Goal: Task Accomplishment & Management: Manage account settings

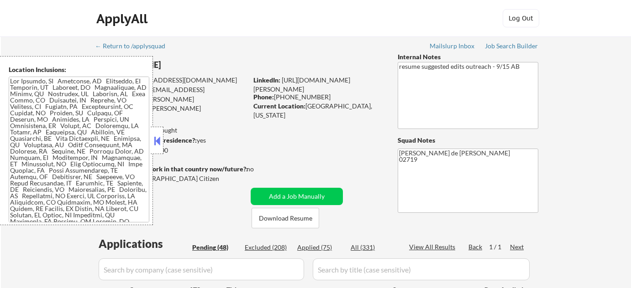
select select ""pending""
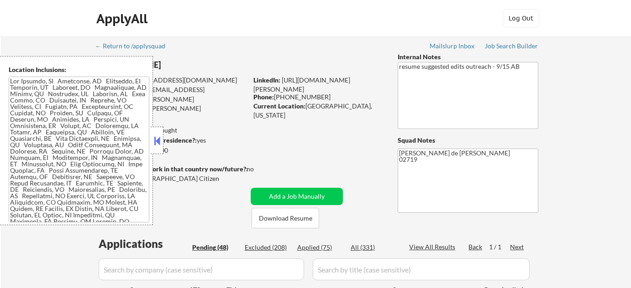
select select ""pending""
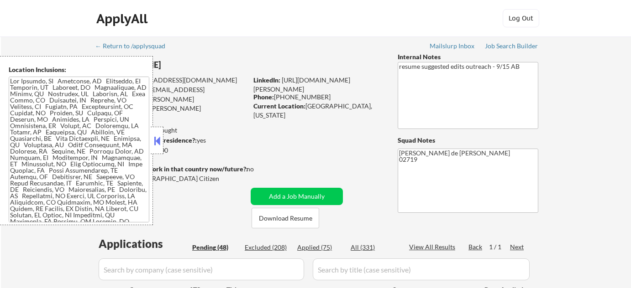
select select ""pending""
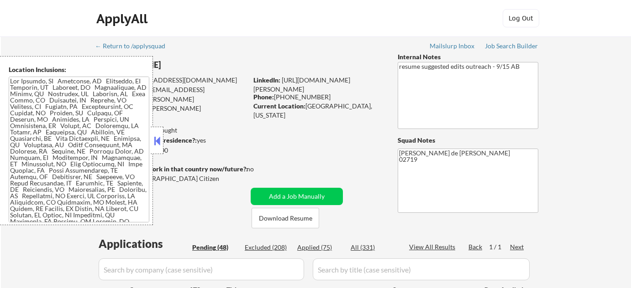
select select ""pending""
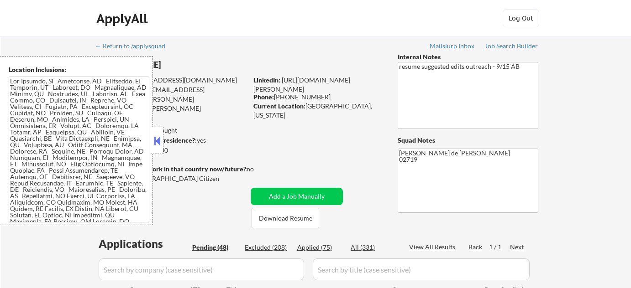
select select ""pending""
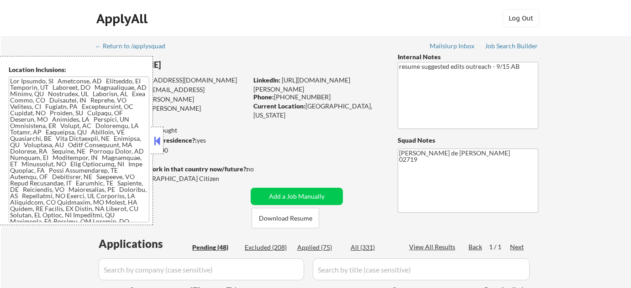
select select ""pending""
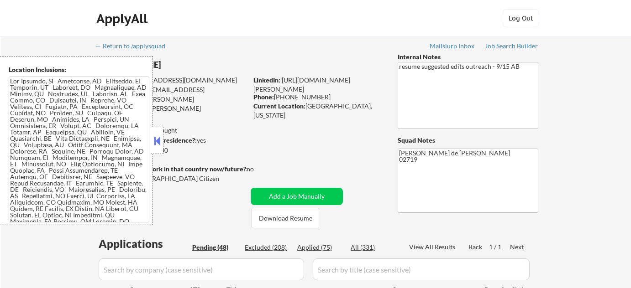
select select ""pending""
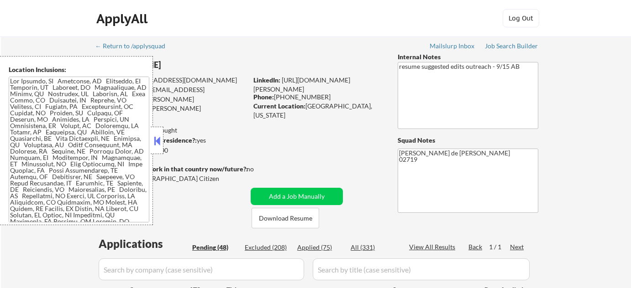
select select ""pending""
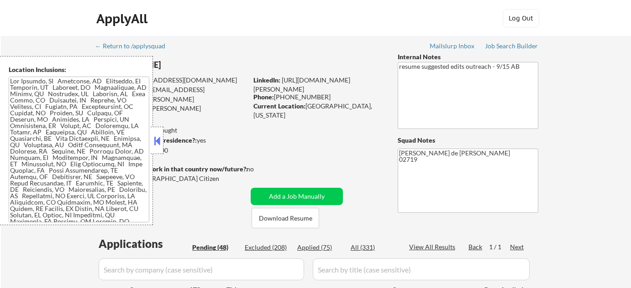
select select ""pending""
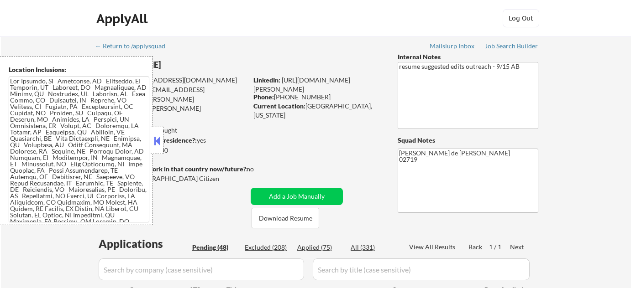
select select ""pending""
click at [161, 141] on button at bounding box center [157, 141] width 10 height 14
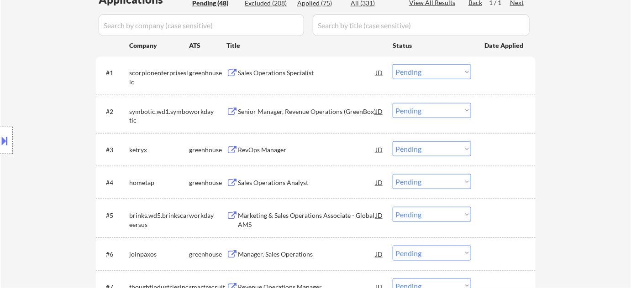
scroll to position [249, 0]
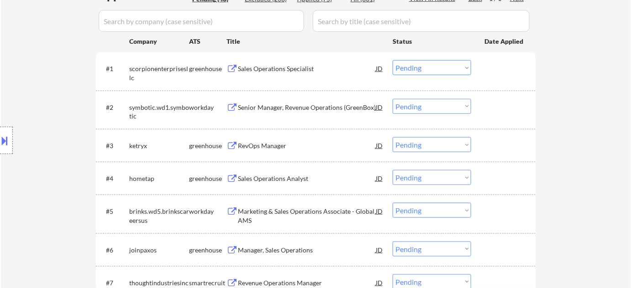
click at [265, 72] on div "Sales Operations Specialist" at bounding box center [307, 68] width 138 height 9
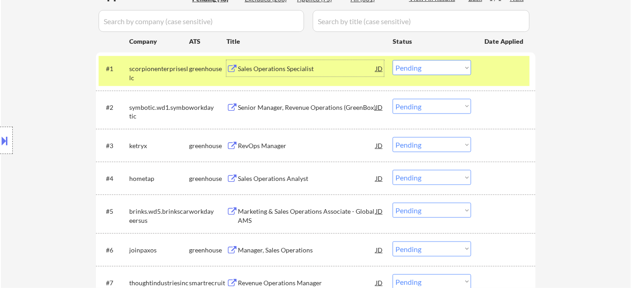
click at [407, 72] on select "Choose an option... Pending Applied Excluded (Questions) Excluded (Expired) Exc…" at bounding box center [431, 67] width 78 height 15
click at [392, 60] on select "Choose an option... Pending Applied Excluded (Questions) Excluded (Expired) Exc…" at bounding box center [431, 67] width 78 height 15
select select ""pending""
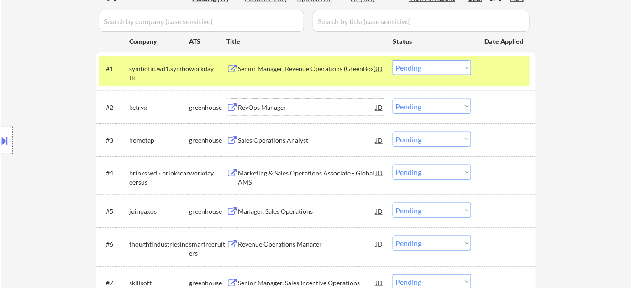
click at [265, 109] on div "RevOps Manager" at bounding box center [307, 107] width 138 height 9
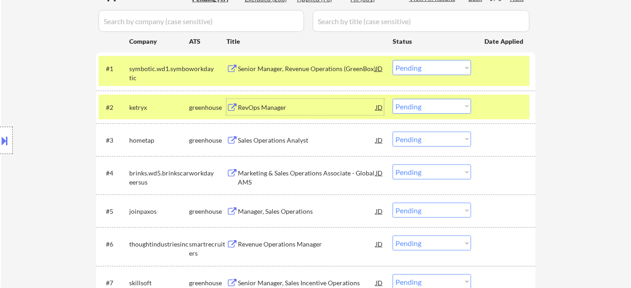
click at [269, 141] on div "Sales Operations Analyst" at bounding box center [307, 140] width 138 height 9
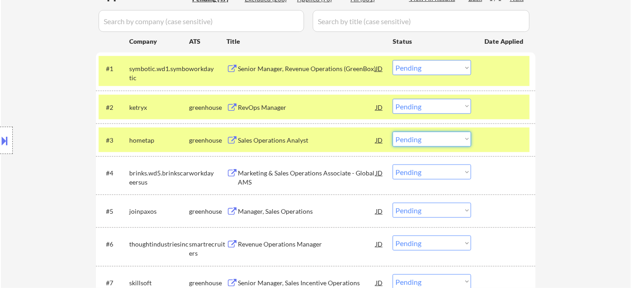
click at [436, 141] on select "Choose an option... Pending Applied Excluded (Questions) Excluded (Expired) Exc…" at bounding box center [431, 139] width 78 height 15
click at [392, 132] on select "Choose an option... Pending Applied Excluded (Questions) Excluded (Expired) Exc…" at bounding box center [431, 139] width 78 height 15
select select ""pending""
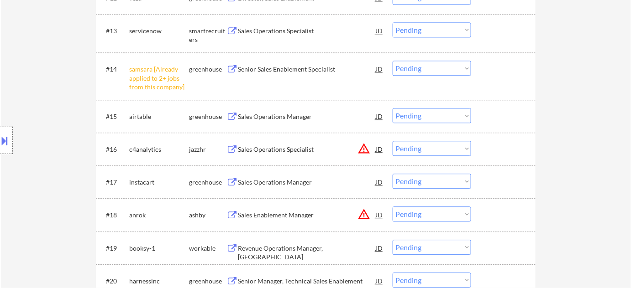
scroll to position [663, 0]
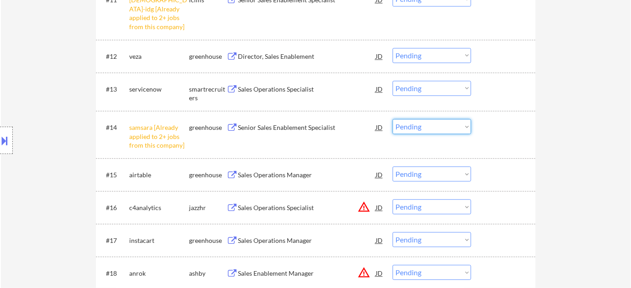
drag, startPoint x: 400, startPoint y: 127, endPoint x: 403, endPoint y: 131, distance: 5.2
click at [400, 127] on select "Choose an option... Pending Applied Excluded (Questions) Excluded (Expired) Exc…" at bounding box center [431, 126] width 78 height 15
click at [392, 119] on select "Choose an option... Pending Applied Excluded (Questions) Excluded (Expired) Exc…" at bounding box center [431, 126] width 78 height 15
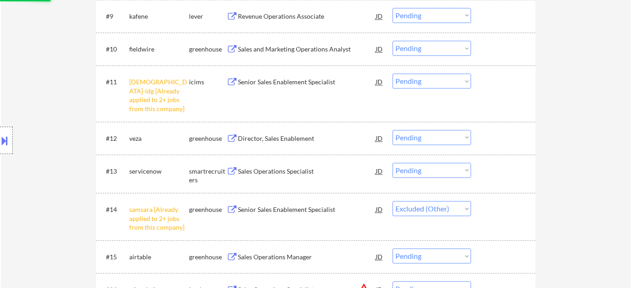
scroll to position [580, 0]
click at [422, 82] on select "Choose an option... Pending Applied Excluded (Questions) Excluded (Expired) Exc…" at bounding box center [431, 81] width 78 height 15
select select ""pending""
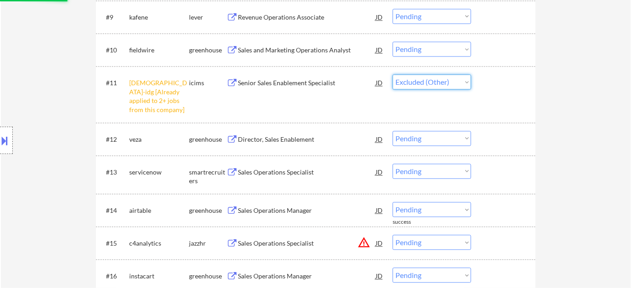
click at [392, 74] on select "Choose an option... Pending Applied Excluded (Questions) Excluded (Expired) Exc…" at bounding box center [431, 81] width 78 height 15
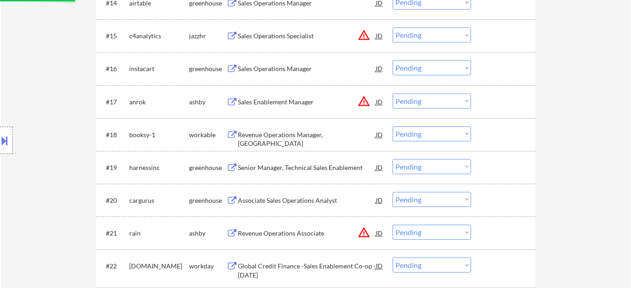
select select ""pending""
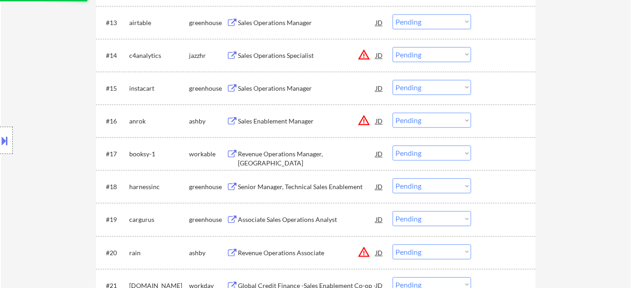
scroll to position [663, 0]
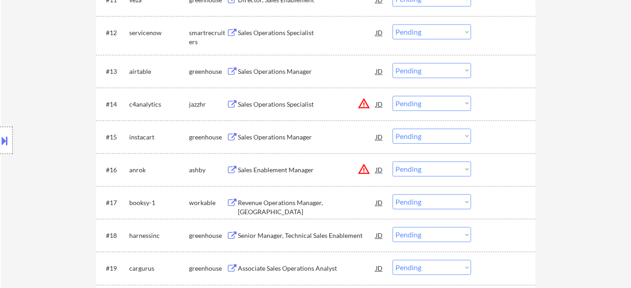
click at [363, 102] on button "warning_amber" at bounding box center [363, 103] width 13 height 13
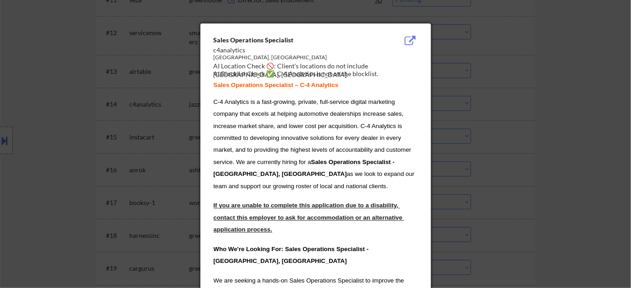
click at [438, 110] on div at bounding box center [315, 144] width 631 height 288
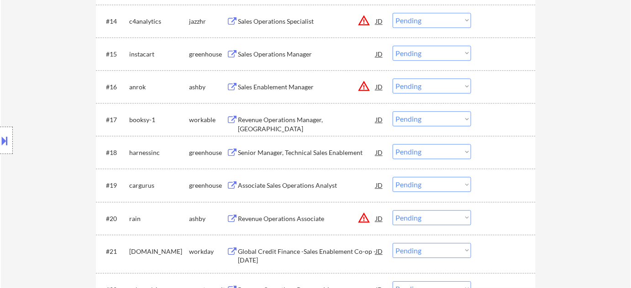
scroll to position [788, 0]
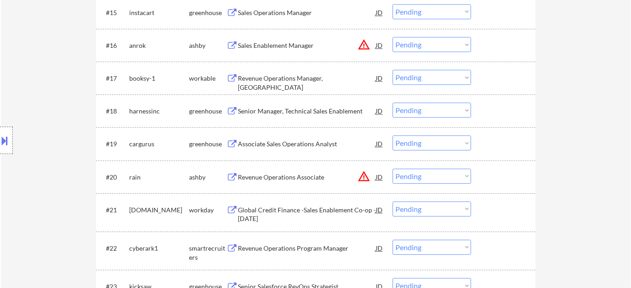
click at [414, 175] on select "Choose an option... Pending Applied Excluded (Questions) Excluded (Expired) Exc…" at bounding box center [431, 176] width 78 height 15
click at [392, 169] on select "Choose an option... Pending Applied Excluded (Questions) Excluded (Expired) Exc…" at bounding box center [431, 176] width 78 height 15
select select ""pending""
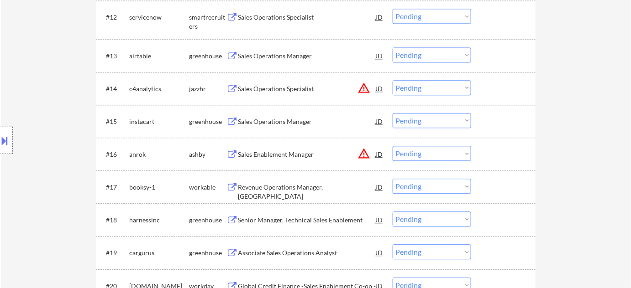
scroll to position [663, 0]
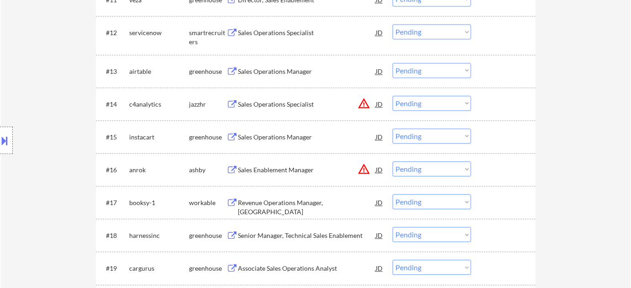
click at [295, 135] on div "Sales Operations Manager" at bounding box center [307, 137] width 138 height 9
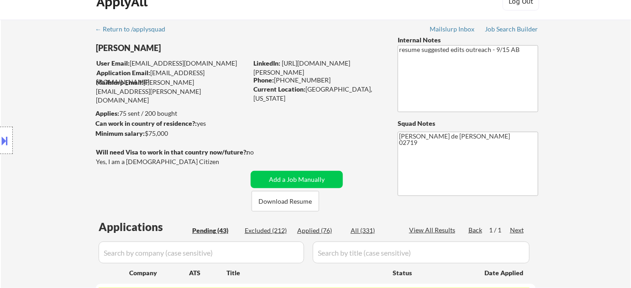
scroll to position [0, 0]
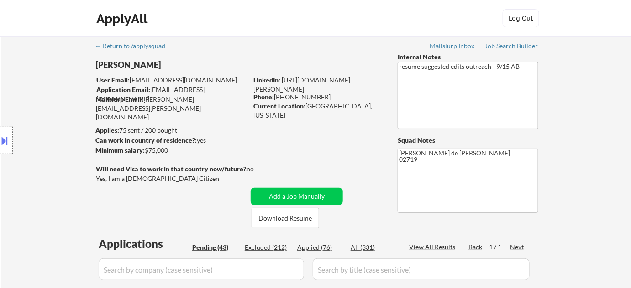
click at [0, 141] on button at bounding box center [5, 140] width 10 height 15
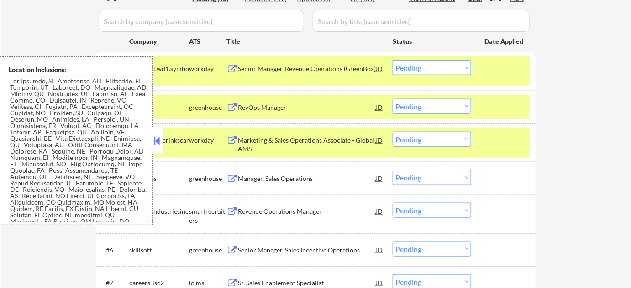
scroll to position [332, 0]
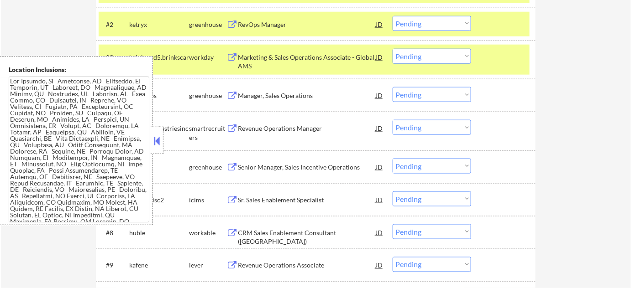
click at [162, 142] on div at bounding box center [157, 140] width 13 height 27
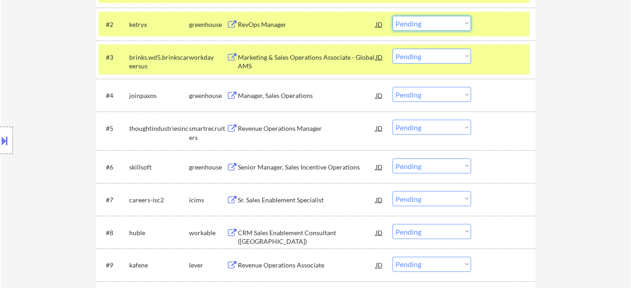
drag, startPoint x: 444, startPoint y: 25, endPoint x: 439, endPoint y: 30, distance: 7.4
click at [444, 25] on select "Choose an option... Pending Applied Excluded (Questions) Excluded (Expired) Exc…" at bounding box center [431, 23] width 78 height 15
click at [392, 16] on select "Choose an option... Pending Applied Excluded (Questions) Excluded (Expired) Exc…" at bounding box center [431, 23] width 78 height 15
select select ""pending""
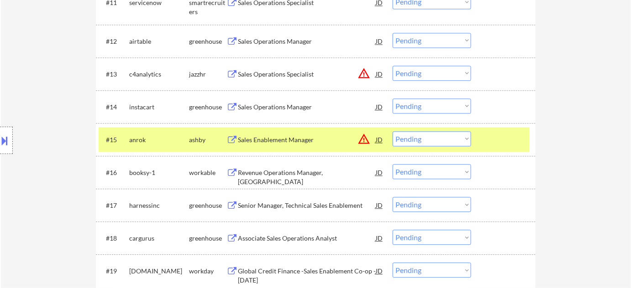
scroll to position [663, 0]
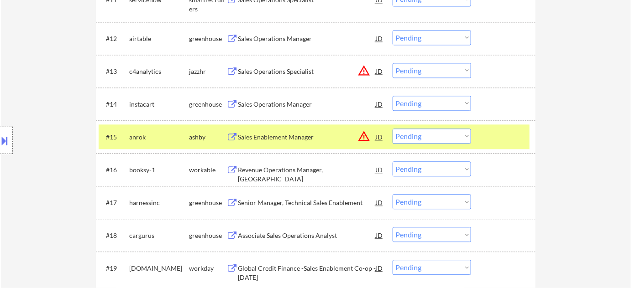
click at [437, 104] on select "Choose an option... Pending Applied Excluded (Questions) Excluded (Expired) Exc…" at bounding box center [431, 103] width 78 height 15
click at [392, 96] on select "Choose an option... Pending Applied Excluded (Questions) Excluded (Expired) Exc…" at bounding box center [431, 103] width 78 height 15
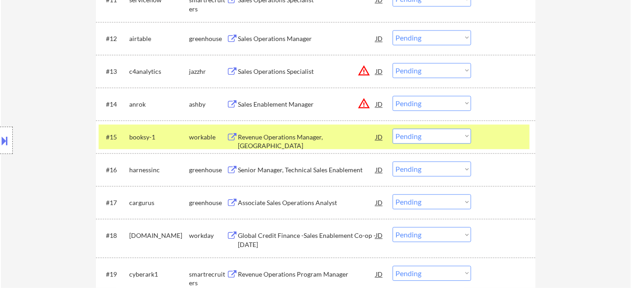
click at [362, 71] on button "warning_amber" at bounding box center [363, 70] width 13 height 13
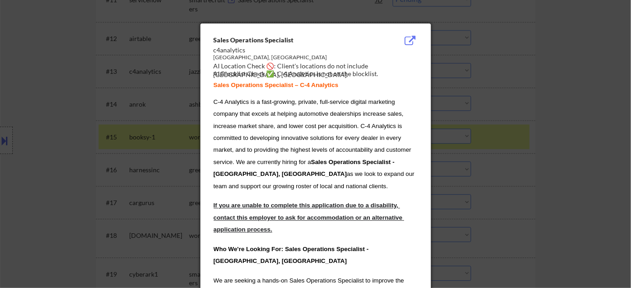
click at [519, 97] on div at bounding box center [315, 144] width 631 height 288
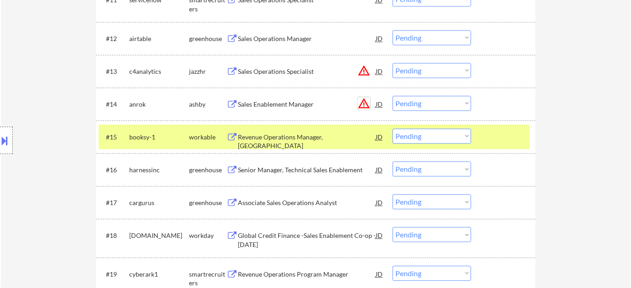
click at [360, 104] on button "warning_amber" at bounding box center [363, 103] width 13 height 13
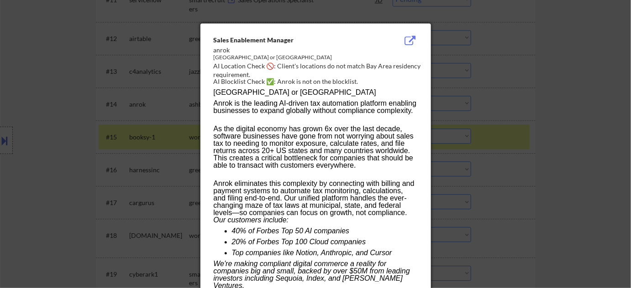
click at [482, 97] on div at bounding box center [315, 144] width 631 height 288
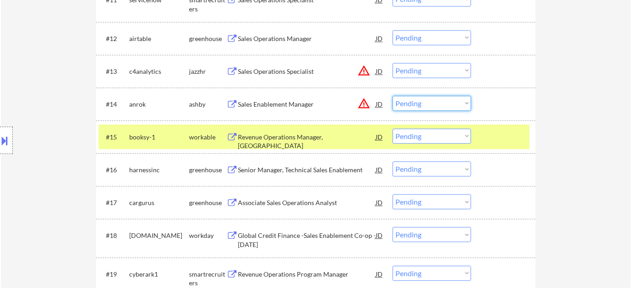
click at [432, 105] on select "Choose an option... Pending Applied Excluded (Questions) Excluded (Expired) Exc…" at bounding box center [431, 103] width 78 height 15
click at [392, 96] on select "Choose an option... Pending Applied Excluded (Questions) Excluded (Expired) Exc…" at bounding box center [431, 103] width 78 height 15
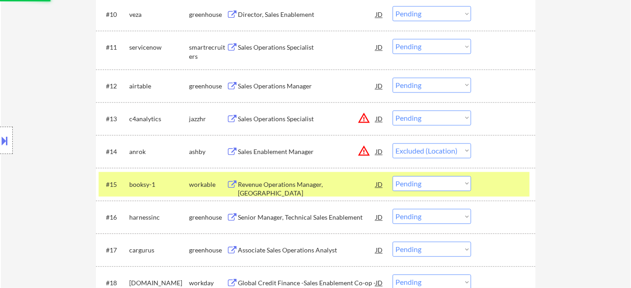
scroll to position [580, 0]
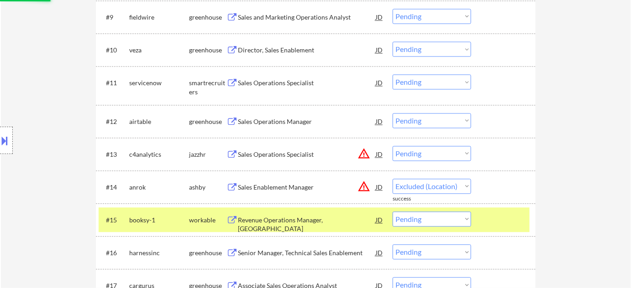
select select ""pending""
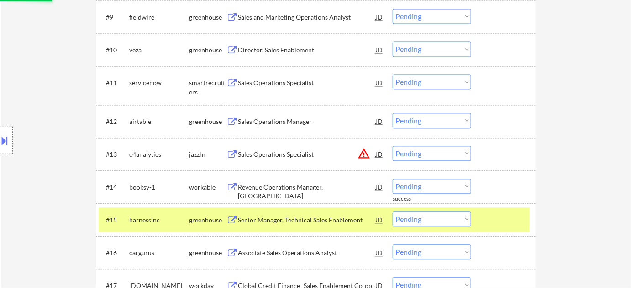
click at [290, 120] on div "Sales Operations Manager" at bounding box center [307, 121] width 138 height 9
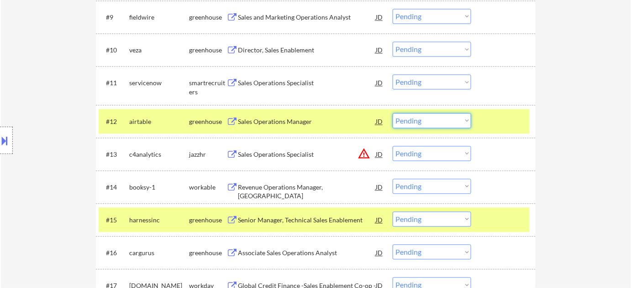
drag, startPoint x: 426, startPoint y: 115, endPoint x: 427, endPoint y: 126, distance: 11.0
click at [426, 115] on select "Choose an option... Pending Applied Excluded (Questions) Excluded (Expired) Exc…" at bounding box center [431, 120] width 78 height 15
click at [392, 113] on select "Choose an option... Pending Applied Excluded (Questions) Excluded (Expired) Exc…" at bounding box center [431, 120] width 78 height 15
select select ""pending""
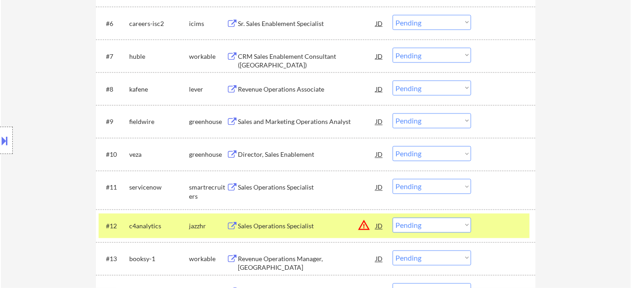
scroll to position [456, 0]
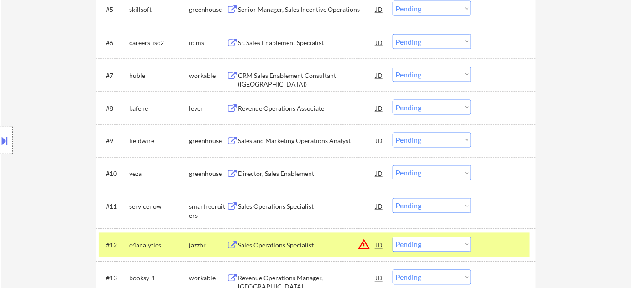
click at [287, 135] on div "Sales and Marketing Operations Analyst" at bounding box center [307, 141] width 138 height 16
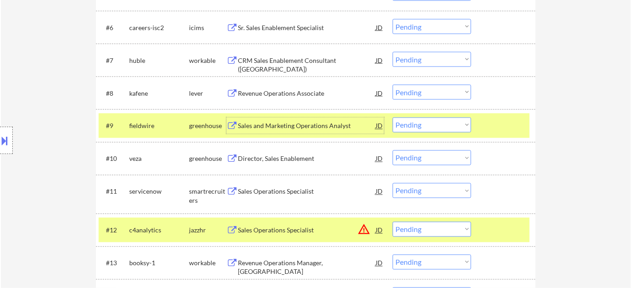
scroll to position [539, 0]
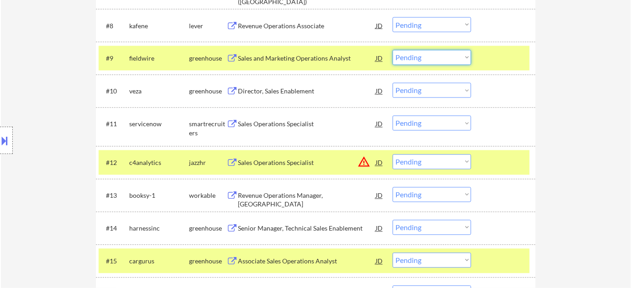
click at [429, 55] on select "Choose an option... Pending Applied Excluded (Questions) Excluded (Expired) Exc…" at bounding box center [431, 57] width 78 height 15
click at [392, 50] on select "Choose an option... Pending Applied Excluded (Questions) Excluded (Expired) Exc…" at bounding box center [431, 57] width 78 height 15
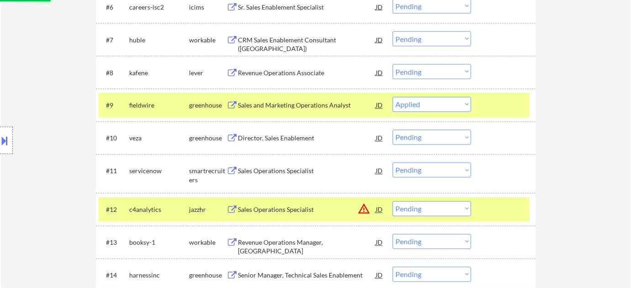
scroll to position [456, 0]
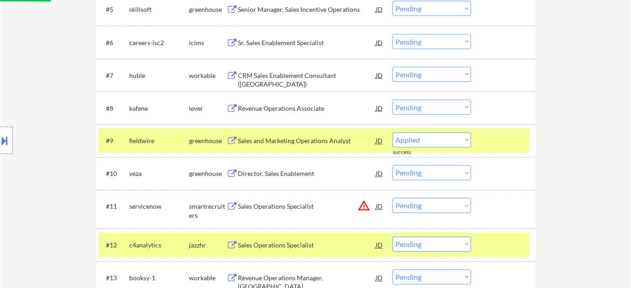
select select ""pending""
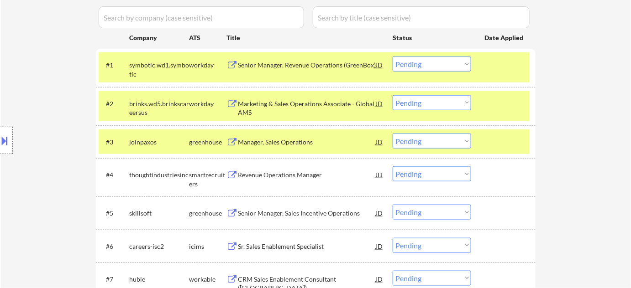
scroll to position [249, 0]
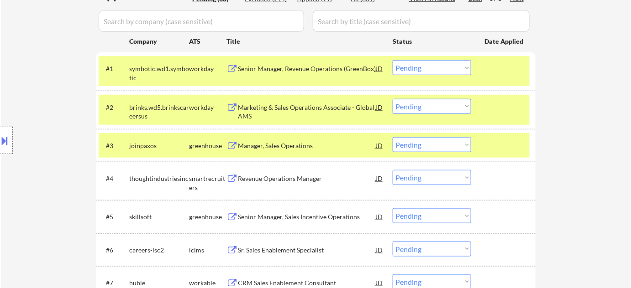
click at [296, 177] on div "Revenue Operations Manager" at bounding box center [307, 178] width 138 height 9
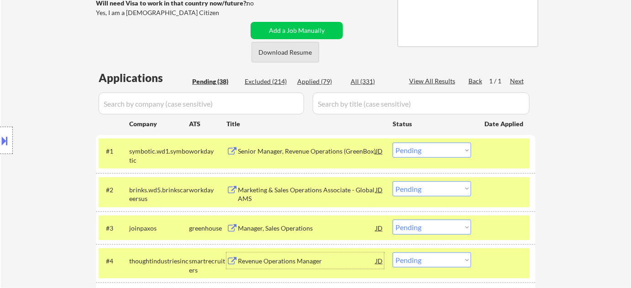
scroll to position [290, 0]
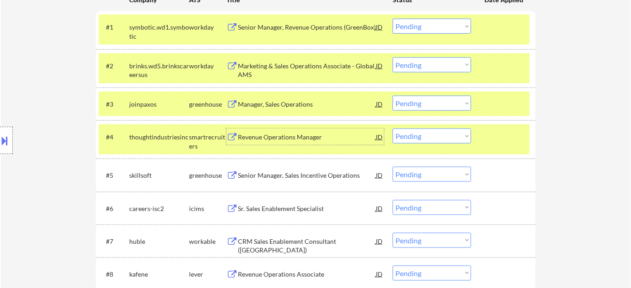
click at [418, 136] on select "Choose an option... Pending Applied Excluded (Questions) Excluded (Expired) Exc…" at bounding box center [431, 136] width 78 height 15
click at [392, 129] on select "Choose an option... Pending Applied Excluded (Questions) Excluded (Expired) Exc…" at bounding box center [431, 136] width 78 height 15
select select ""pending""
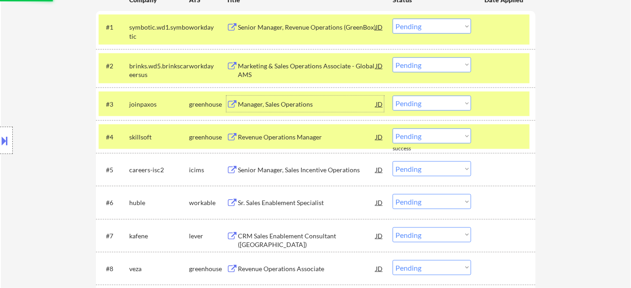
click at [307, 105] on div "Manager, Sales Operations" at bounding box center [307, 104] width 138 height 9
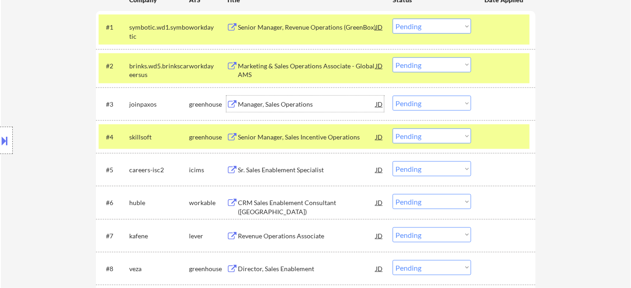
click at [417, 99] on select "Choose an option... Pending Applied Excluded (Questions) Excluded (Expired) Exc…" at bounding box center [431, 103] width 78 height 15
click at [392, 96] on select "Choose an option... Pending Applied Excluded (Questions) Excluded (Expired) Exc…" at bounding box center [431, 103] width 78 height 15
select select ""pending""
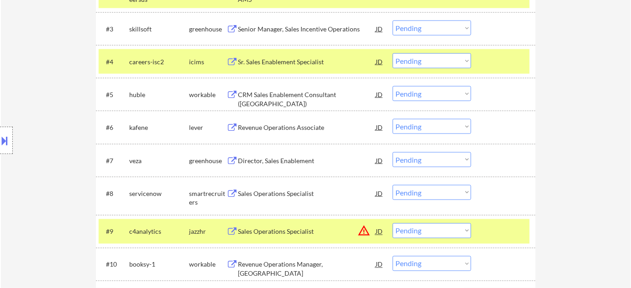
scroll to position [415, 0]
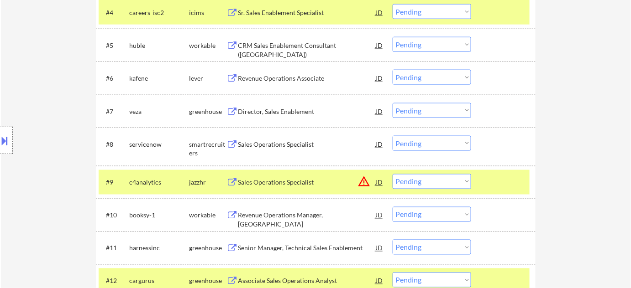
click at [288, 149] on div "Sales Operations Specialist" at bounding box center [307, 144] width 138 height 16
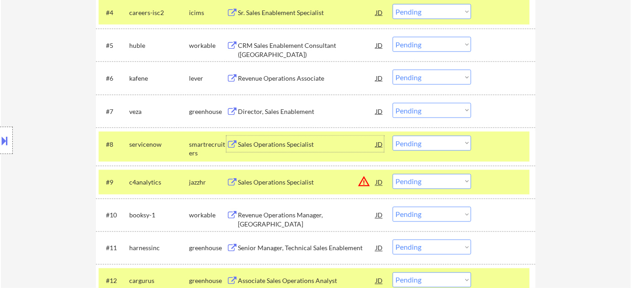
click at [8, 136] on button at bounding box center [5, 140] width 10 height 15
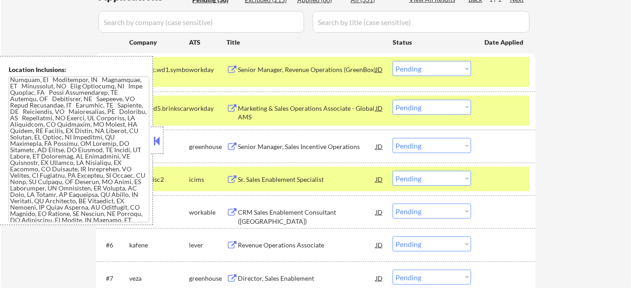
scroll to position [249, 0]
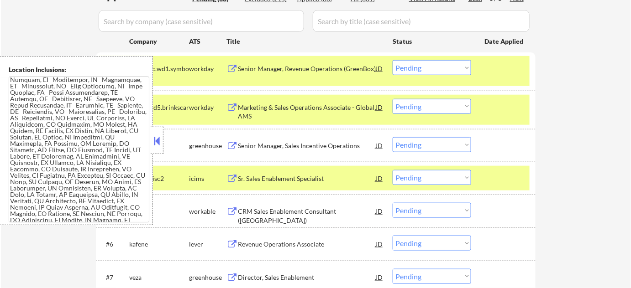
click at [154, 142] on button at bounding box center [157, 141] width 10 height 14
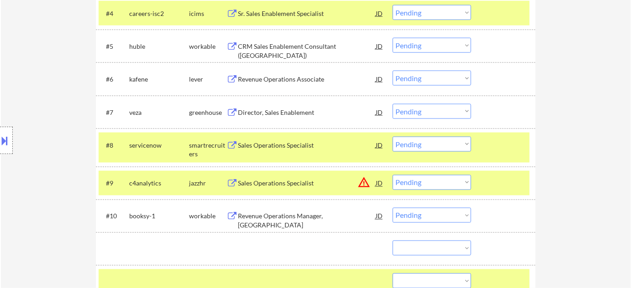
scroll to position [415, 0]
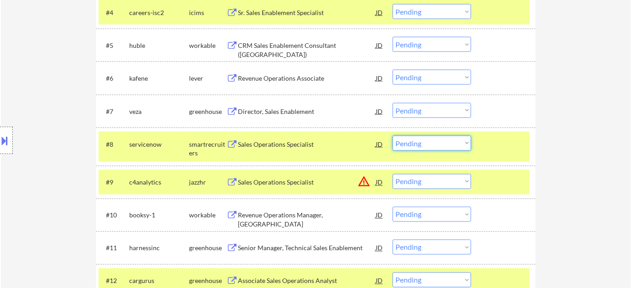
drag, startPoint x: 423, startPoint y: 144, endPoint x: 423, endPoint y: 149, distance: 5.0
click at [423, 144] on select "Choose an option... Pending Applied Excluded (Questions) Excluded (Expired) Exc…" at bounding box center [431, 143] width 78 height 15
click at [392, 136] on select "Choose an option... Pending Applied Excluded (Questions) Excluded (Expired) Exc…" at bounding box center [431, 143] width 78 height 15
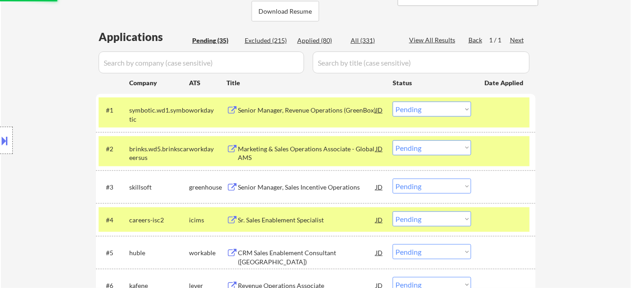
scroll to position [456, 0]
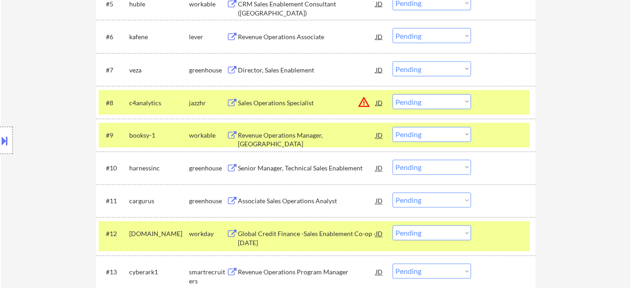
click at [321, 166] on div "Senior Manager, Technical Sales Enablement" at bounding box center [307, 168] width 138 height 9
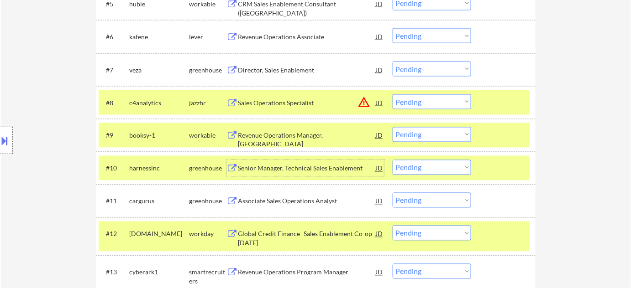
click at [365, 103] on button "warning_amber" at bounding box center [363, 102] width 13 height 13
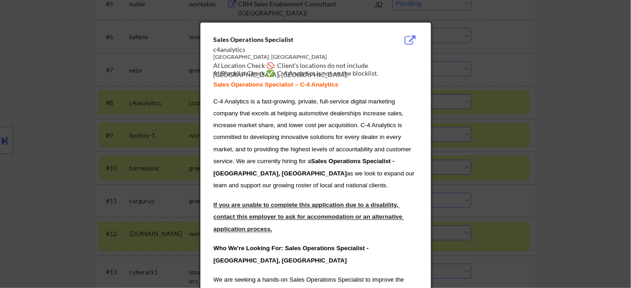
click at [452, 110] on div at bounding box center [315, 144] width 631 height 288
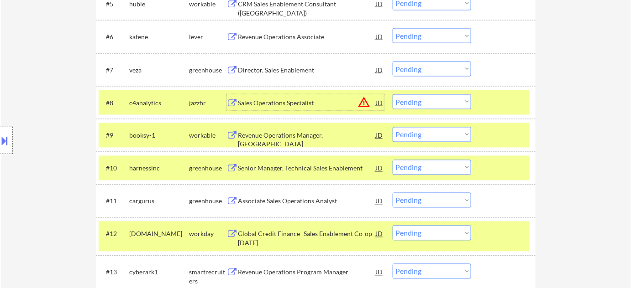
click at [293, 101] on div "Sales Operations Specialist" at bounding box center [307, 103] width 138 height 9
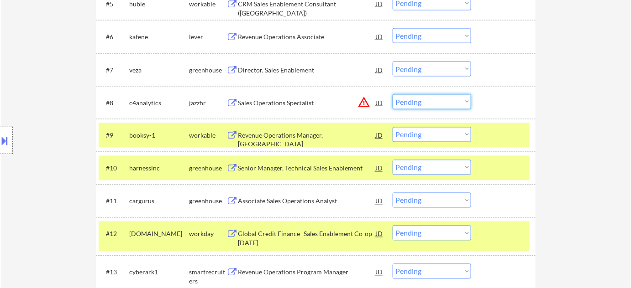
drag, startPoint x: 420, startPoint y: 99, endPoint x: 423, endPoint y: 108, distance: 8.8
click at [420, 99] on select "Choose an option... Pending Applied Excluded (Questions) Excluded (Expired) Exc…" at bounding box center [431, 101] width 78 height 15
click at [392, 94] on select "Choose an option... Pending Applied Excluded (Questions) Excluded (Expired) Exc…" at bounding box center [431, 101] width 78 height 15
select select ""pending""
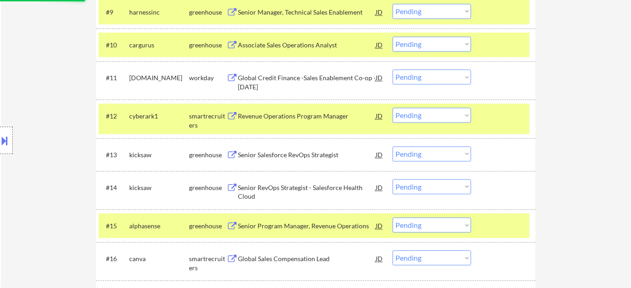
scroll to position [580, 0]
click at [302, 155] on div "Senior Salesforce RevOps Strategist" at bounding box center [307, 154] width 138 height 9
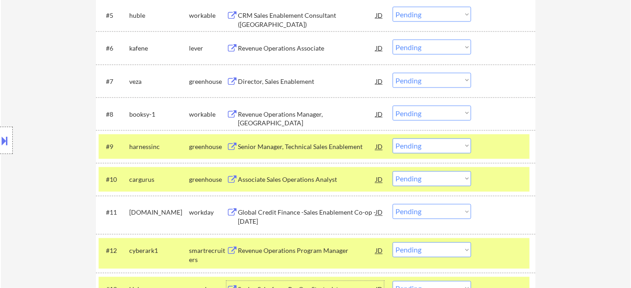
scroll to position [456, 0]
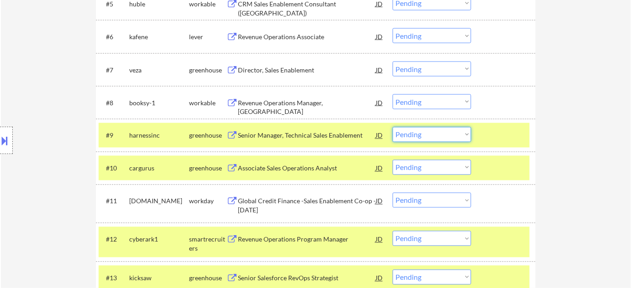
click at [428, 135] on select "Choose an option... Pending Applied Excluded (Questions) Excluded (Expired) Exc…" at bounding box center [431, 134] width 78 height 15
click at [392, 127] on select "Choose an option... Pending Applied Excluded (Questions) Excluded (Expired) Exc…" at bounding box center [431, 134] width 78 height 15
select select ""pending""
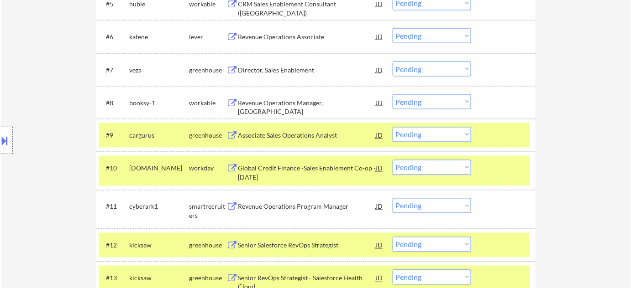
drag, startPoint x: 422, startPoint y: 247, endPoint x: 423, endPoint y: 240, distance: 6.5
click at [422, 247] on select "Choose an option... Pending Applied Excluded (Questions) Excluded (Expired) Exc…" at bounding box center [431, 244] width 78 height 15
click at [392, 237] on select "Choose an option... Pending Applied Excluded (Questions) Excluded (Expired) Exc…" at bounding box center [431, 244] width 78 height 15
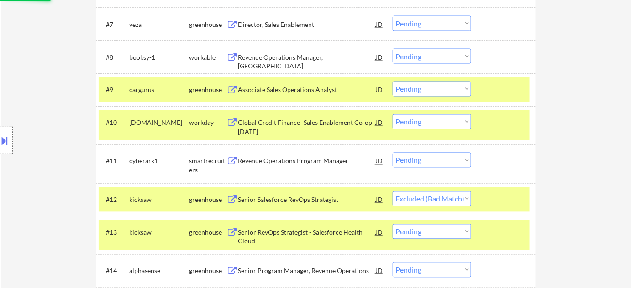
scroll to position [622, 0]
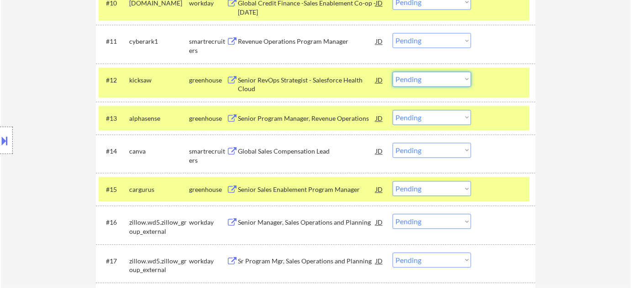
click at [439, 84] on select "Choose an option... Pending Applied Excluded (Questions) Excluded (Expired) Exc…" at bounding box center [431, 79] width 78 height 15
click at [392, 72] on select "Choose an option... Pending Applied Excluded (Questions) Excluded (Expired) Exc…" at bounding box center [431, 79] width 78 height 15
select select ""pending""
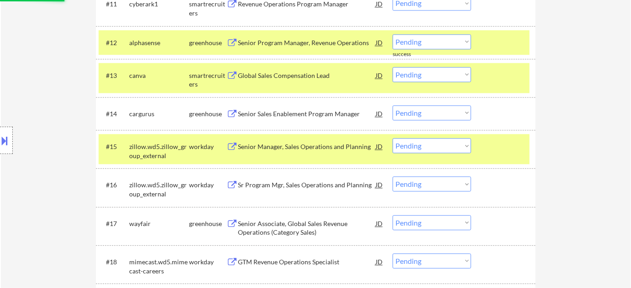
scroll to position [746, 0]
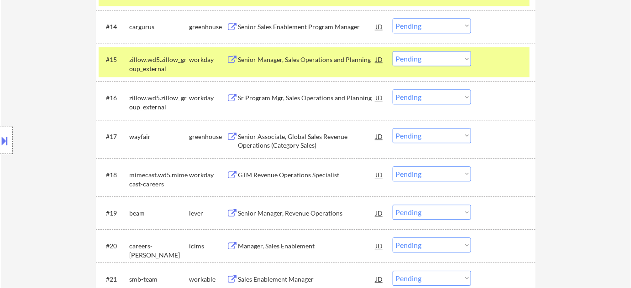
click at [297, 141] on div "Senior Associate, Global Sales Revenue Operations (Category Sales)" at bounding box center [307, 141] width 138 height 18
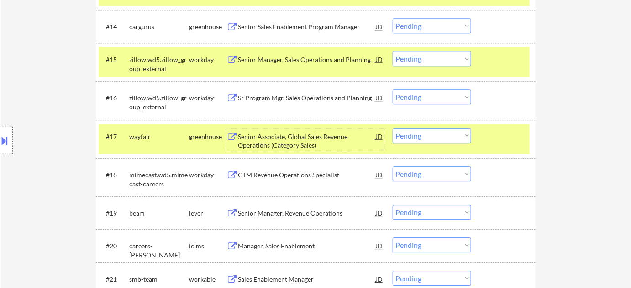
click at [420, 139] on select "Choose an option... Pending Applied Excluded (Questions) Excluded (Expired) Exc…" at bounding box center [431, 135] width 78 height 15
click at [392, 128] on select "Choose an option... Pending Applied Excluded (Questions) Excluded (Expired) Exc…" at bounding box center [431, 135] width 78 height 15
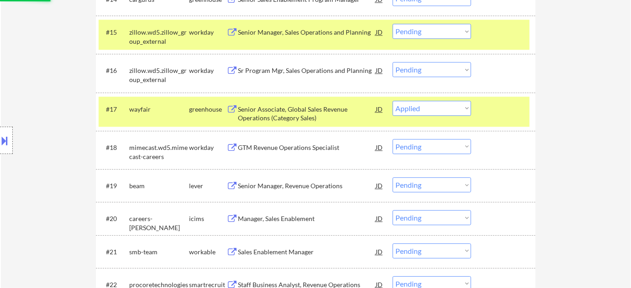
scroll to position [788, 0]
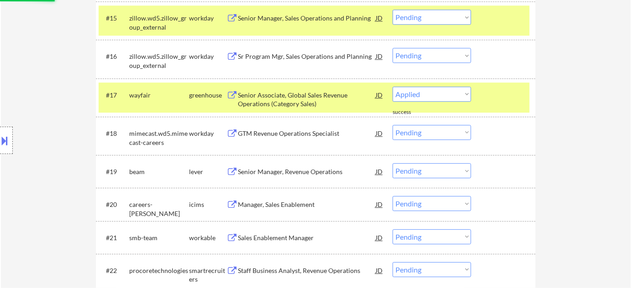
select select ""pending""
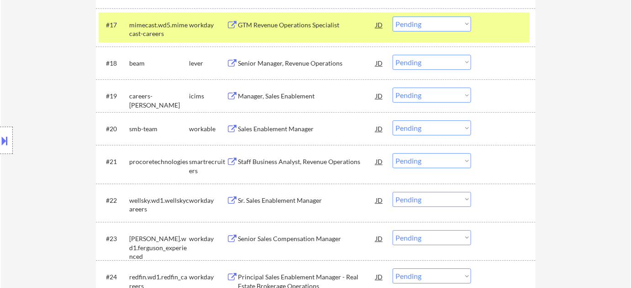
scroll to position [871, 0]
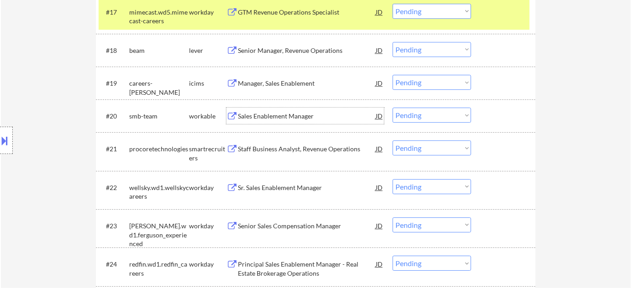
click at [302, 115] on div "Sales Enablement Manager" at bounding box center [307, 116] width 138 height 9
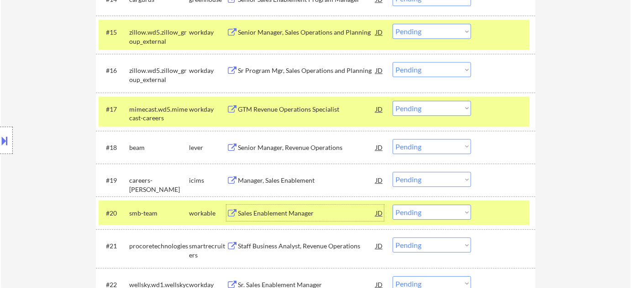
scroll to position [788, 0]
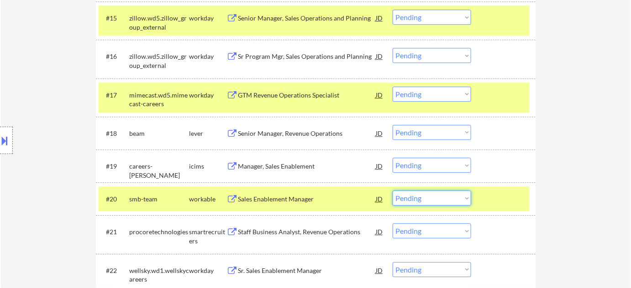
click at [418, 198] on select "Choose an option... Pending Applied Excluded (Questions) Excluded (Expired) Exc…" at bounding box center [431, 198] width 78 height 15
click at [392, 191] on select "Choose an option... Pending Applied Excluded (Questions) Excluded (Expired) Exc…" at bounding box center [431, 198] width 78 height 15
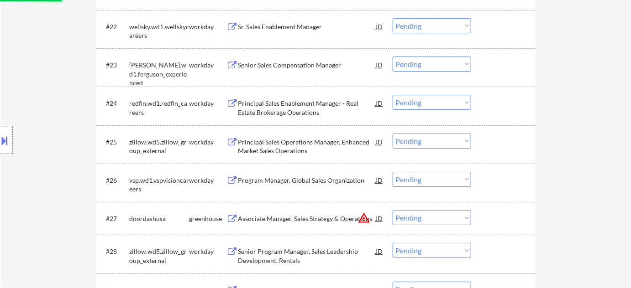
scroll to position [1037, 0]
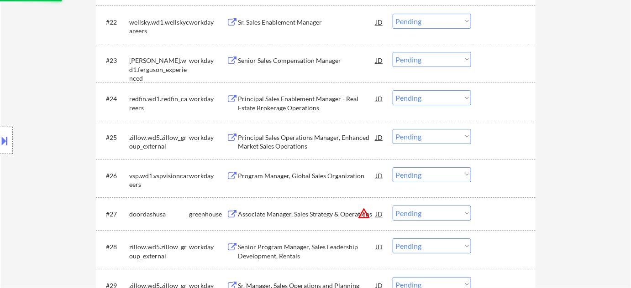
select select ""pending""
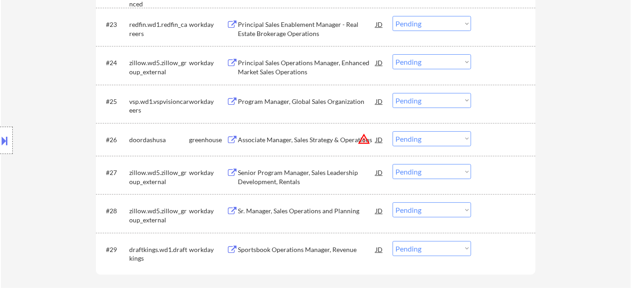
scroll to position [995, 0]
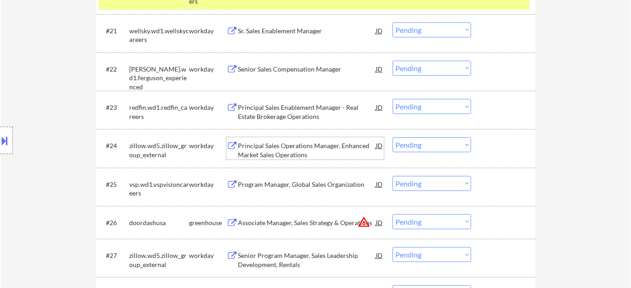
click at [283, 149] on div "Principal Sales Operations Manager, Enhanced Market Sales Operations" at bounding box center [307, 150] width 138 height 18
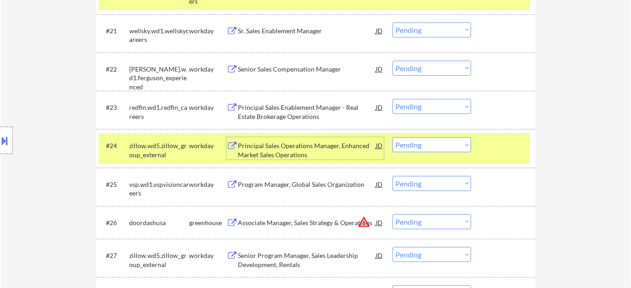
click at [404, 142] on select "Choose an option... Pending Applied Excluded (Questions) Excluded (Expired) Exc…" at bounding box center [431, 144] width 78 height 15
click at [392, 137] on select "Choose an option... Pending Applied Excluded (Questions) Excluded (Expired) Exc…" at bounding box center [431, 144] width 78 height 15
click at [323, 186] on div "Program Manager, Global Sales Organization" at bounding box center [307, 184] width 138 height 9
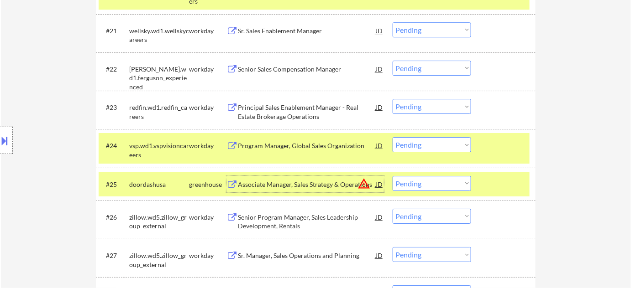
drag, startPoint x: 416, startPoint y: 144, endPoint x: 418, endPoint y: 150, distance: 6.4
click at [417, 144] on select "Choose an option... Pending Applied Excluded (Questions) Excluded (Expired) Exc…" at bounding box center [431, 144] width 78 height 15
click at [392, 137] on select "Choose an option... Pending Applied Excluded (Questions) Excluded (Expired) Exc…" at bounding box center [431, 144] width 78 height 15
select select ""pending""
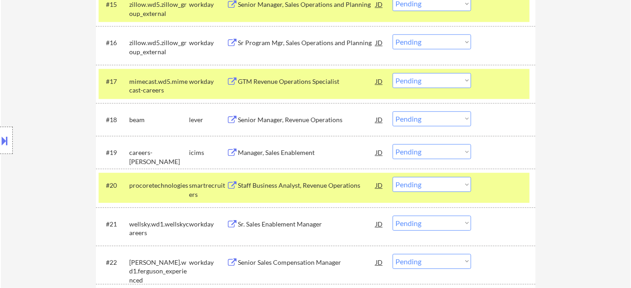
scroll to position [788, 0]
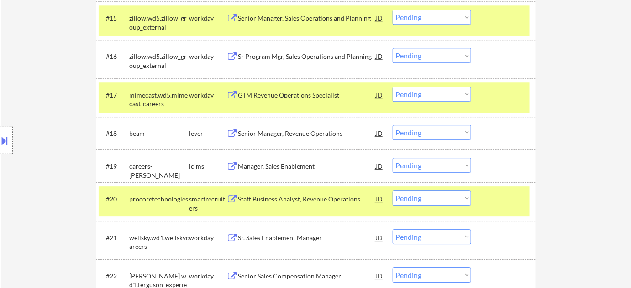
click at [423, 200] on select "Choose an option... Pending Applied Excluded (Questions) Excluded (Expired) Exc…" at bounding box center [431, 198] width 78 height 15
click at [307, 198] on div "Staff Business Analyst, Revenue Operations" at bounding box center [307, 199] width 138 height 9
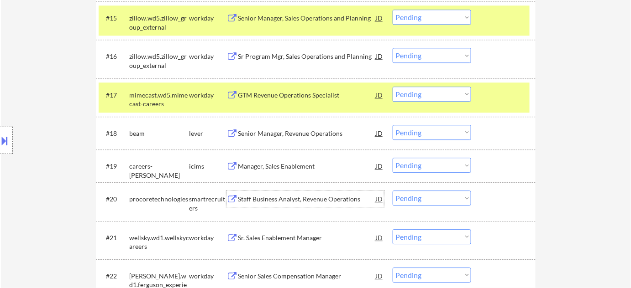
click at [428, 195] on select "Choose an option... Pending Applied Excluded (Questions) Excluded (Expired) Exc…" at bounding box center [431, 198] width 78 height 15
click at [392, 191] on select "Choose an option... Pending Applied Excluded (Questions) Excluded (Expired) Exc…" at bounding box center [431, 198] width 78 height 15
select select ""pending""
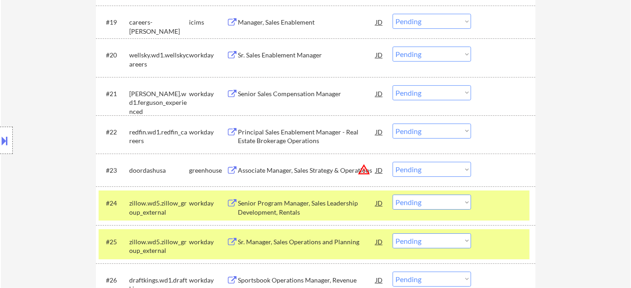
scroll to position [954, 0]
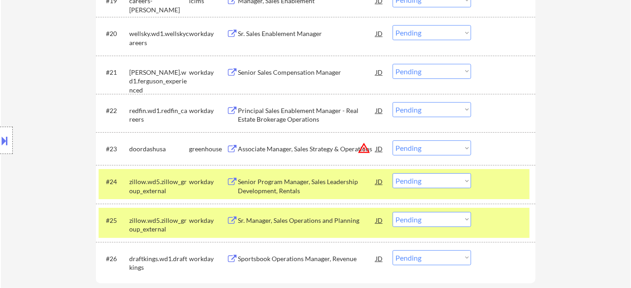
drag, startPoint x: 424, startPoint y: 110, endPoint x: 428, endPoint y: 115, distance: 5.8
click at [425, 110] on select "Choose an option... Pending Applied Excluded (Questions) Excluded (Expired) Exc…" at bounding box center [431, 109] width 78 height 15
click at [392, 102] on select "Choose an option... Pending Applied Excluded (Questions) Excluded (Expired) Exc…" at bounding box center [431, 109] width 78 height 15
select select ""pending""
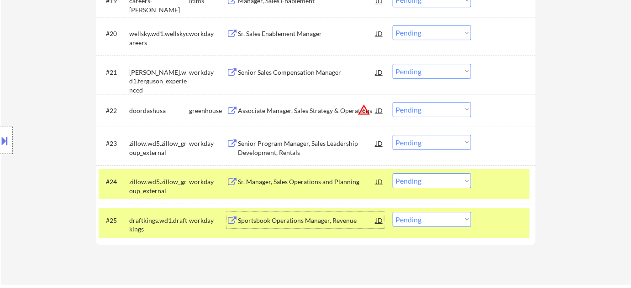
click at [299, 217] on div "Sportsbook Operations Manager, Revenue" at bounding box center [307, 220] width 138 height 9
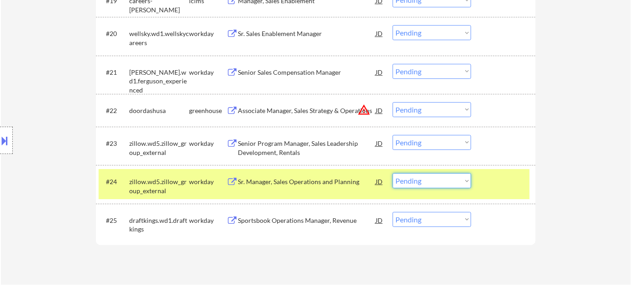
click at [435, 181] on select "Choose an option... Pending Applied Excluded (Questions) Excluded (Expired) Exc…" at bounding box center [431, 180] width 78 height 15
click at [425, 219] on select "Choose an option... Pending Applied Excluded (Questions) Excluded (Expired) Exc…" at bounding box center [431, 219] width 78 height 15
select select ""excluded__bad_match_""
click at [392, 212] on select "Choose an option... Pending Applied Excluded (Questions) Excluded (Expired) Exc…" at bounding box center [431, 219] width 78 height 15
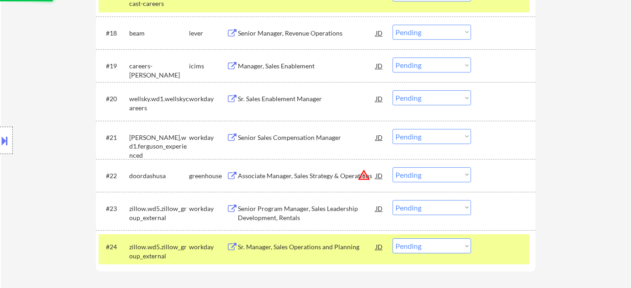
scroll to position [871, 0]
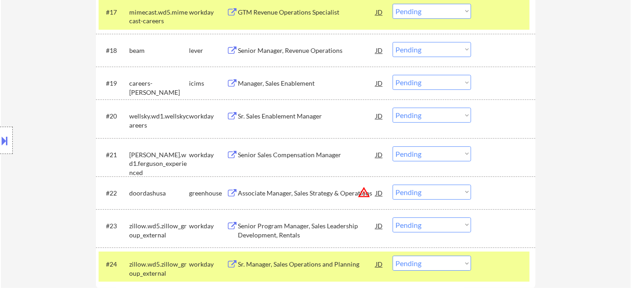
click at [284, 225] on div "Senior Program Manager, Sales Leadership Development, Rentals" at bounding box center [307, 231] width 138 height 18
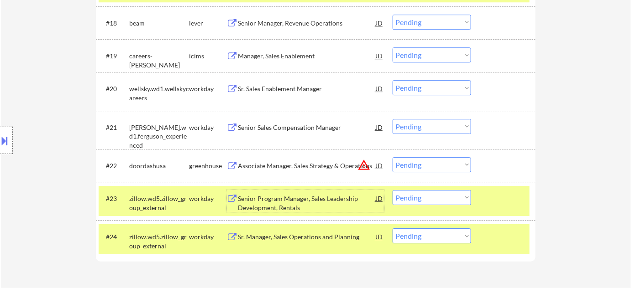
scroll to position [913, 0]
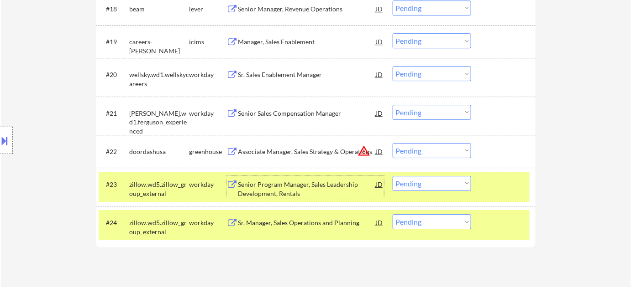
drag, startPoint x: 429, startPoint y: 181, endPoint x: 435, endPoint y: 192, distance: 12.5
click at [430, 181] on select "Choose an option... Pending Applied Excluded (Questions) Excluded (Expired) Exc…" at bounding box center [431, 183] width 78 height 15
click at [392, 176] on select "Choose an option... Pending Applied Excluded (Questions) Excluded (Expired) Exc…" at bounding box center [431, 183] width 78 height 15
select select ""pending""
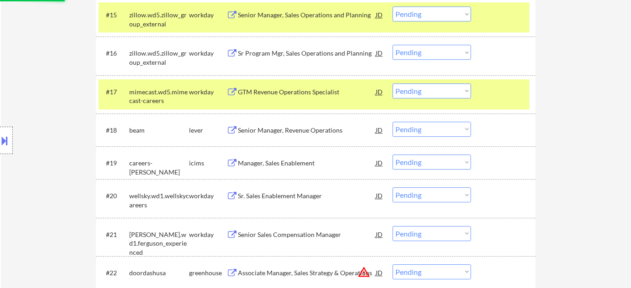
scroll to position [746, 0]
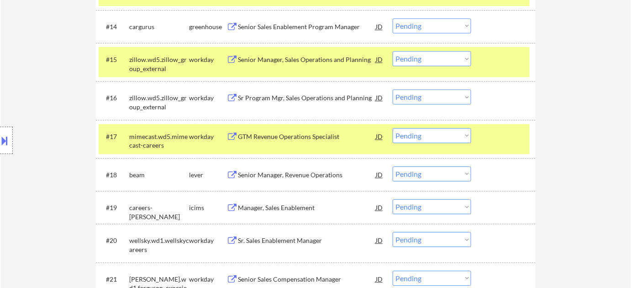
click at [309, 140] on div "GTM Revenue Operations Specialist" at bounding box center [307, 136] width 138 height 9
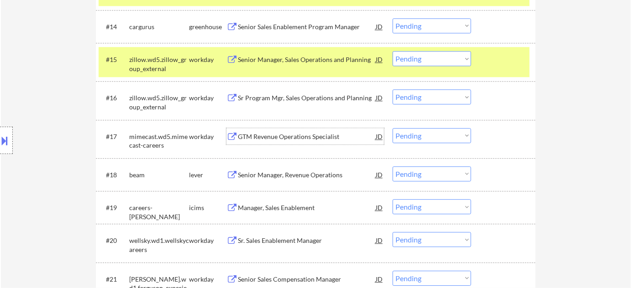
click at [412, 132] on select "Choose an option... Pending Applied Excluded (Questions) Excluded (Expired) Exc…" at bounding box center [431, 135] width 78 height 15
click at [392, 128] on select "Choose an option... Pending Applied Excluded (Questions) Excluded (Expired) Exc…" at bounding box center [431, 135] width 78 height 15
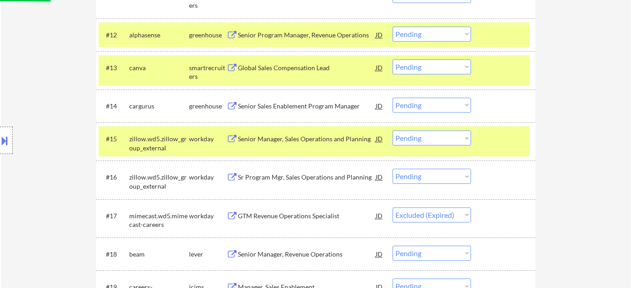
scroll to position [663, 0]
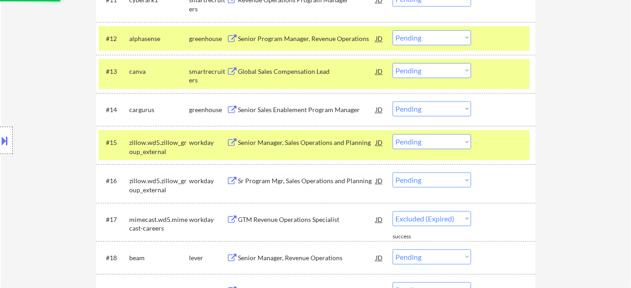
select select ""pending""
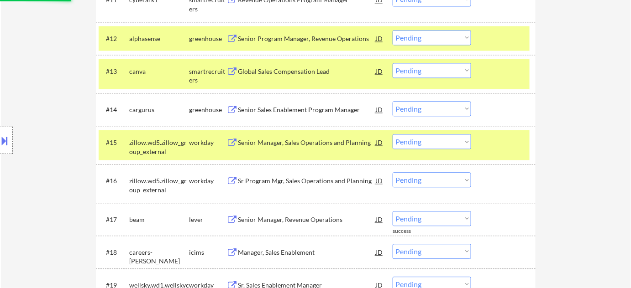
click at [315, 110] on div "Senior Sales Enablement Program Manager" at bounding box center [307, 109] width 138 height 9
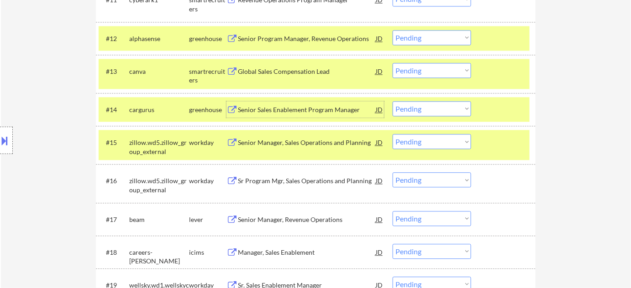
scroll to position [622, 0]
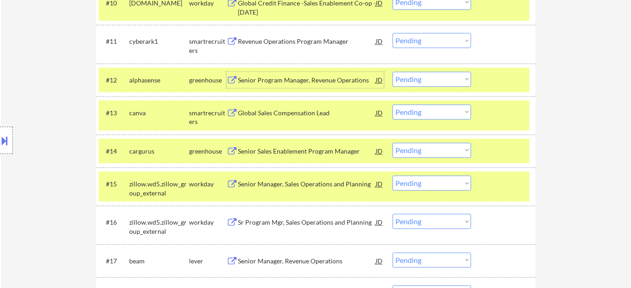
click at [307, 79] on div "Senior Program Manager, Revenue Operations" at bounding box center [307, 80] width 138 height 9
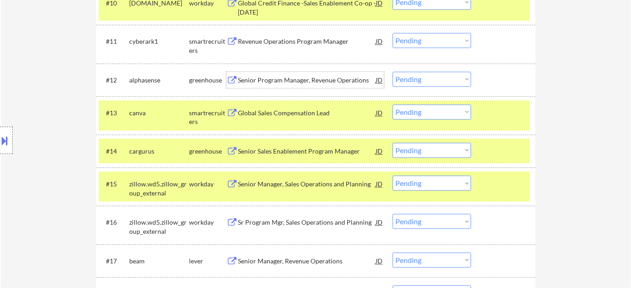
click at [427, 78] on select "Choose an option... Pending Applied Excluded (Questions) Excluded (Expired) Exc…" at bounding box center [431, 79] width 78 height 15
click at [392, 72] on select "Choose an option... Pending Applied Excluded (Questions) Excluded (Expired) Exc…" at bounding box center [431, 79] width 78 height 15
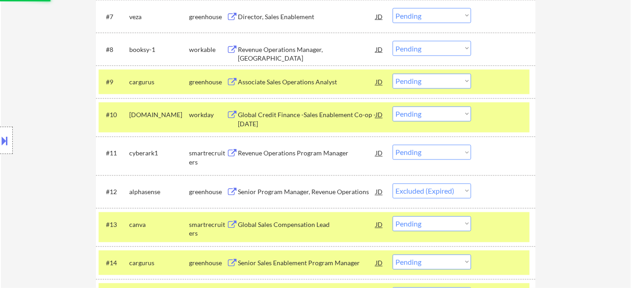
scroll to position [456, 0]
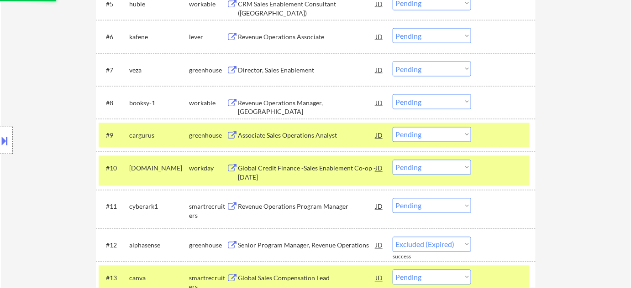
select select ""pending""
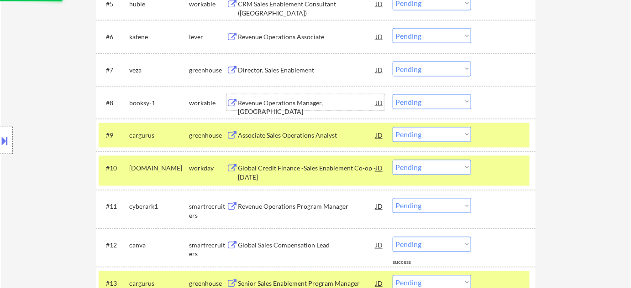
click at [306, 105] on div "Revenue Operations Manager, [GEOGRAPHIC_DATA]" at bounding box center [307, 108] width 138 height 18
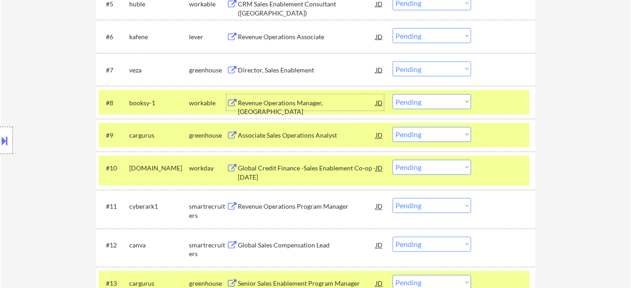
click at [416, 104] on select "Choose an option... Pending Applied Excluded (Questions) Excluded (Expired) Exc…" at bounding box center [431, 101] width 78 height 15
click at [392, 94] on select "Choose an option... Pending Applied Excluded (Questions) Excluded (Expired) Exc…" at bounding box center [431, 101] width 78 height 15
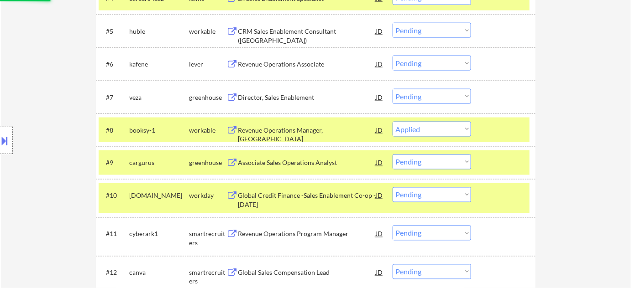
scroll to position [415, 0]
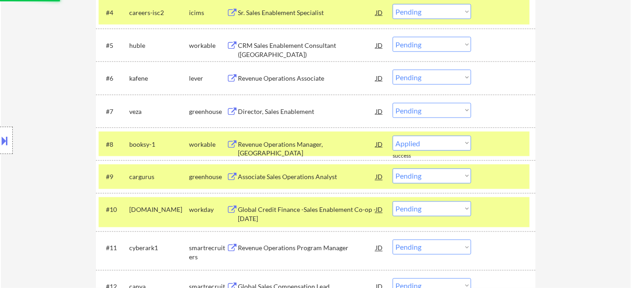
select select ""pending""
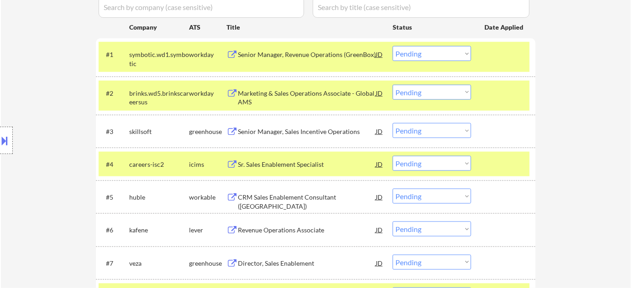
scroll to position [249, 0]
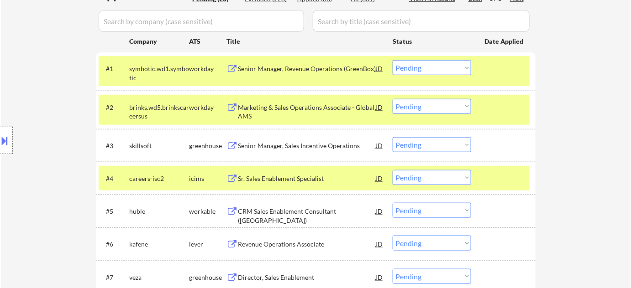
click at [288, 172] on div "Sr. Sales Enablement Specialist" at bounding box center [307, 178] width 138 height 16
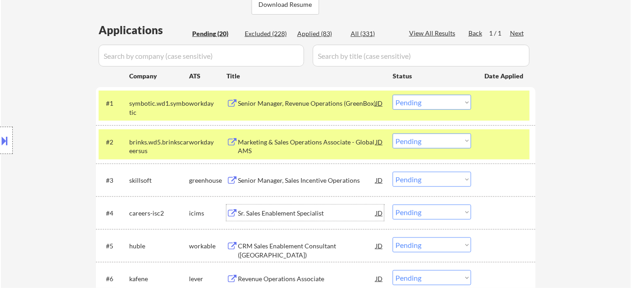
scroll to position [166, 0]
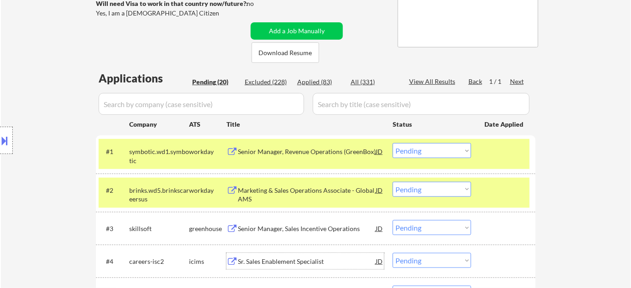
click at [346, 146] on div "Senior Manager, Revenue Operations (GreenBox)" at bounding box center [307, 151] width 138 height 16
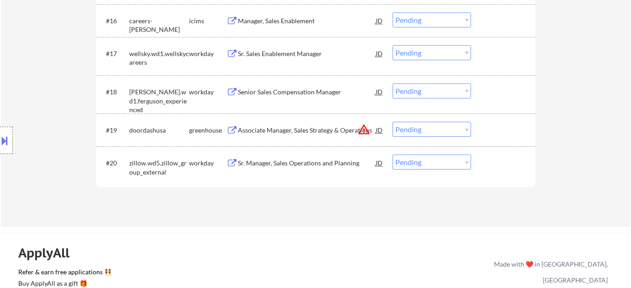
scroll to position [663, 0]
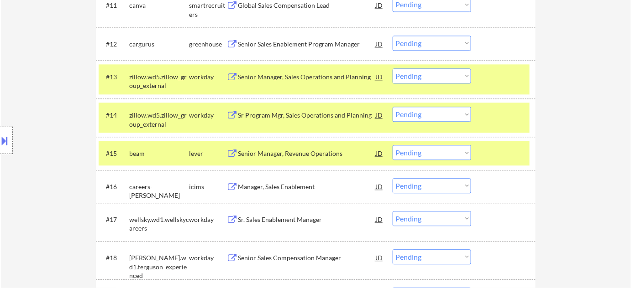
click at [286, 115] on div "Sr Program Mgr, Sales Operations and Planning" at bounding box center [307, 115] width 138 height 9
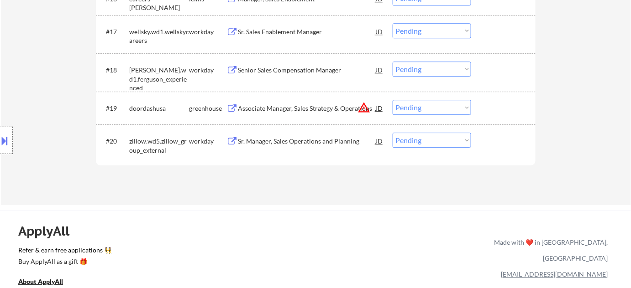
scroll to position [788, 0]
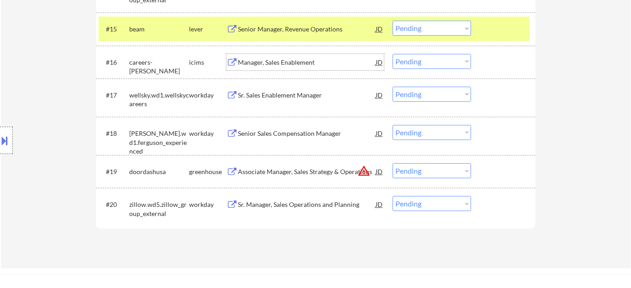
click at [273, 64] on div "Manager, Sales Enablement" at bounding box center [307, 62] width 138 height 9
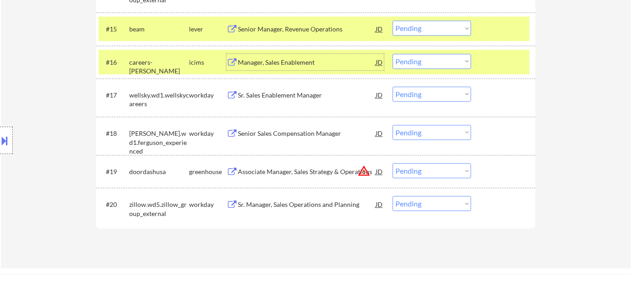
click at [269, 91] on div "Sr. Sales Enablement Manager" at bounding box center [307, 95] width 138 height 9
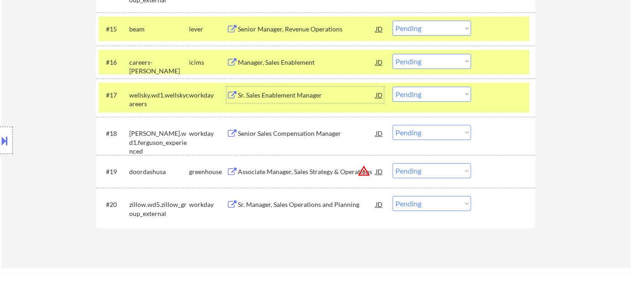
click at [264, 135] on div "Senior Sales Compensation Manager" at bounding box center [307, 133] width 138 height 9
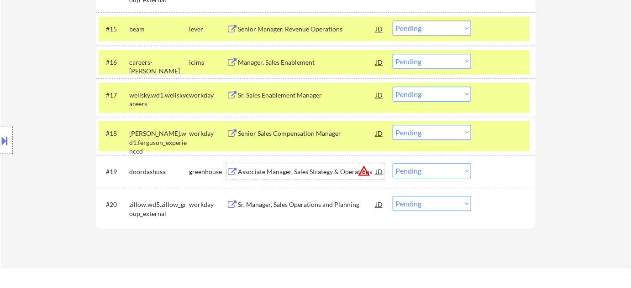
click at [313, 168] on div "Associate Manager, Sales Strategy & Operations" at bounding box center [307, 171] width 138 height 9
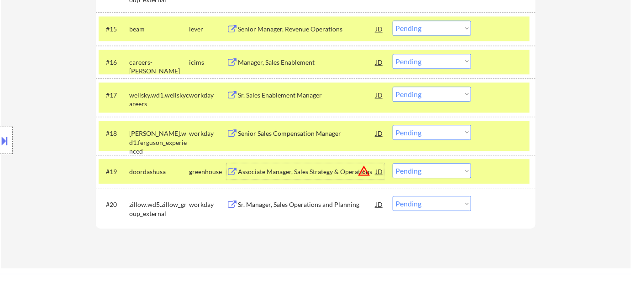
click at [415, 62] on select "Choose an option... Pending Applied Excluded (Questions) Excluded (Expired) Exc…" at bounding box center [431, 61] width 78 height 15
click at [392, 54] on select "Choose an option... Pending Applied Excluded (Questions) Excluded (Expired) Exc…" at bounding box center [431, 61] width 78 height 15
select select ""pending""
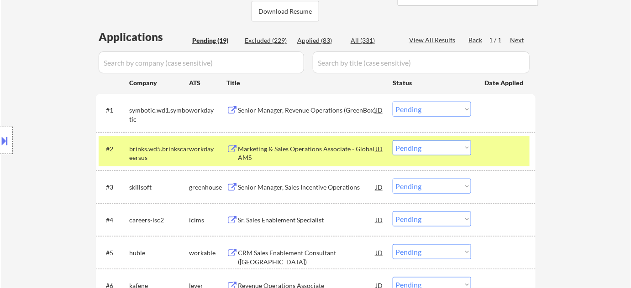
scroll to position [249, 0]
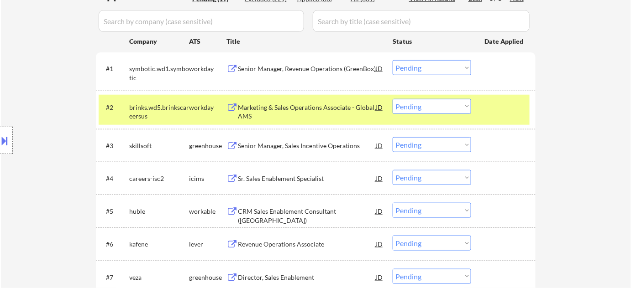
click at [421, 180] on select "Choose an option... Pending Applied Excluded (Questions) Excluded (Expired) Exc…" at bounding box center [431, 177] width 78 height 15
click at [392, 170] on select "Choose an option... Pending Applied Excluded (Questions) Excluded (Expired) Exc…" at bounding box center [431, 177] width 78 height 15
select select ""pending""
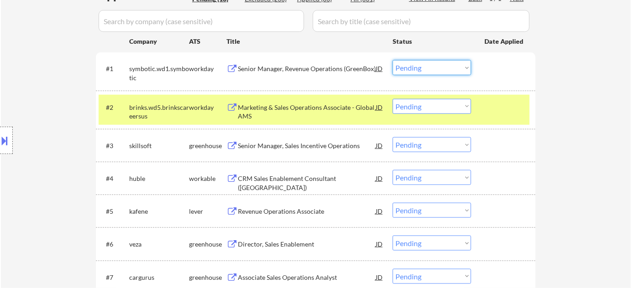
click at [412, 68] on select "Choose an option... Pending Applied Excluded (Questions) Excluded (Expired) Exc…" at bounding box center [431, 67] width 78 height 15
click at [392, 60] on select "Choose an option... Pending Applied Excluded (Questions) Excluded (Expired) Exc…" at bounding box center [431, 67] width 78 height 15
select select ""pending""
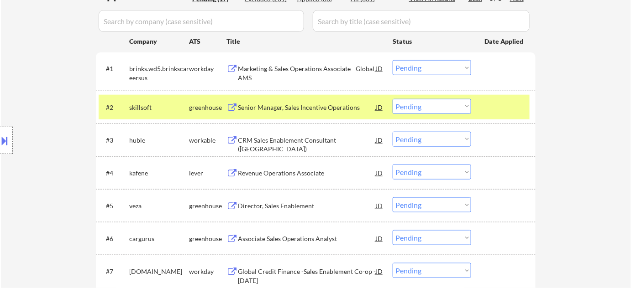
click at [317, 141] on div "CRM Sales Enablement Consultant (USA)" at bounding box center [307, 145] width 138 height 18
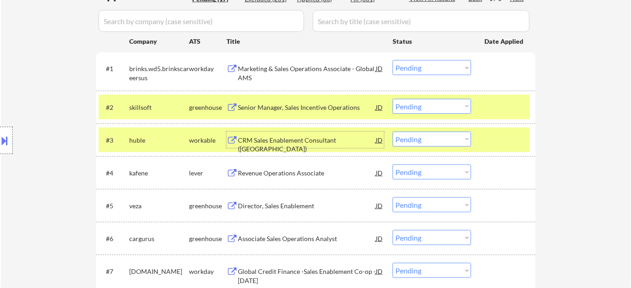
drag, startPoint x: 417, startPoint y: 141, endPoint x: 420, endPoint y: 145, distance: 5.6
click at [417, 141] on select "Choose an option... Pending Applied Excluded (Questions) Excluded (Expired) Exc…" at bounding box center [431, 139] width 78 height 15
click at [392, 132] on select "Choose an option... Pending Applied Excluded (Questions) Excluded (Expired) Exc…" at bounding box center [431, 139] width 78 height 15
select select ""pending""
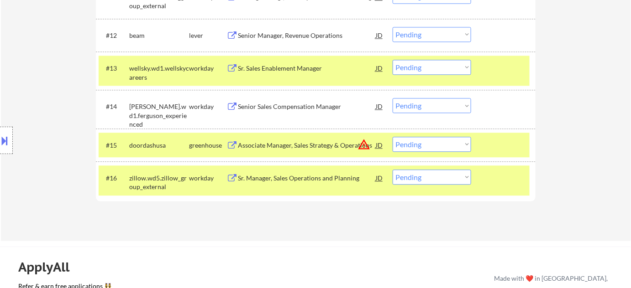
scroll to position [705, 0]
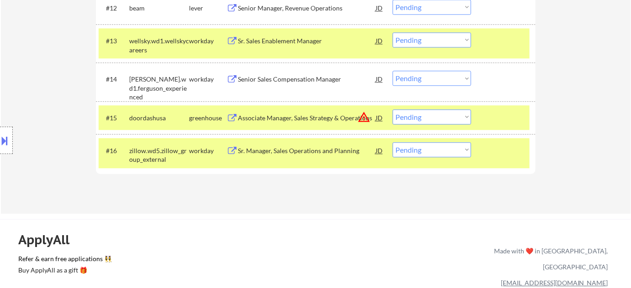
click at [442, 122] on select "Choose an option... Pending Applied Excluded (Questions) Excluded (Expired) Exc…" at bounding box center [431, 117] width 78 height 15
select select ""excluded__bad_match_""
click at [392, 110] on select "Choose an option... Pending Applied Excluded (Questions) Excluded (Expired) Exc…" at bounding box center [431, 117] width 78 height 15
click at [433, 80] on select "Choose an option... Pending Applied Excluded (Questions) Excluded (Expired) Exc…" at bounding box center [431, 78] width 78 height 15
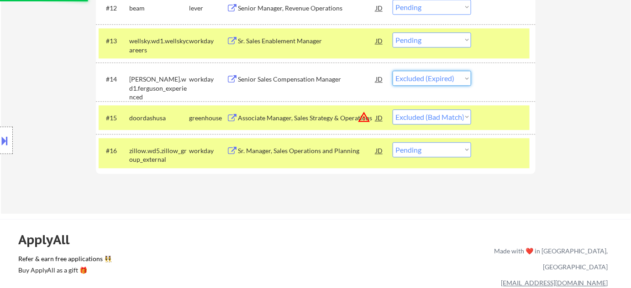
click at [392, 71] on select "Choose an option... Pending Applied Excluded (Questions) Excluded (Expired) Exc…" at bounding box center [431, 78] width 78 height 15
select select ""pending""
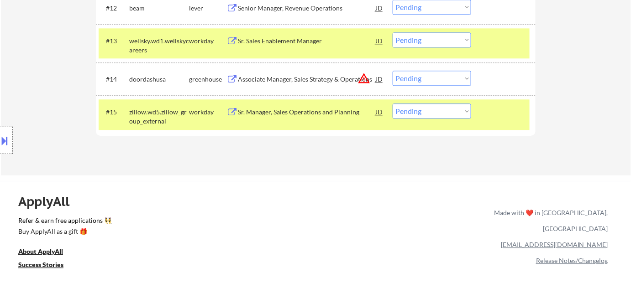
click at [436, 79] on select "Choose an option... Pending Applied Excluded (Questions) Excluded (Expired) Exc…" at bounding box center [431, 78] width 78 height 15
click at [392, 71] on select "Choose an option... Pending Applied Excluded (Questions) Excluded (Expired) Exc…" at bounding box center [431, 78] width 78 height 15
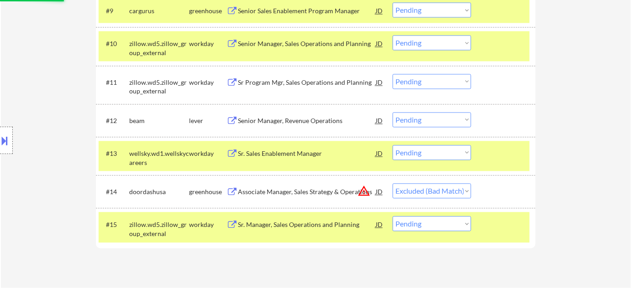
scroll to position [580, 0]
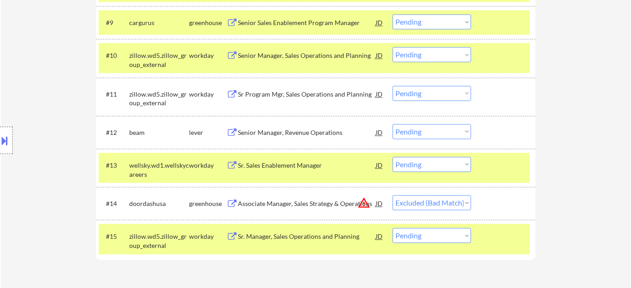
select select ""pending""
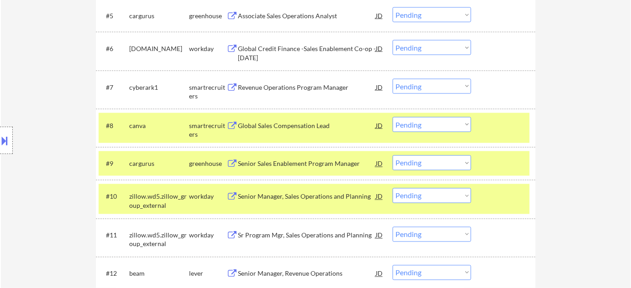
scroll to position [539, 0]
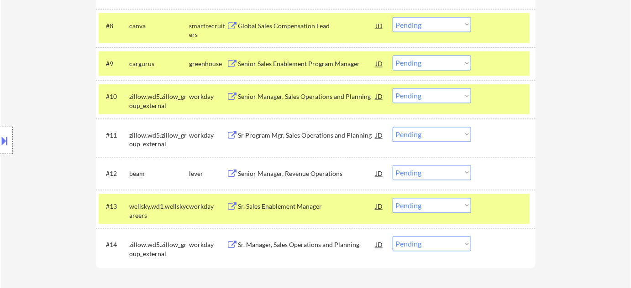
click at [440, 138] on select "Choose an option... Pending Applied Excluded (Questions) Excluded (Expired) Exc…" at bounding box center [431, 134] width 78 height 15
click at [392, 127] on select "Choose an option... Pending Applied Excluded (Questions) Excluded (Expired) Exc…" at bounding box center [431, 134] width 78 height 15
select select ""pending""
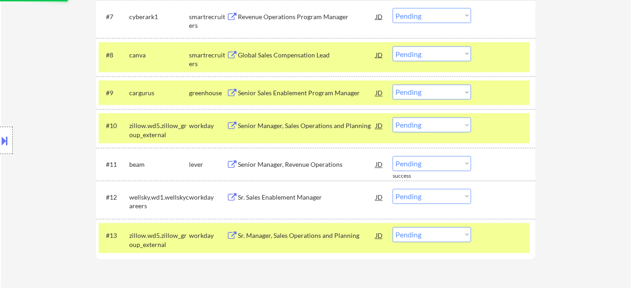
scroll to position [456, 0]
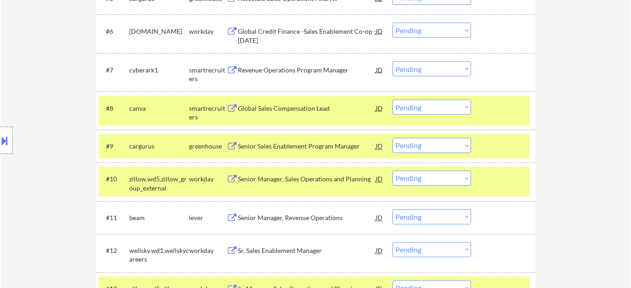
click at [315, 146] on div "Senior Sales Enablement Program Manager" at bounding box center [307, 146] width 138 height 9
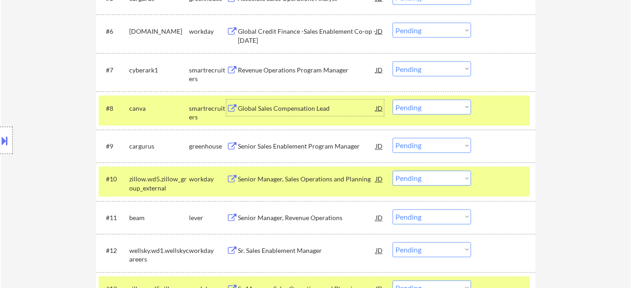
click at [294, 104] on div "Global Sales Compensation Lead" at bounding box center [307, 108] width 138 height 9
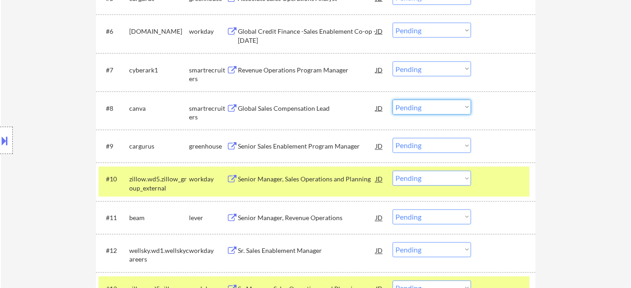
drag, startPoint x: 419, startPoint y: 107, endPoint x: 423, endPoint y: 114, distance: 8.6
click at [419, 107] on select "Choose an option... Pending Applied Excluded (Questions) Excluded (Expired) Exc…" at bounding box center [431, 107] width 78 height 15
click at [392, 100] on select "Choose an option... Pending Applied Excluded (Questions) Excluded (Expired) Exc…" at bounding box center [431, 107] width 78 height 15
select select ""pending""
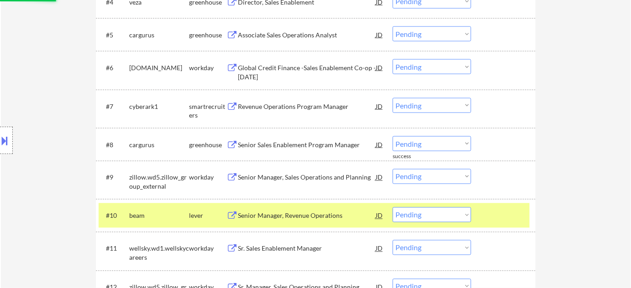
scroll to position [373, 0]
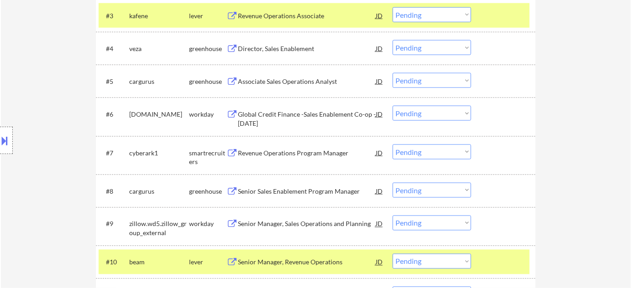
click at [325, 112] on div "Global Credit Finance -Sales Enablement Co-op - Jan 2026" at bounding box center [307, 119] width 138 height 18
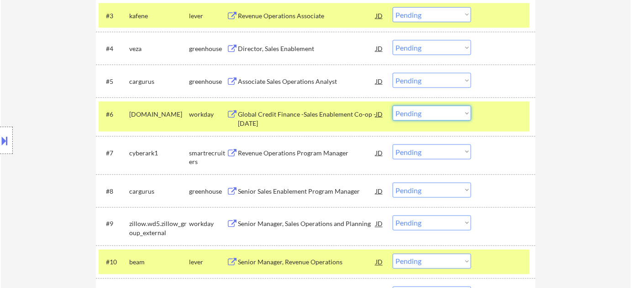
drag, startPoint x: 423, startPoint y: 113, endPoint x: 426, endPoint y: 119, distance: 7.4
click at [423, 113] on select "Choose an option... Pending Applied Excluded (Questions) Excluded (Expired) Exc…" at bounding box center [431, 113] width 78 height 15
click at [392, 106] on select "Choose an option... Pending Applied Excluded (Questions) Excluded (Expired) Exc…" at bounding box center [431, 113] width 78 height 15
select select ""pending""
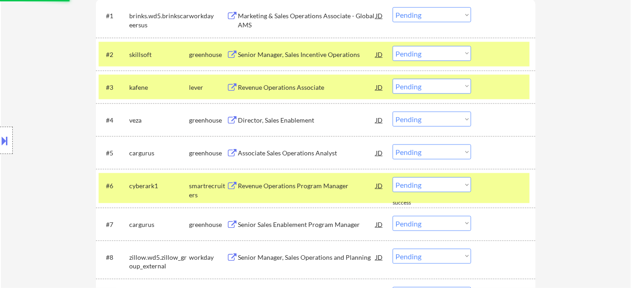
scroll to position [290, 0]
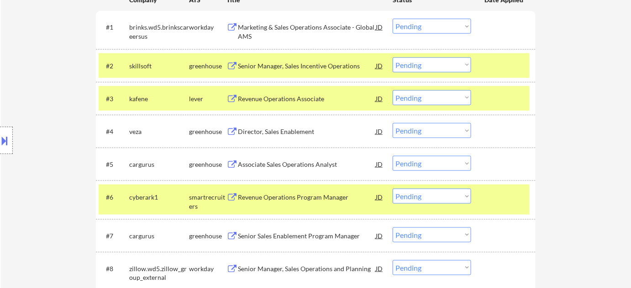
click at [299, 134] on div "Director, Sales Enablement" at bounding box center [307, 131] width 138 height 9
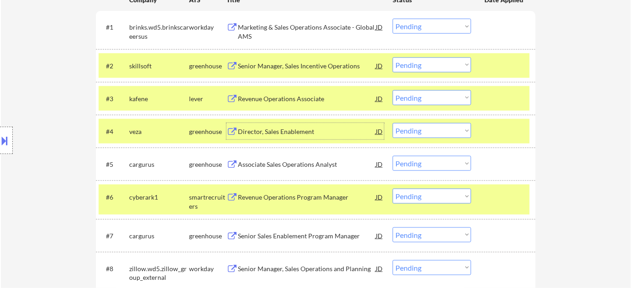
click at [442, 130] on select "Choose an option... Pending Applied Excluded (Questions) Excluded (Expired) Exc…" at bounding box center [431, 130] width 78 height 15
click at [392, 123] on select "Choose an option... Pending Applied Excluded (Questions) Excluded (Expired) Exc…" at bounding box center [431, 130] width 78 height 15
select select ""pending""
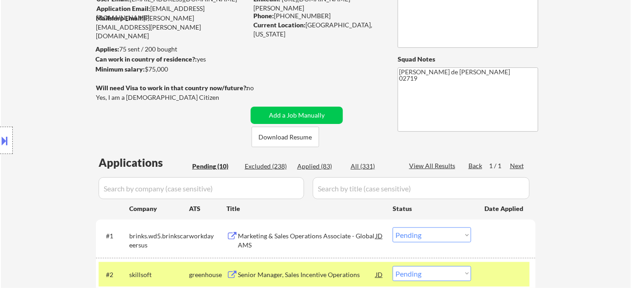
scroll to position [0, 0]
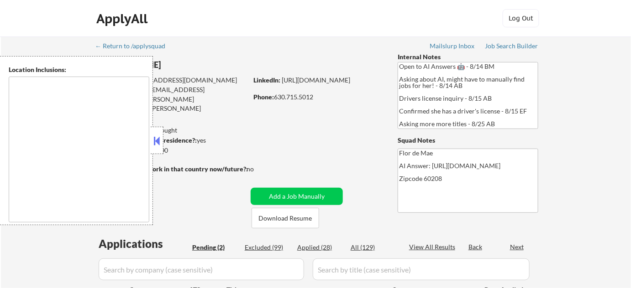
type textarea "Highland Park, IL Deerfield, IL Glencoe, IL Northbrook, IL Lake Forest, IL Bann…"
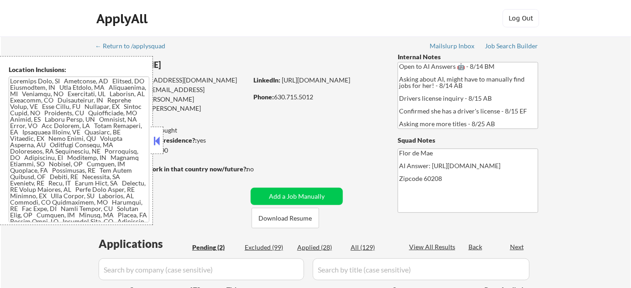
select select ""pending""
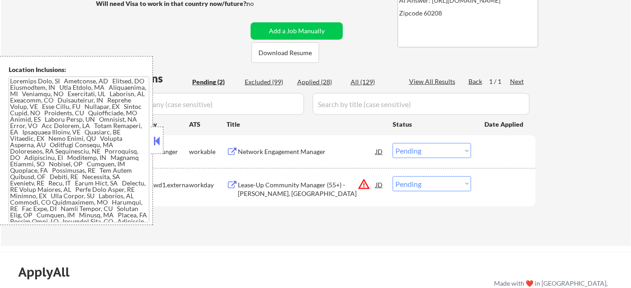
click at [155, 138] on button at bounding box center [157, 141] width 10 height 14
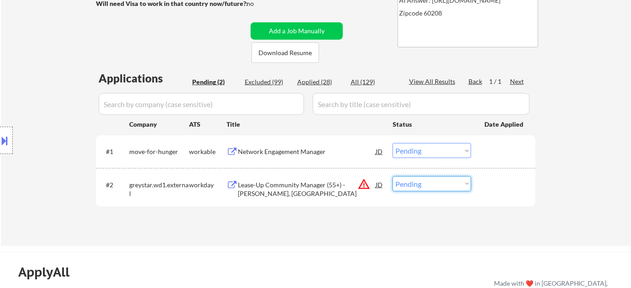
click at [433, 186] on select "Choose an option... Pending Applied Excluded (Questions) Excluded (Expired) Exc…" at bounding box center [431, 184] width 78 height 15
select select ""excluded__location_""
click at [392, 177] on select "Choose an option... Pending Applied Excluded (Questions) Excluded (Expired) Exc…" at bounding box center [431, 184] width 78 height 15
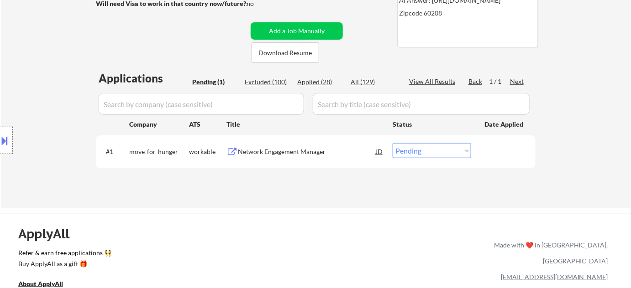
click at [412, 154] on select "Choose an option... Pending Applied Excluded (Questions) Excluded (Expired) Exc…" at bounding box center [431, 150] width 78 height 15
select select ""excluded__bad_match_""
click at [392, 143] on select "Choose an option... Pending Applied Excluded (Questions) Excluded (Expired) Exc…" at bounding box center [431, 150] width 78 height 15
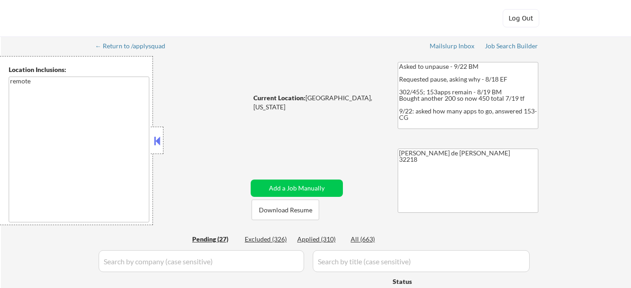
select select ""pending""
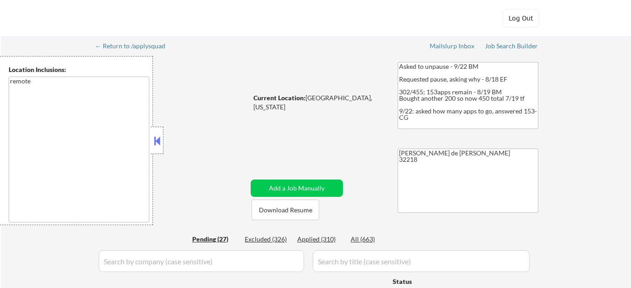
select select ""pending""
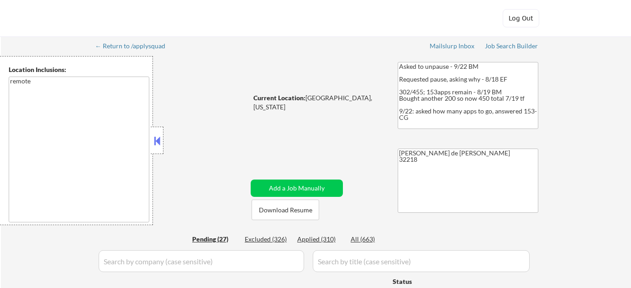
select select ""pending""
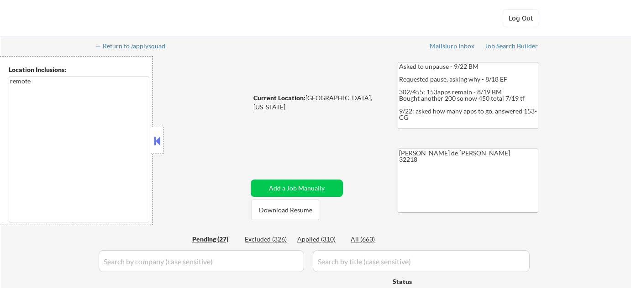
select select ""pending""
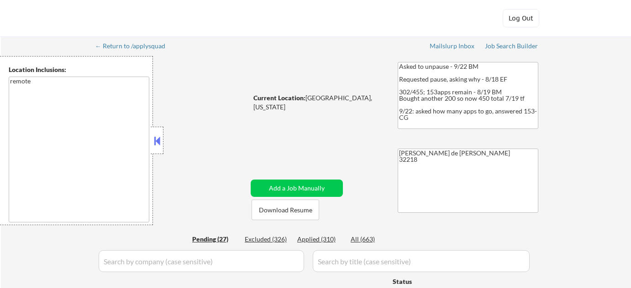
select select ""pending""
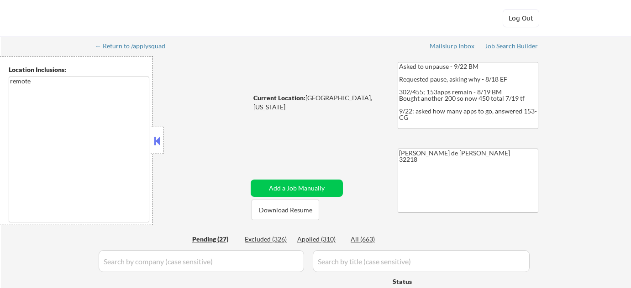
select select ""pending""
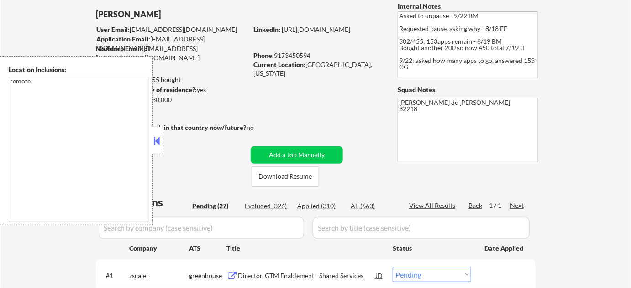
scroll to position [124, 0]
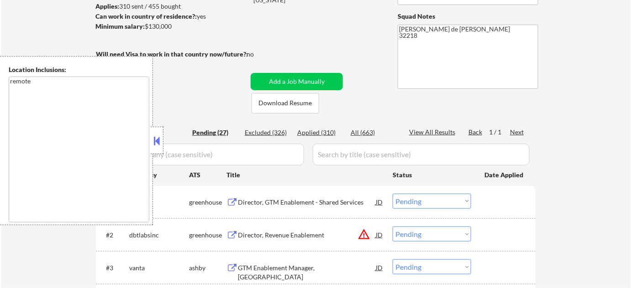
click at [160, 146] on button at bounding box center [157, 141] width 10 height 14
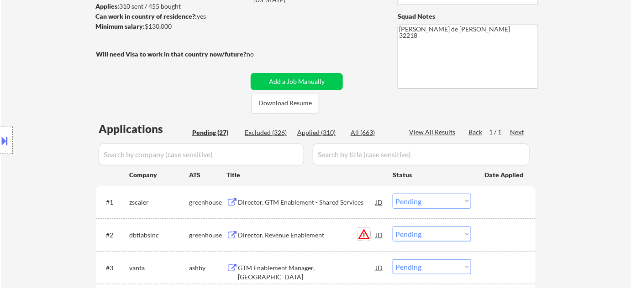
click at [363, 237] on button "warning_amber" at bounding box center [363, 234] width 13 height 13
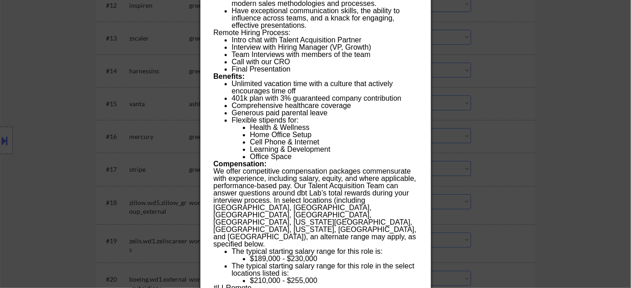
scroll to position [788, 0]
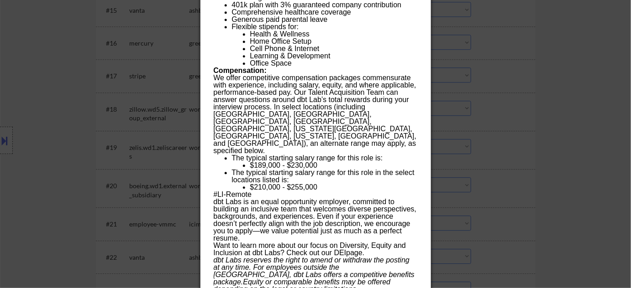
click at [461, 151] on div at bounding box center [315, 144] width 631 height 288
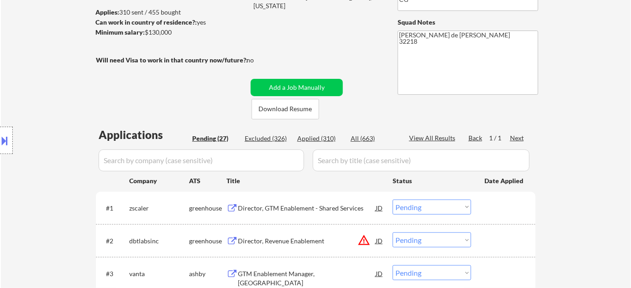
scroll to position [207, 0]
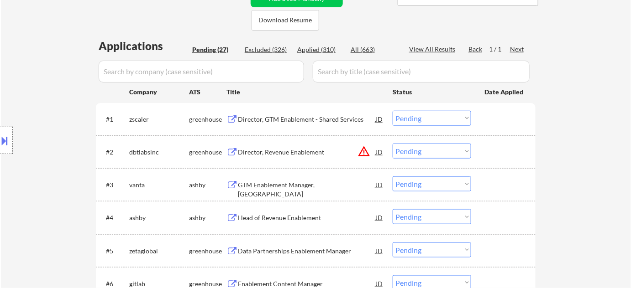
click at [294, 119] on div "Director, GTM Enablement - Shared Services" at bounding box center [307, 119] width 138 height 9
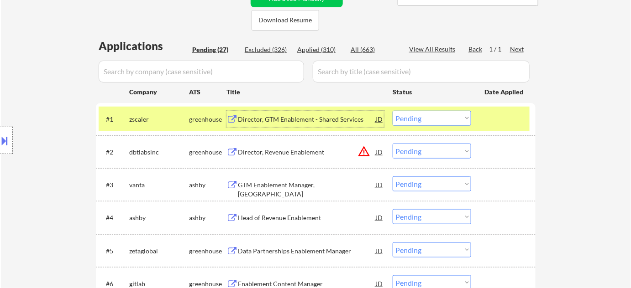
click at [412, 120] on select "Choose an option... Pending Applied Excluded (Questions) Excluded (Expired) Exc…" at bounding box center [431, 118] width 78 height 15
click at [392, 111] on select "Choose an option... Pending Applied Excluded (Questions) Excluded (Expired) Exc…" at bounding box center [431, 118] width 78 height 15
select select ""pending""
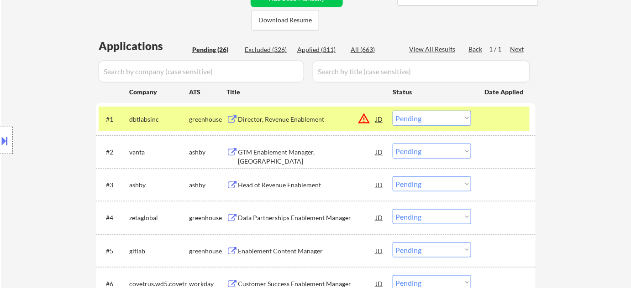
click at [366, 119] on button "warning_amber" at bounding box center [363, 118] width 13 height 13
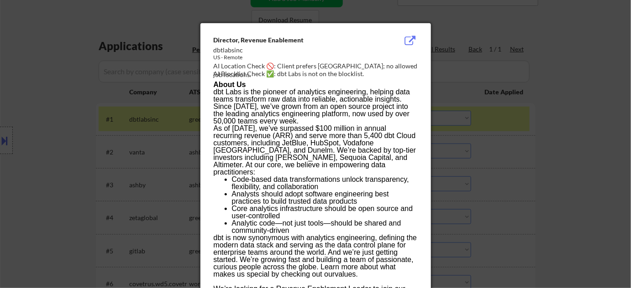
click at [523, 192] on div at bounding box center [315, 144] width 631 height 288
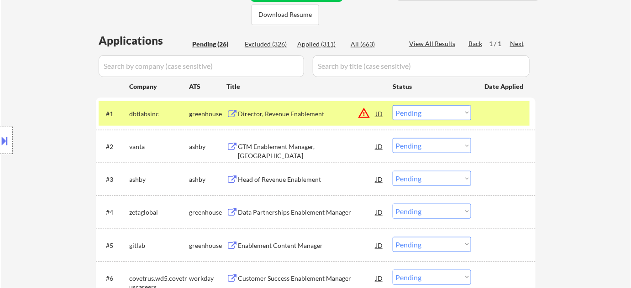
scroll to position [249, 0]
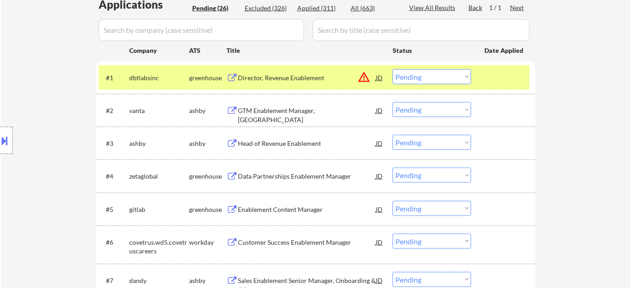
click at [284, 145] on div "Head of Revenue Enablement" at bounding box center [307, 143] width 138 height 9
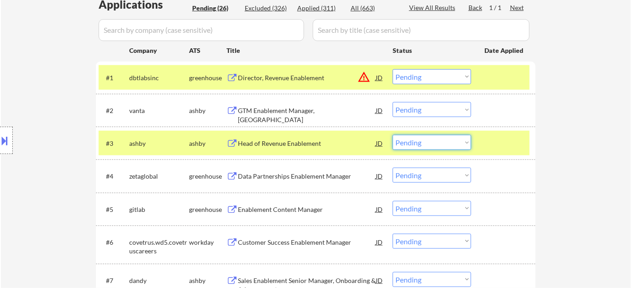
click at [429, 138] on select "Choose an option... Pending Applied Excluded (Questions) Excluded (Expired) Exc…" at bounding box center [431, 142] width 78 height 15
click at [392, 135] on select "Choose an option... Pending Applied Excluded (Questions) Excluded (Expired) Exc…" at bounding box center [431, 142] width 78 height 15
select select ""pending""
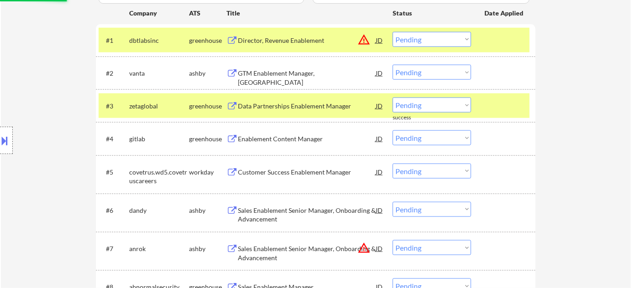
scroll to position [332, 0]
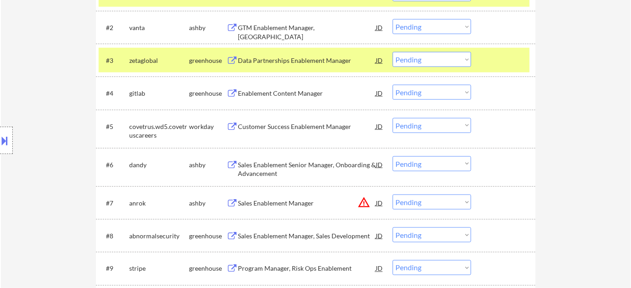
click at [364, 202] on button "warning_amber" at bounding box center [363, 202] width 13 height 13
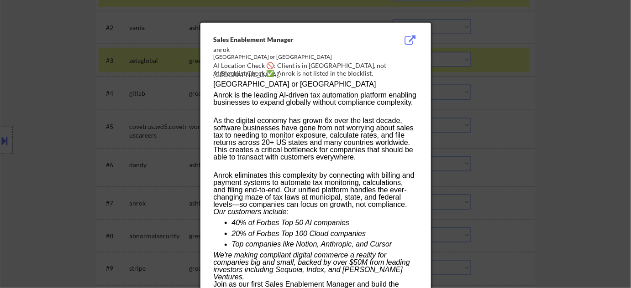
click at [493, 194] on div at bounding box center [315, 144] width 631 height 288
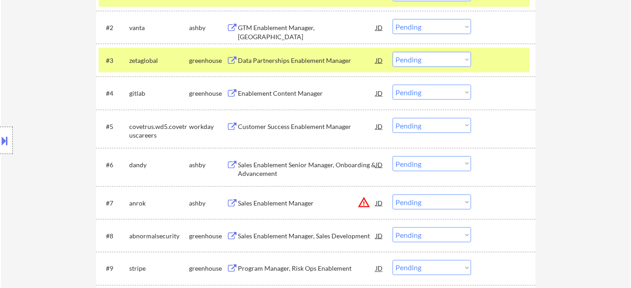
click at [442, 206] on select "Choose an option... Pending Applied Excluded (Questions) Excluded (Expired) Exc…" at bounding box center [431, 202] width 78 height 15
click at [392, 195] on select "Choose an option... Pending Applied Excluded (Questions) Excluded (Expired) Exc…" at bounding box center [431, 202] width 78 height 15
select select ""pending""
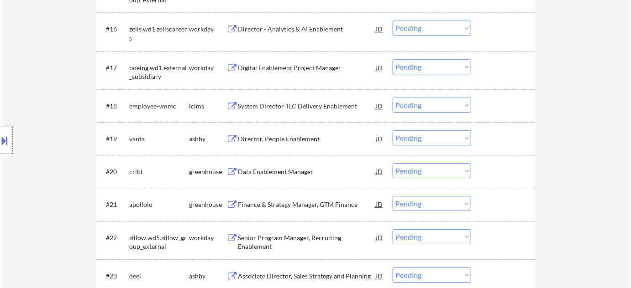
scroll to position [794, 0]
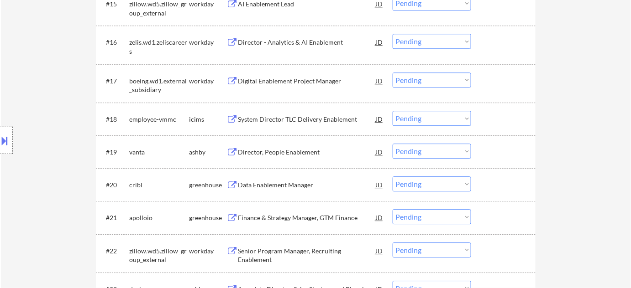
click at [78, 139] on div "Location Inclusions: remote" at bounding box center [81, 140] width 163 height 169
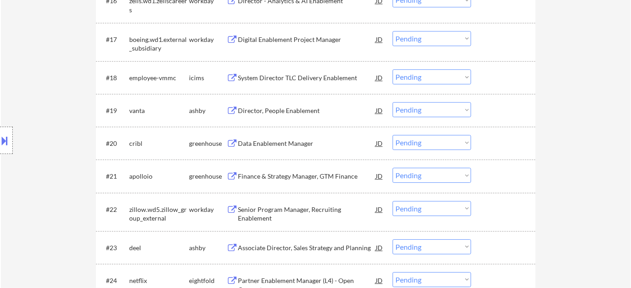
scroll to position [670, 0]
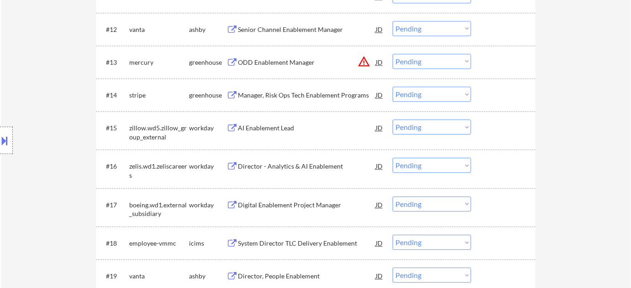
click at [362, 65] on button "warning_amber" at bounding box center [363, 61] width 13 height 13
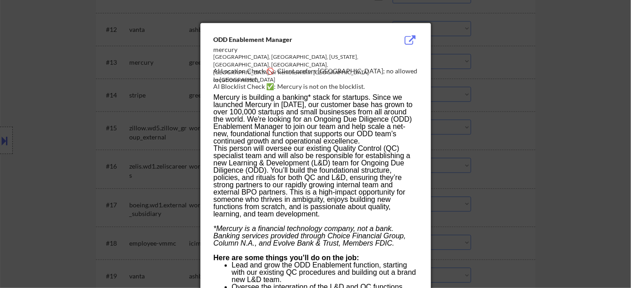
click at [473, 89] on div at bounding box center [315, 144] width 631 height 288
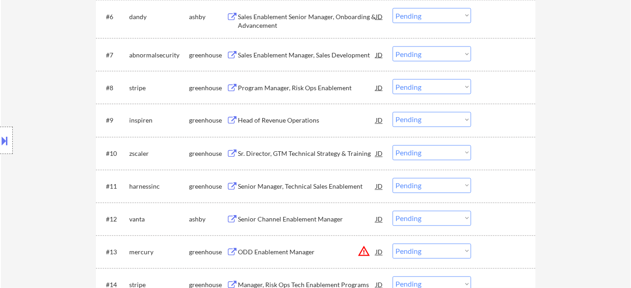
scroll to position [463, 0]
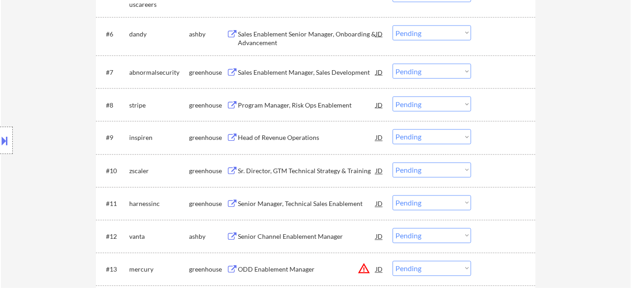
click at [296, 132] on div "Head of Revenue Operations" at bounding box center [307, 138] width 138 height 16
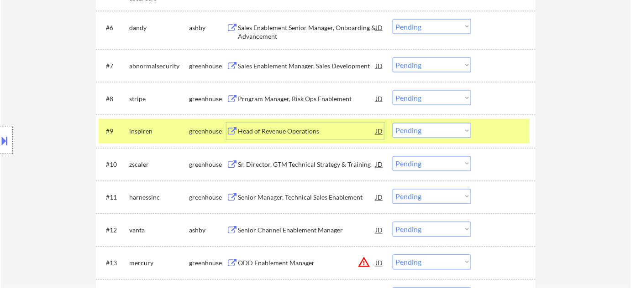
scroll to position [629, 0]
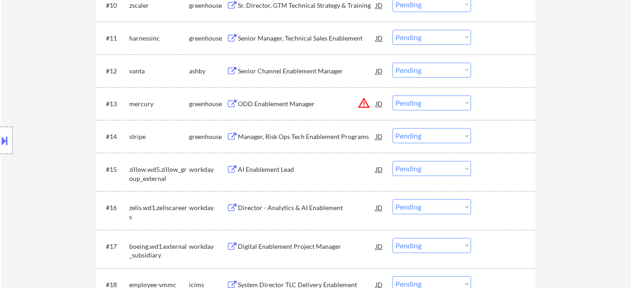
click at [363, 102] on button "warning_amber" at bounding box center [363, 103] width 13 height 13
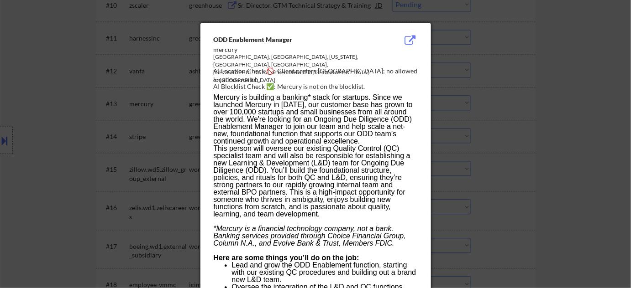
click at [517, 124] on div at bounding box center [315, 144] width 631 height 288
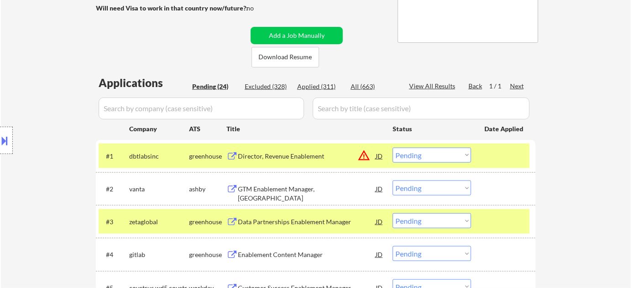
scroll to position [89, 0]
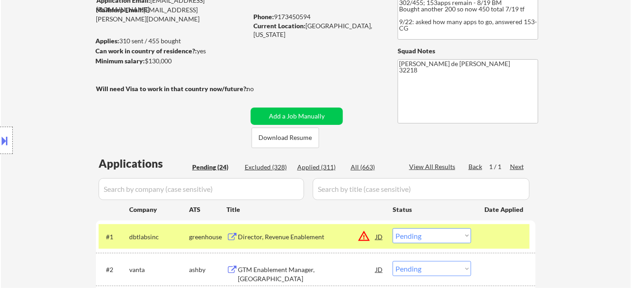
click at [300, 234] on div "Director, Revenue Enablement" at bounding box center [307, 237] width 138 height 9
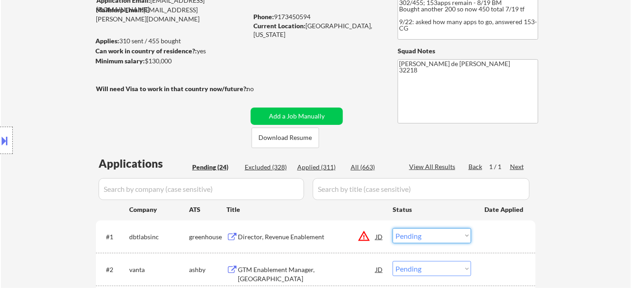
click at [452, 238] on select "Choose an option... Pending Applied Excluded (Questions) Excluded (Expired) Exc…" at bounding box center [431, 236] width 78 height 15
click at [392, 229] on select "Choose an option... Pending Applied Excluded (Questions) Excluded (Expired) Exc…" at bounding box center [431, 236] width 78 height 15
select select ""pending""
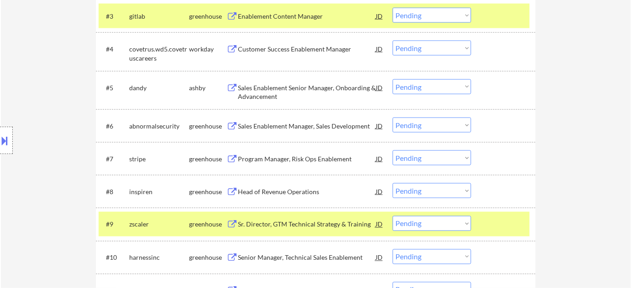
scroll to position [380, 0]
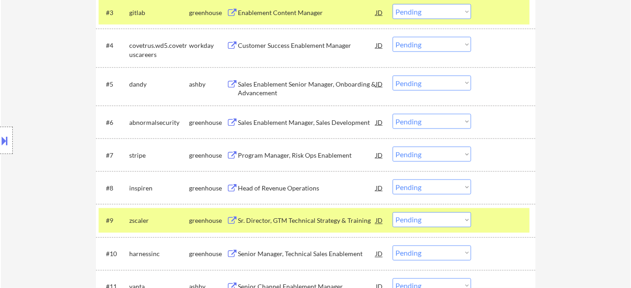
click at [307, 157] on div "Program Manager, Risk Ops Enablement" at bounding box center [307, 155] width 138 height 9
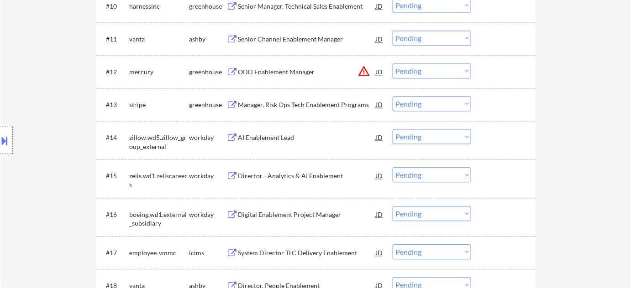
scroll to position [670, 0]
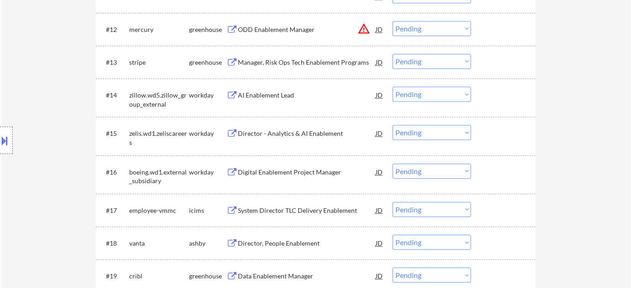
click at [292, 173] on div "Digital Enablement Project Manager" at bounding box center [307, 172] width 138 height 9
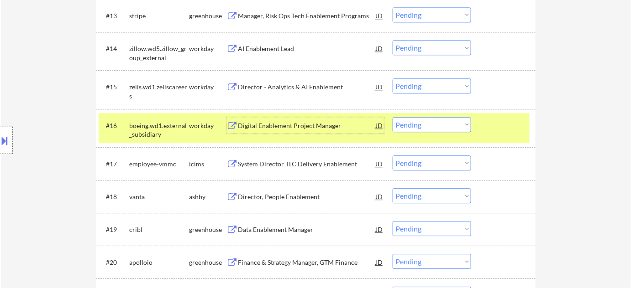
scroll to position [712, 0]
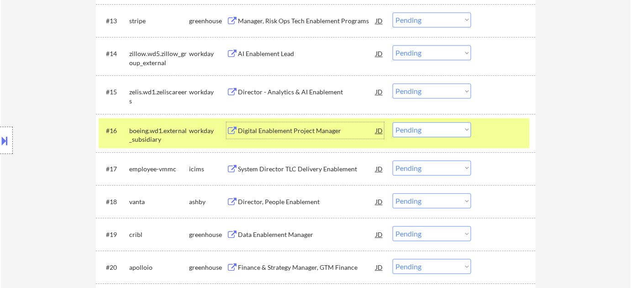
click at [416, 21] on select "Choose an option... Pending Applied Excluded (Questions) Excluded (Expired) Exc…" at bounding box center [431, 19] width 78 height 15
click at [419, 21] on select "Choose an option... Pending Applied Excluded (Questions) Excluded (Expired) Exc…" at bounding box center [431, 19] width 78 height 15
click at [392, 12] on select "Choose an option... Pending Applied Excluded (Questions) Excluded (Expired) Exc…" at bounding box center [431, 19] width 78 height 15
select select ""pending""
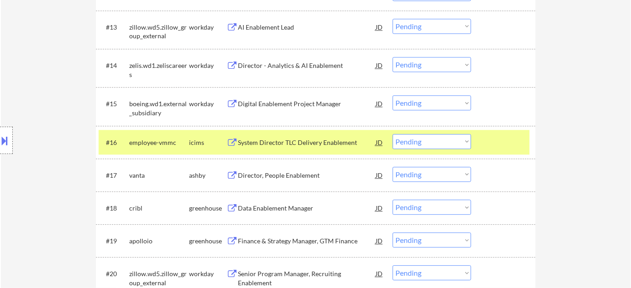
scroll to position [670, 0]
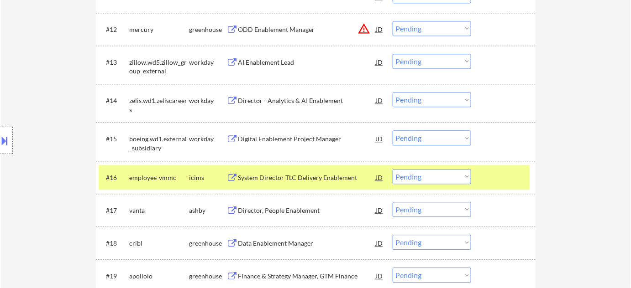
click at [417, 129] on div "#15 boeing.wd1.external_subsidiary workday Digital Enablement Project Manager J…" at bounding box center [314, 141] width 431 height 30
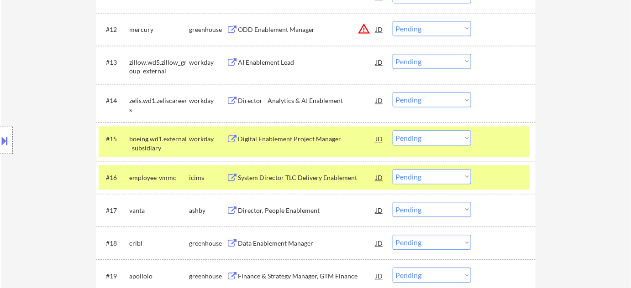
drag, startPoint x: 419, startPoint y: 138, endPoint x: 420, endPoint y: 143, distance: 4.7
click at [419, 138] on select "Choose an option... Pending Applied Excluded (Questions) Excluded (Expired) Exc…" at bounding box center [431, 137] width 78 height 15
click at [392, 130] on select "Choose an option... Pending Applied Excluded (Questions) Excluded (Expired) Exc…" at bounding box center [431, 137] width 78 height 15
click at [305, 100] on div "Director - Analytics & AI Enablement" at bounding box center [307, 100] width 138 height 9
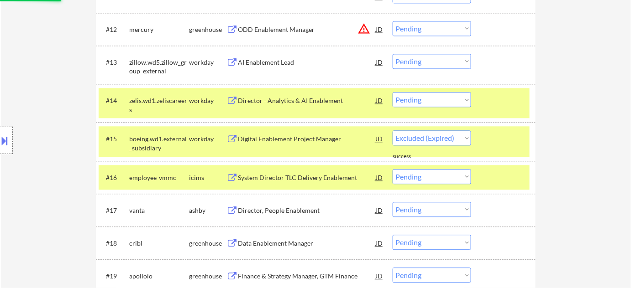
select select ""pending""
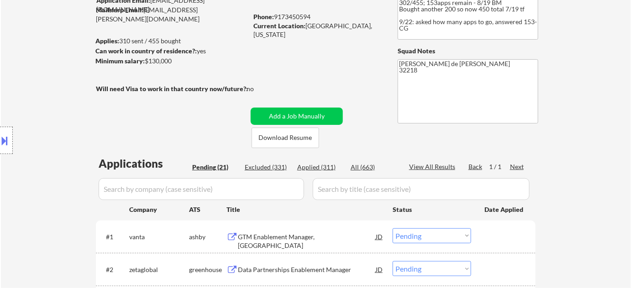
scroll to position [338, 0]
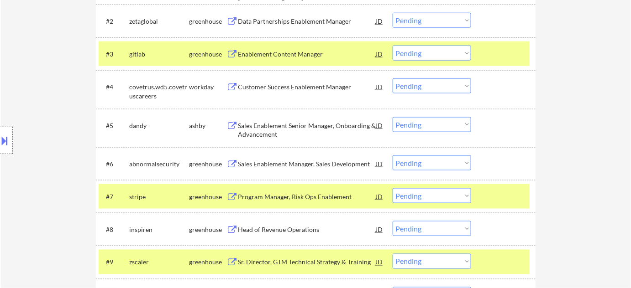
click at [417, 194] on select "Choose an option... Pending Applied Excluded (Questions) Excluded (Expired) Exc…" at bounding box center [431, 195] width 78 height 15
click at [392, 188] on select "Choose an option... Pending Applied Excluded (Questions) Excluded (Expired) Exc…" at bounding box center [431, 195] width 78 height 15
select select ""pending""
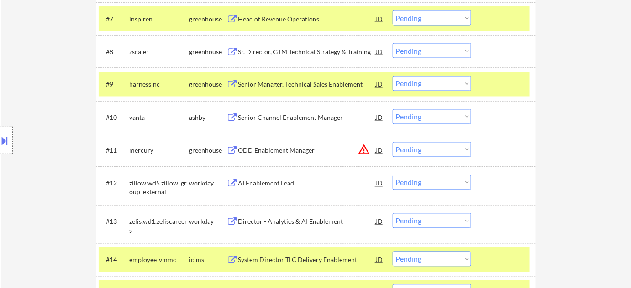
scroll to position [629, 0]
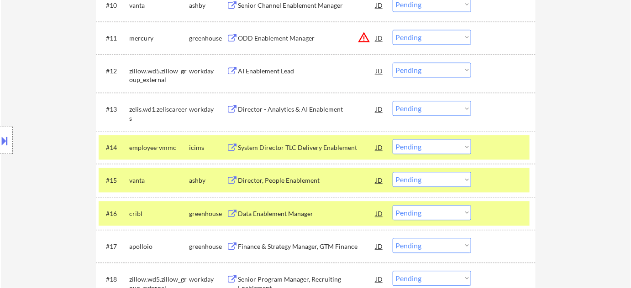
click at [434, 111] on select "Choose an option... Pending Applied Excluded (Questions) Excluded (Expired) Exc…" at bounding box center [431, 108] width 78 height 15
click at [392, 101] on select "Choose an option... Pending Applied Excluded (Questions) Excluded (Expired) Exc…" at bounding box center [431, 108] width 78 height 15
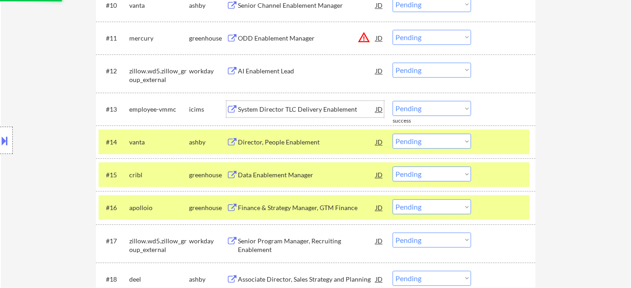
click at [295, 110] on div "System Director TLC Delivery Enablement" at bounding box center [307, 109] width 138 height 9
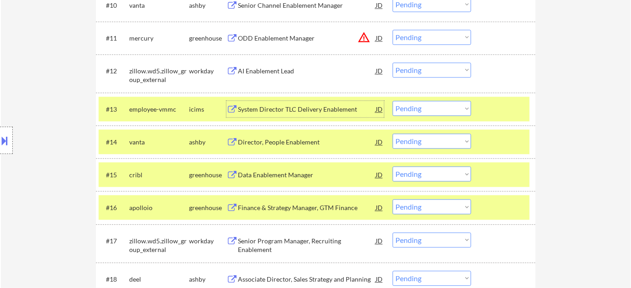
click at [421, 106] on select "Choose an option... Pending Applied Excluded (Questions) Excluded (Expired) Exc…" at bounding box center [431, 108] width 78 height 15
click at [392, 101] on select "Choose an option... Pending Applied Excluded (Questions) Excluded (Expired) Exc…" at bounding box center [431, 108] width 78 height 15
select select ""pending""
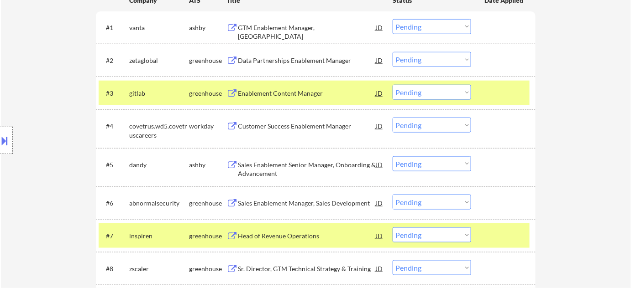
scroll to position [297, 0]
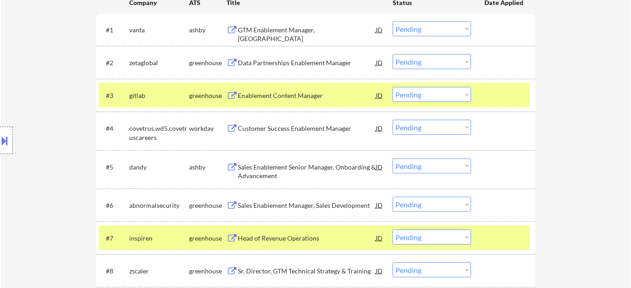
click at [318, 129] on div "Customer Success Enablement Manager" at bounding box center [307, 128] width 138 height 9
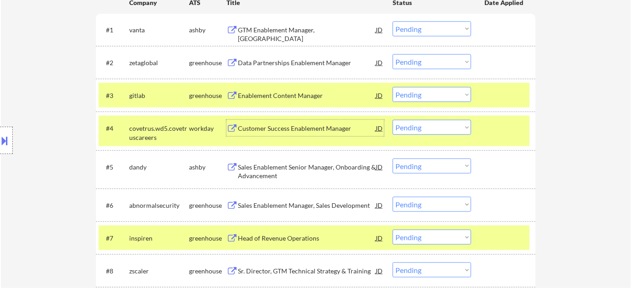
click at [422, 127] on select "Choose an option... Pending Applied Excluded (Questions) Excluded (Expired) Exc…" at bounding box center [431, 127] width 78 height 15
click at [392, 120] on select "Choose an option... Pending Applied Excluded (Questions) Excluded (Expired) Exc…" at bounding box center [431, 127] width 78 height 15
select select ""pending""
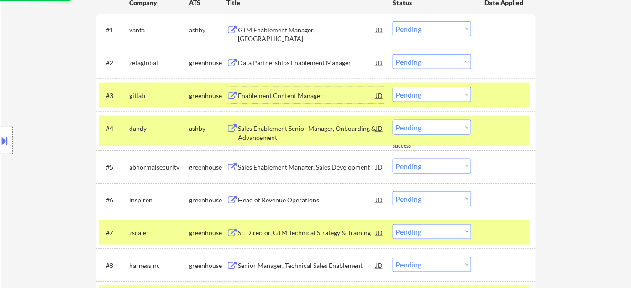
click at [298, 97] on div "Enablement Content Manager" at bounding box center [307, 95] width 138 height 9
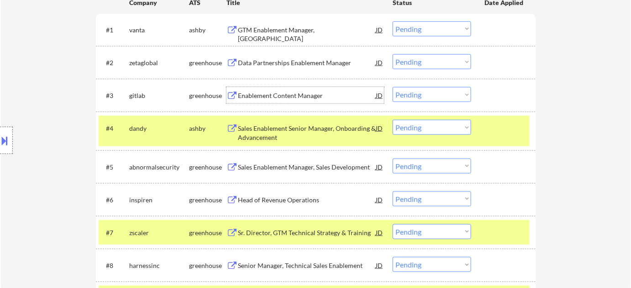
click at [433, 93] on select "Choose an option... Pending Applied Excluded (Questions) Excluded (Expired) Exc…" at bounding box center [431, 94] width 78 height 15
click at [392, 87] on select "Choose an option... Pending Applied Excluded (Questions) Excluded (Expired) Exc…" at bounding box center [431, 94] width 78 height 15
select select ""pending""
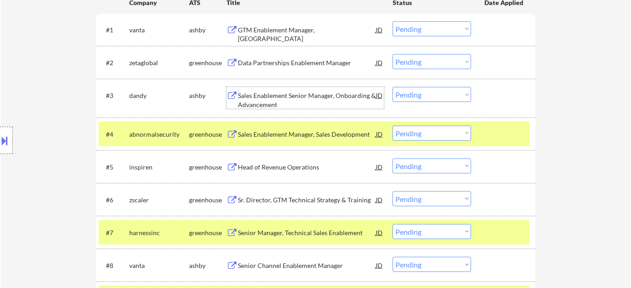
click at [262, 102] on div "Sales Enablement Senior Manager, Onboarding & Advancement" at bounding box center [307, 100] width 138 height 18
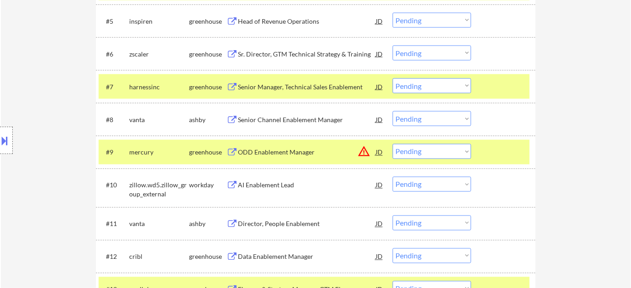
scroll to position [463, 0]
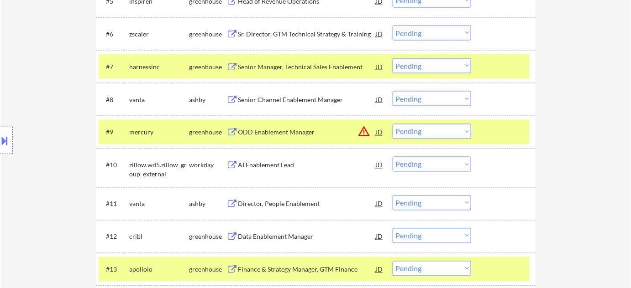
click at [277, 130] on div "ODD Enablement Manager" at bounding box center [307, 132] width 138 height 9
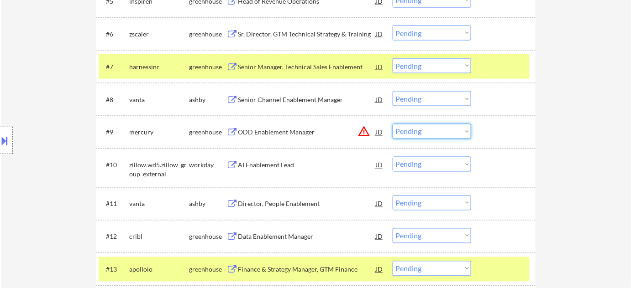
drag, startPoint x: 425, startPoint y: 131, endPoint x: 429, endPoint y: 138, distance: 7.9
click at [425, 131] on select "Choose an option... Pending Applied Excluded (Questions) Excluded (Expired) Exc…" at bounding box center [431, 131] width 78 height 15
click at [392, 124] on select "Choose an option... Pending Applied Excluded (Questions) Excluded (Expired) Exc…" at bounding box center [431, 131] width 78 height 15
select select ""pending""
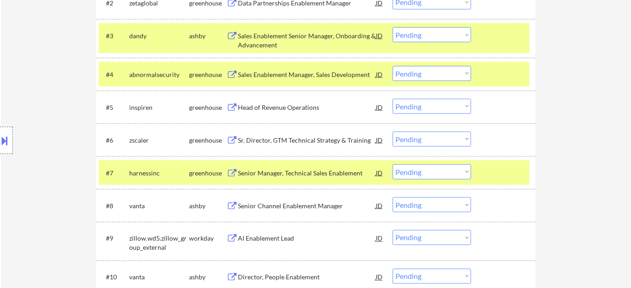
scroll to position [297, 0]
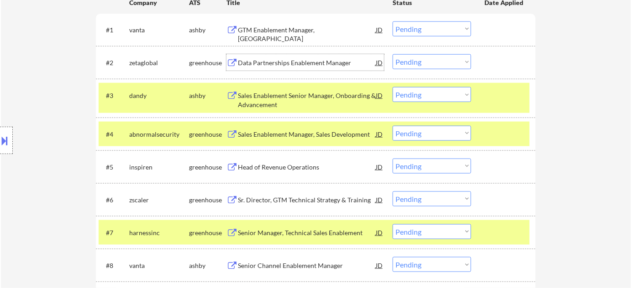
click at [287, 63] on div "Data Partnerships Enablement Manager" at bounding box center [307, 62] width 138 height 9
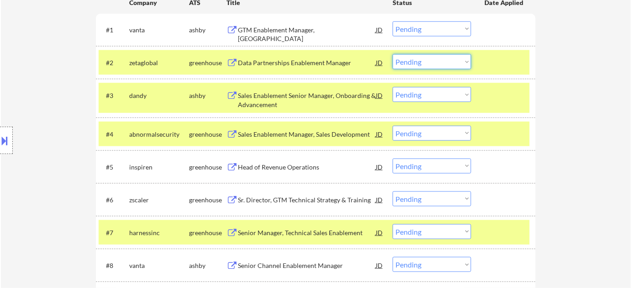
click at [413, 63] on select "Choose an option... Pending Applied Excluded (Questions) Excluded (Expired) Exc…" at bounding box center [431, 61] width 78 height 15
click at [392, 54] on select "Choose an option... Pending Applied Excluded (Questions) Excluded (Expired) Exc…" at bounding box center [431, 61] width 78 height 15
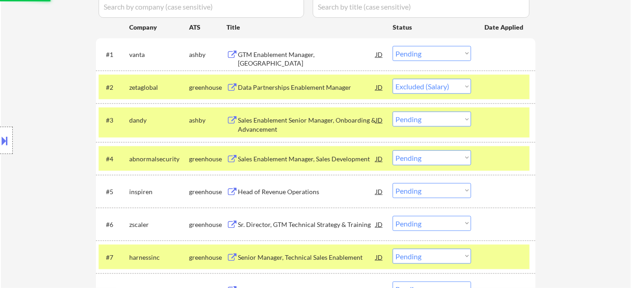
scroll to position [214, 0]
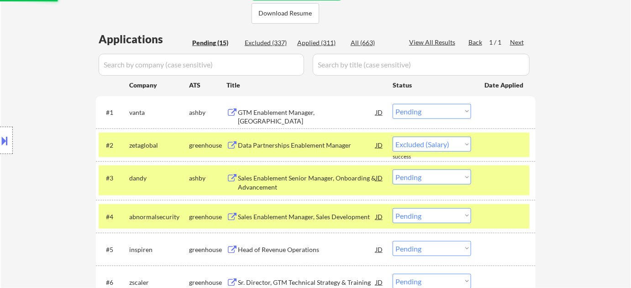
select select ""pending""
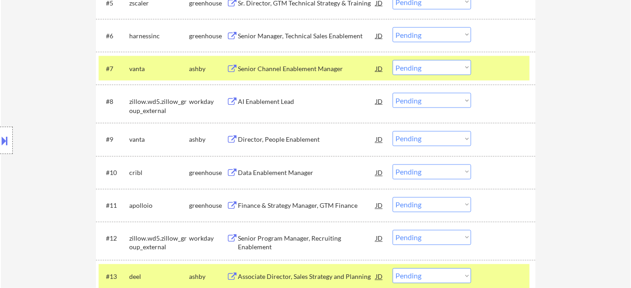
scroll to position [463, 0]
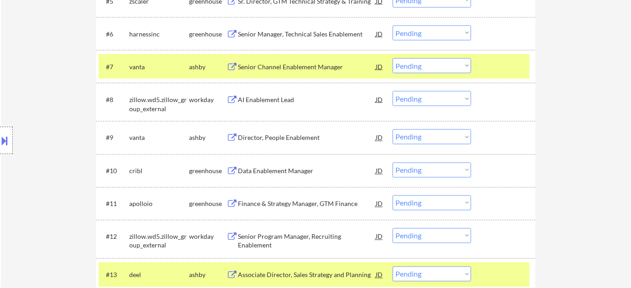
click at [283, 98] on div "AI Enablement Lead" at bounding box center [307, 99] width 138 height 9
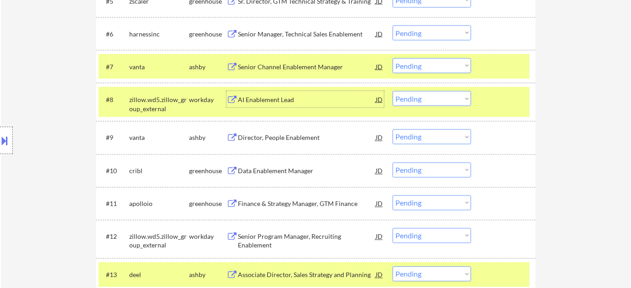
click at [437, 99] on select "Choose an option... Pending Applied Excluded (Questions) Excluded (Expired) Exc…" at bounding box center [431, 98] width 78 height 15
click at [392, 91] on select "Choose an option... Pending Applied Excluded (Questions) Excluded (Expired) Exc…" at bounding box center [431, 98] width 78 height 15
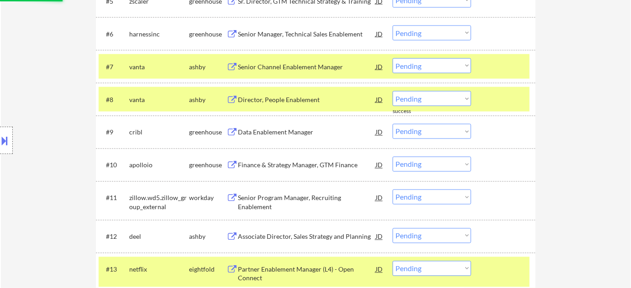
click at [282, 103] on div "Director, People Enablement" at bounding box center [307, 99] width 138 height 9
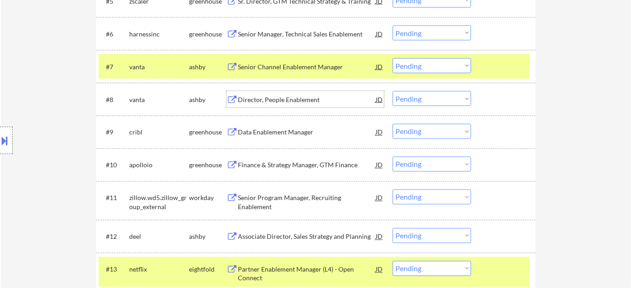
click at [423, 62] on select "Choose an option... Pending Applied Excluded (Questions) Excluded (Expired) Exc…" at bounding box center [431, 65] width 78 height 15
click at [530, 78] on div "#7 vanta ashby Senior Channel Enablement Manager JD warning_amber Choose an opt…" at bounding box center [315, 66] width 439 height 33
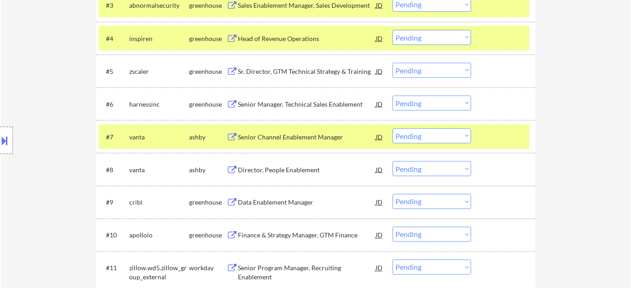
scroll to position [421, 0]
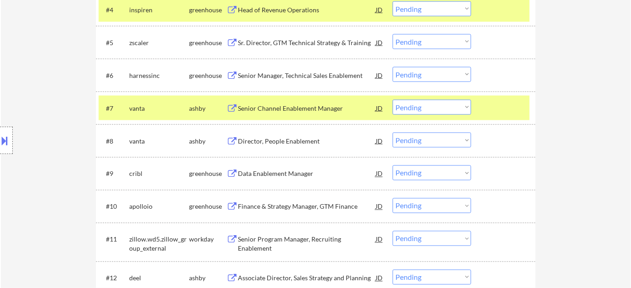
click at [409, 140] on select "Choose an option... Pending Applied Excluded (Questions) Excluded (Expired) Exc…" at bounding box center [431, 140] width 78 height 15
click at [392, 133] on select "Choose an option... Pending Applied Excluded (Questions) Excluded (Expired) Exc…" at bounding box center [431, 140] width 78 height 15
select select ""pending""
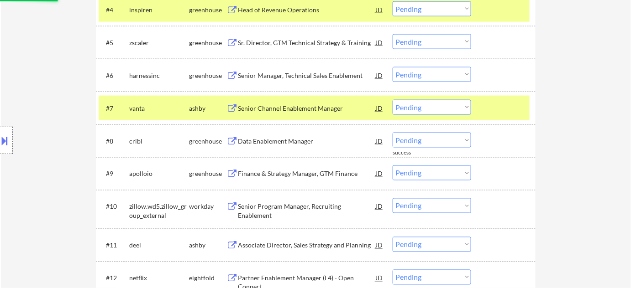
click at [289, 170] on div "Finance & Strategy Manager, GTM Finance" at bounding box center [307, 174] width 138 height 9
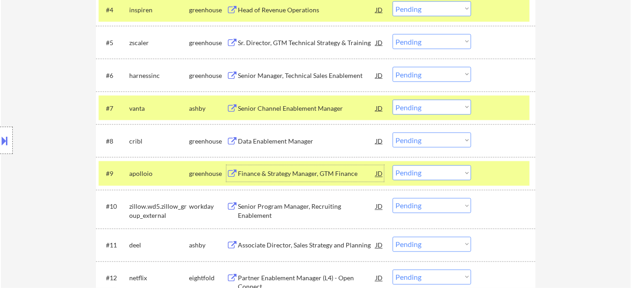
click at [431, 172] on select "Choose an option... Pending Applied Excluded (Questions) Excluded (Expired) Exc…" at bounding box center [431, 173] width 78 height 15
click at [392, 166] on select "Choose an option... Pending Applied Excluded (Questions) Excluded (Expired) Exc…" at bounding box center [431, 173] width 78 height 15
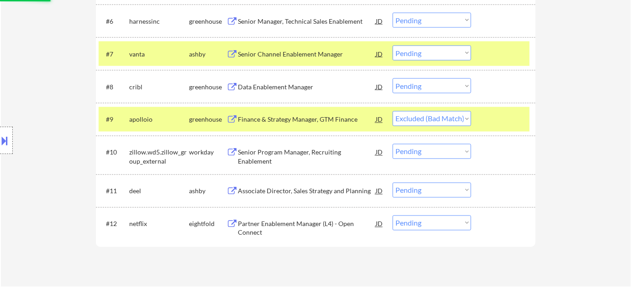
scroll to position [504, 0]
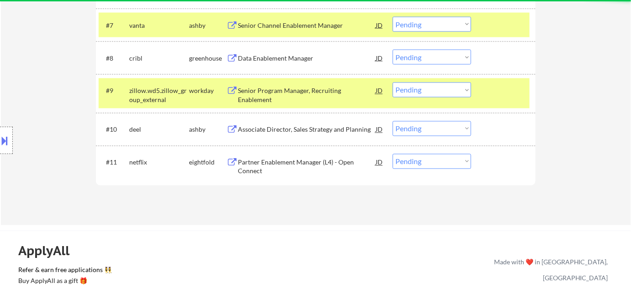
click at [310, 90] on div "Senior Program Manager, Recruiting Enablement" at bounding box center [307, 96] width 138 height 18
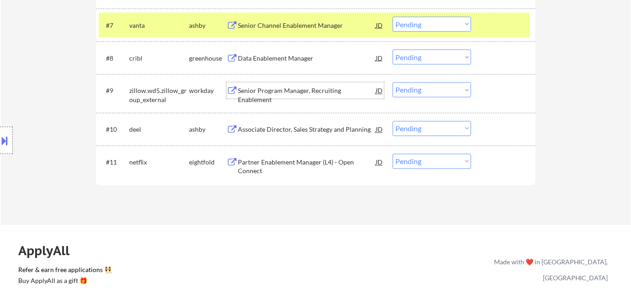
click at [410, 92] on select "Choose an option... Pending Applied Excluded (Questions) Excluded (Expired) Exc…" at bounding box center [431, 90] width 78 height 15
click at [392, 83] on select "Choose an option... Pending Applied Excluded (Questions) Excluded (Expired) Exc…" at bounding box center [431, 90] width 78 height 15
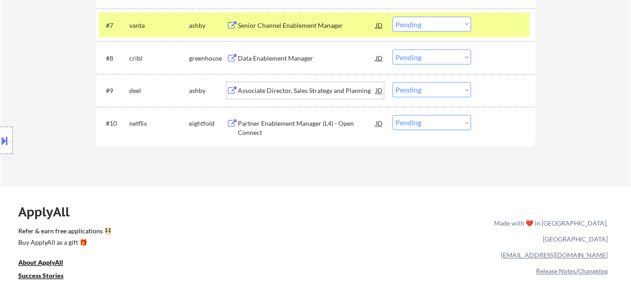
click at [284, 88] on div "Associate Director, Sales Strategy and Planning" at bounding box center [307, 91] width 138 height 9
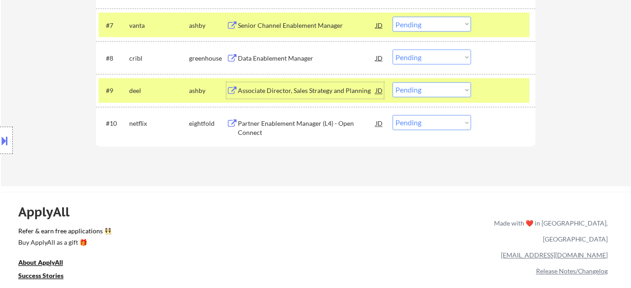
click at [410, 90] on select "Choose an option... Pending Applied Excluded (Questions) Excluded (Expired) Exc…" at bounding box center [431, 90] width 78 height 15
click at [392, 83] on select "Choose an option... Pending Applied Excluded (Questions) Excluded (Expired) Exc…" at bounding box center [431, 90] width 78 height 15
click at [296, 60] on div "Data Enablement Manager" at bounding box center [307, 58] width 138 height 9
select select ""pending""
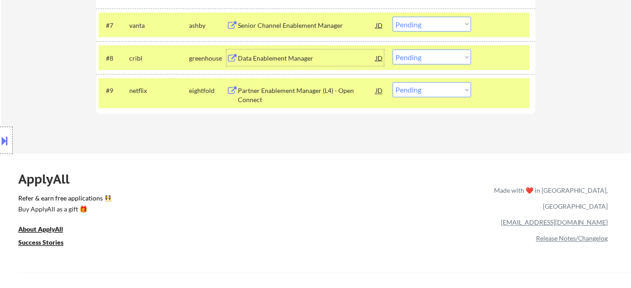
drag, startPoint x: 419, startPoint y: 58, endPoint x: 422, endPoint y: 64, distance: 5.9
click at [419, 58] on select "Choose an option... Pending Applied Excluded (Questions) Excluded (Expired) Exc…" at bounding box center [431, 57] width 78 height 15
click at [392, 50] on select "Choose an option... Pending Applied Excluded (Questions) Excluded (Expired) Exc…" at bounding box center [431, 57] width 78 height 15
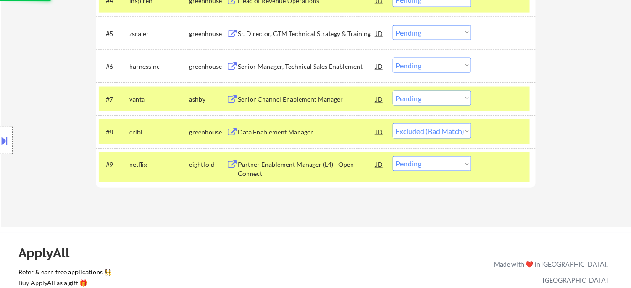
scroll to position [421, 0]
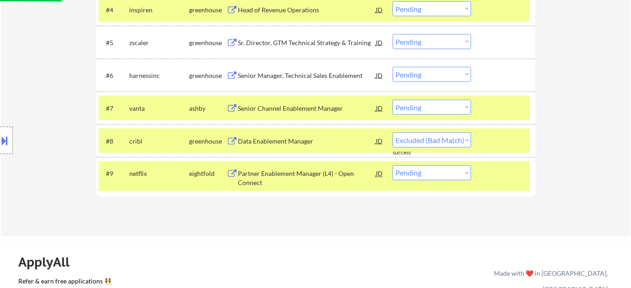
select select ""pending""
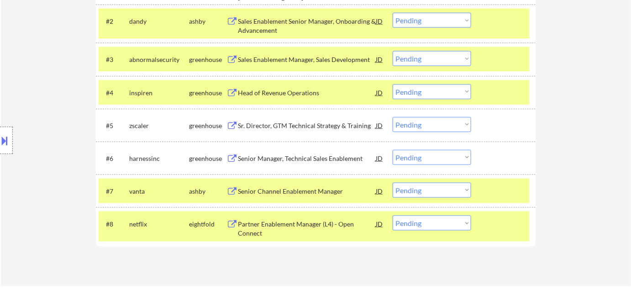
scroll to position [338, 0]
click at [280, 159] on div "Senior Manager, Technical Sales Enablement" at bounding box center [307, 158] width 138 height 9
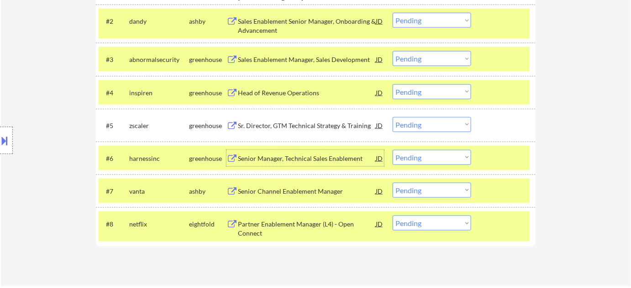
click at [431, 157] on select "Choose an option... Pending Applied Excluded (Questions) Excluded (Expired) Exc…" at bounding box center [431, 157] width 78 height 15
click at [392, 150] on select "Choose an option... Pending Applied Excluded (Questions) Excluded (Expired) Exc…" at bounding box center [431, 157] width 78 height 15
select select ""pending""
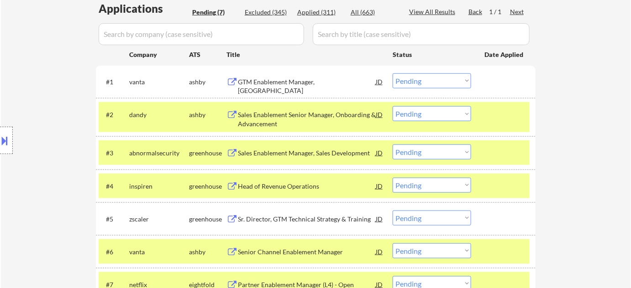
scroll to position [214, 0]
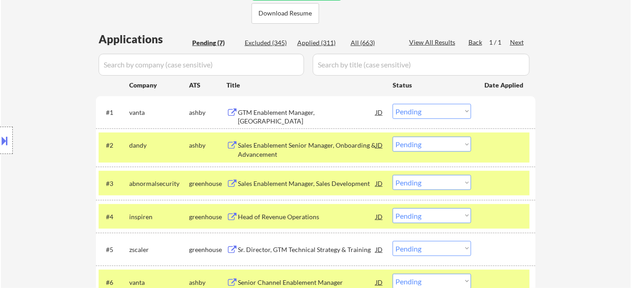
click at [293, 110] on div "GTM Enablement Manager, Upmarket" at bounding box center [307, 117] width 138 height 18
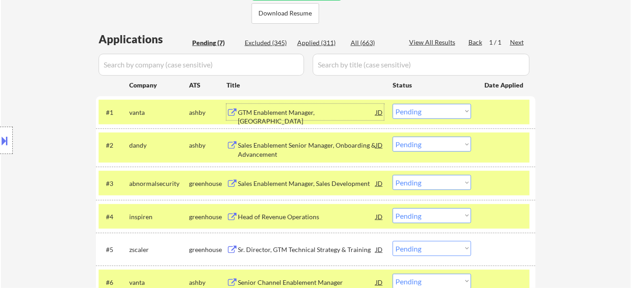
click at [314, 39] on div "Applied (311)" at bounding box center [320, 42] width 46 height 9
click at [269, 64] on input "input" at bounding box center [201, 65] width 205 height 22
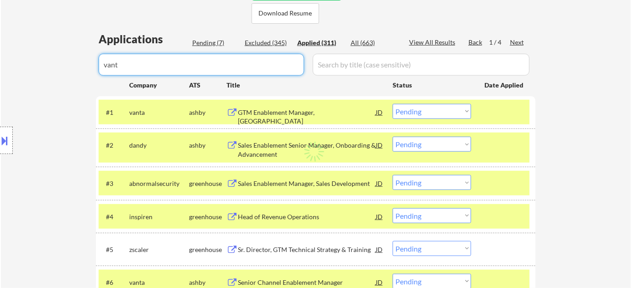
type input "vanta"
select select ""applied""
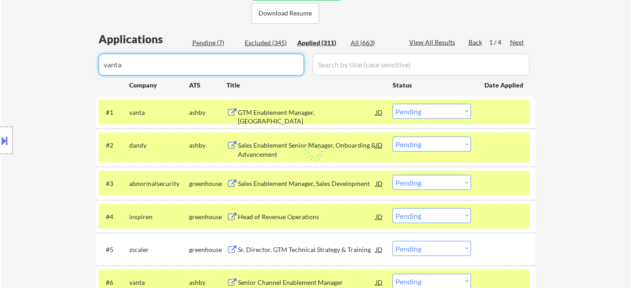
select select ""applied""
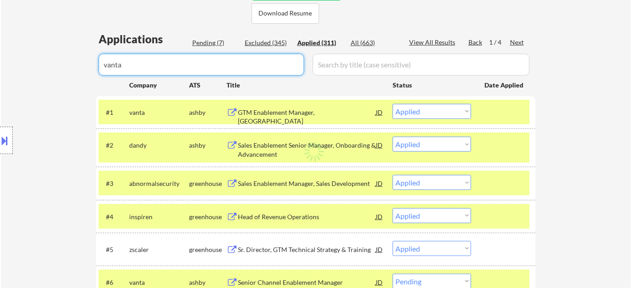
select select ""applied""
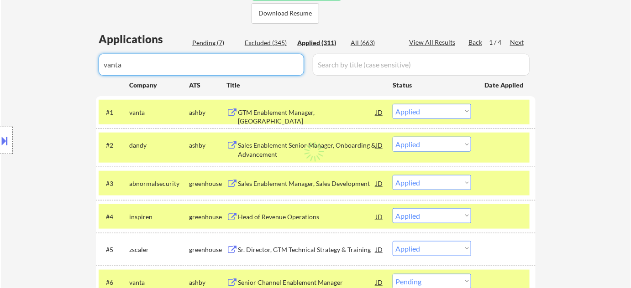
select select ""applied""
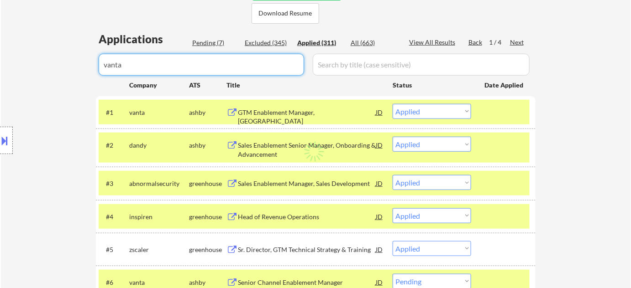
select select ""applied""
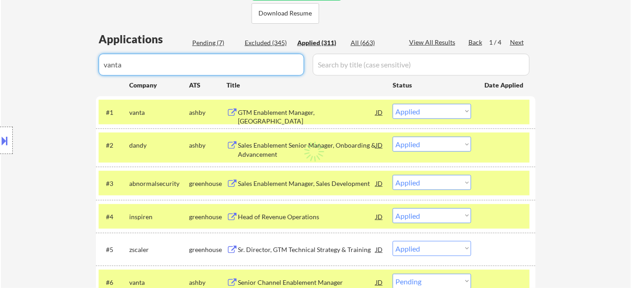
select select ""applied""
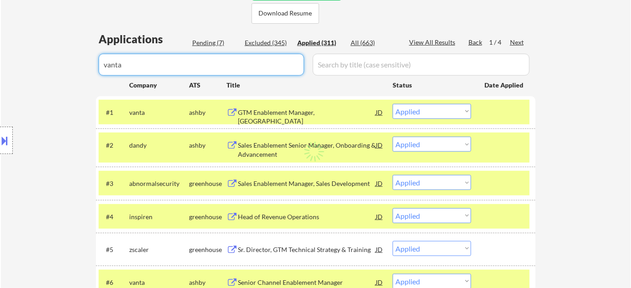
select select ""applied""
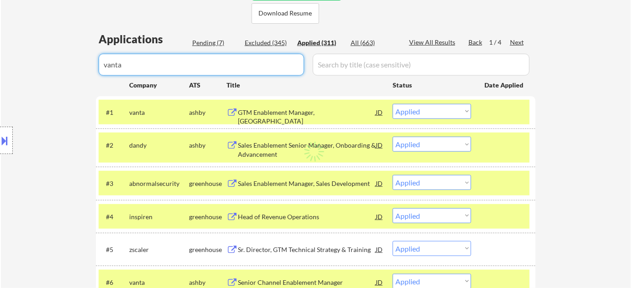
select select ""applied""
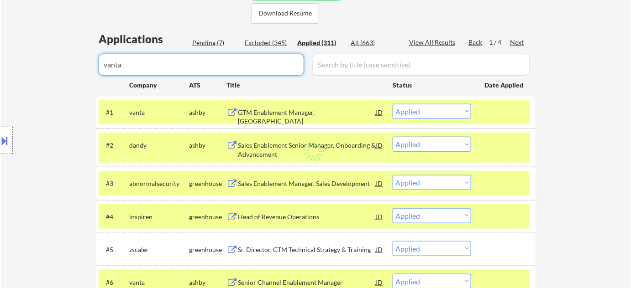
select select ""applied""
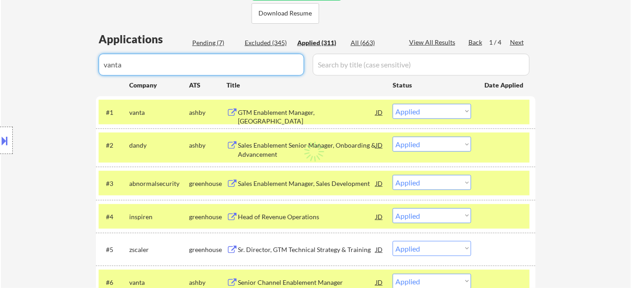
select select ""applied""
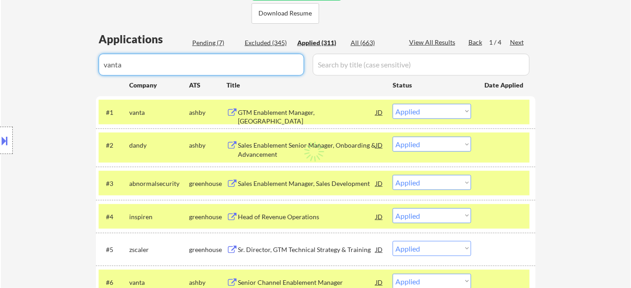
select select ""applied""
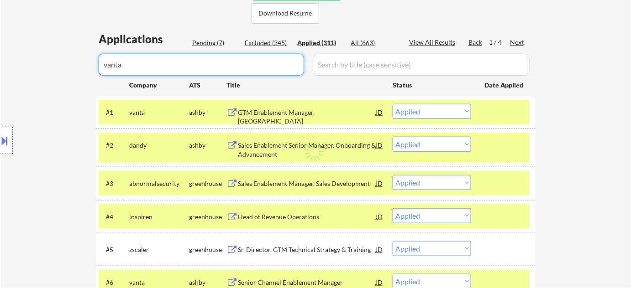
select select ""applied""
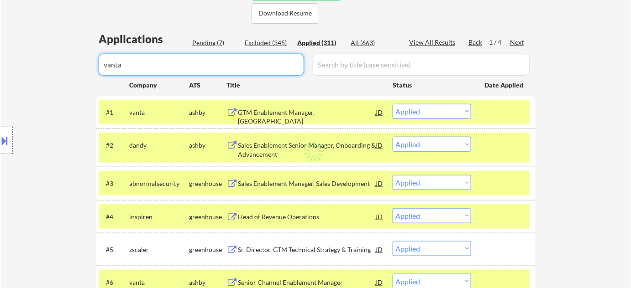
select select ""applied""
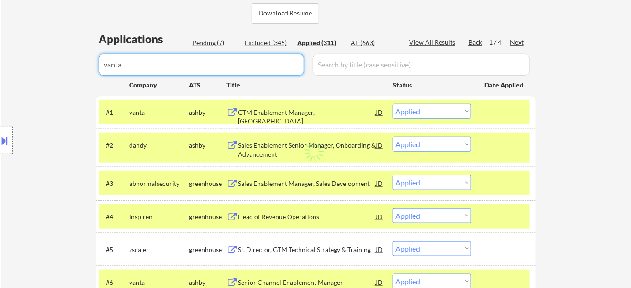
select select ""applied""
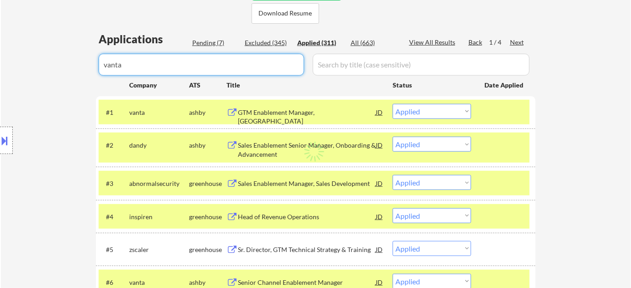
select select ""applied""
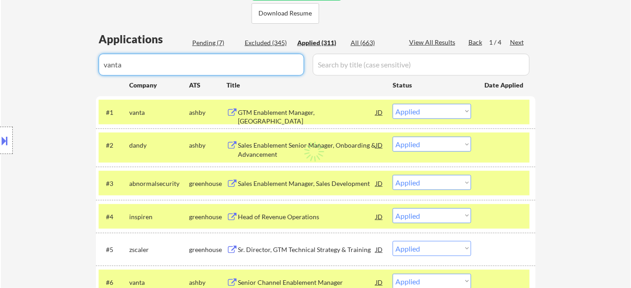
select select ""applied""
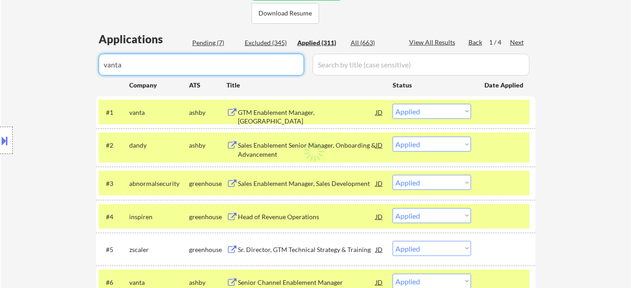
select select ""applied""
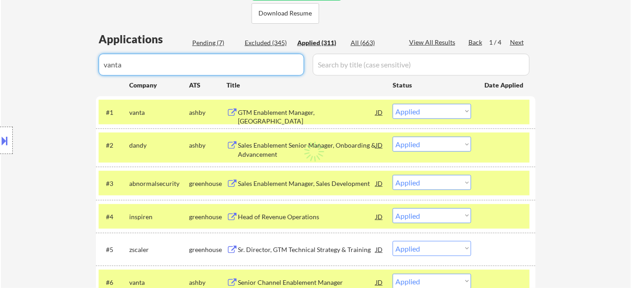
select select ""applied""
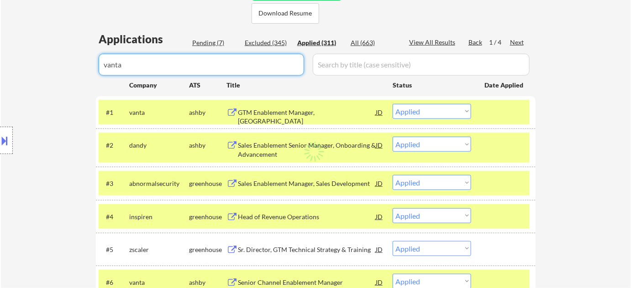
select select ""applied""
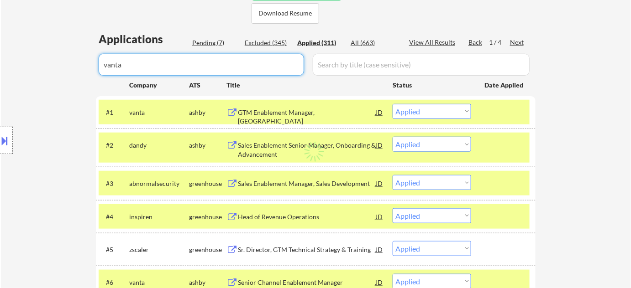
select select ""applied""
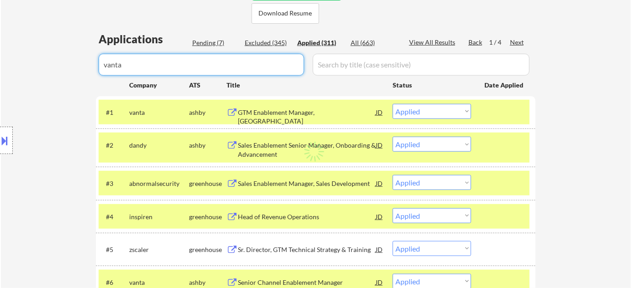
select select ""applied""
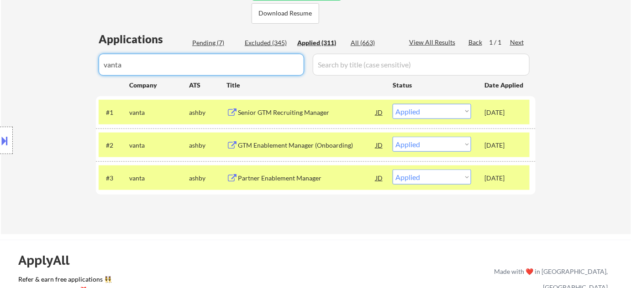
type input "vanta"
drag, startPoint x: 145, startPoint y: 63, endPoint x: 54, endPoint y: 63, distance: 90.8
click at [54, 63] on div "Location Inclusions: remote" at bounding box center [81, 140] width 163 height 169
drag, startPoint x: 114, startPoint y: 60, endPoint x: 91, endPoint y: 60, distance: 23.3
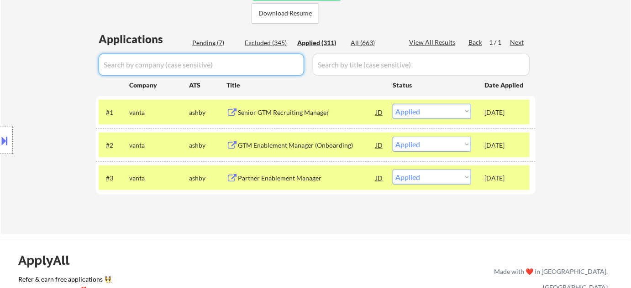
click at [204, 42] on div "Pending (7)" at bounding box center [215, 42] width 46 height 9
click at [214, 42] on div "Pending (7)" at bounding box center [215, 42] width 46 height 9
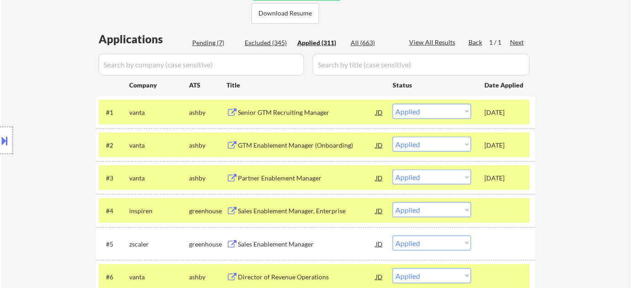
select select ""pending""
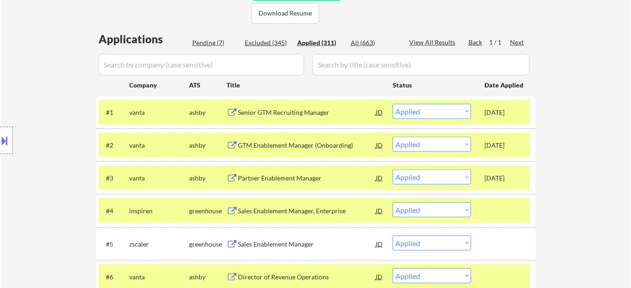
select select ""pending""
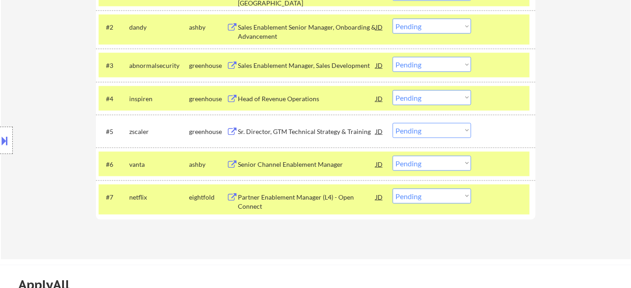
scroll to position [338, 0]
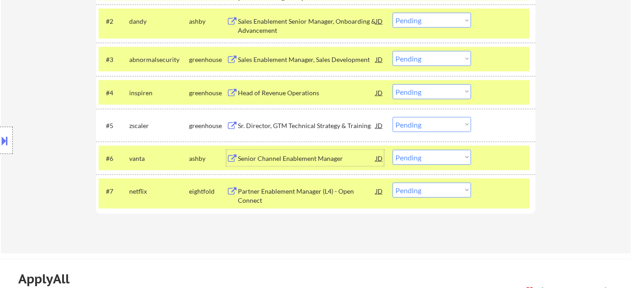
click at [279, 156] on div "Senior Channel Enablement Manager" at bounding box center [307, 158] width 138 height 9
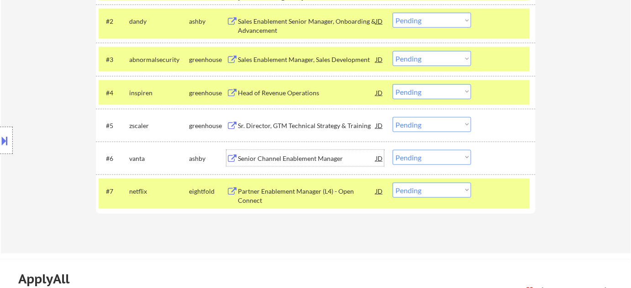
drag, startPoint x: 428, startPoint y: 149, endPoint x: 428, endPoint y: 154, distance: 5.5
click at [428, 150] on select "Choose an option... Pending Applied Excluded (Questions) Excluded (Expired) Exc…" at bounding box center [431, 157] width 78 height 15
click at [392, 150] on select "Choose an option... Pending Applied Excluded (Questions) Excluded (Expired) Exc…" at bounding box center [431, 157] width 78 height 15
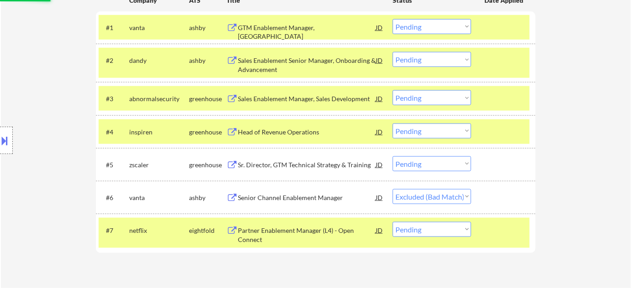
scroll to position [297, 0]
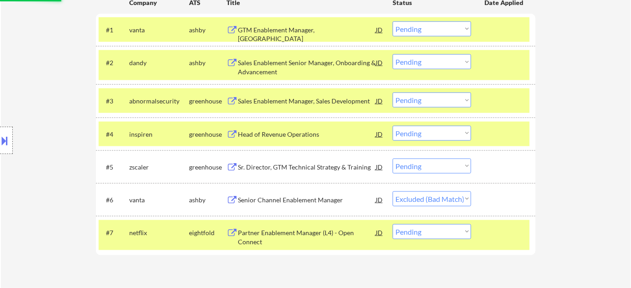
click at [308, 28] on div "GTM Enablement Manager, Upmarket" at bounding box center [307, 35] width 138 height 18
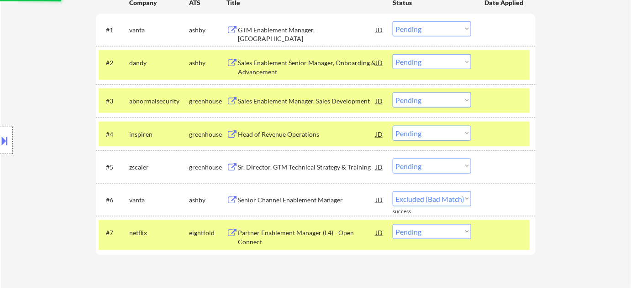
select select ""pending""
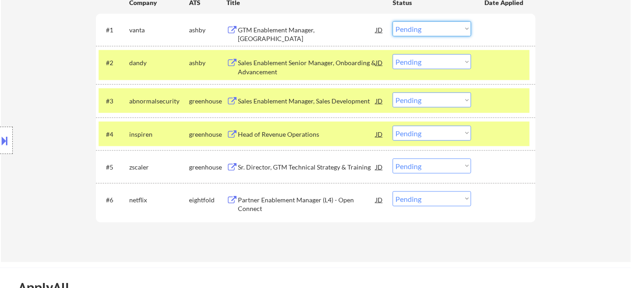
click at [434, 25] on select "Choose an option... Pending Applied Excluded (Questions) Excluded (Expired) Exc…" at bounding box center [431, 28] width 78 height 15
click at [392, 21] on select "Choose an option... Pending Applied Excluded (Questions) Excluded (Expired) Exc…" at bounding box center [431, 28] width 78 height 15
click at [423, 62] on select "Choose an option... Pending Applied Excluded (Questions) Excluded (Expired) Exc…" at bounding box center [431, 61] width 78 height 15
click at [524, 52] on div "#2 dandy ashby Sales Enablement Senior Manager, Onboarding & Advancement JD war…" at bounding box center [314, 65] width 431 height 30
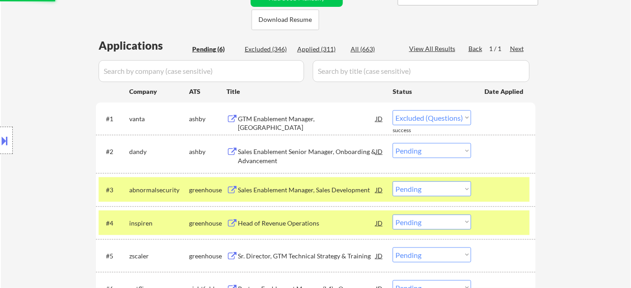
scroll to position [172, 0]
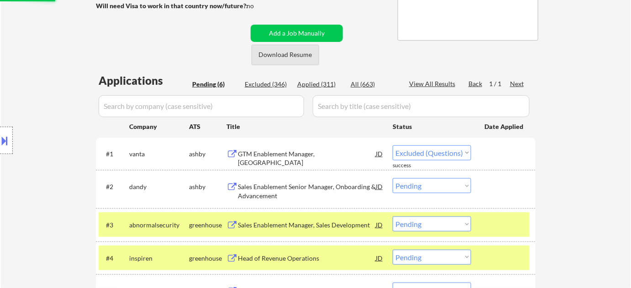
select select ""pending""
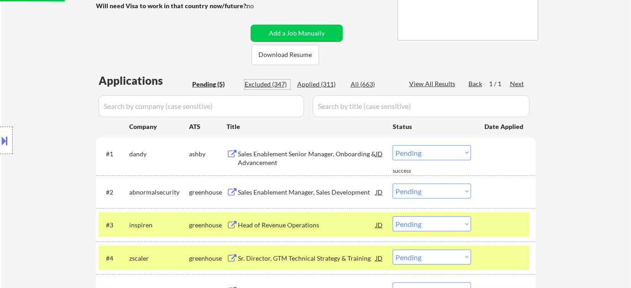
click at [277, 84] on div "Excluded (347)" at bounding box center [268, 84] width 46 height 9
click at [254, 107] on input "input" at bounding box center [201, 106] width 205 height 22
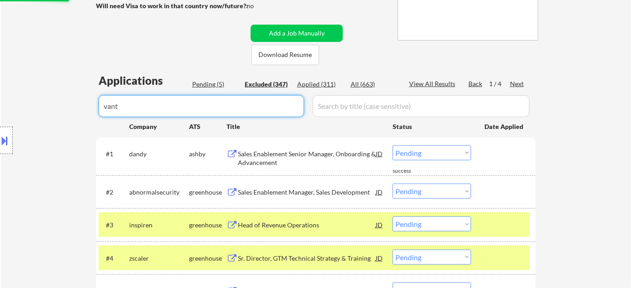
type input "vanta"
select select ""excluded__other_""
select select ""excluded__location_""
select select ""excluded__salary_""
select select ""excluded__expired_""
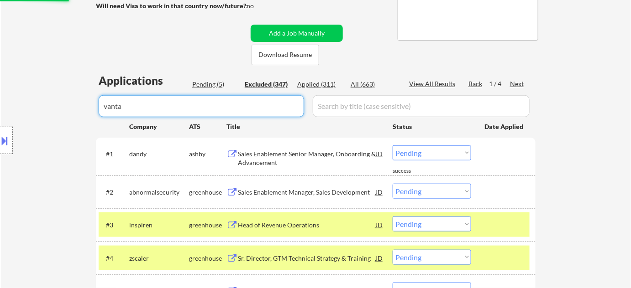
select select ""excluded__expired_""
select select ""excluded__salary_""
select select ""excluded__other_""
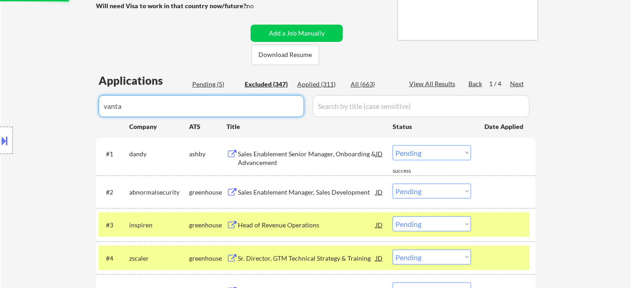
select select ""excluded__expired_""
select select ""excluded__salary_""
select select ""excluded""
select select ""excluded__other_""
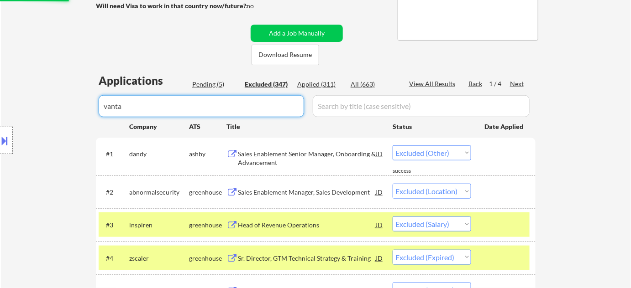
select select ""excluded__salary_""
select select ""excluded__expired_""
select select ""excluded__other_""
select select ""excluded""
select select ""excluded__salary_""
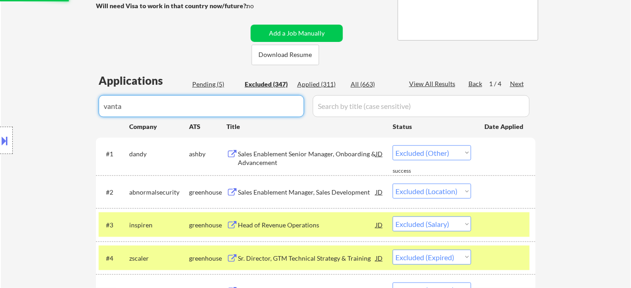
select select ""excluded__expired_""
select select ""excluded__other_""
select select ""excluded__salary_""
select select ""excluded__expired_""
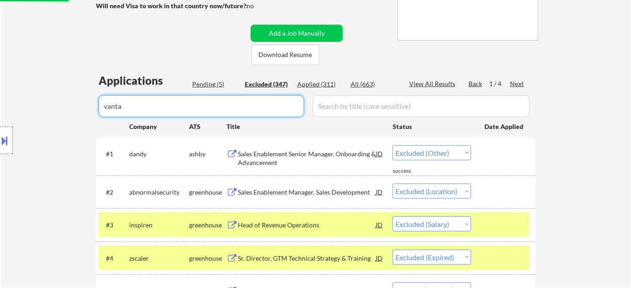
select select ""excluded__salary_""
select select ""excluded__location_""
select select ""excluded__other_""
select select ""excluded""
select select ""excluded__expired_""
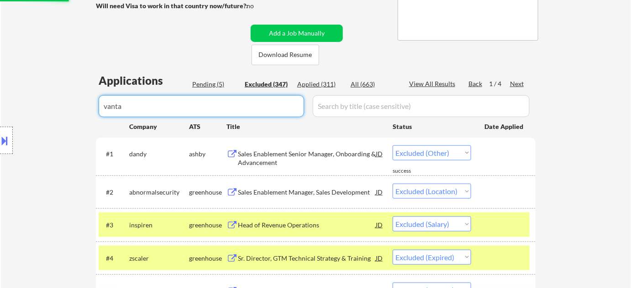
select select ""excluded""
select select ""excluded__location_""
select select ""excluded""
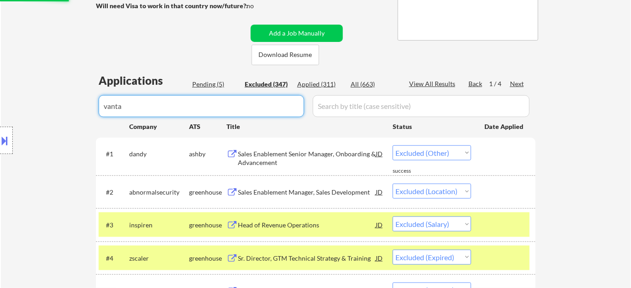
select select ""excluded__salary_""
select select ""excluded__other_""
select select ""excluded""
select select ""excluded__expired_""
select select ""excluded__bad_match_""
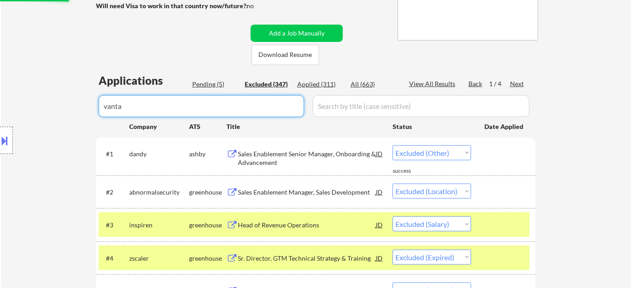
select select ""excluded__location_""
select select ""excluded__salary_""
select select ""excluded""
select select ""excluded__location_""
select select ""excluded__salary_""
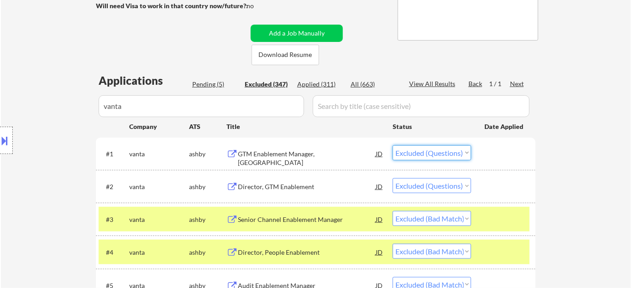
click at [442, 153] on select "Choose an option... Pending Applied Excluded (Questions) Excluded (Expired) Exc…" at bounding box center [431, 153] width 78 height 15
click at [392, 146] on select "Choose an option... Pending Applied Excluded (Questions) Excluded (Expired) Exc…" at bounding box center [431, 153] width 78 height 15
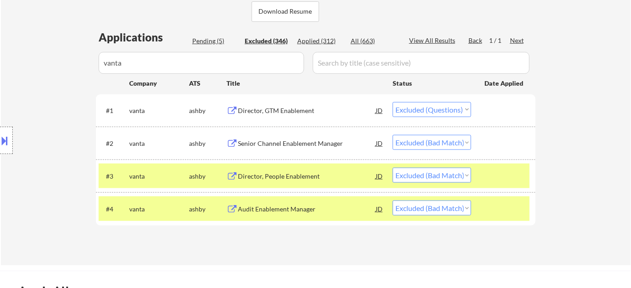
scroll to position [214, 0]
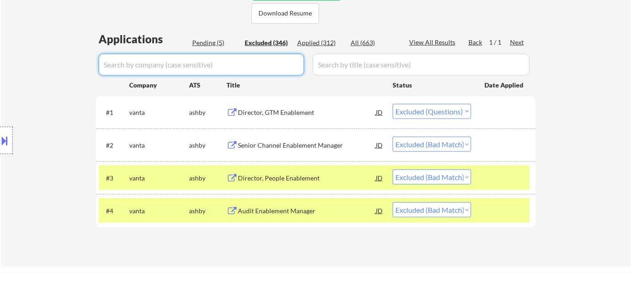
click at [216, 42] on div "Pending (5)" at bounding box center [215, 42] width 46 height 9
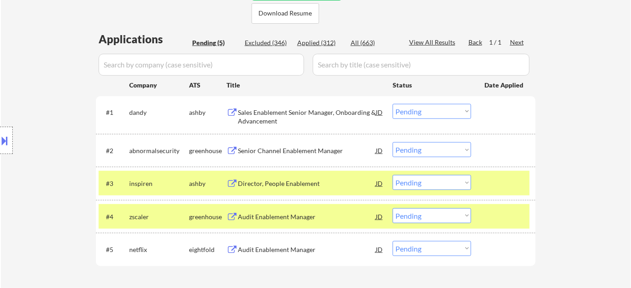
click at [216, 42] on div "Pending (5)" at bounding box center [215, 42] width 46 height 9
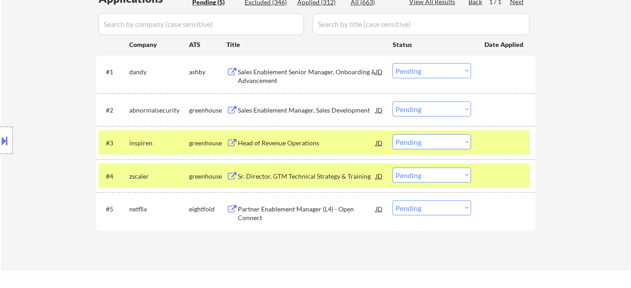
scroll to position [256, 0]
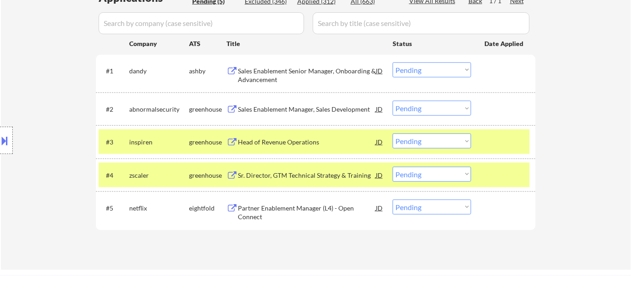
click at [273, 215] on div "Partner Enablement Manager (L4) - Open Connect" at bounding box center [307, 213] width 138 height 18
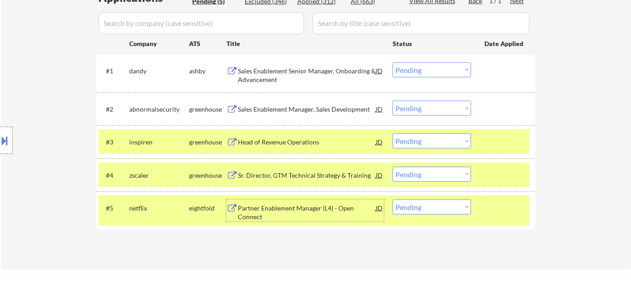
click at [326, 174] on div "Sr. Director, GTM Technical Strategy & Training" at bounding box center [307, 175] width 138 height 9
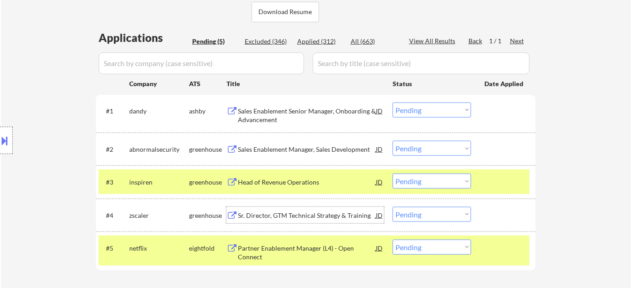
scroll to position [214, 0]
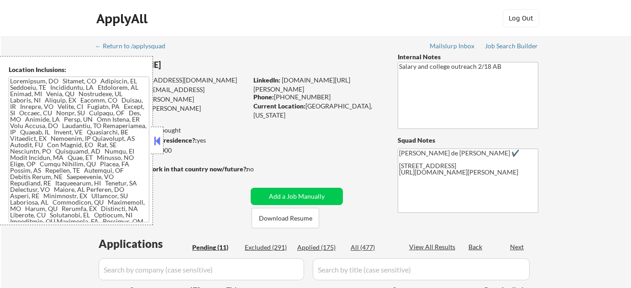
select select ""pending""
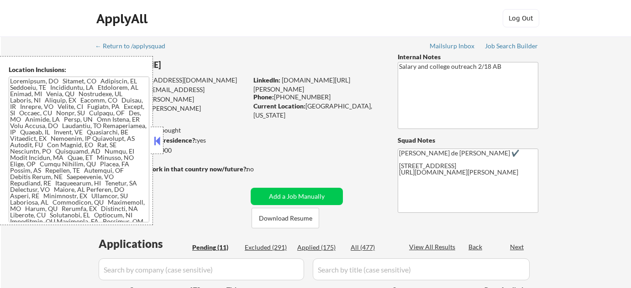
select select ""pending""
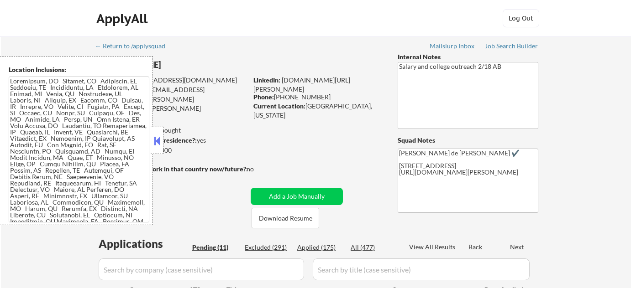
select select ""pending""
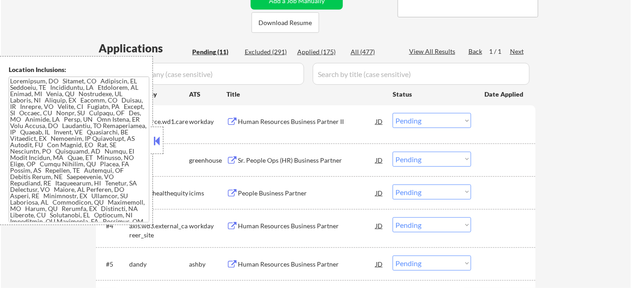
scroll to position [249, 0]
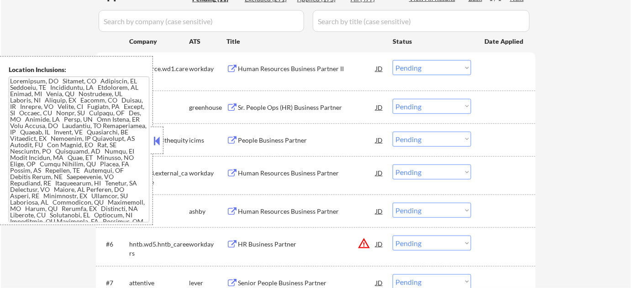
click at [161, 141] on button at bounding box center [157, 141] width 10 height 14
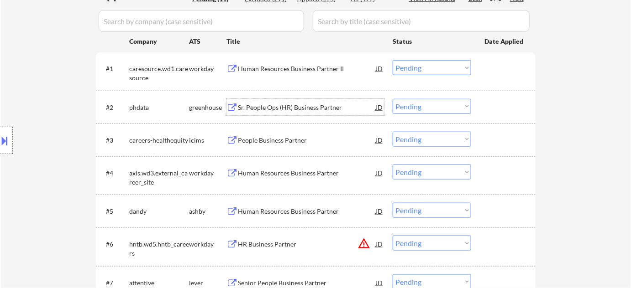
click at [300, 109] on div "Sr. People Ops (HR) Business Partner" at bounding box center [307, 107] width 138 height 9
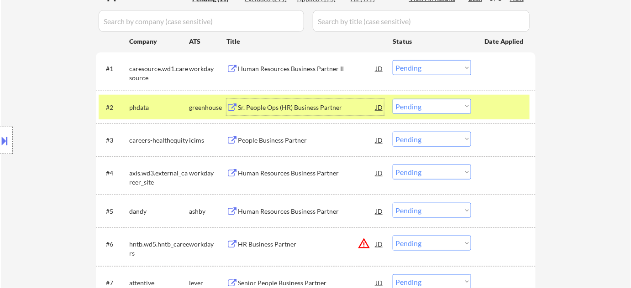
click at [421, 102] on select "Choose an option... Pending Applied Excluded (Questions) Excluded (Expired) Exc…" at bounding box center [431, 106] width 78 height 15
click at [392, 99] on select "Choose an option... Pending Applied Excluded (Questions) Excluded (Expired) Exc…" at bounding box center [431, 106] width 78 height 15
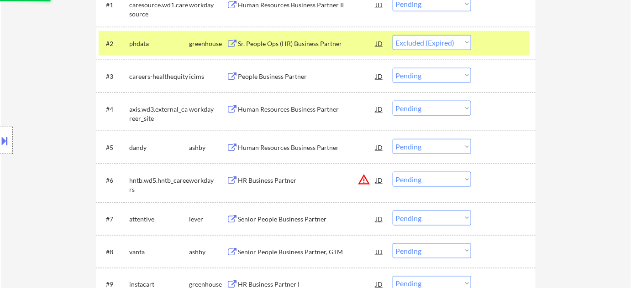
scroll to position [332, 0]
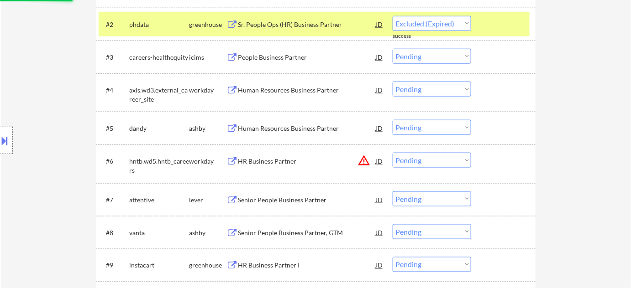
select select ""pending""
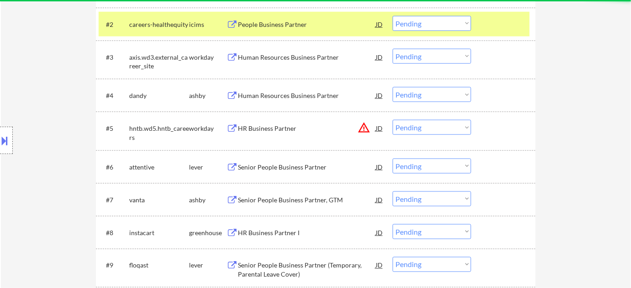
click at [365, 126] on button "warning_amber" at bounding box center [363, 127] width 13 height 13
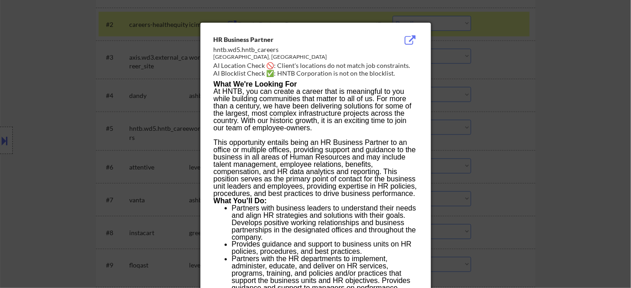
click at [533, 143] on div at bounding box center [315, 144] width 631 height 288
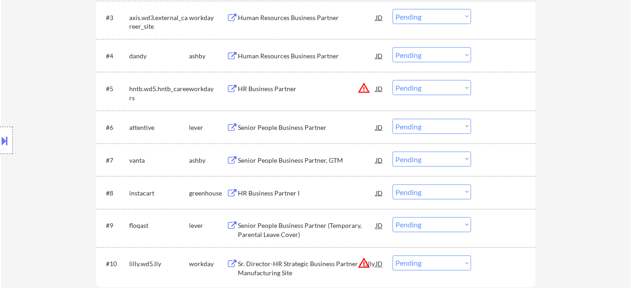
scroll to position [373, 0]
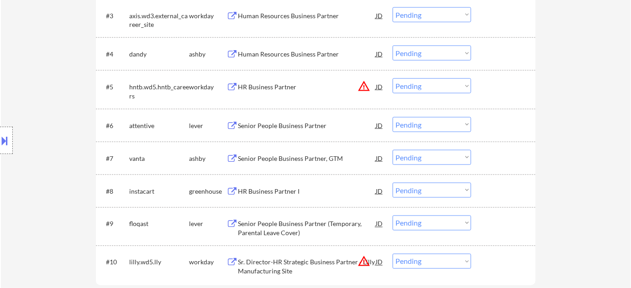
click at [293, 125] on div "Senior People Business Partner" at bounding box center [307, 125] width 138 height 9
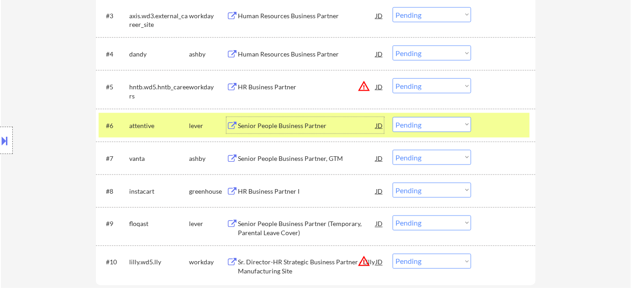
click at [428, 128] on select "Choose an option... Pending Applied Excluded (Questions) Excluded (Expired) Exc…" at bounding box center [431, 124] width 78 height 15
click at [392, 117] on select "Choose an option... Pending Applied Excluded (Questions) Excluded (Expired) Exc…" at bounding box center [431, 124] width 78 height 15
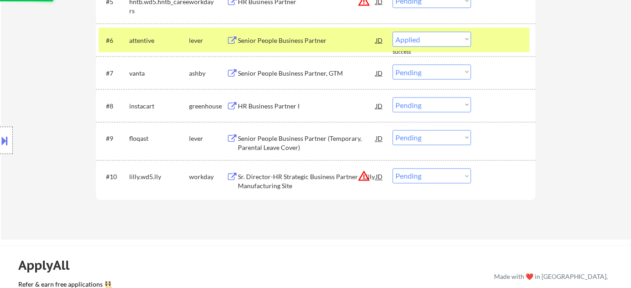
select select ""pending""
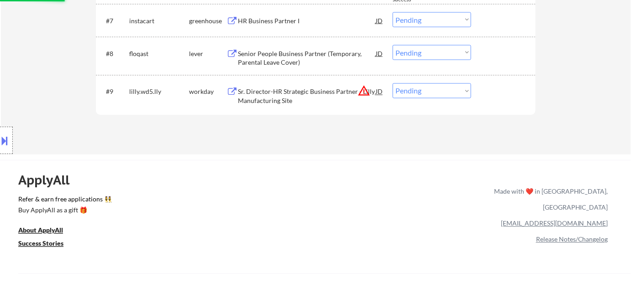
scroll to position [456, 0]
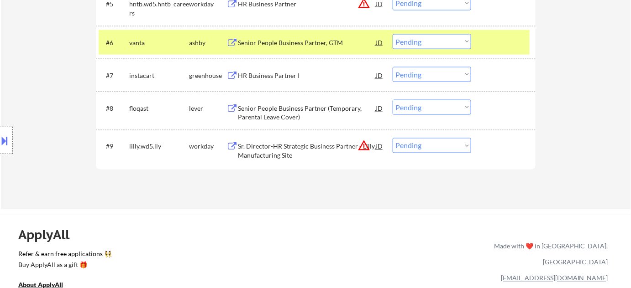
click at [362, 146] on button "warning_amber" at bounding box center [363, 146] width 13 height 13
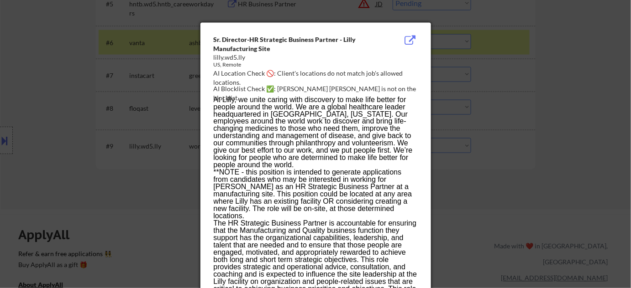
click at [467, 153] on div at bounding box center [315, 144] width 631 height 288
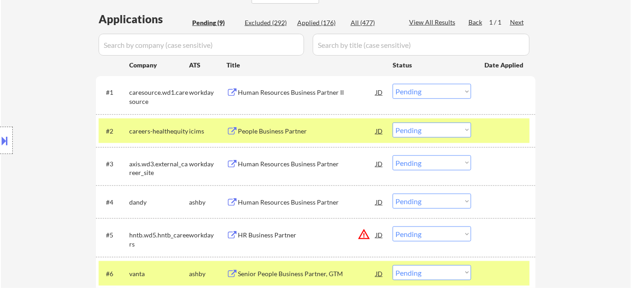
scroll to position [249, 0]
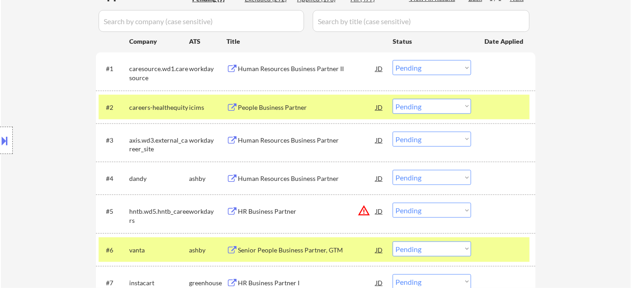
click at [295, 142] on div "Human Resources Business Partner" at bounding box center [307, 140] width 138 height 9
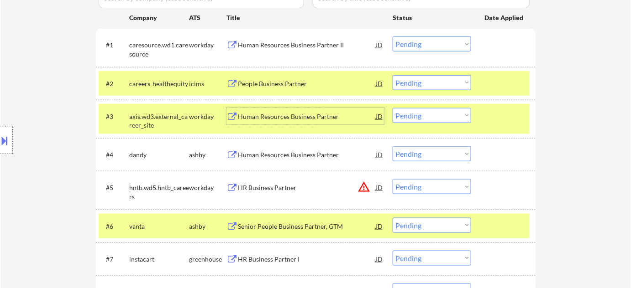
scroll to position [332, 0]
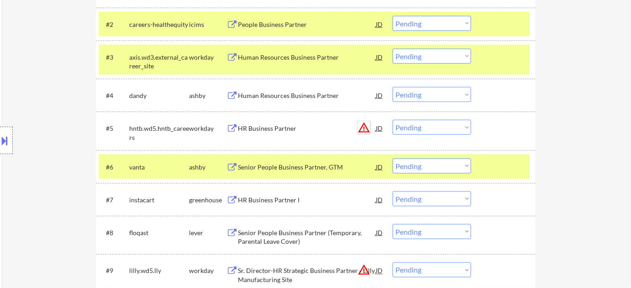
click at [363, 124] on button "warning_amber" at bounding box center [363, 127] width 13 height 13
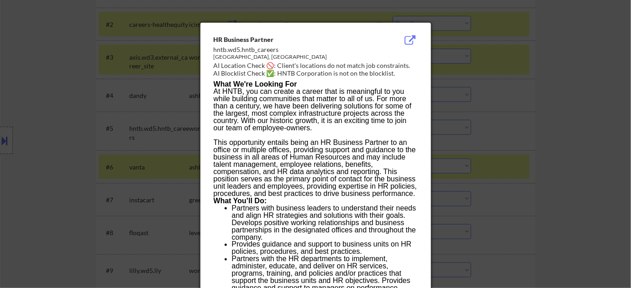
click at [505, 108] on div at bounding box center [315, 144] width 631 height 288
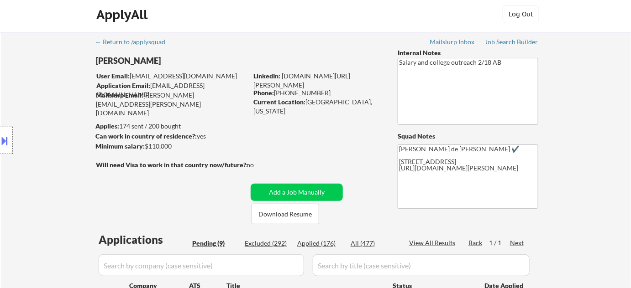
scroll to position [0, 0]
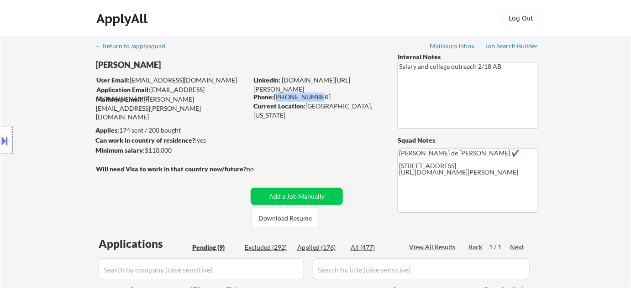
drag, startPoint x: 276, startPoint y: 95, endPoint x: 314, endPoint y: 97, distance: 37.9
click at [314, 97] on div "Phone: 603-288-7045" at bounding box center [317, 97] width 129 height 9
drag, startPoint x: 316, startPoint y: 97, endPoint x: 276, endPoint y: 100, distance: 40.3
click at [276, 100] on div "Phone: 603-288-7045" at bounding box center [317, 97] width 129 height 9
copy div "603-288-7045"
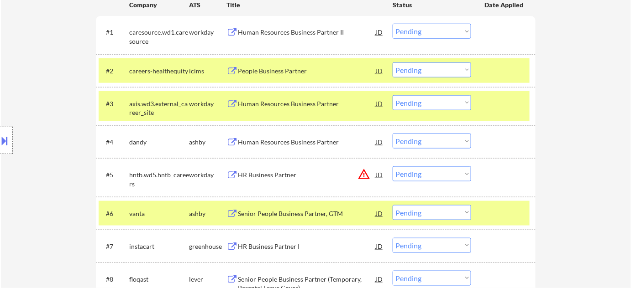
scroll to position [290, 0]
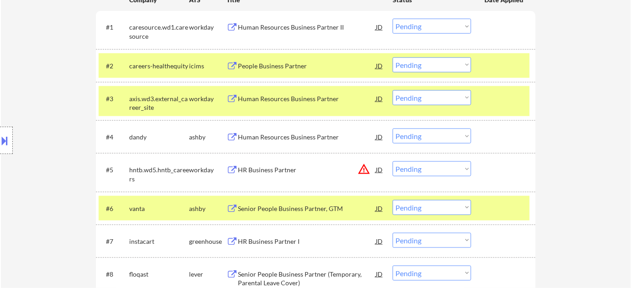
click at [416, 89] on div "#3 axis.wd3.external_career_site workday Human Resources Business Partner JD Ch…" at bounding box center [314, 101] width 431 height 30
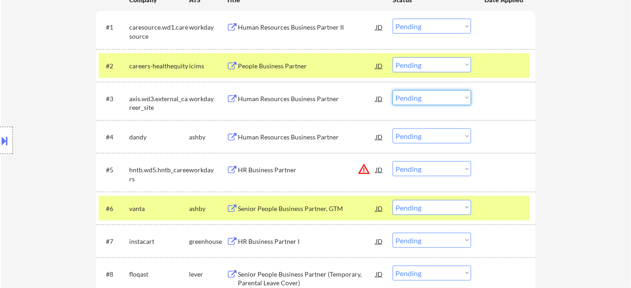
click at [425, 104] on select "Choose an option... Pending Applied Excluded (Questions) Excluded (Expired) Exc…" at bounding box center [431, 97] width 78 height 15
click at [392, 90] on select "Choose an option... Pending Applied Excluded (Questions) Excluded (Expired) Exc…" at bounding box center [431, 97] width 78 height 15
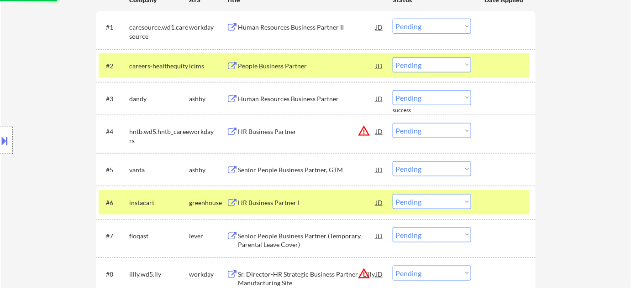
click at [307, 95] on div "Human Resources Business Partner" at bounding box center [307, 98] width 138 height 9
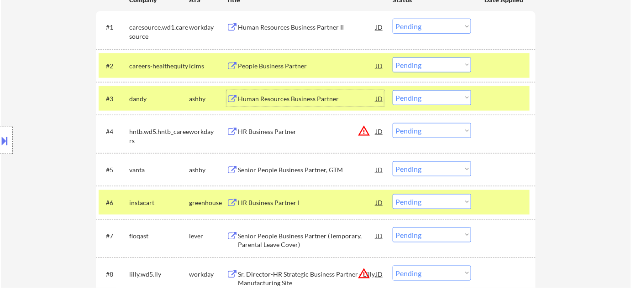
click at [442, 99] on select "Choose an option... Pending Applied Excluded (Questions) Excluded (Expired) Exc…" at bounding box center [431, 97] width 78 height 15
click at [392, 90] on select "Choose an option... Pending Applied Excluded (Questions) Excluded (Expired) Exc…" at bounding box center [431, 97] width 78 height 15
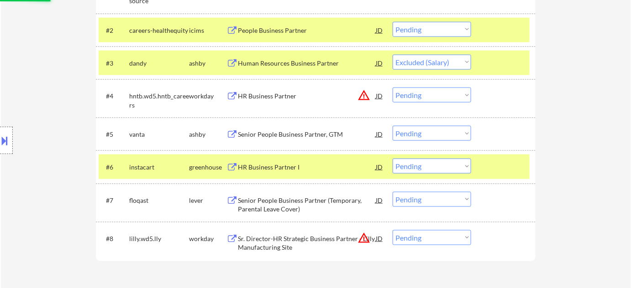
scroll to position [332, 0]
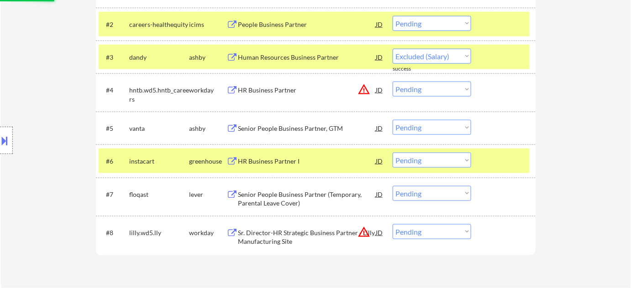
select select ""pending""
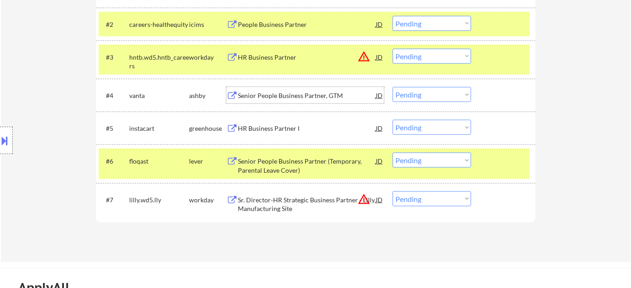
click at [297, 94] on div "Senior People Business Partner, GTM" at bounding box center [307, 95] width 138 height 9
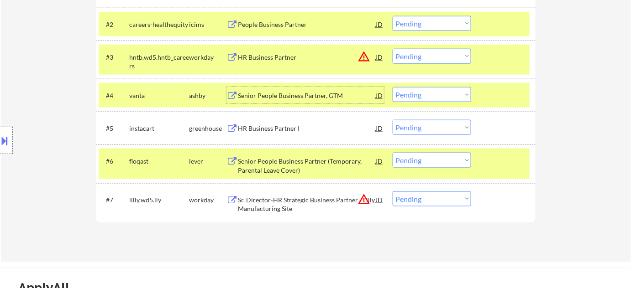
click at [431, 94] on select "Choose an option... Pending Applied Excluded (Questions) Excluded (Expired) Exc…" at bounding box center [431, 94] width 78 height 15
click at [392, 87] on select "Choose an option... Pending Applied Excluded (Questions) Excluded (Expired) Exc…" at bounding box center [431, 94] width 78 height 15
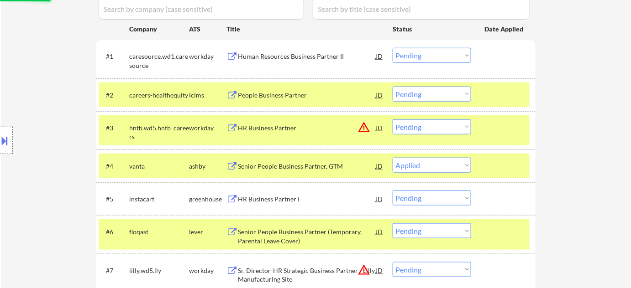
scroll to position [207, 0]
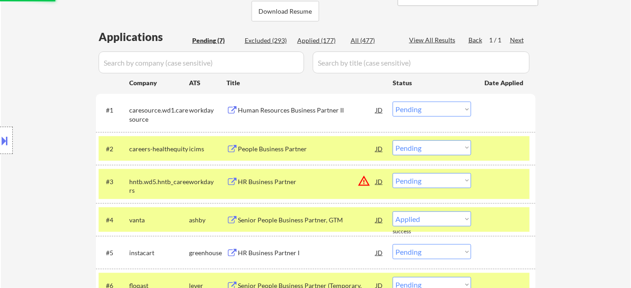
select select ""pending""
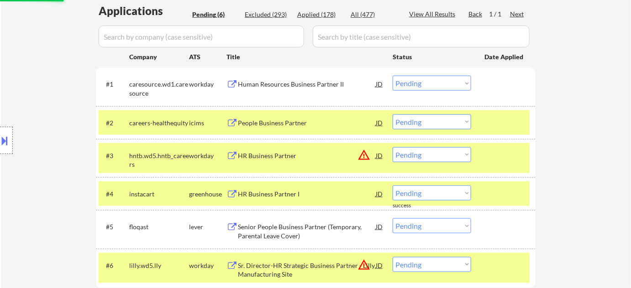
scroll to position [290, 0]
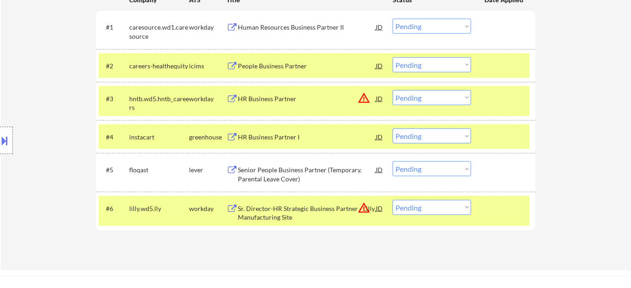
click at [266, 179] on div "Senior People Business Partner (Temporary, Parental Leave Cover)" at bounding box center [307, 175] width 138 height 18
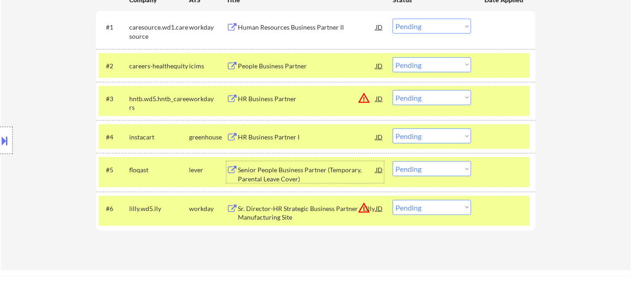
click at [440, 179] on div "#5 floqast lever Senior People Business Partner (Temporary, Parental Leave Cove…" at bounding box center [314, 172] width 431 height 30
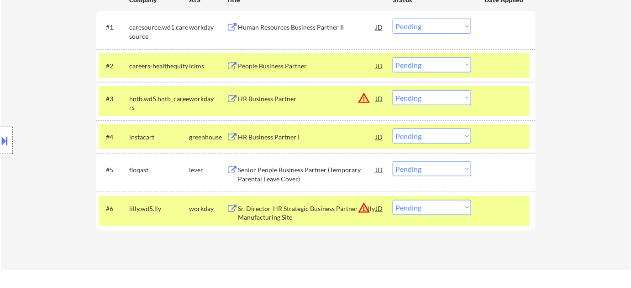
click at [443, 172] on select "Choose an option... Pending Applied Excluded (Questions) Excluded (Expired) Exc…" at bounding box center [431, 169] width 78 height 15
click at [392, 162] on select "Choose an option... Pending Applied Excluded (Questions) Excluded (Expired) Exc…" at bounding box center [431, 169] width 78 height 15
select select ""pending""
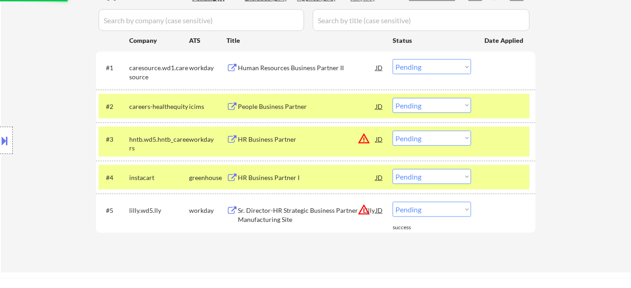
scroll to position [249, 0]
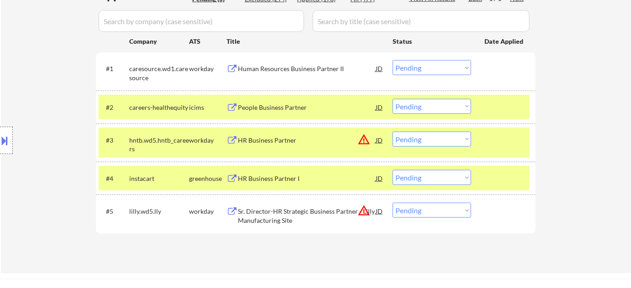
click at [263, 103] on div "People Business Partner" at bounding box center [307, 107] width 138 height 9
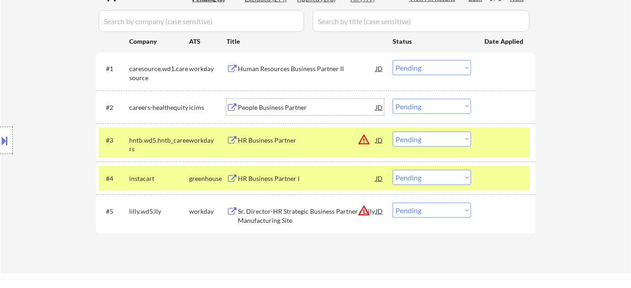
click at [272, 177] on div "HR Business Partner I" at bounding box center [307, 178] width 138 height 9
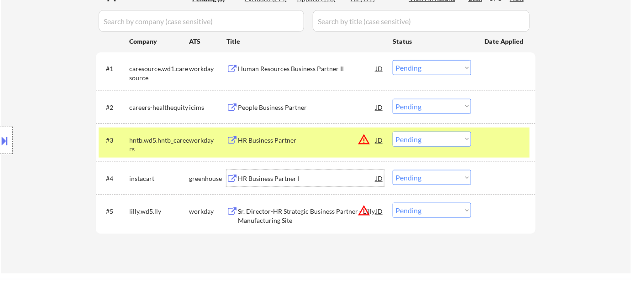
click at [416, 172] on select "Choose an option... Pending Applied Excluded (Questions) Excluded (Expired) Exc…" at bounding box center [431, 177] width 78 height 15
click at [392, 170] on select "Choose an option... Pending Applied Excluded (Questions) Excluded (Expired) Exc…" at bounding box center [431, 177] width 78 height 15
select select ""pending""
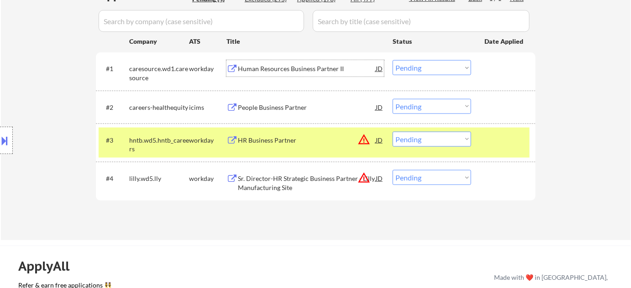
click at [276, 65] on div "Human Resources Business Partner II" at bounding box center [307, 68] width 138 height 9
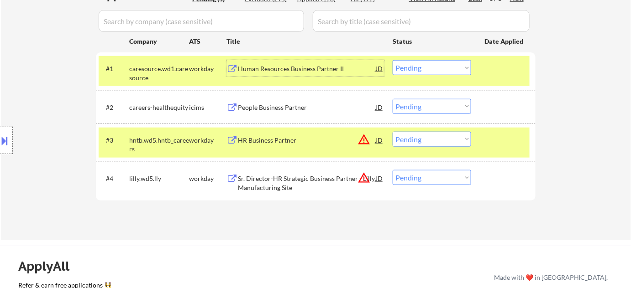
click at [424, 67] on select "Choose an option... Pending Applied Excluded (Questions) Excluded (Expired) Exc…" at bounding box center [431, 67] width 78 height 15
click at [392, 60] on select "Choose an option... Pending Applied Excluded (Questions) Excluded (Expired) Exc…" at bounding box center [431, 67] width 78 height 15
select select ""pending""
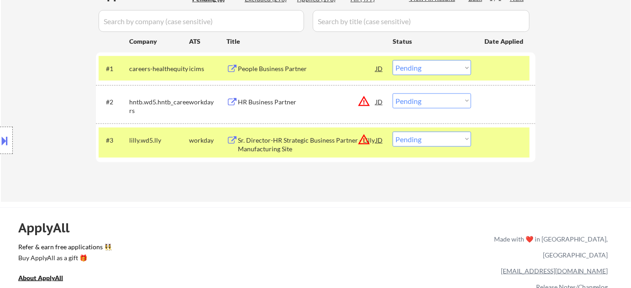
click at [363, 139] on button "warning_amber" at bounding box center [363, 139] width 13 height 13
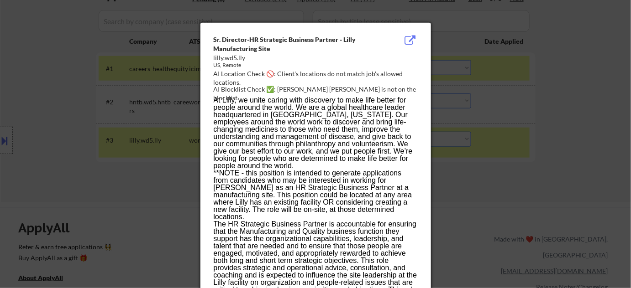
click at [464, 139] on div at bounding box center [315, 144] width 631 height 288
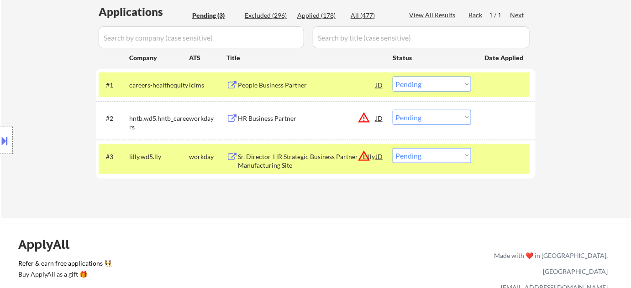
scroll to position [207, 0]
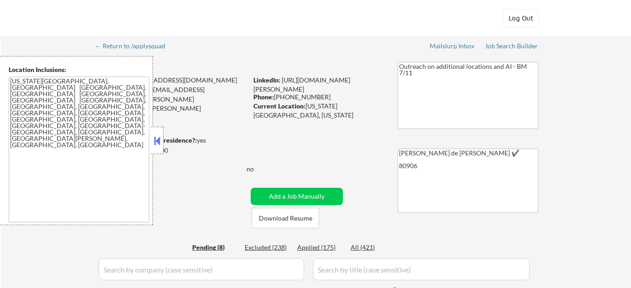
select select ""pending""
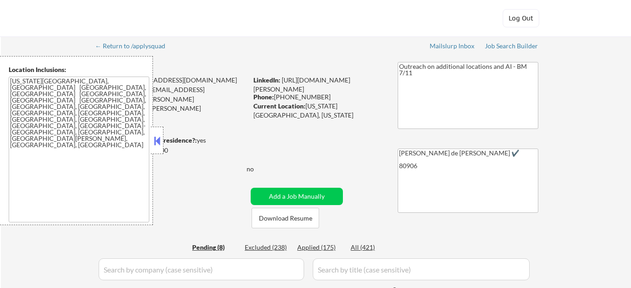
select select ""pending""
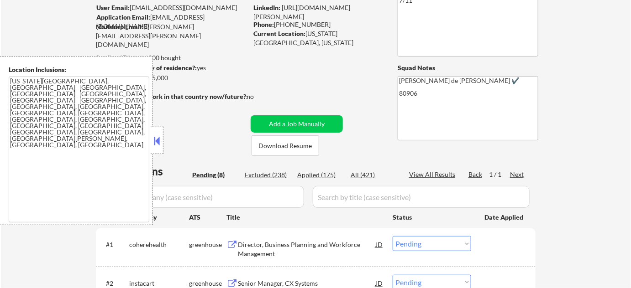
scroll to position [249, 0]
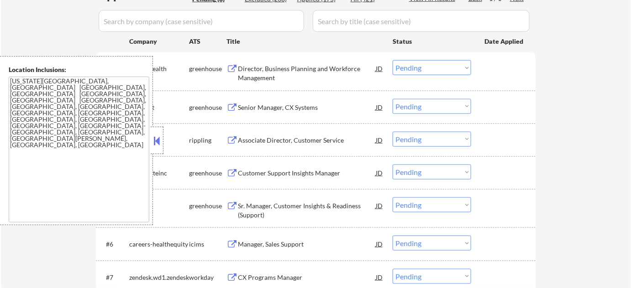
click at [162, 140] on button at bounding box center [157, 141] width 10 height 14
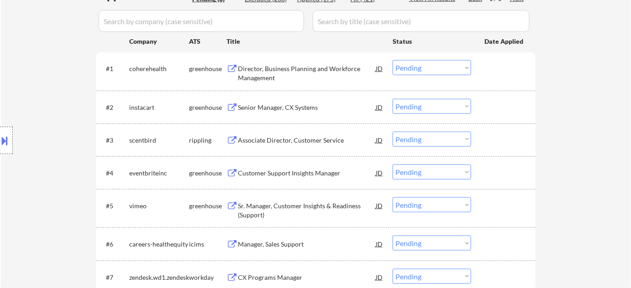
click at [298, 142] on div "Associate Director, Customer Service" at bounding box center [307, 140] width 138 height 9
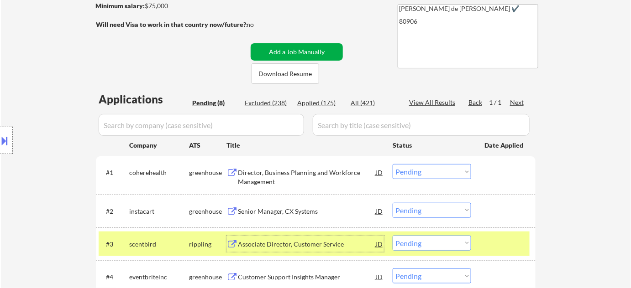
scroll to position [207, 0]
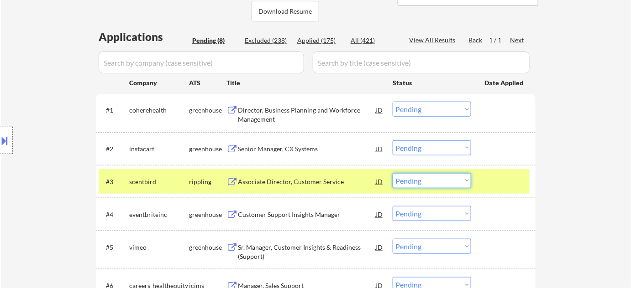
click at [433, 177] on select "Choose an option... Pending Applied Excluded (Questions) Excluded (Expired) Exc…" at bounding box center [431, 180] width 78 height 15
click at [392, 173] on select "Choose an option... Pending Applied Excluded (Questions) Excluded (Expired) Exc…" at bounding box center [431, 180] width 78 height 15
select select ""pending""
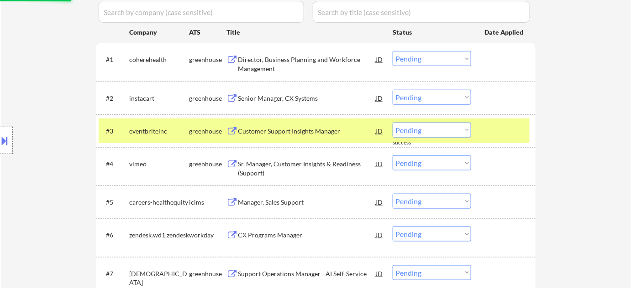
scroll to position [332, 0]
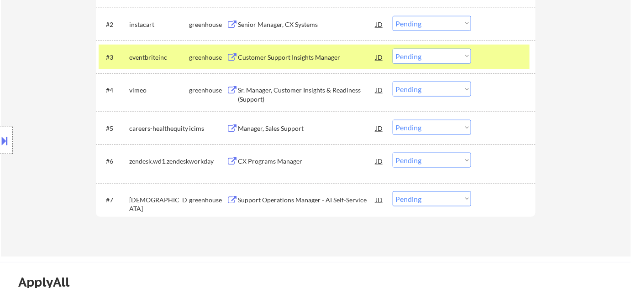
click at [318, 197] on div "Support Operations Manager - AI Self-Service" at bounding box center [307, 200] width 138 height 9
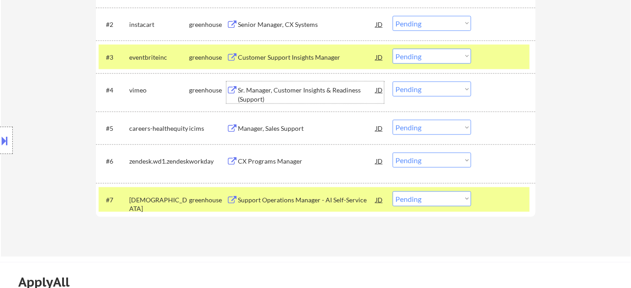
click at [264, 97] on div "Sr. Manager, Customer Insights & Readiness (Support)" at bounding box center [307, 95] width 138 height 18
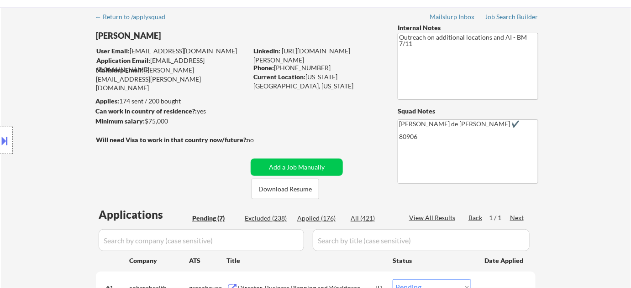
scroll to position [0, 0]
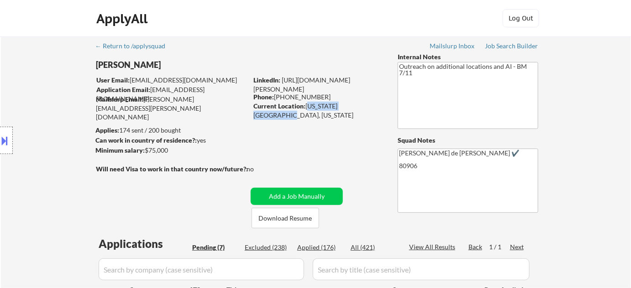
drag, startPoint x: 306, startPoint y: 106, endPoint x: 364, endPoint y: 109, distance: 57.6
click at [364, 109] on div "Current Location: [US_STATE][GEOGRAPHIC_DATA], [US_STATE]" at bounding box center [317, 111] width 129 height 18
copy div "[US_STATE][GEOGRAPHIC_DATA], Co"
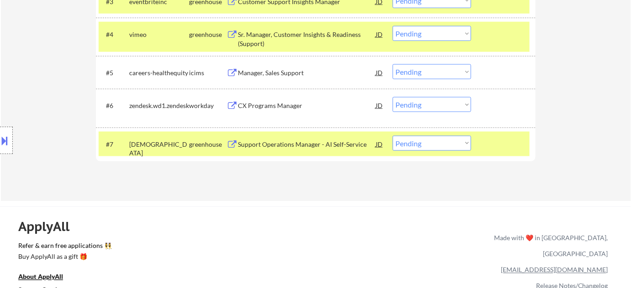
scroll to position [373, 0]
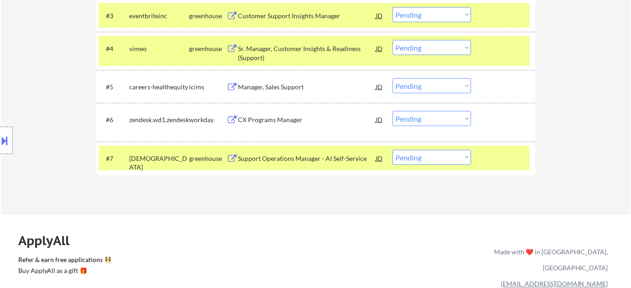
click at [415, 46] on select "Choose an option... Pending Applied Excluded (Questions) Excluded (Expired) Exc…" at bounding box center [431, 47] width 78 height 15
click at [392, 40] on select "Choose an option... Pending Applied Excluded (Questions) Excluded (Expired) Exc…" at bounding box center [431, 47] width 78 height 15
select select ""pending""
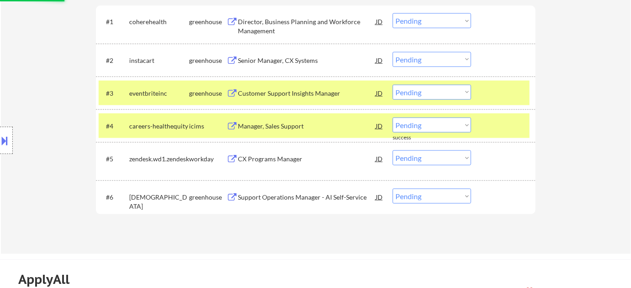
scroll to position [290, 0]
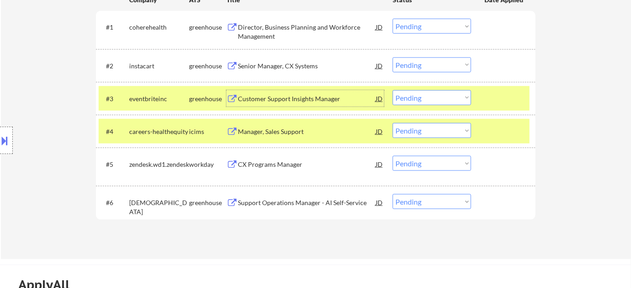
click at [286, 94] on div "Customer Support Insights Manager" at bounding box center [307, 98] width 138 height 9
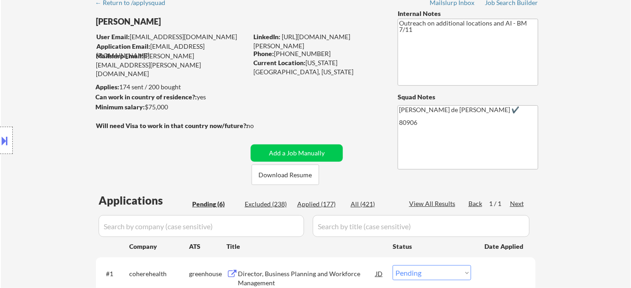
scroll to position [0, 0]
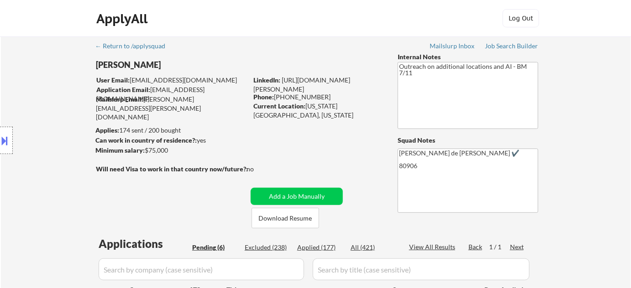
drag, startPoint x: 92, startPoint y: 63, endPoint x: 167, endPoint y: 67, distance: 75.4
click at [166, 67] on body "← Return to /applysquad Mailslurp Inbox Job Search Builder [PERSON_NAME] User E…" at bounding box center [315, 144] width 631 height 288
click at [154, 65] on div "Location Inclusions: [US_STATE][GEOGRAPHIC_DATA], [GEOGRAPHIC_DATA] [GEOGRAPHIC…" at bounding box center [81, 140] width 163 height 169
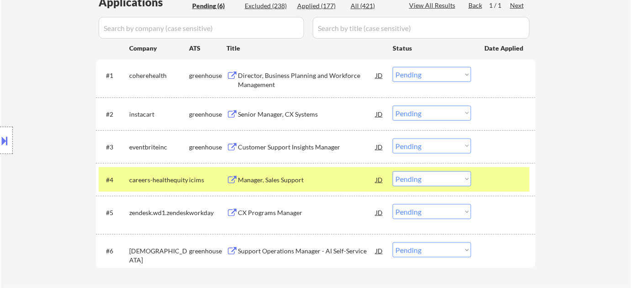
scroll to position [249, 0]
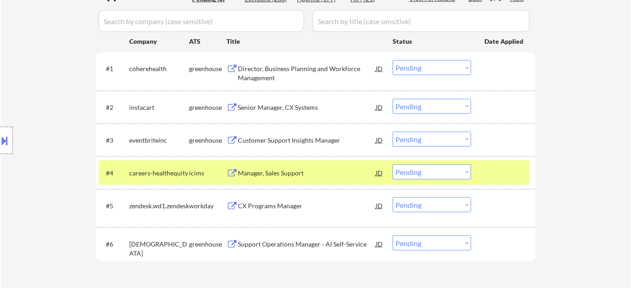
click at [425, 136] on select "Choose an option... Pending Applied Excluded (Questions) Excluded (Expired) Exc…" at bounding box center [431, 139] width 78 height 15
click at [392, 132] on select "Choose an option... Pending Applied Excluded (Questions) Excluded (Expired) Exc…" at bounding box center [431, 139] width 78 height 15
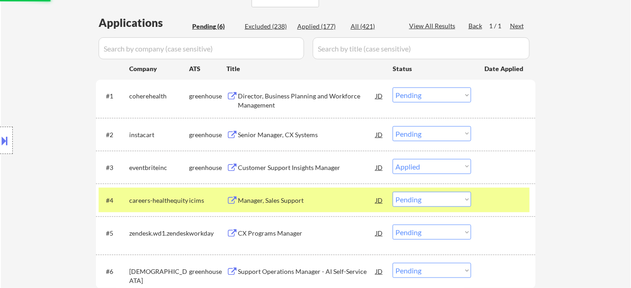
scroll to position [207, 0]
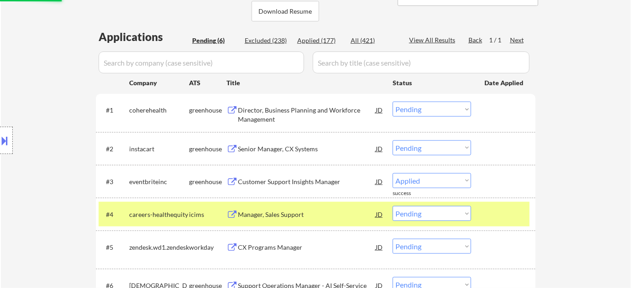
select select ""pending""
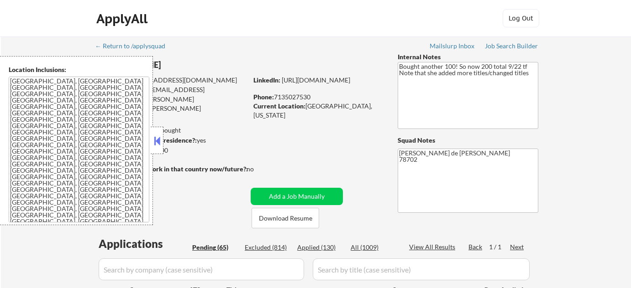
select select ""pending""
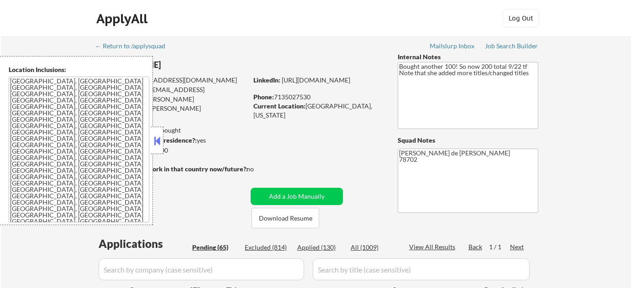
select select ""pending""
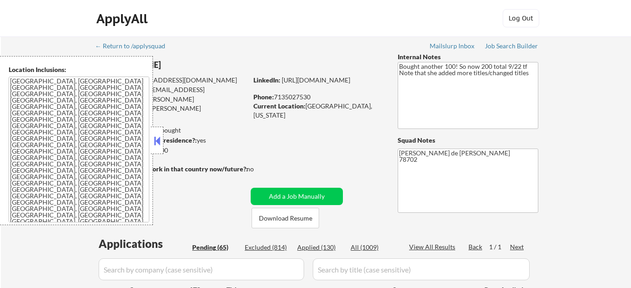
select select ""pending""
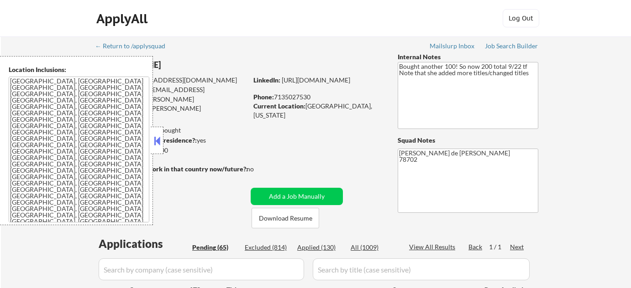
select select ""pending""
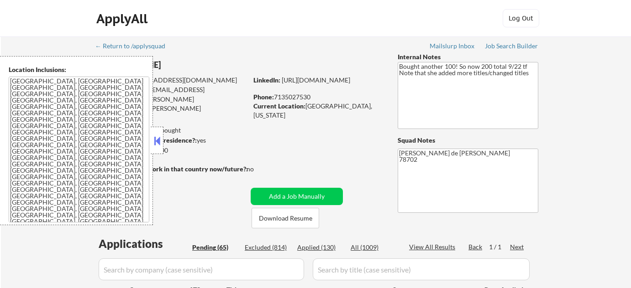
select select ""pending""
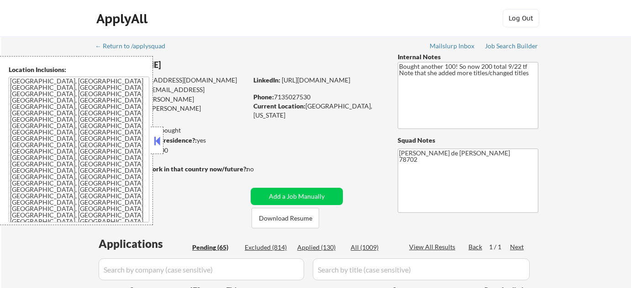
select select ""pending""
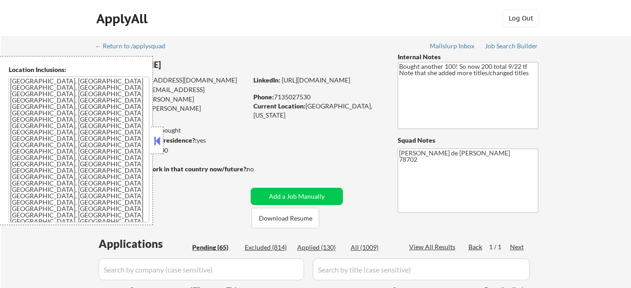
select select ""pending""
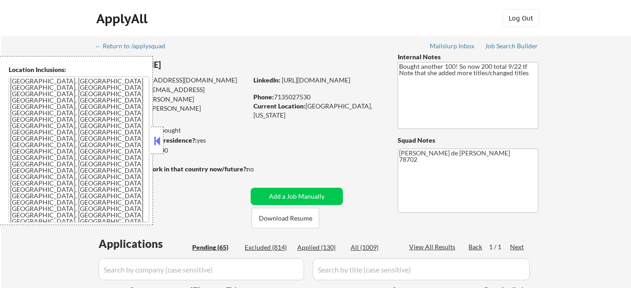
select select ""pending""
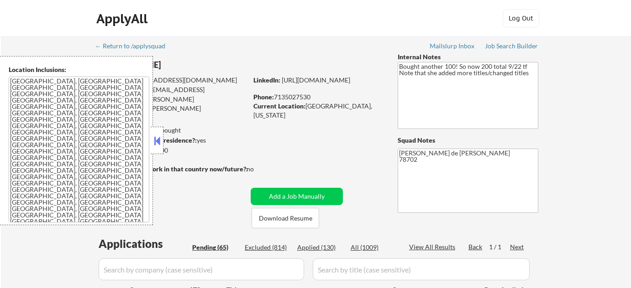
select select ""pending""
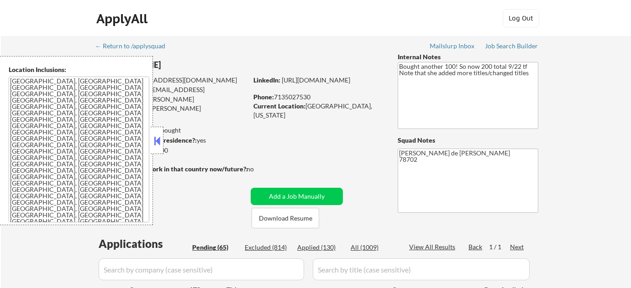
select select ""pending""
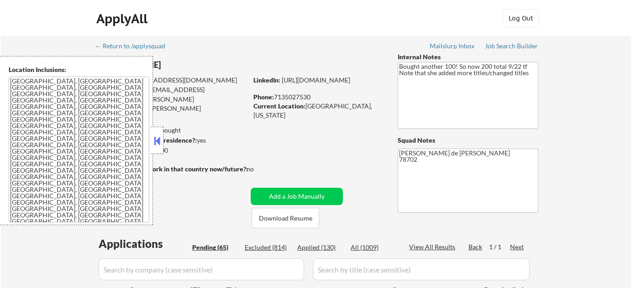
select select ""pending""
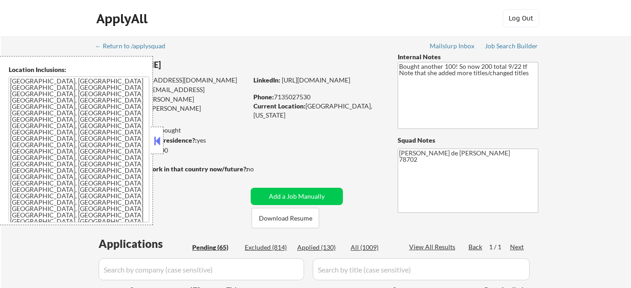
select select ""pending""
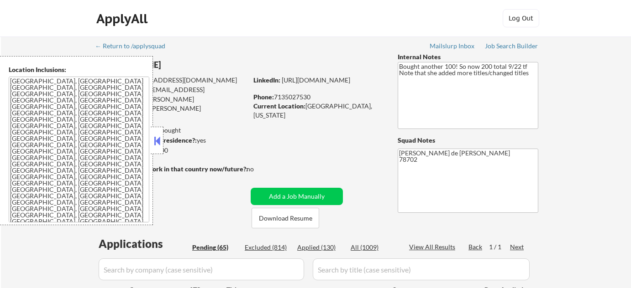
select select ""pending""
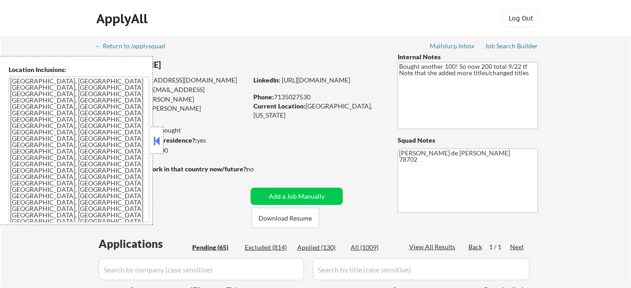
click at [157, 143] on button at bounding box center [157, 141] width 10 height 14
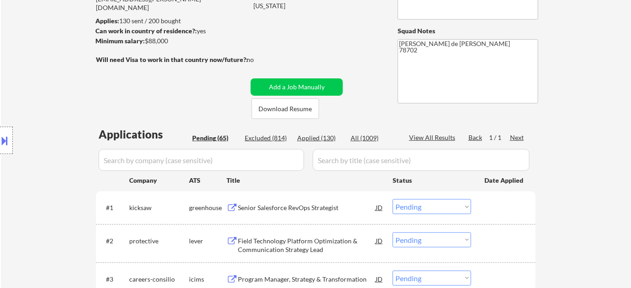
scroll to position [249, 0]
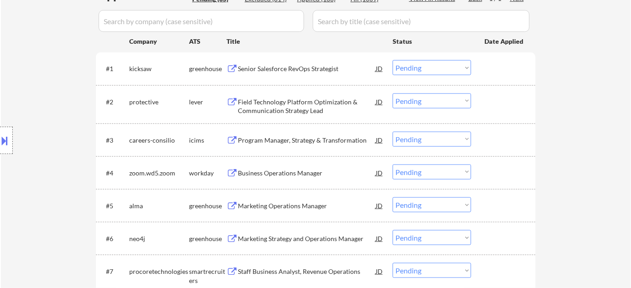
click at [289, 70] on div "Senior Salesforce RevOps Strategist" at bounding box center [307, 68] width 138 height 9
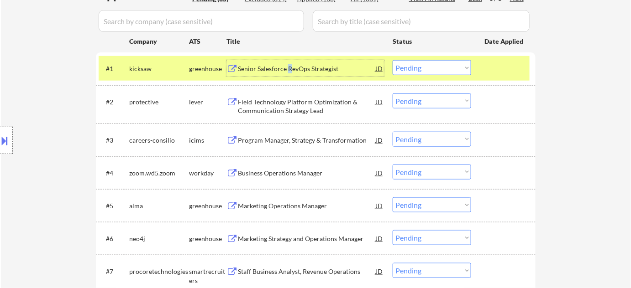
click at [425, 68] on select "Choose an option... Pending Applied Excluded (Questions) Excluded (Expired) Exc…" at bounding box center [431, 67] width 78 height 15
click at [392, 60] on select "Choose an option... Pending Applied Excluded (Questions) Excluded (Expired) Exc…" at bounding box center [431, 67] width 78 height 15
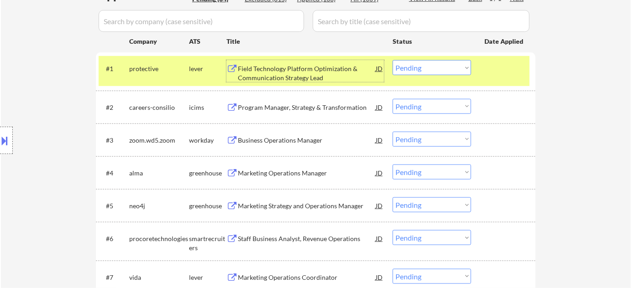
click at [298, 74] on div "Field Technology Platform Optimization & Communication Strategy Lead" at bounding box center [307, 73] width 138 height 18
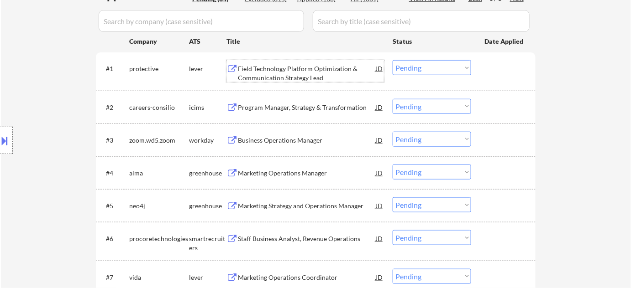
click at [409, 69] on select "Choose an option... Pending Applied Excluded (Questions) Excluded (Expired) Exc…" at bounding box center [431, 67] width 78 height 15
click at [392, 60] on select "Choose an option... Pending Applied Excluded (Questions) Excluded (Expired) Exc…" at bounding box center [431, 67] width 78 height 15
select select ""pending""
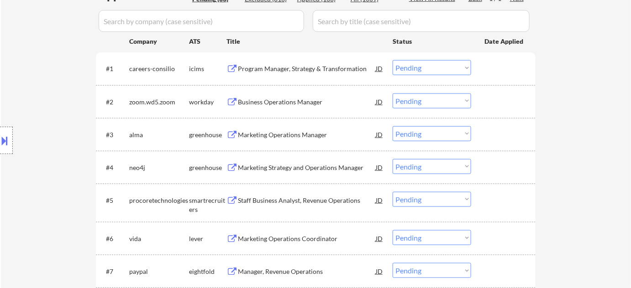
scroll to position [290, 0]
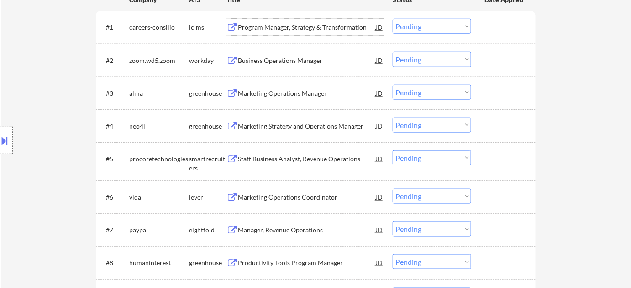
click at [284, 27] on div "Program Manager, Strategy & Transformation" at bounding box center [307, 27] width 138 height 9
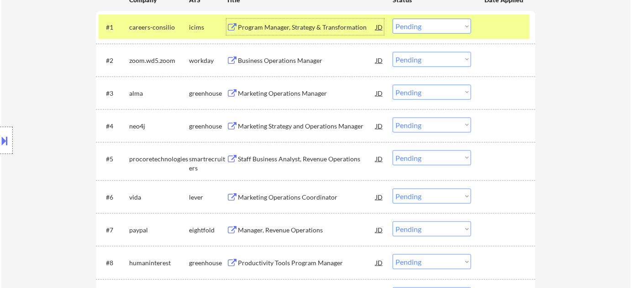
click at [292, 61] on div "Business Operations Manager" at bounding box center [307, 60] width 138 height 9
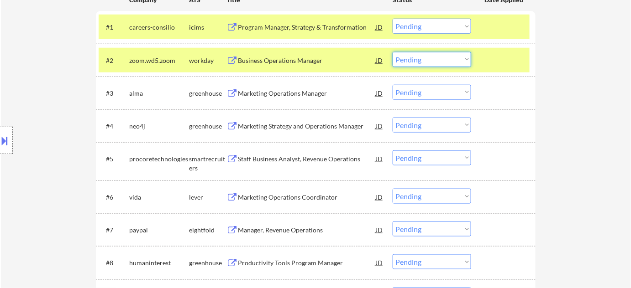
drag, startPoint x: 403, startPoint y: 63, endPoint x: 407, endPoint y: 66, distance: 4.9
click at [403, 63] on select "Choose an option... Pending Applied Excluded (Questions) Excluded (Expired) Exc…" at bounding box center [431, 59] width 78 height 15
click at [392, 52] on select "Choose an option... Pending Applied Excluded (Questions) Excluded (Expired) Exc…" at bounding box center [431, 59] width 78 height 15
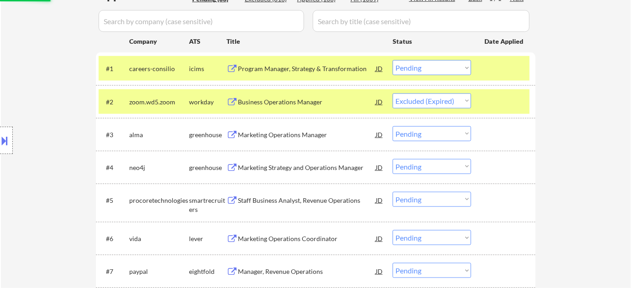
scroll to position [207, 0]
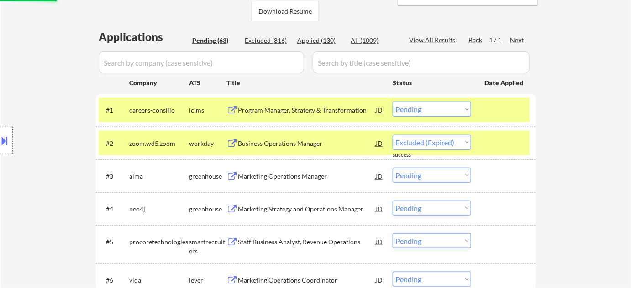
select select ""pending""
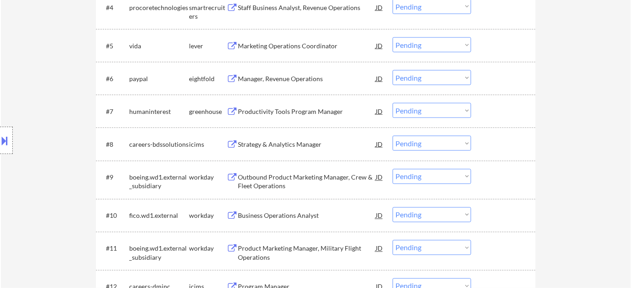
scroll to position [456, 0]
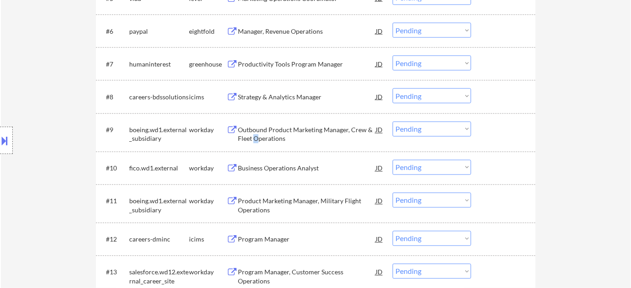
click at [255, 135] on div "Outbound Product Marketing Manager, Crew & Fleet Operations" at bounding box center [307, 135] width 138 height 18
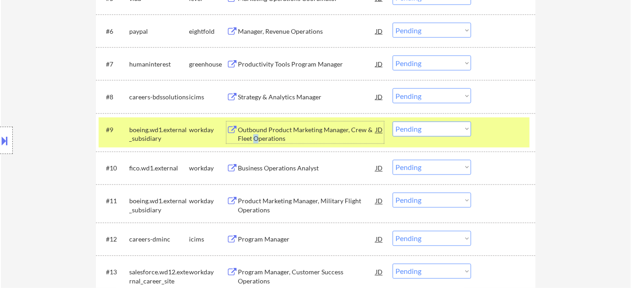
click at [444, 125] on select "Choose an option... Pending Applied Excluded (Questions) Excluded (Expired) Exc…" at bounding box center [431, 129] width 78 height 15
click at [392, 122] on select "Choose an option... Pending Applied Excluded (Questions) Excluded (Expired) Exc…" at bounding box center [431, 129] width 78 height 15
select select ""pending""
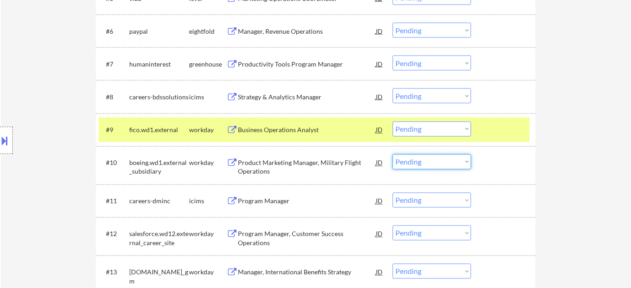
drag, startPoint x: 418, startPoint y: 163, endPoint x: 422, endPoint y: 169, distance: 7.0
click at [418, 163] on select "Choose an option... Pending Applied Excluded (Questions) Excluded (Expired) Exc…" at bounding box center [431, 162] width 78 height 15
click at [392, 155] on select "Choose an option... Pending Applied Excluded (Questions) Excluded (Expired) Exc…" at bounding box center [431, 162] width 78 height 15
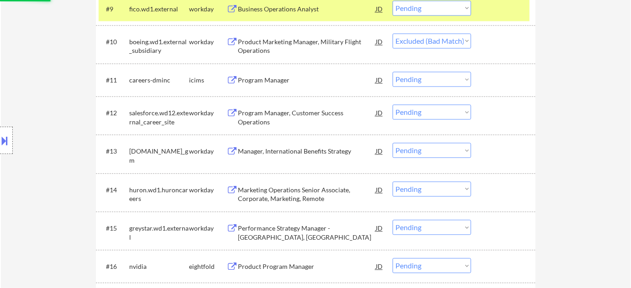
scroll to position [580, 0]
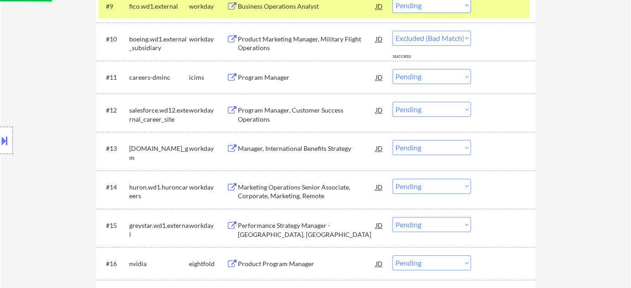
select select ""pending""
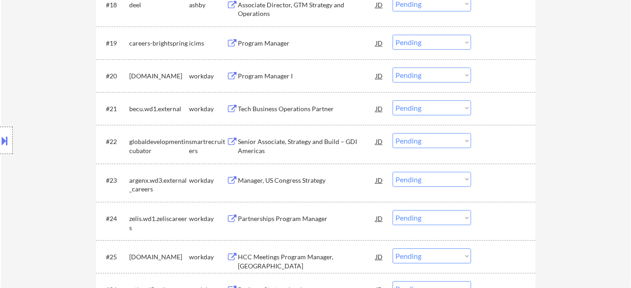
scroll to position [913, 0]
click at [287, 177] on div "Manager, US Congress Strategy" at bounding box center [307, 179] width 138 height 9
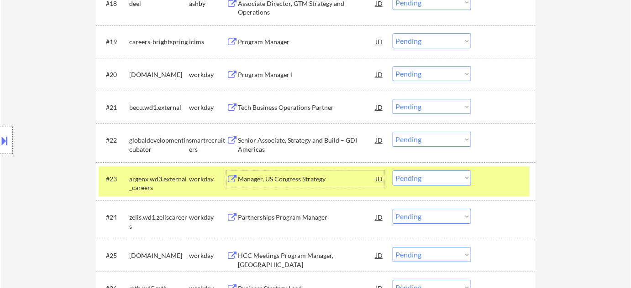
click at [417, 173] on select "Choose an option... Pending Applied Excluded (Questions) Excluded (Expired) Exc…" at bounding box center [431, 178] width 78 height 15
click at [392, 171] on select "Choose an option... Pending Applied Excluded (Questions) Excluded (Expired) Exc…" at bounding box center [431, 178] width 78 height 15
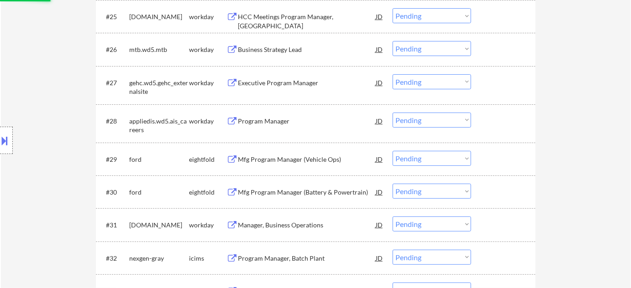
scroll to position [1161, 0]
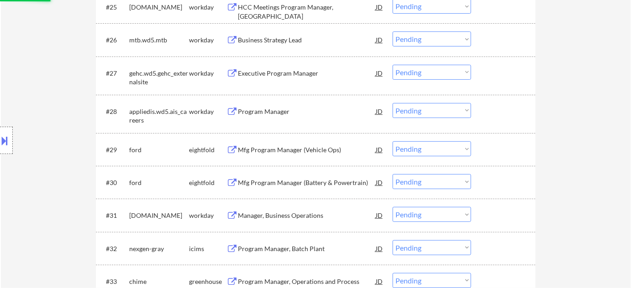
select select ""pending""
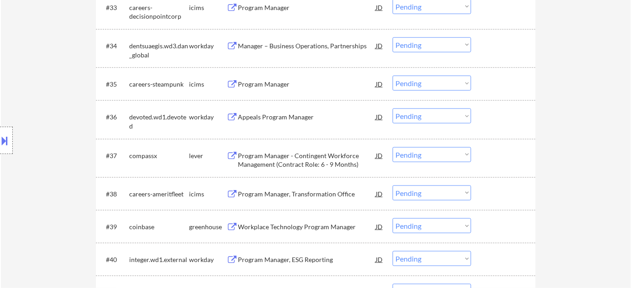
scroll to position [1451, 0]
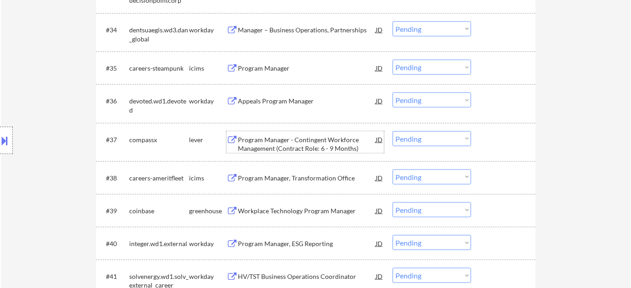
click at [320, 147] on div "Program Manager - Contingent Workforce Management (Contract Role: 6 - 9 Months)" at bounding box center [307, 145] width 138 height 18
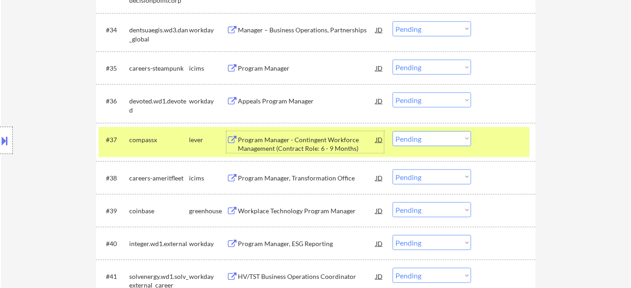
drag, startPoint x: 428, startPoint y: 138, endPoint x: 431, endPoint y: 144, distance: 6.8
click at [428, 138] on select "Choose an option... Pending Applied Excluded (Questions) Excluded (Expired) Exc…" at bounding box center [431, 138] width 78 height 15
click at [392, 131] on select "Choose an option... Pending Applied Excluded (Questions) Excluded (Expired) Exc…" at bounding box center [431, 138] width 78 height 15
select select ""pending""
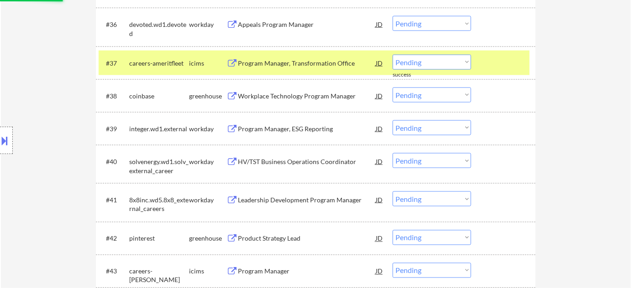
scroll to position [1618, 0]
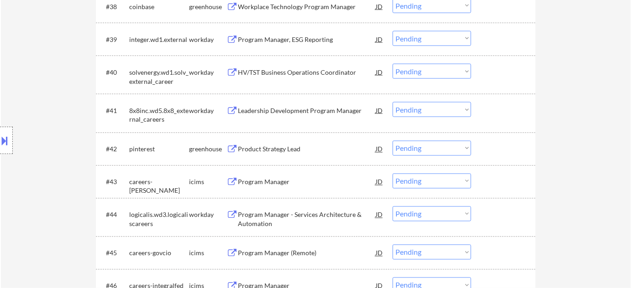
click at [282, 213] on div "Program Manager - Services Architecture & Automation" at bounding box center [307, 220] width 138 height 18
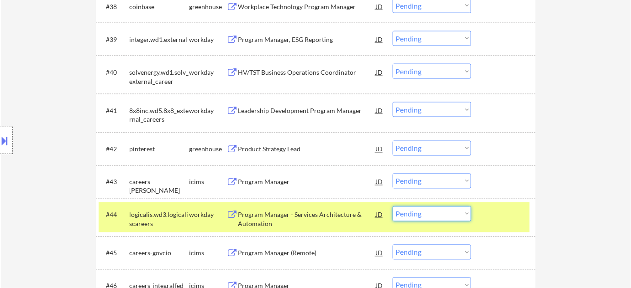
drag, startPoint x: 427, startPoint y: 215, endPoint x: 426, endPoint y: 208, distance: 7.4
click at [427, 215] on select "Choose an option... Pending Applied Excluded (Questions) Excluded (Expired) Exc…" at bounding box center [431, 214] width 78 height 15
click at [392, 207] on select "Choose an option... Pending Applied Excluded (Questions) Excluded (Expired) Exc…" at bounding box center [431, 214] width 78 height 15
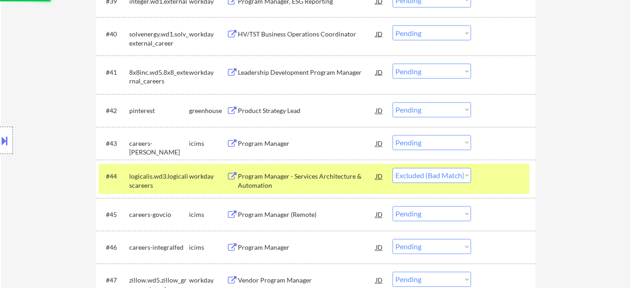
scroll to position [1701, 0]
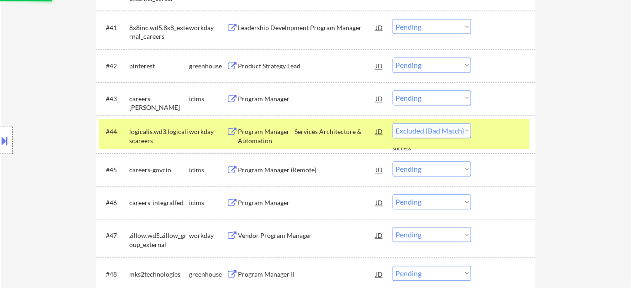
select select ""pending""
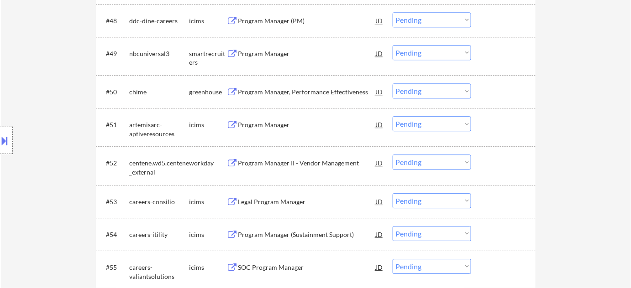
scroll to position [2074, 0]
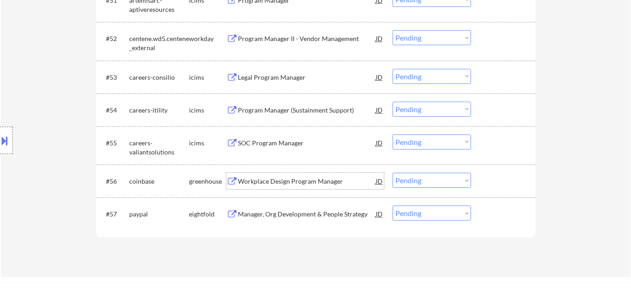
click at [291, 181] on div "Workplace Design Program Manager" at bounding box center [307, 181] width 138 height 9
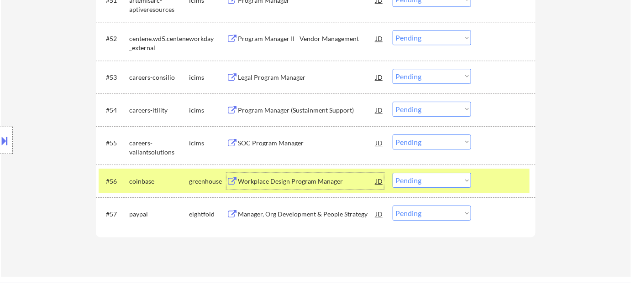
click at [423, 183] on select "Choose an option... Pending Applied Excluded (Questions) Excluded (Expired) Exc…" at bounding box center [431, 180] width 78 height 15
click at [392, 173] on select "Choose an option... Pending Applied Excluded (Questions) Excluded (Expired) Exc…" at bounding box center [431, 180] width 78 height 15
select select ""pending""
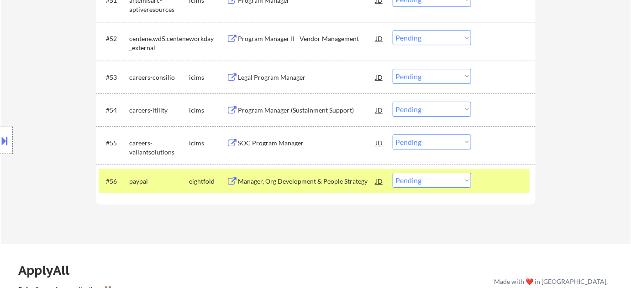
click at [299, 150] on div "SOC Program Manager" at bounding box center [307, 143] width 138 height 16
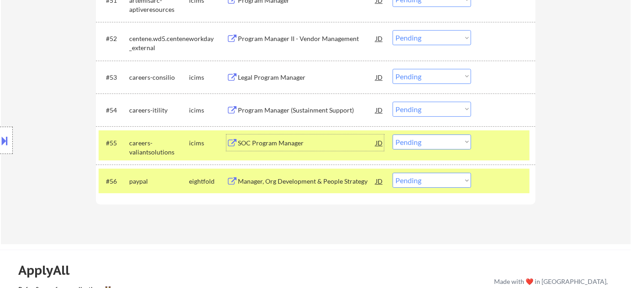
click at [428, 147] on select "Choose an option... Pending Applied Excluded (Questions) Excluded (Expired) Exc…" at bounding box center [431, 142] width 78 height 15
click at [392, 135] on select "Choose an option... Pending Applied Excluded (Questions) Excluded (Expired) Exc…" at bounding box center [431, 142] width 78 height 15
select select ""pending""
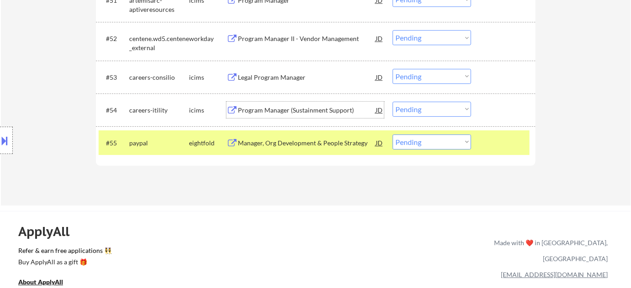
click at [318, 112] on div "Program Manager (Sustainment Support)" at bounding box center [307, 110] width 138 height 9
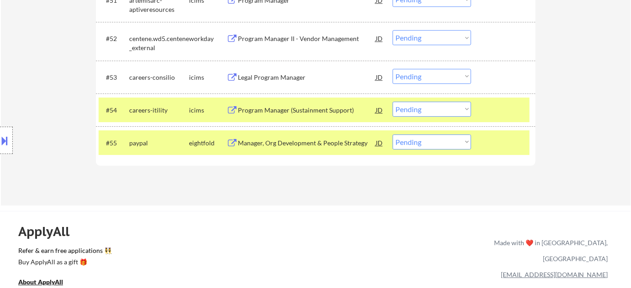
select select ""pending""
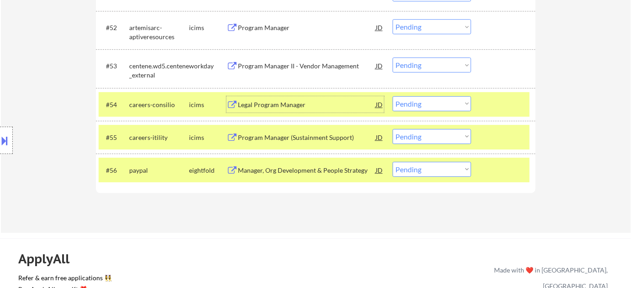
click at [427, 137] on select "Choose an option... Pending Applied Excluded (Questions) Excluded (Expired) Exc…" at bounding box center [431, 136] width 78 height 15
click at [392, 129] on select "Choose an option... Pending Applied Excluded (Questions) Excluded (Expired) Exc…" at bounding box center [431, 136] width 78 height 15
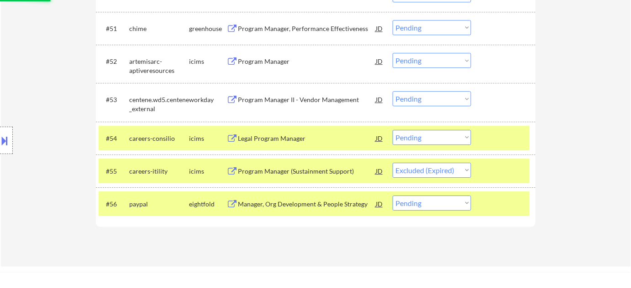
scroll to position [1991, 0]
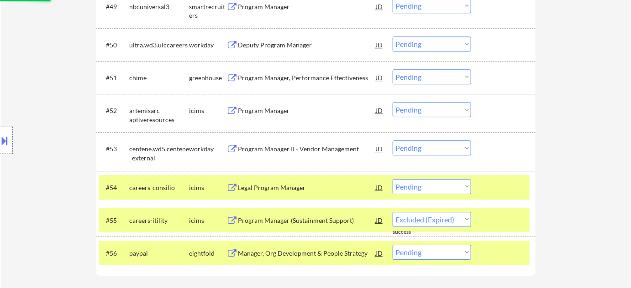
select select ""pending""
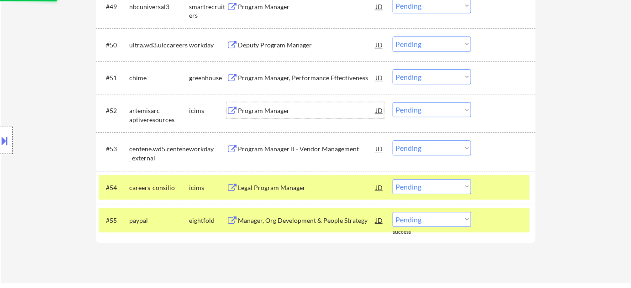
click at [270, 110] on div "Program Manager" at bounding box center [307, 110] width 138 height 9
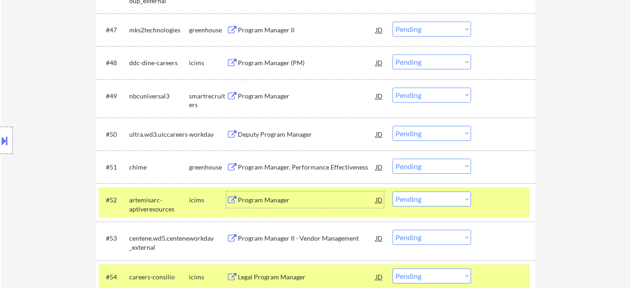
scroll to position [1825, 0]
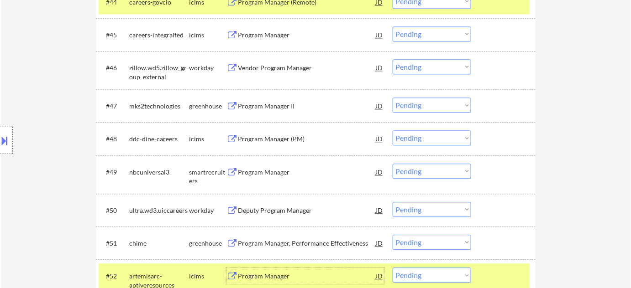
click at [276, 131] on div "Program Manager (PM)" at bounding box center [307, 138] width 138 height 16
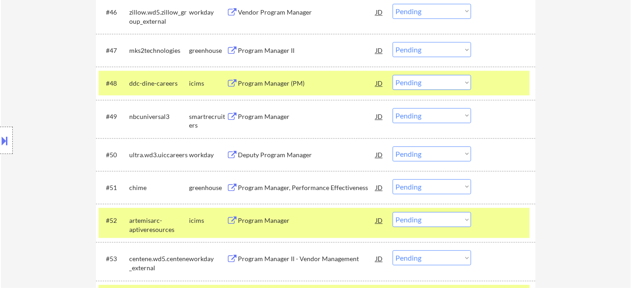
scroll to position [1949, 0]
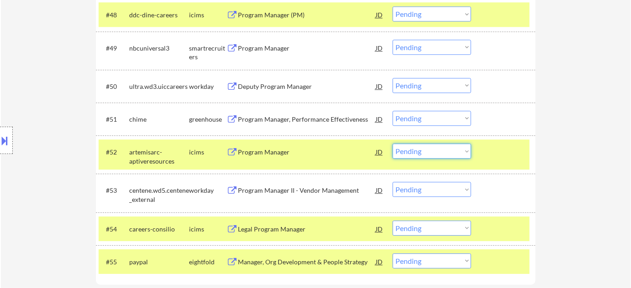
click at [418, 153] on select "Choose an option... Pending Applied Excluded (Questions) Excluded (Expired) Exc…" at bounding box center [431, 151] width 78 height 15
click at [392, 144] on select "Choose an option... Pending Applied Excluded (Questions) Excluded (Expired) Exc…" at bounding box center [431, 151] width 78 height 15
select select ""pending""
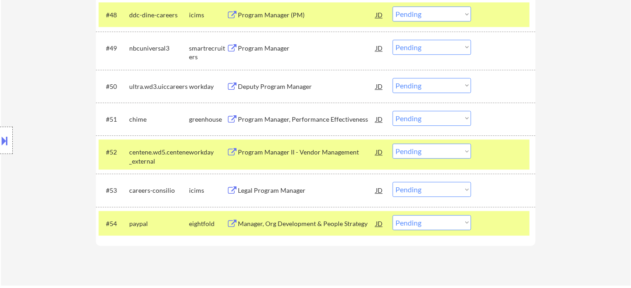
click at [260, 44] on div "Program Manager" at bounding box center [307, 48] width 138 height 9
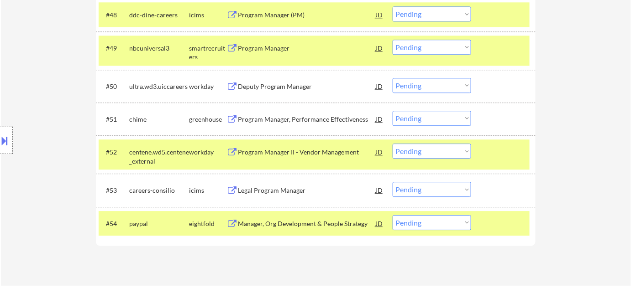
click at [423, 17] on select "Choose an option... Pending Applied Excluded (Questions) Excluded (Expired) Exc…" at bounding box center [431, 13] width 78 height 15
click at [392, 6] on select "Choose an option... Pending Applied Excluded (Questions) Excluded (Expired) Exc…" at bounding box center [431, 13] width 78 height 15
select select ""pending""
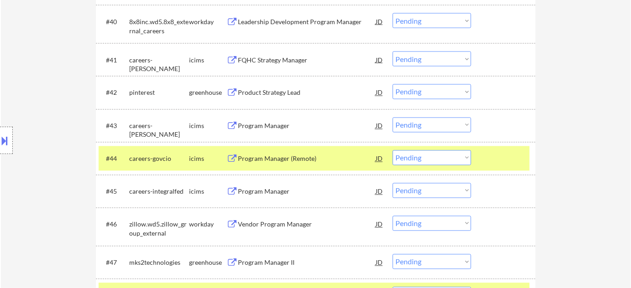
scroll to position [1618, 0]
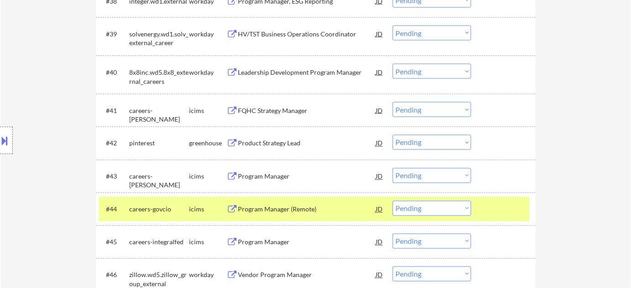
click at [281, 141] on div "Product Strategy Lead" at bounding box center [307, 143] width 138 height 9
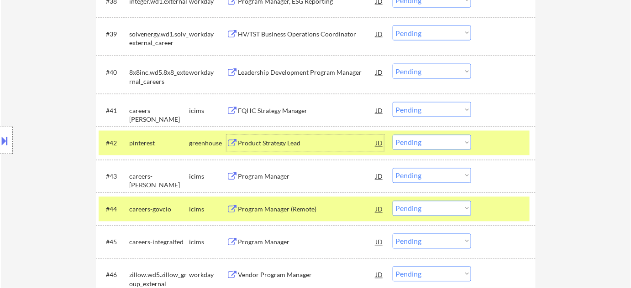
click at [417, 145] on select "Choose an option... Pending Applied Excluded (Questions) Excluded (Expired) Exc…" at bounding box center [431, 142] width 78 height 15
click at [392, 135] on select "Choose an option... Pending Applied Excluded (Questions) Excluded (Expired) Exc…" at bounding box center [431, 142] width 78 height 15
select select ""pending""
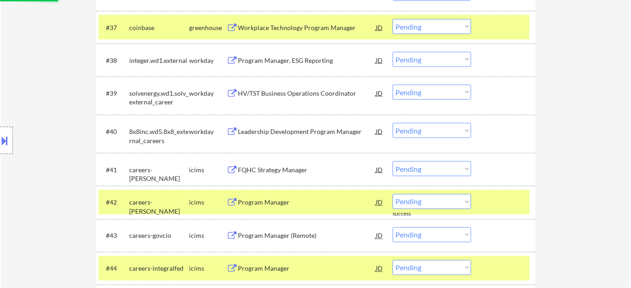
scroll to position [1493, 0]
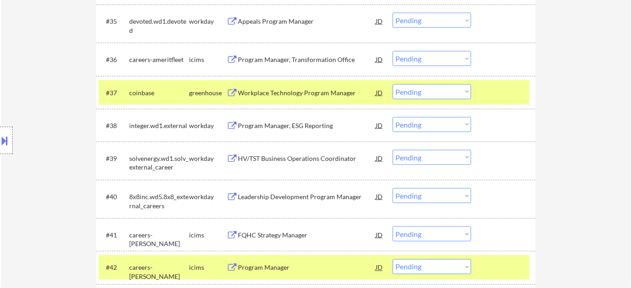
click at [291, 129] on div "Program Manager, ESG Reporting" at bounding box center [307, 125] width 138 height 9
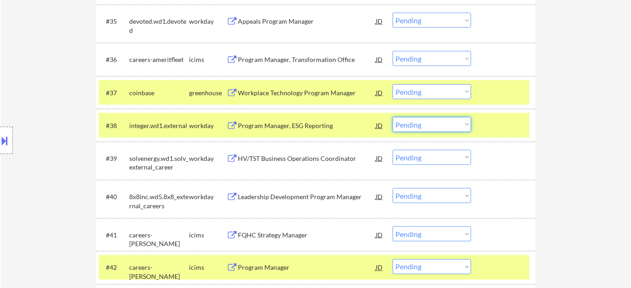
click at [407, 131] on select "Choose an option... Pending Applied Excluded (Questions) Excluded (Expired) Exc…" at bounding box center [431, 124] width 78 height 15
click at [392, 117] on select "Choose an option... Pending Applied Excluded (Questions) Excluded (Expired) Exc…" at bounding box center [431, 124] width 78 height 15
select select ""pending""
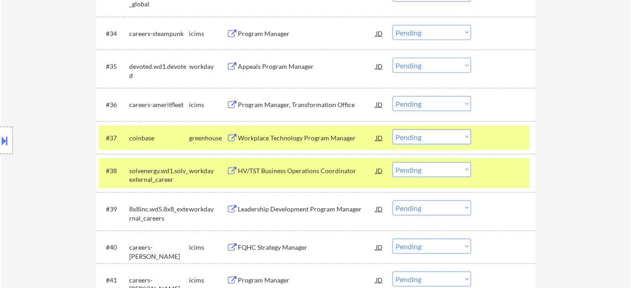
scroll to position [1369, 0]
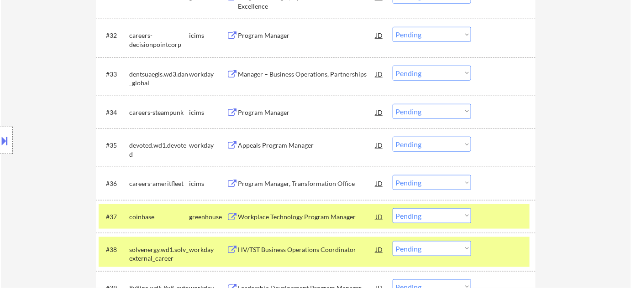
click at [270, 116] on div "Program Manager" at bounding box center [307, 112] width 138 height 9
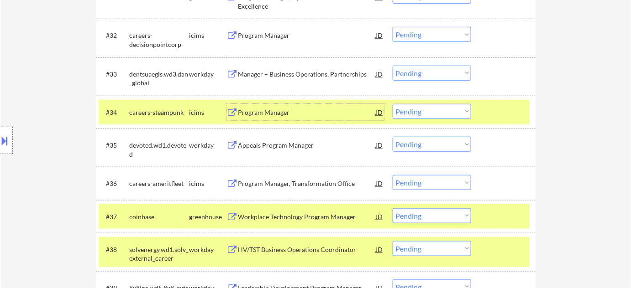
click at [427, 99] on div "#34 careers-steampunk icims Program Manager JD Choose an option... Pending Appl…" at bounding box center [315, 112] width 439 height 33
click at [421, 113] on select "Choose an option... Pending Applied Excluded (Questions) Excluded (Expired) Exc…" at bounding box center [431, 111] width 78 height 15
click at [392, 104] on select "Choose an option... Pending Applied Excluded (Questions) Excluded (Expired) Exc…" at bounding box center [431, 111] width 78 height 15
select select ""pending""
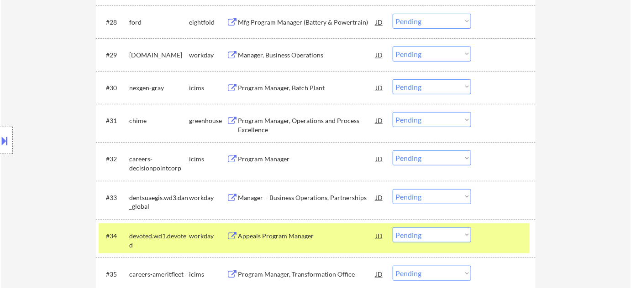
scroll to position [1244, 0]
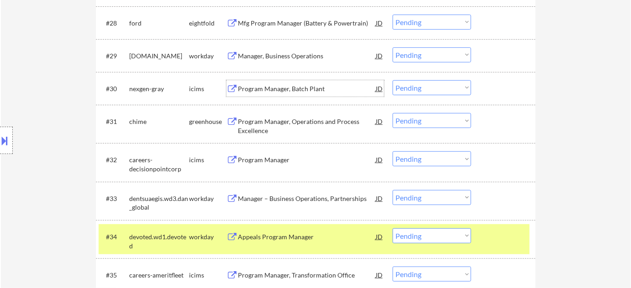
click at [288, 92] on div "Program Manager, Batch Plant" at bounding box center [307, 88] width 138 height 9
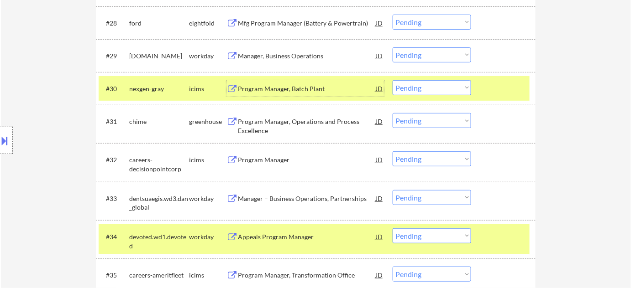
click at [408, 88] on select "Choose an option... Pending Applied Excluded (Questions) Excluded (Expired) Exc…" at bounding box center [431, 87] width 78 height 15
click at [392, 80] on select "Choose an option... Pending Applied Excluded (Questions) Excluded (Expired) Exc…" at bounding box center [431, 87] width 78 height 15
select select ""pending""
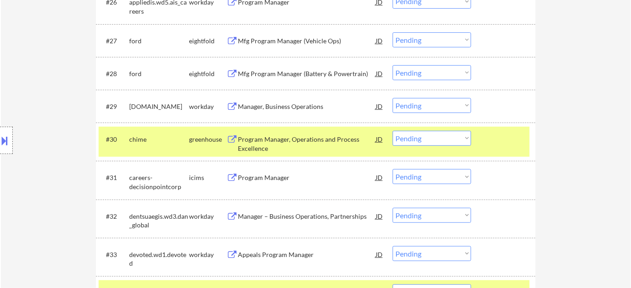
scroll to position [1120, 0]
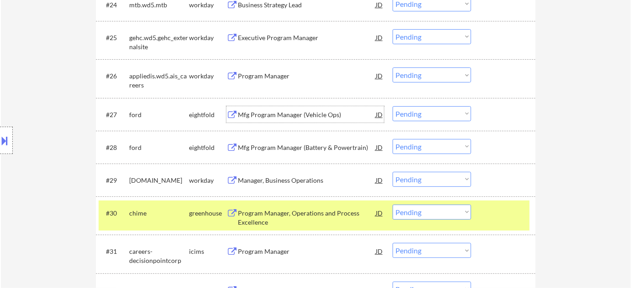
click at [297, 115] on div "Mfg Program Manager (Vehicle Ops)" at bounding box center [307, 114] width 138 height 9
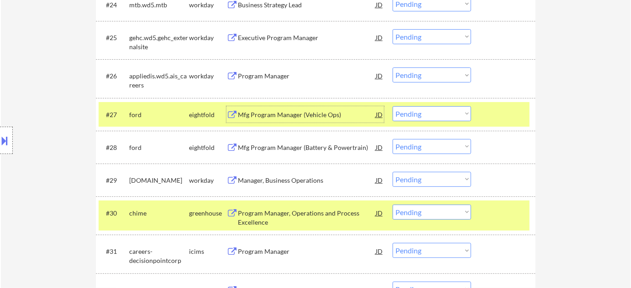
click at [425, 115] on select "Choose an option... Pending Applied Excluded (Questions) Excluded (Expired) Exc…" at bounding box center [431, 113] width 78 height 15
click at [392, 106] on select "Choose an option... Pending Applied Excluded (Questions) Excluded (Expired) Exc…" at bounding box center [431, 113] width 78 height 15
select select ""pending""
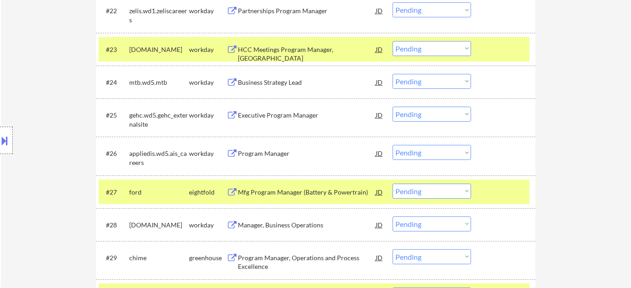
scroll to position [1037, 0]
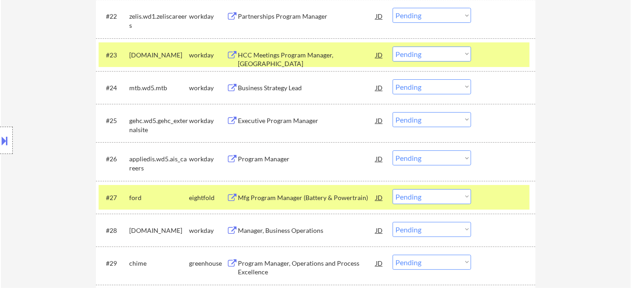
click at [292, 118] on div "Executive Program Manager" at bounding box center [307, 120] width 138 height 9
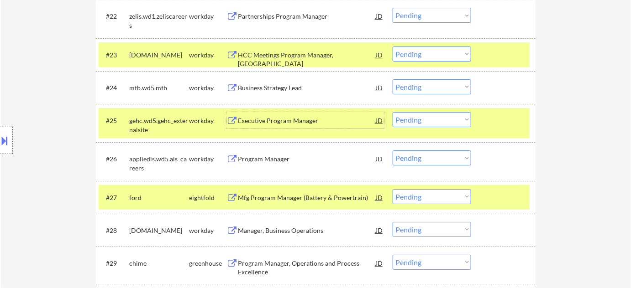
click at [417, 116] on select "Choose an option... Pending Applied Excluded (Questions) Excluded (Expired) Exc…" at bounding box center [431, 119] width 78 height 15
click at [392, 112] on select "Choose an option... Pending Applied Excluded (Questions) Excluded (Expired) Exc…" at bounding box center [431, 119] width 78 height 15
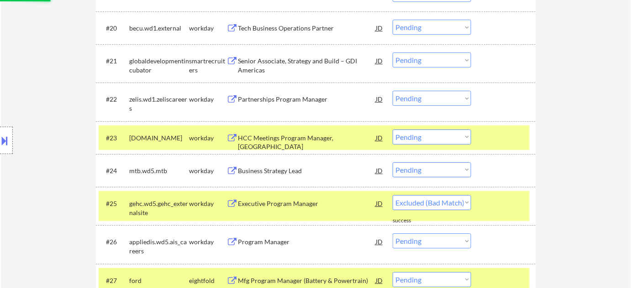
select select ""pending""
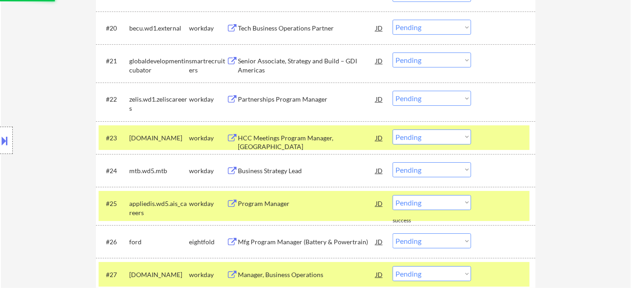
scroll to position [871, 0]
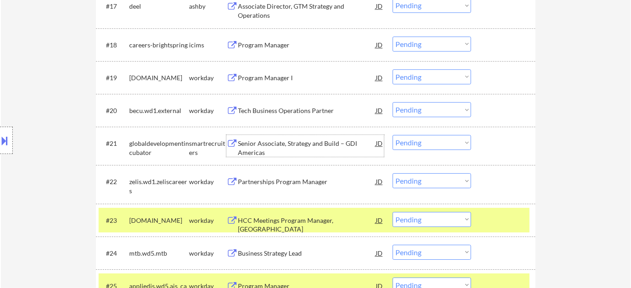
click at [317, 143] on div "Senior Associate, Strategy and Build – GDI Americas" at bounding box center [307, 148] width 138 height 18
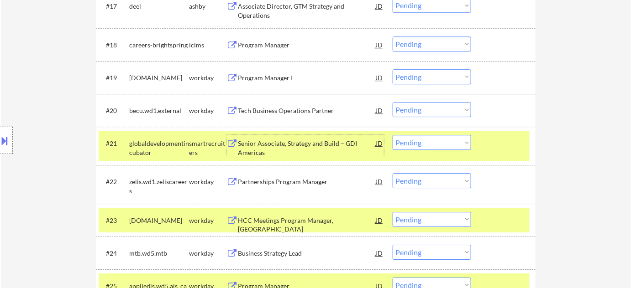
click at [428, 142] on select "Choose an option... Pending Applied Excluded (Questions) Excluded (Expired) Exc…" at bounding box center [431, 142] width 78 height 15
click at [392, 135] on select "Choose an option... Pending Applied Excluded (Questions) Excluded (Expired) Exc…" at bounding box center [431, 142] width 78 height 15
click at [300, 109] on div "Tech Business Operations Partner" at bounding box center [307, 110] width 138 height 9
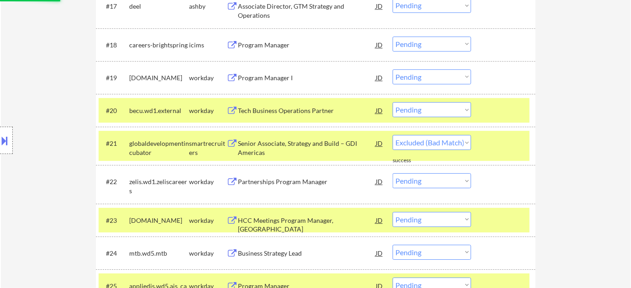
select select ""pending""
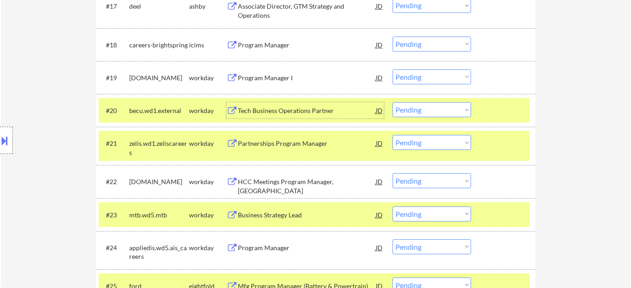
click at [424, 103] on select "Choose an option... Pending Applied Excluded (Questions) Excluded (Expired) Exc…" at bounding box center [431, 109] width 78 height 15
click at [392, 102] on select "Choose an option... Pending Applied Excluded (Questions) Excluded (Expired) Exc…" at bounding box center [431, 109] width 78 height 15
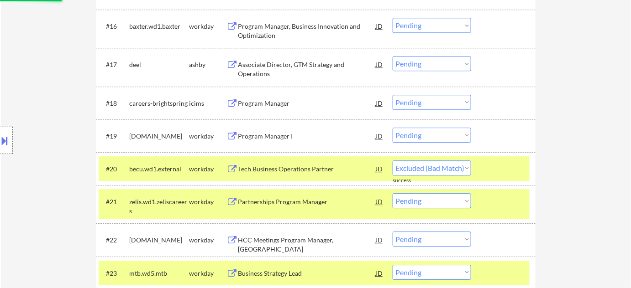
select select ""pending""
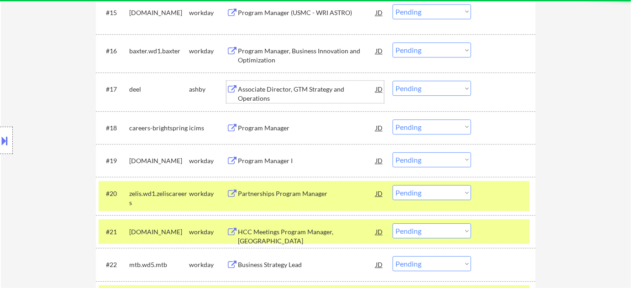
click at [281, 93] on div "Associate Director, GTM Strategy and Operations" at bounding box center [307, 94] width 138 height 18
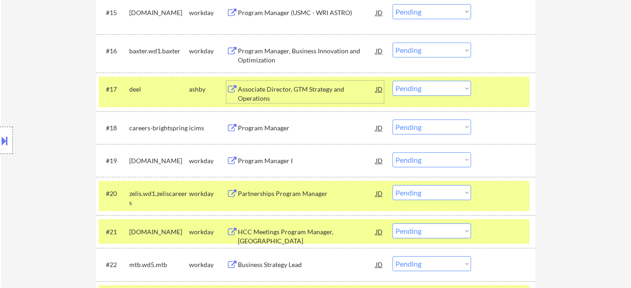
drag, startPoint x: 420, startPoint y: 89, endPoint x: 422, endPoint y: 95, distance: 5.9
click at [420, 89] on select "Choose an option... Pending Applied Excluded (Questions) Excluded (Expired) Exc…" at bounding box center [431, 88] width 78 height 15
click at [392, 81] on select "Choose an option... Pending Applied Excluded (Questions) Excluded (Expired) Exc…" at bounding box center [431, 88] width 78 height 15
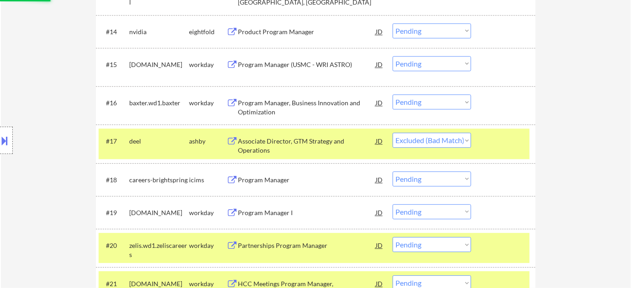
scroll to position [705, 0]
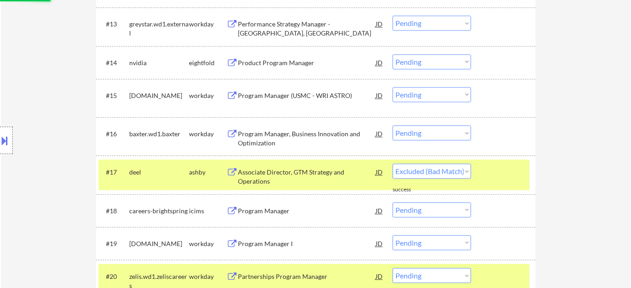
select select ""pending""
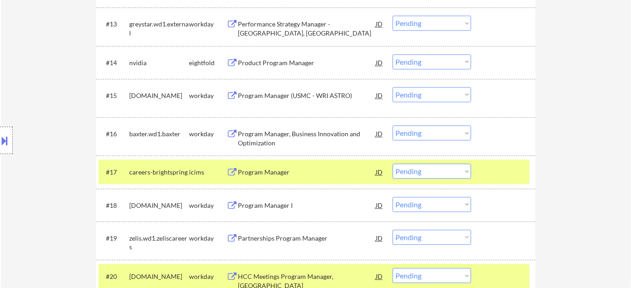
click at [289, 136] on div "Program Manager, Business Innovation and Optimization" at bounding box center [307, 139] width 138 height 18
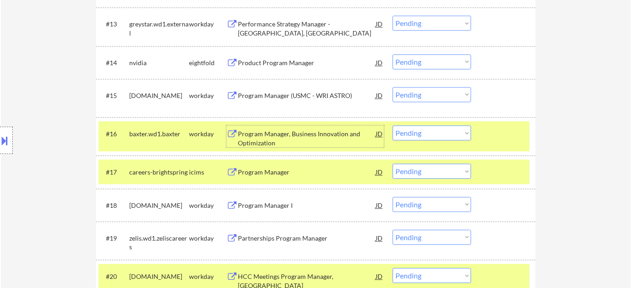
click at [417, 139] on select "Choose an option... Pending Applied Excluded (Questions) Excluded (Expired) Exc…" at bounding box center [431, 132] width 78 height 15
click at [392, 125] on select "Choose an option... Pending Applied Excluded (Questions) Excluded (Expired) Exc…" at bounding box center [431, 132] width 78 height 15
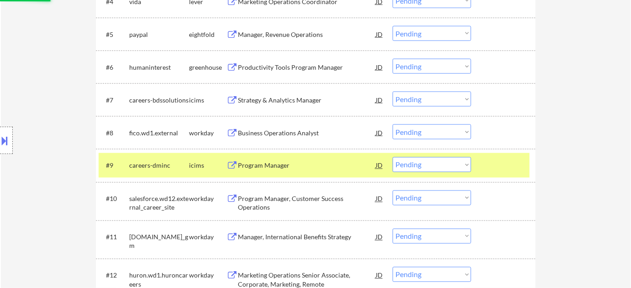
scroll to position [207, 0]
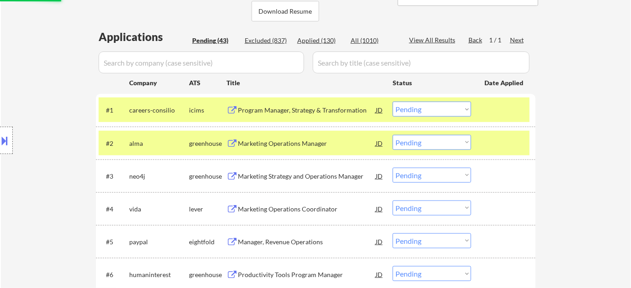
select select ""pending""
click at [300, 110] on div "Program Manager, Strategy & Transformation" at bounding box center [307, 110] width 138 height 9
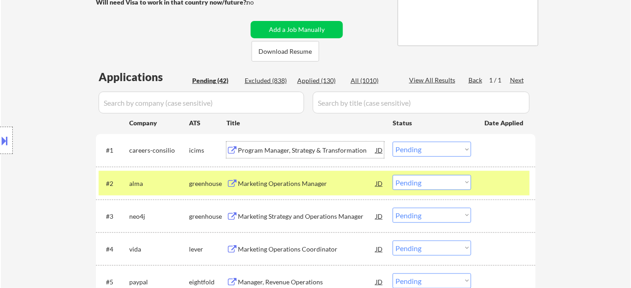
scroll to position [249, 0]
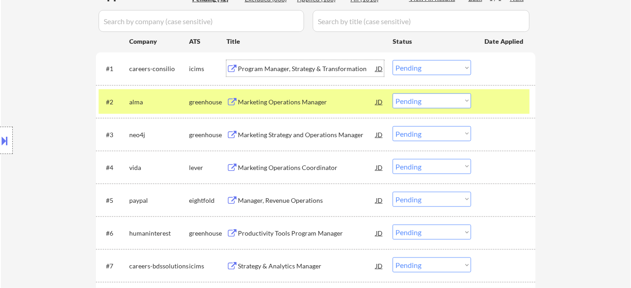
click at [412, 66] on select "Choose an option... Pending Applied Excluded (Questions) Excluded (Expired) Exc…" at bounding box center [431, 67] width 78 height 15
click at [392, 60] on select "Choose an option... Pending Applied Excluded (Questions) Excluded (Expired) Exc…" at bounding box center [431, 67] width 78 height 15
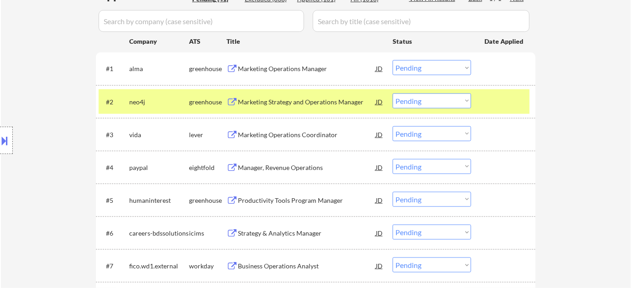
click at [298, 64] on div "Marketing Operations Manager" at bounding box center [307, 68] width 138 height 9
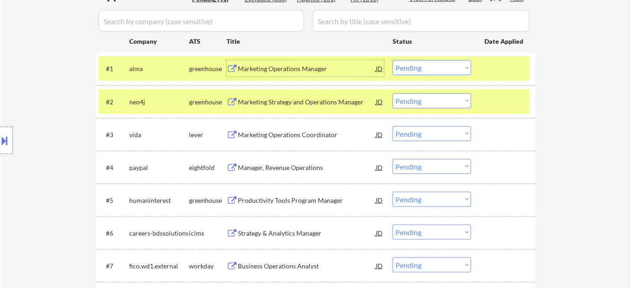
click at [418, 70] on select "Choose an option... Pending Applied Excluded (Questions) Excluded (Expired) Exc…" at bounding box center [431, 67] width 78 height 15
click at [392, 60] on select "Choose an option... Pending Applied Excluded (Questions) Excluded (Expired) Exc…" at bounding box center [431, 67] width 78 height 15
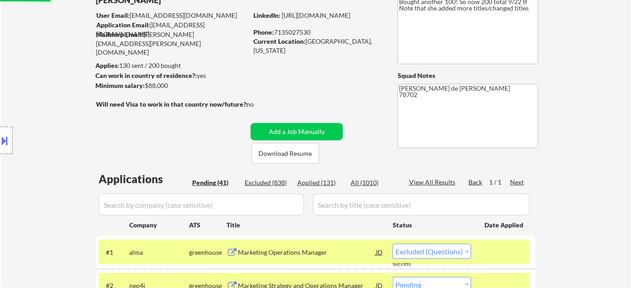
scroll to position [1, 0]
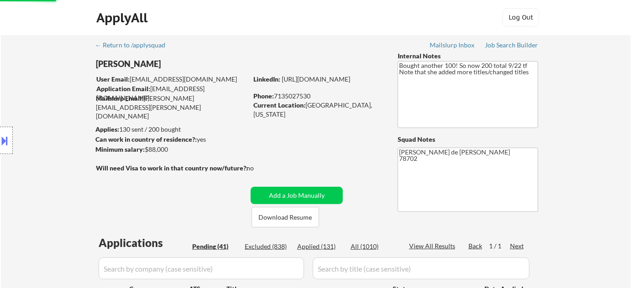
select select ""pending""
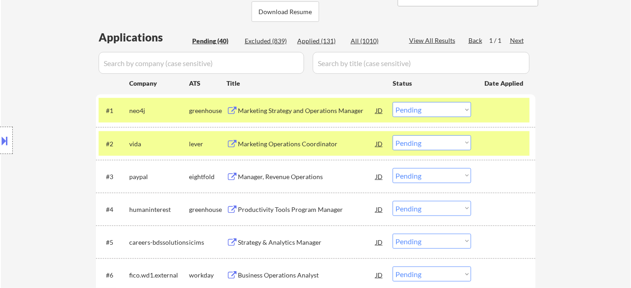
scroll to position [207, 0]
click at [322, 112] on div "Marketing Strategy and Operations Manager" at bounding box center [307, 110] width 138 height 9
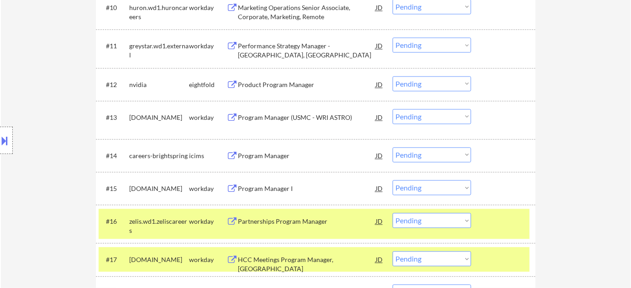
scroll to position [705, 0]
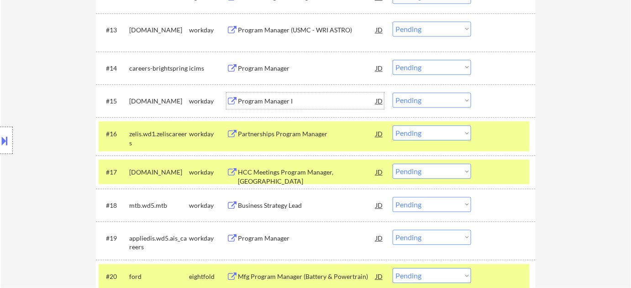
click at [266, 99] on div "Program Manager I" at bounding box center [307, 101] width 138 height 9
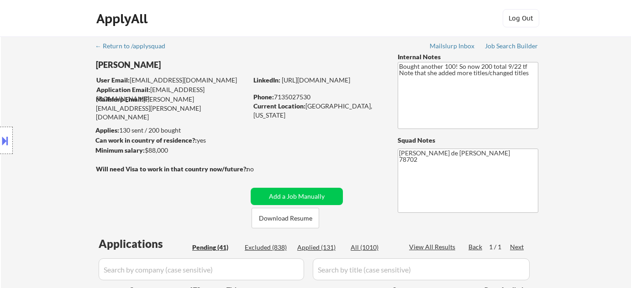
select select ""pending""
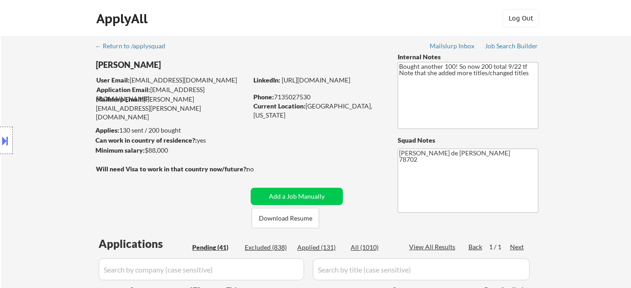
select select ""pending""
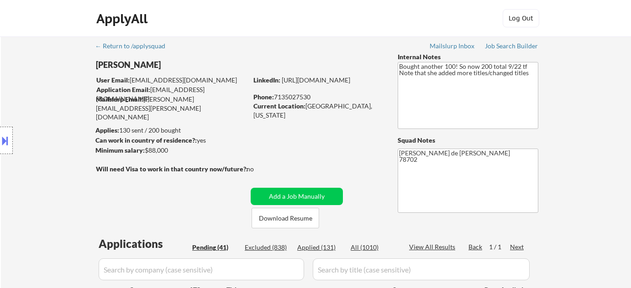
select select ""pending""
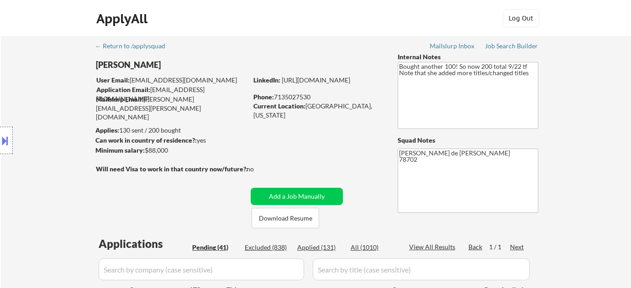
select select ""pending""
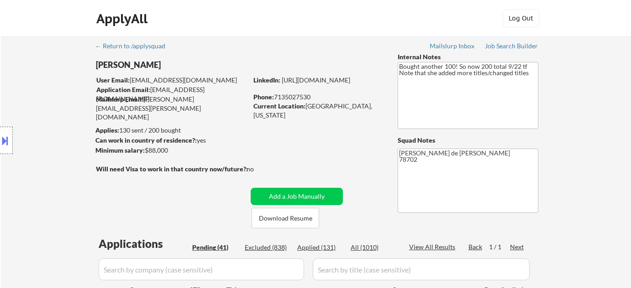
select select ""pending""
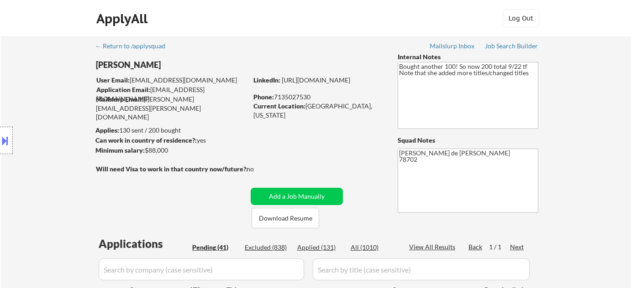
select select ""pending""
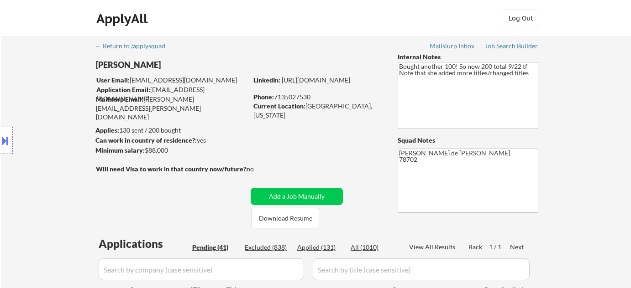
select select ""pending""
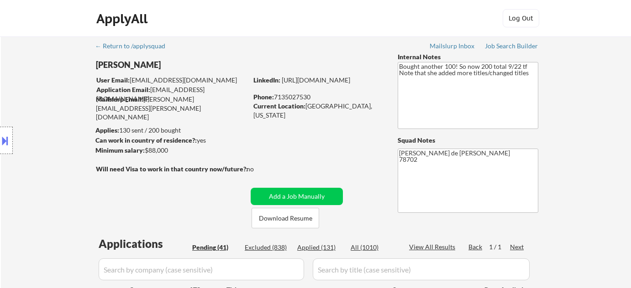
select select ""pending""
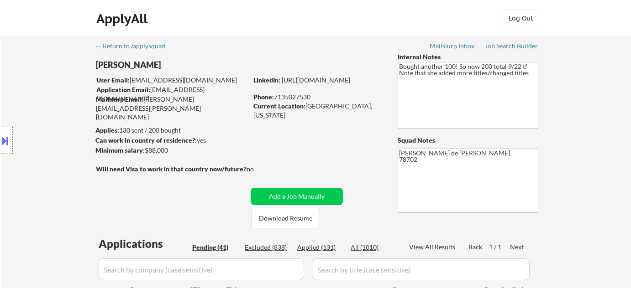
select select ""pending""
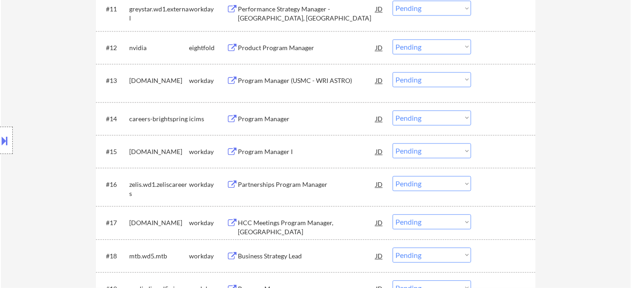
scroll to position [663, 0]
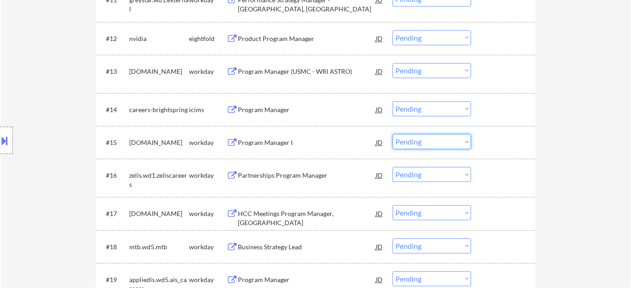
click at [433, 145] on select "Choose an option... Pending Applied Excluded (Questions) Excluded (Expired) Exc…" at bounding box center [431, 141] width 78 height 15
click at [392, 134] on select "Choose an option... Pending Applied Excluded (Questions) Excluded (Expired) Exc…" at bounding box center [431, 141] width 78 height 15
select select ""pending""
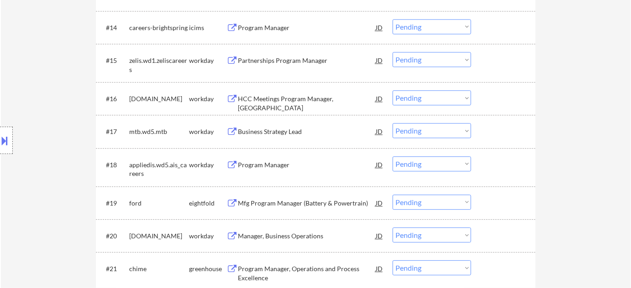
scroll to position [746, 0]
click at [286, 130] on div "Business Strategy Lead" at bounding box center [307, 130] width 138 height 9
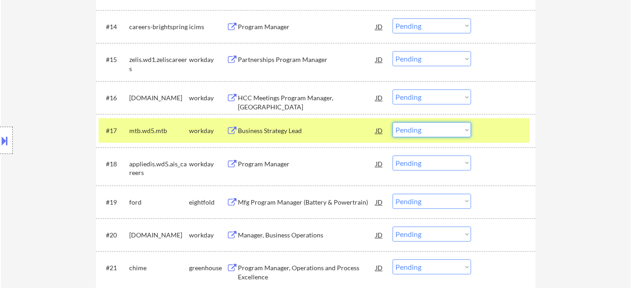
drag, startPoint x: 428, startPoint y: 130, endPoint x: 431, endPoint y: 136, distance: 7.6
click at [428, 131] on select "Choose an option... Pending Applied Excluded (Questions) Excluded (Expired) Exc…" at bounding box center [431, 129] width 78 height 15
click at [392, 122] on select "Choose an option... Pending Applied Excluded (Questions) Excluded (Expired) Exc…" at bounding box center [431, 129] width 78 height 15
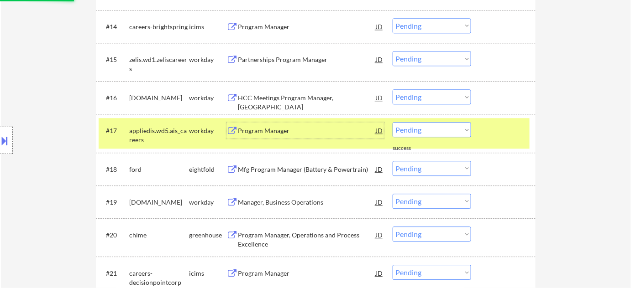
click at [269, 129] on div "Program Manager" at bounding box center [307, 130] width 138 height 9
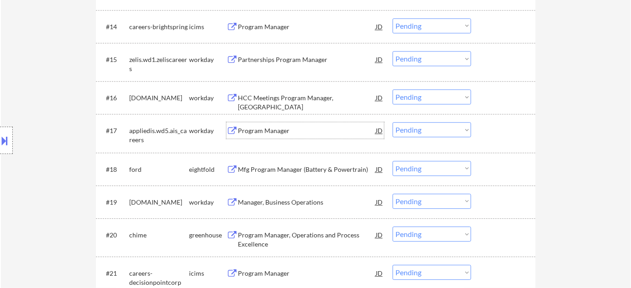
click at [423, 130] on select "Choose an option... Pending Applied Excluded (Questions) Excluded (Expired) Exc…" at bounding box center [431, 129] width 78 height 15
click at [392, 122] on select "Choose an option... Pending Applied Excluded (Questions) Excluded (Expired) Exc…" at bounding box center [431, 129] width 78 height 15
select select ""pending""
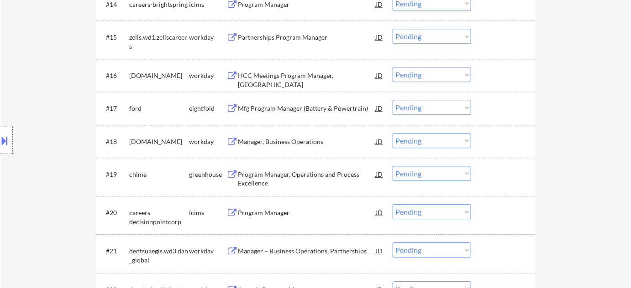
scroll to position [788, 0]
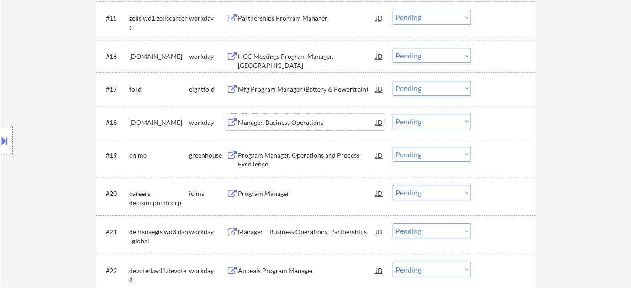
click at [293, 121] on div "Manager, Business Operations" at bounding box center [307, 122] width 138 height 9
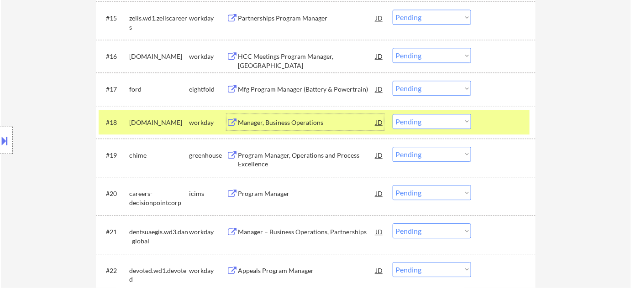
click at [423, 125] on select "Choose an option... Pending Applied Excluded (Questions) Excluded (Expired) Exc…" at bounding box center [431, 121] width 78 height 15
click at [392, 114] on select "Choose an option... Pending Applied Excluded (Questions) Excluded (Expired) Exc…" at bounding box center [431, 121] width 78 height 15
select select ""pending""
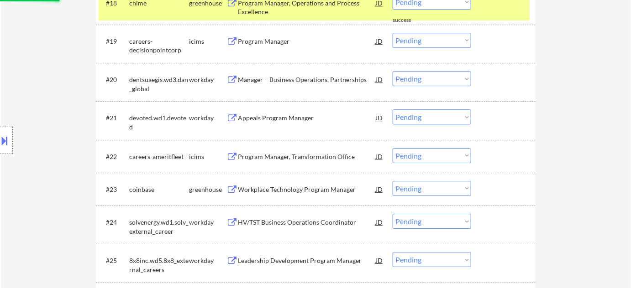
scroll to position [913, 0]
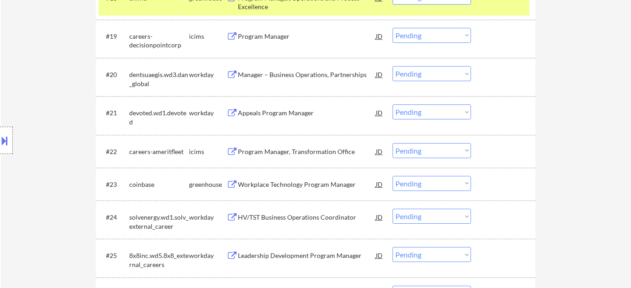
click at [297, 118] on div "Appeals Program Manager" at bounding box center [307, 112] width 138 height 16
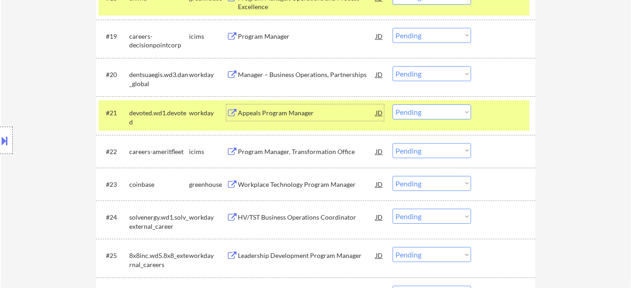
click at [446, 110] on select "Choose an option... Pending Applied Excluded (Questions) Excluded (Expired) Exc…" at bounding box center [431, 111] width 78 height 15
click at [392, 104] on select "Choose an option... Pending Applied Excluded (Questions) Excluded (Expired) Exc…" at bounding box center [431, 111] width 78 height 15
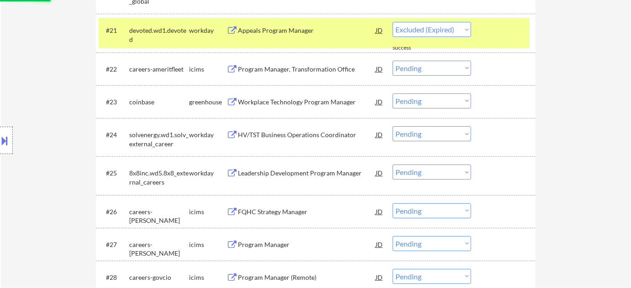
select select ""pending""
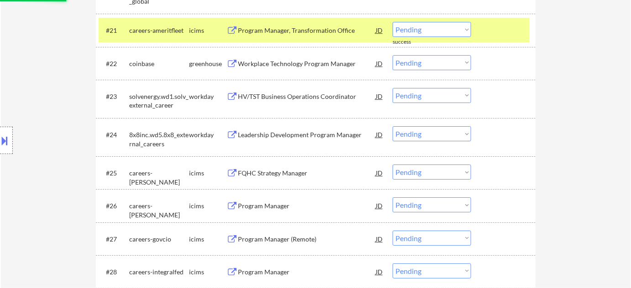
click at [305, 96] on div "HV/TST Business Operations Coordinator" at bounding box center [307, 96] width 138 height 9
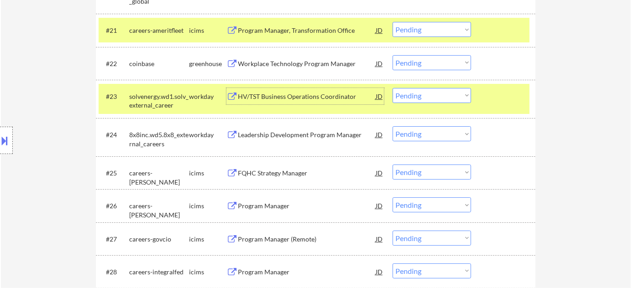
click at [417, 97] on select "Choose an option... Pending Applied Excluded (Questions) Excluded (Expired) Exc…" at bounding box center [431, 95] width 78 height 15
click at [392, 88] on select "Choose an option... Pending Applied Excluded (Questions) Excluded (Expired) Exc…" at bounding box center [431, 95] width 78 height 15
select select ""pending""
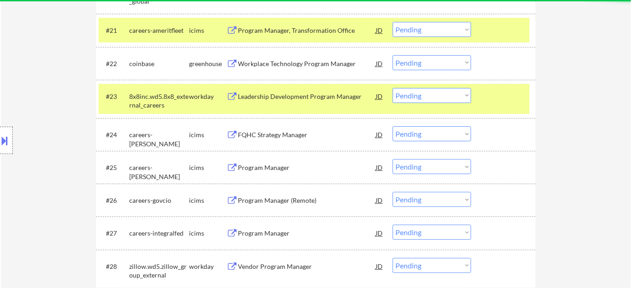
click at [281, 135] on div "FQHC Strategy Manager" at bounding box center [307, 134] width 138 height 9
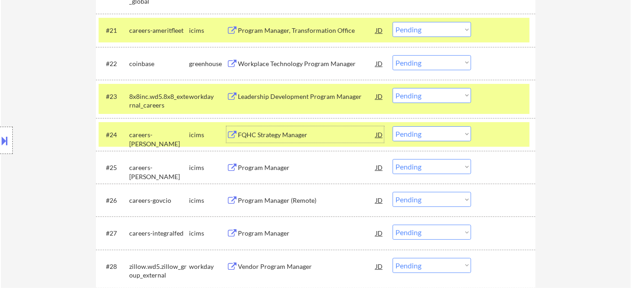
click at [421, 130] on select "Choose an option... Pending Applied Excluded (Questions) Excluded (Expired) Exc…" at bounding box center [431, 133] width 78 height 15
click at [392, 126] on select "Choose an option... Pending Applied Excluded (Questions) Excluded (Expired) Exc…" at bounding box center [431, 133] width 78 height 15
select select ""pending""
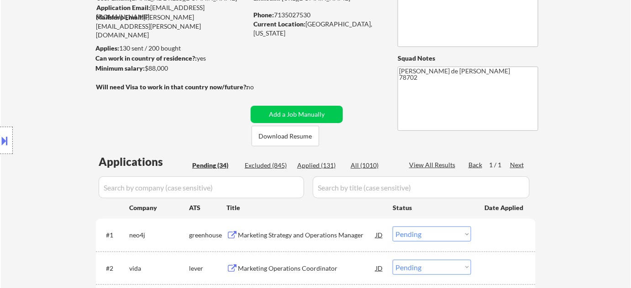
scroll to position [124, 0]
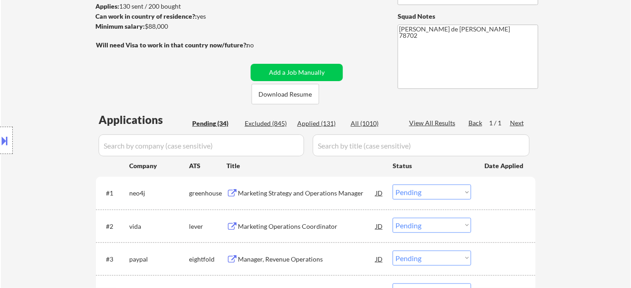
click at [273, 123] on div "Excluded (845)" at bounding box center [268, 123] width 46 height 9
click at [262, 141] on input "input" at bounding box center [201, 146] width 205 height 22
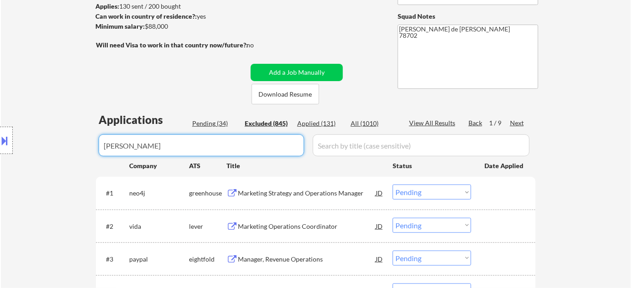
type input "wipfl"
select select ""excluded__location_""
select select ""excluded__expired_""
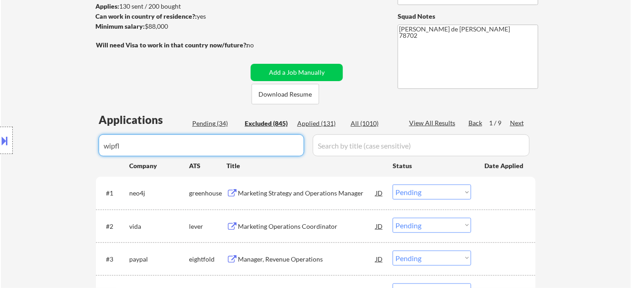
select select ""excluded__expired_""
select select ""excluded__bad_match_""
select select ""excluded""
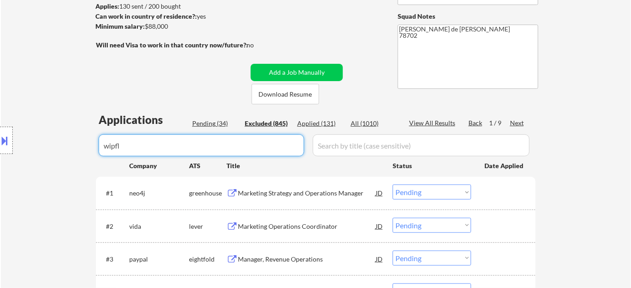
select select ""excluded""
select select ""excluded__expired_""
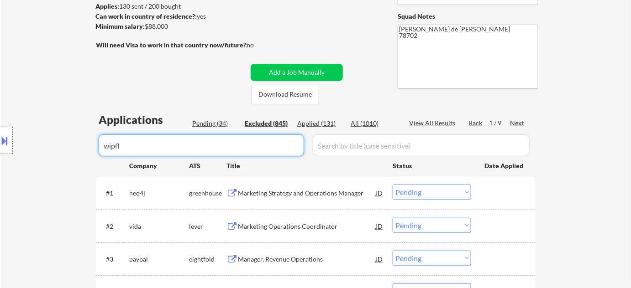
select select ""excluded__location_""
select select ""excluded""
select select ""excluded__other_""
select select ""excluded__expired_""
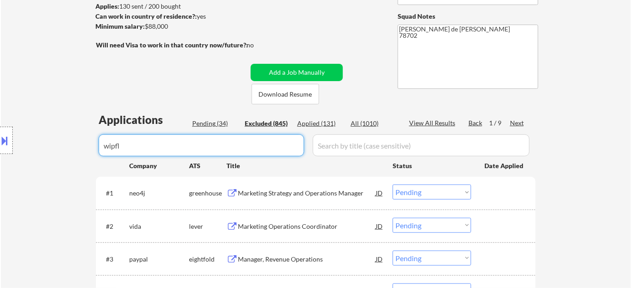
select select ""excluded__other_""
select select ""excluded__bad_match_""
select select ""excluded__expired_""
select select ""excluded__location_""
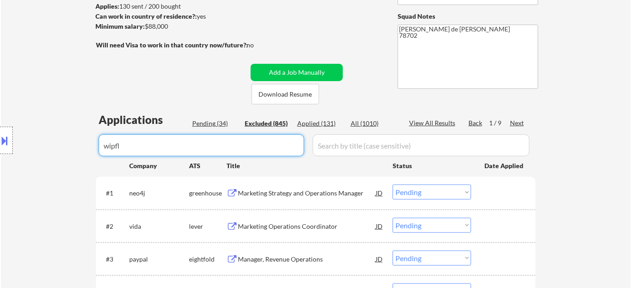
select select ""excluded__bad_match_""
select select ""excluded__expired_""
select select ""excluded__bad_match_""
select select ""excluded__location_""
select select ""excluded""
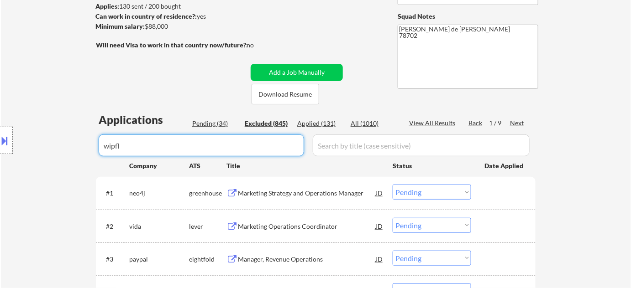
select select ""excluded__bad_match_""
select select ""excluded__other_""
select select ""excluded__expired_""
select select ""excluded__other_""
select select ""excluded""
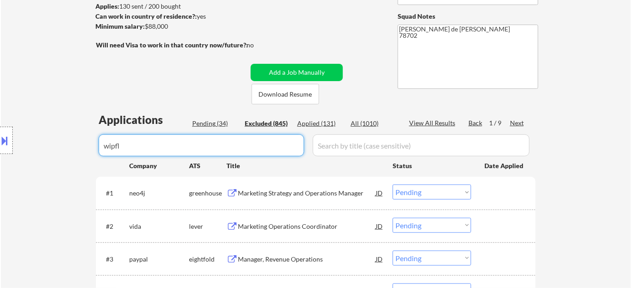
select select ""excluded__bad_match_""
select select ""excluded__other_""
select select ""excluded__expired_""
select select ""excluded__bad_match_""
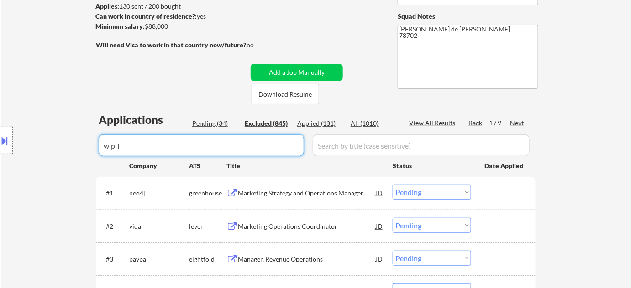
select select ""excluded__other_""
select select ""excluded__bad_match_""
select select ""excluded""
select select ""excluded__bad_match_""
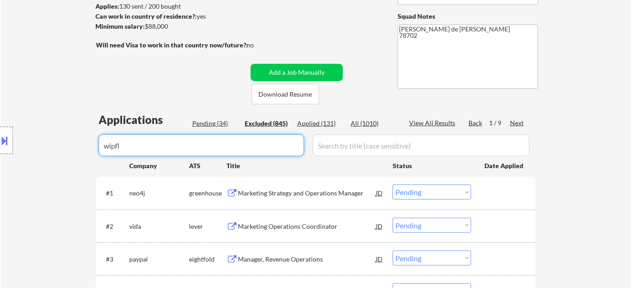
select select ""excluded__bad_match_""
select select ""excluded__location_""
select select ""excluded""
select select ""excluded__expired_""
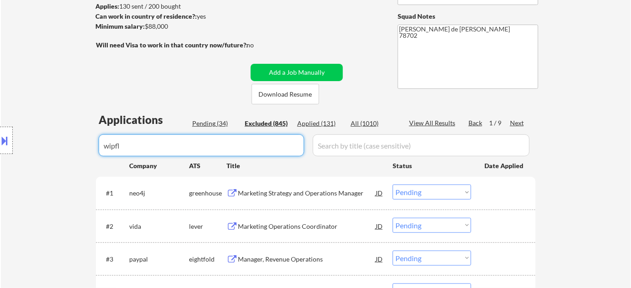
select select ""excluded""
select select ""excluded__bad_match_""
select select ""excluded__expired_""
select select ""excluded""
select select ""excluded__expired_""
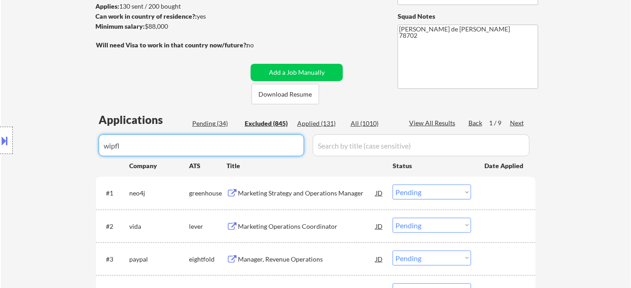
select select ""excluded__location_""
select select ""excluded__expired_""
select select ""excluded__bad_match_""
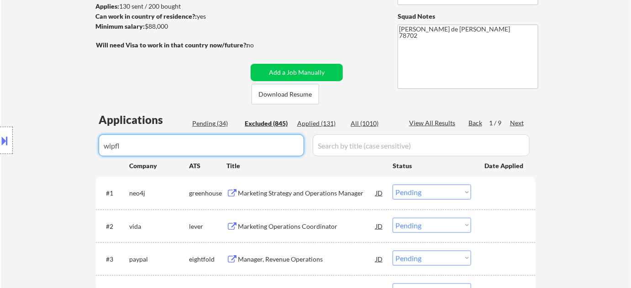
select select ""excluded__expired_""
select select ""excluded""
select select ""excluded__bad_match_""
select select ""excluded__expired_""
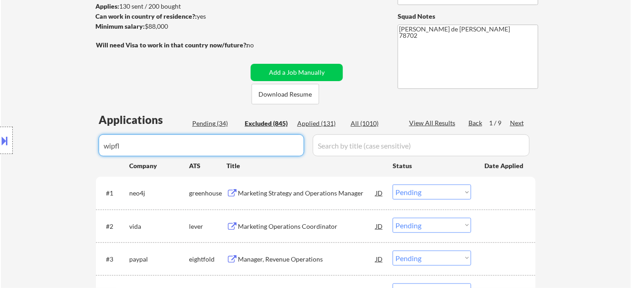
select select ""excluded__location_""
select select ""excluded__bad_match_""
select select ""excluded__expired_""
select select ""excluded""
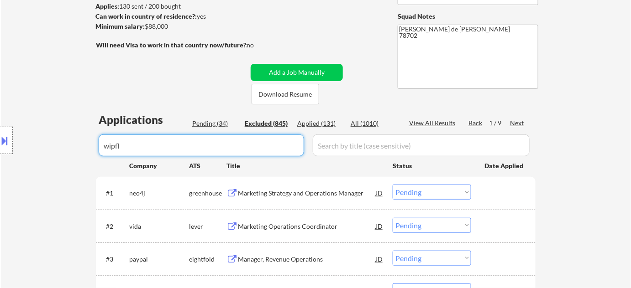
select select ""excluded__location_""
select select ""excluded__expired_""
select select ""excluded__location_""
select select ""excluded__expired_""
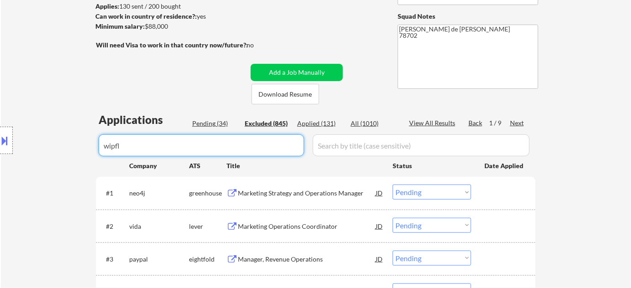
select select ""excluded""
select select ""excluded__expired_""
select select ""excluded__bad_match_""
select select ""excluded__expired_""
select select ""excluded__other_""
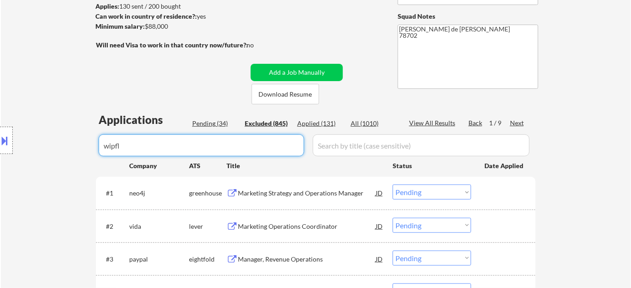
select select ""excluded__expired_""
select select ""excluded__other_""
select select ""excluded__location_""
select select ""excluded__bad_match_""
select select ""excluded__salary_""
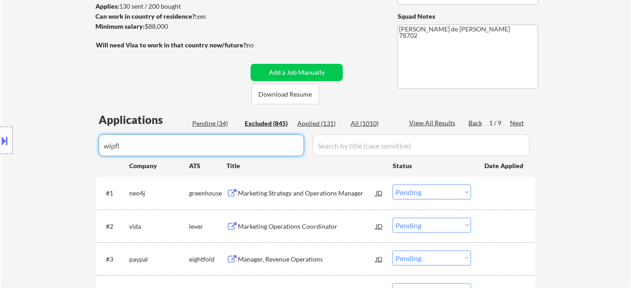
select select ""excluded__other_""
select select ""excluded__location_""
select select ""excluded""
select select ""excluded__location_""
select select ""excluded__bad_match_""
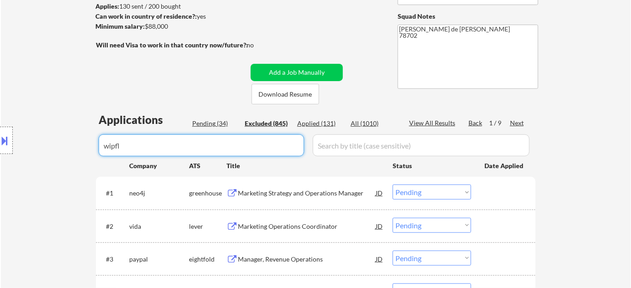
select select ""excluded__expired_""
select select ""excluded__bad_match_""
select select ""excluded__location_""
select select ""excluded""
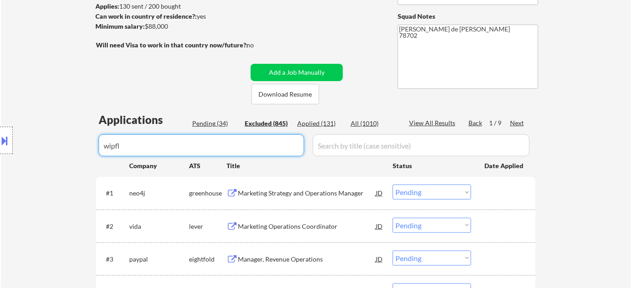
select select ""excluded""
select select ""excluded__bad_match_""
select select ""excluded__expired_""
select select ""excluded__bad_match_""
select select ""excluded__expired_""
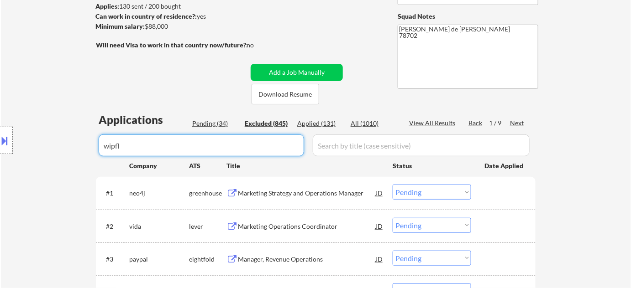
select select ""excluded__location_""
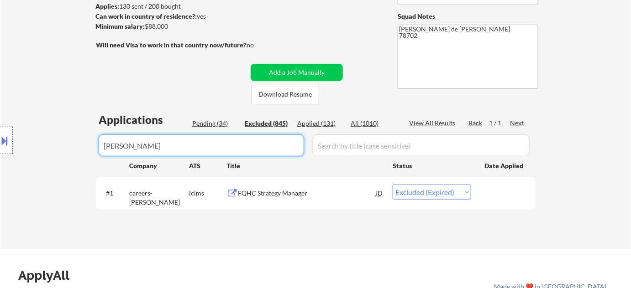
type input "wipfli"
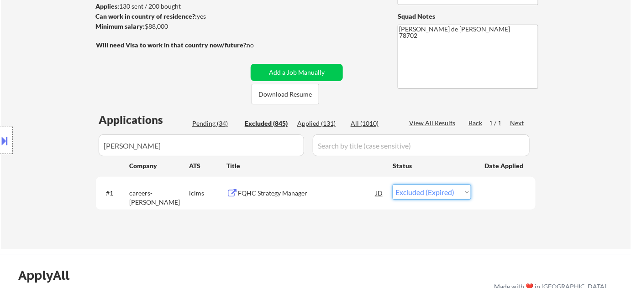
click at [416, 193] on select "Choose an option... Pending Applied Excluded (Questions) Excluded (Expired) Exc…" at bounding box center [431, 192] width 78 height 15
select select ""excluded__bad_match_""
click at [392, 185] on select "Choose an option... Pending Applied Excluded (Questions) Excluded (Expired) Exc…" at bounding box center [431, 192] width 78 height 15
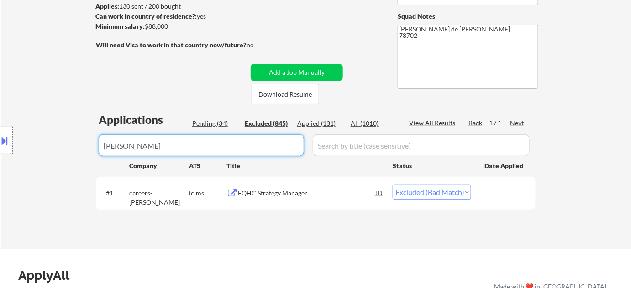
drag, startPoint x: 193, startPoint y: 151, endPoint x: 28, endPoint y: 151, distance: 165.6
click at [28, 151] on body "← Return to /applysquad Mailslurp Inbox Job Search Builder Logan Sceroler User …" at bounding box center [315, 20] width 631 height 288
select select ""excluded__expired_""
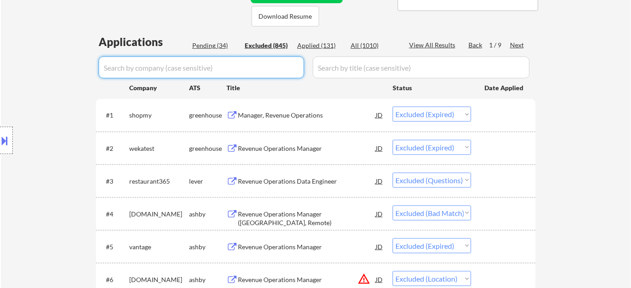
scroll to position [207, 0]
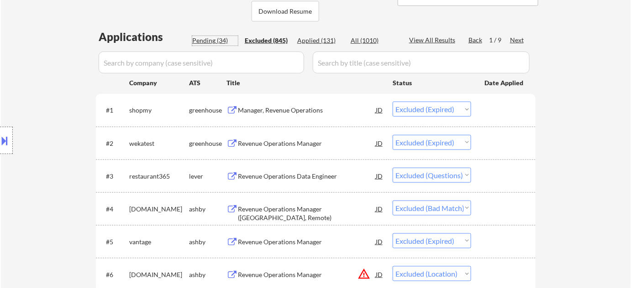
click at [206, 42] on div "Pending (34)" at bounding box center [215, 40] width 46 height 9
select select ""pending""
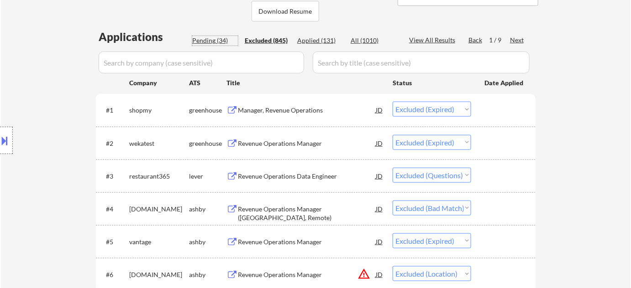
select select ""pending""
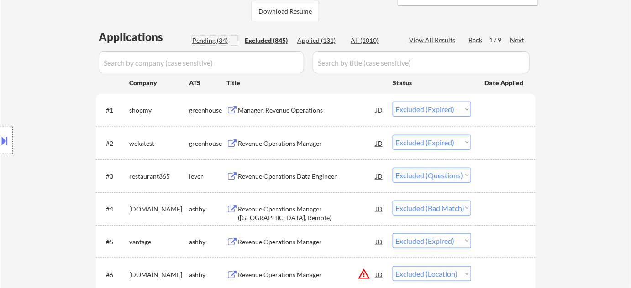
select select ""pending""
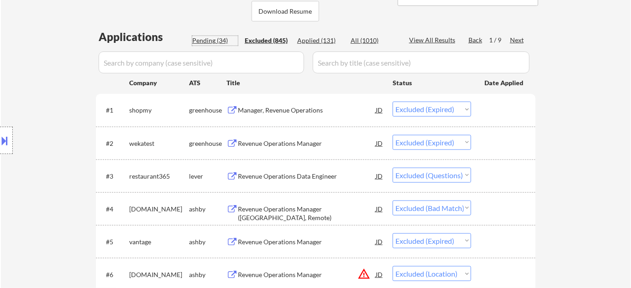
select select ""pending""
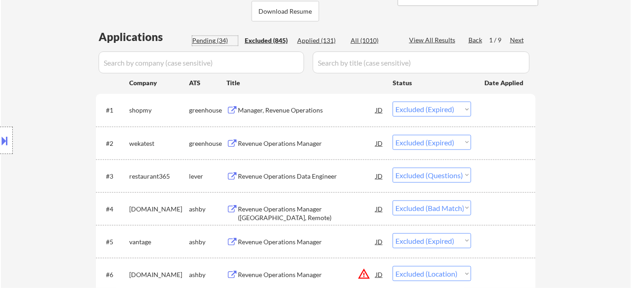
select select ""pending""
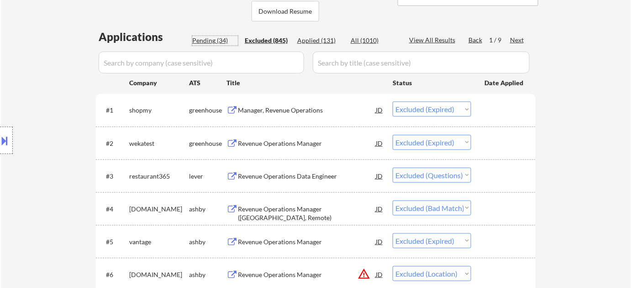
select select ""pending""
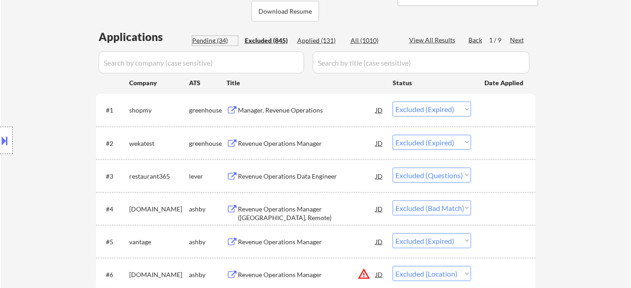
select select ""pending""
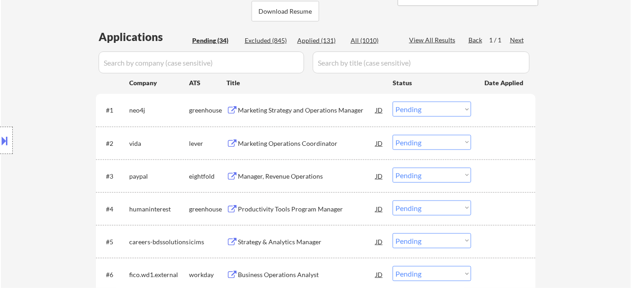
scroll to position [249, 0]
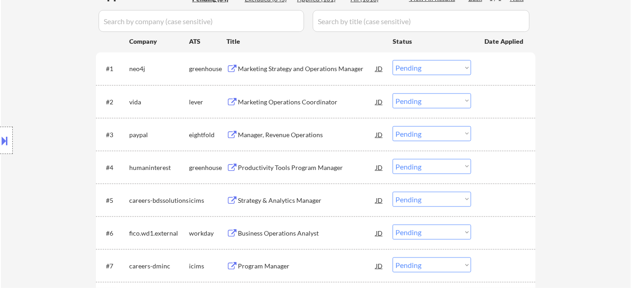
click at [283, 167] on div "Productivity Tools Program Manager" at bounding box center [307, 167] width 138 height 9
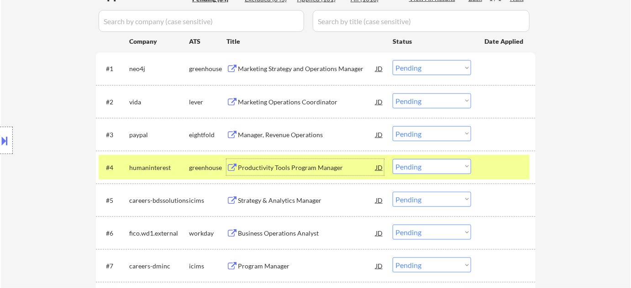
click at [414, 172] on select "Choose an option... Pending Applied Excluded (Questions) Excluded (Expired) Exc…" at bounding box center [431, 166] width 78 height 15
click at [392, 159] on select "Choose an option... Pending Applied Excluded (Questions) Excluded (Expired) Exc…" at bounding box center [431, 166] width 78 height 15
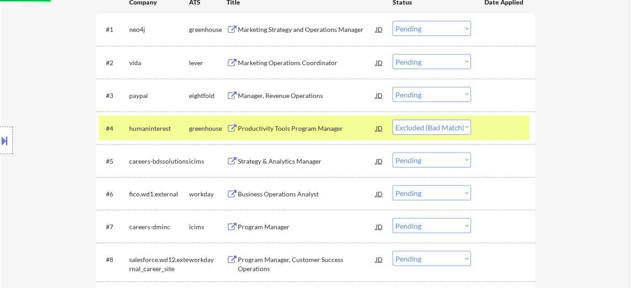
scroll to position [332, 0]
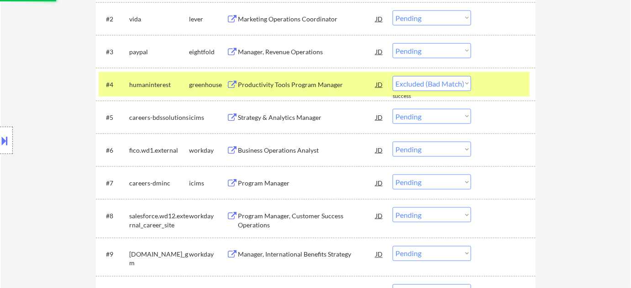
select select ""pending""
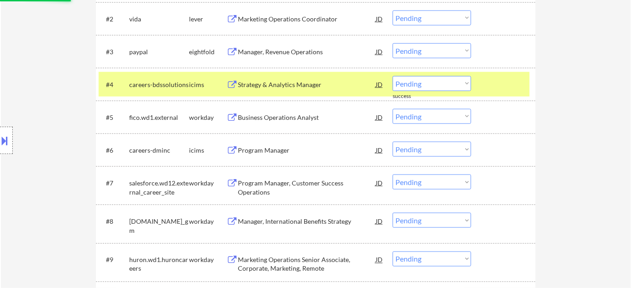
click at [291, 115] on div "Business Operations Analyst" at bounding box center [307, 117] width 138 height 9
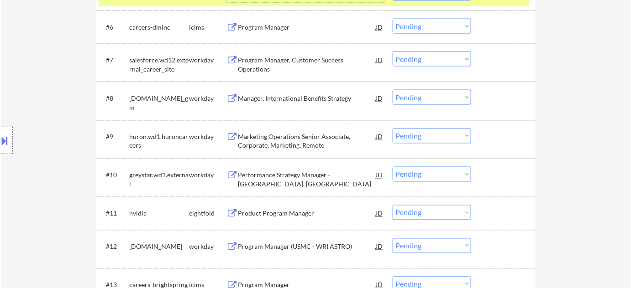
scroll to position [497, 0]
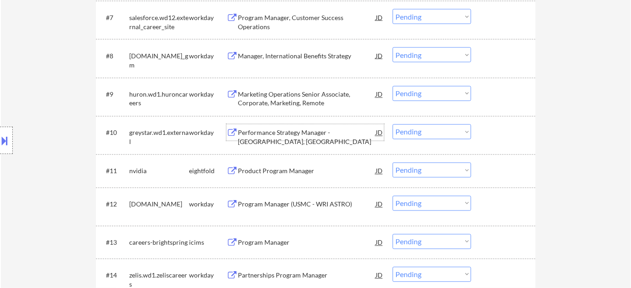
click at [300, 133] on div "Performance Strategy Manager - Austin, TX" at bounding box center [307, 138] width 138 height 18
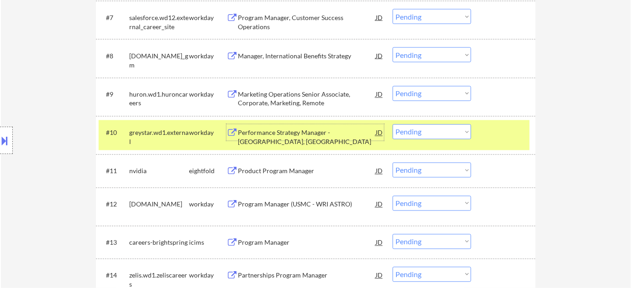
click at [443, 129] on select "Choose an option... Pending Applied Excluded (Questions) Excluded (Expired) Exc…" at bounding box center [431, 132] width 78 height 15
click at [392, 125] on select "Choose an option... Pending Applied Excluded (Questions) Excluded (Expired) Exc…" at bounding box center [431, 132] width 78 height 15
select select ""pending""
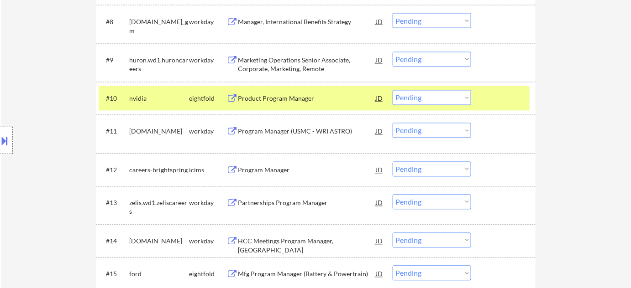
scroll to position [622, 0]
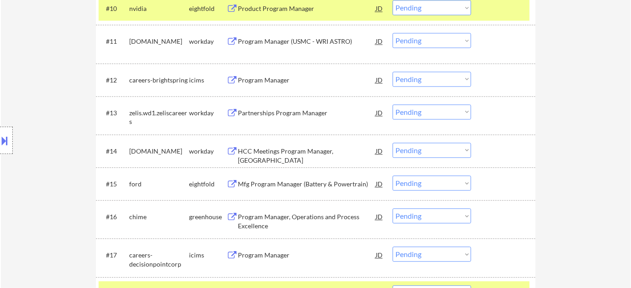
click at [295, 112] on div "Partnerships Program Manager" at bounding box center [307, 113] width 138 height 9
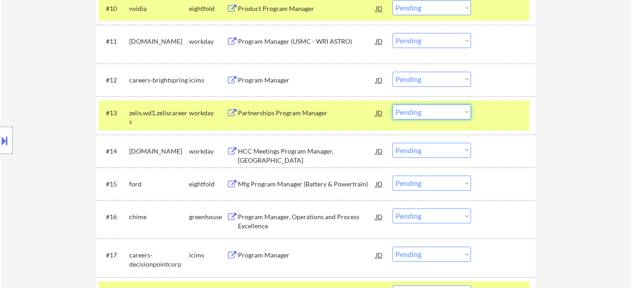
drag, startPoint x: 458, startPoint y: 111, endPoint x: 458, endPoint y: 119, distance: 7.3
click at [458, 111] on select "Choose an option... Pending Applied Excluded (Questions) Excluded (Expired) Exc…" at bounding box center [431, 111] width 78 height 15
click at [392, 104] on select "Choose an option... Pending Applied Excluded (Questions) Excluded (Expired) Exc…" at bounding box center [431, 111] width 78 height 15
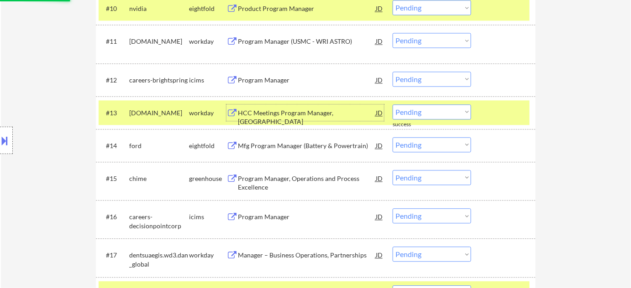
click at [295, 110] on div "HCC Meetings Program Manager, US" at bounding box center [307, 118] width 138 height 18
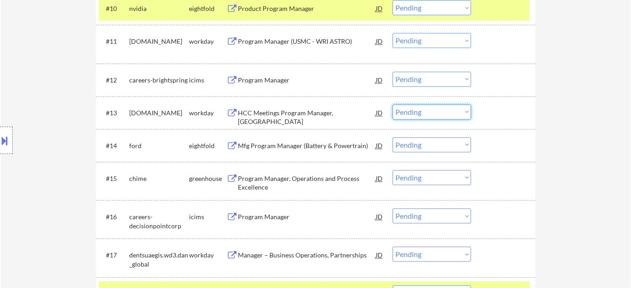
click at [439, 112] on select "Choose an option... Pending Applied Excluded (Questions) Excluded (Expired) Exc…" at bounding box center [431, 111] width 78 height 15
click at [392, 104] on select "Choose an option... Pending Applied Excluded (Questions) Excluded (Expired) Exc…" at bounding box center [431, 111] width 78 height 15
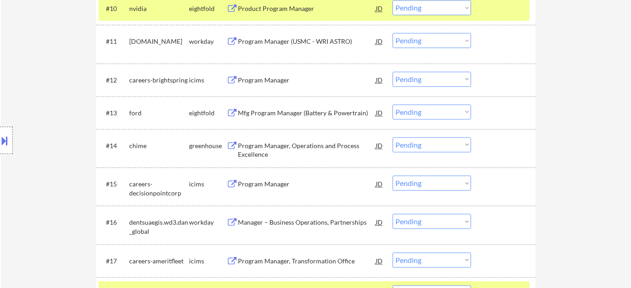
click at [313, 113] on div "Mfg Program Manager (Battery & Powertrain)" at bounding box center [307, 113] width 138 height 9
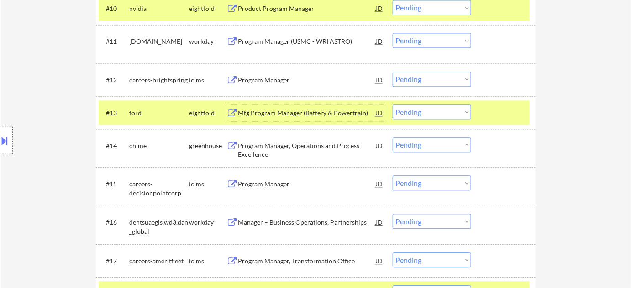
click at [423, 110] on select "Choose an option... Pending Applied Excluded (Questions) Excluded (Expired) Exc…" at bounding box center [431, 111] width 78 height 15
click at [392, 104] on select "Choose an option... Pending Applied Excluded (Questions) Excluded (Expired) Exc…" at bounding box center [431, 111] width 78 height 15
select select ""pending""
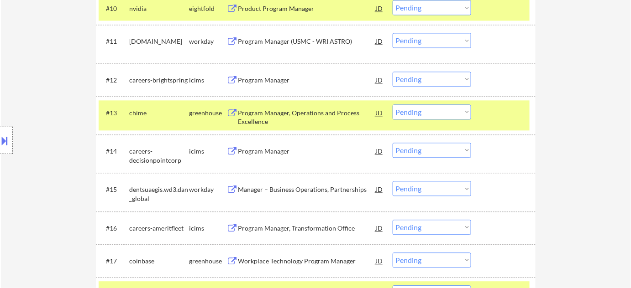
click at [261, 114] on div "Program Manager, Operations and Process Excellence" at bounding box center [307, 118] width 138 height 18
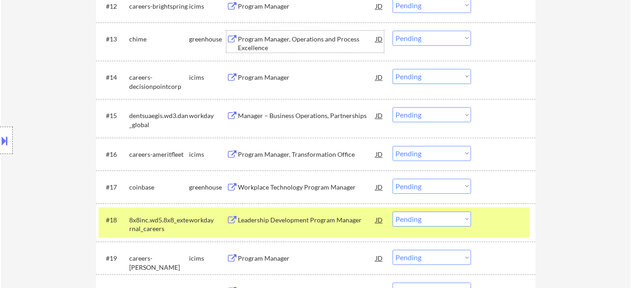
scroll to position [705, 0]
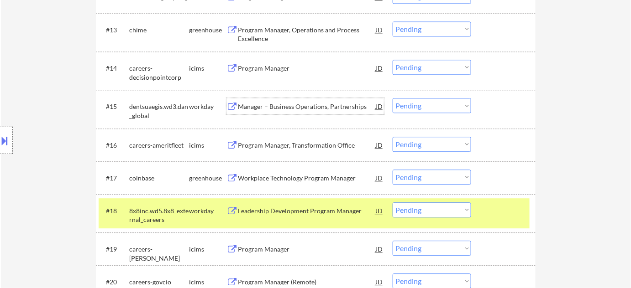
click at [284, 104] on div "Manager – Business Operations, Partnerships" at bounding box center [307, 106] width 138 height 9
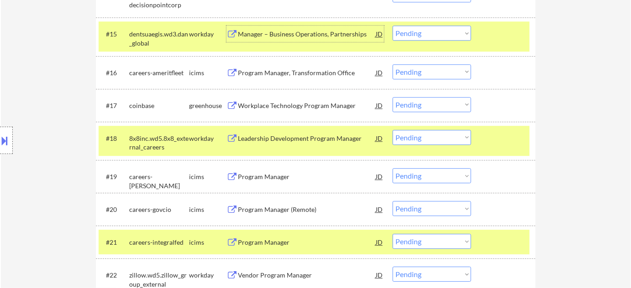
scroll to position [830, 0]
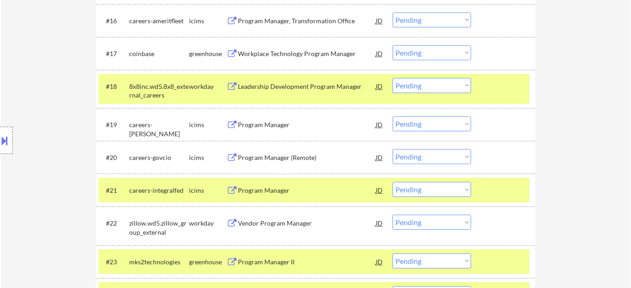
click at [271, 156] on div "Program Manager (Remote)" at bounding box center [307, 157] width 138 height 9
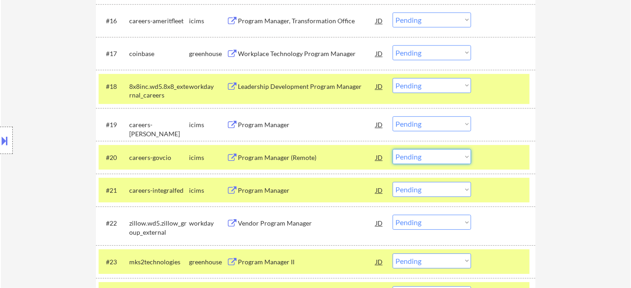
click at [443, 155] on select "Choose an option... Pending Applied Excluded (Questions) Excluded (Expired) Exc…" at bounding box center [431, 156] width 78 height 15
click at [392, 149] on select "Choose an option... Pending Applied Excluded (Questions) Excluded (Expired) Exc…" at bounding box center [431, 156] width 78 height 15
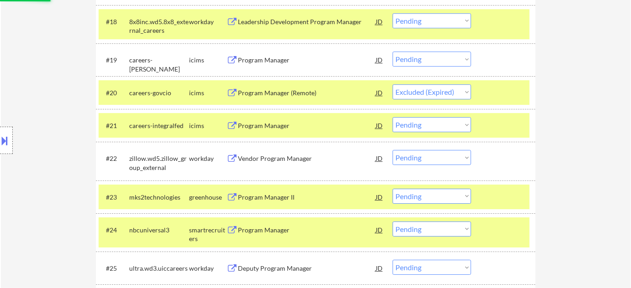
scroll to position [913, 0]
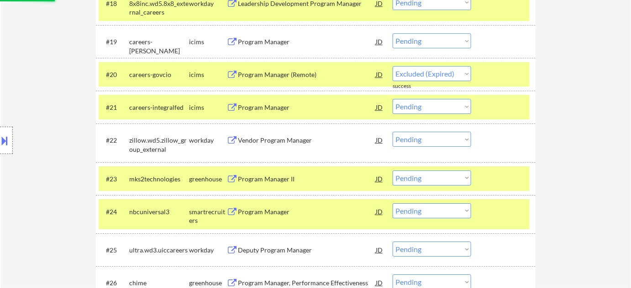
select select ""pending""
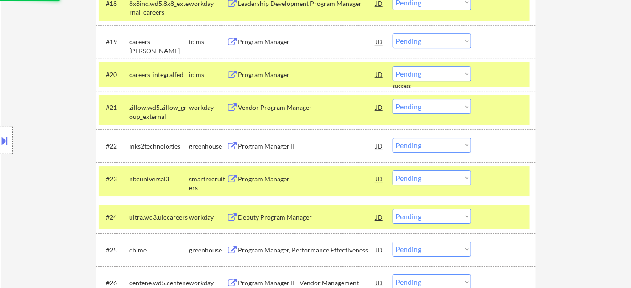
click at [265, 75] on div "Program Manager" at bounding box center [307, 74] width 138 height 9
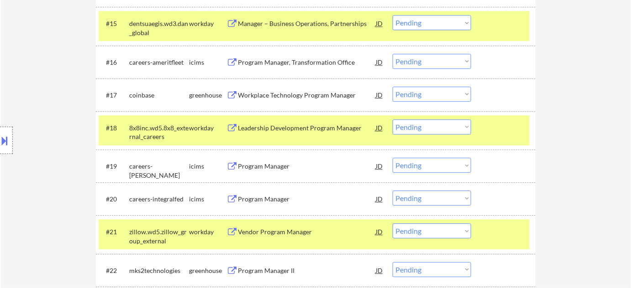
scroll to position [746, 0]
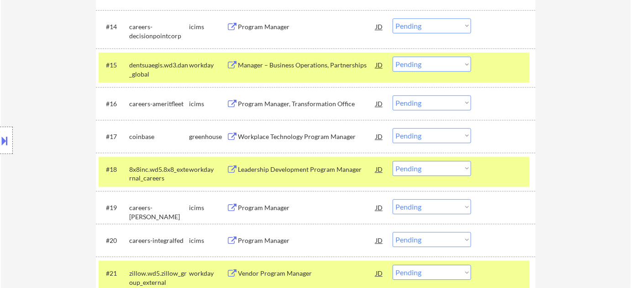
click at [421, 63] on select "Choose an option... Pending Applied Excluded (Questions) Excluded (Expired) Exc…" at bounding box center [431, 64] width 78 height 15
click at [392, 57] on select "Choose an option... Pending Applied Excluded (Questions) Excluded (Expired) Exc…" at bounding box center [431, 64] width 78 height 15
select select ""pending""
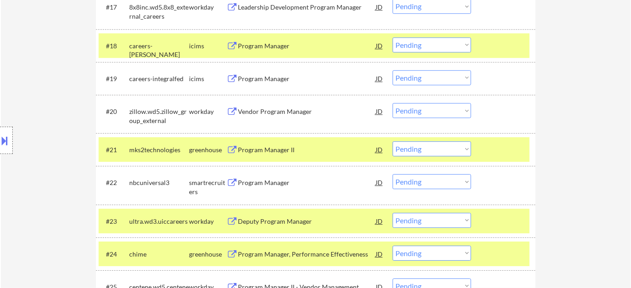
scroll to position [871, 0]
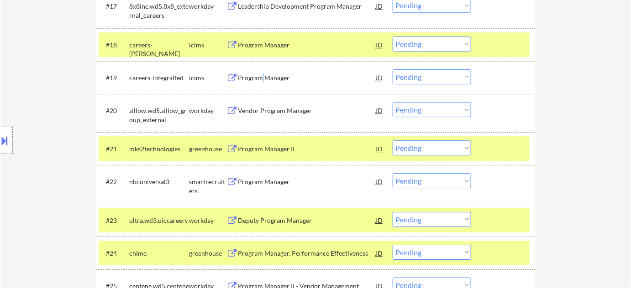
click at [262, 76] on div "Program Manager" at bounding box center [307, 77] width 138 height 9
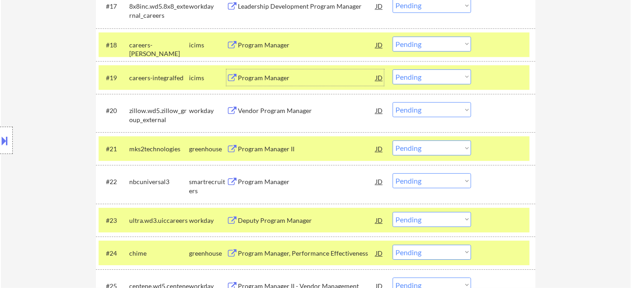
click at [261, 182] on div "Program Manager" at bounding box center [307, 181] width 138 height 9
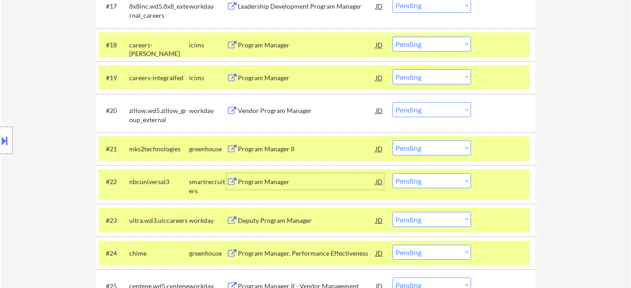
click at [422, 181] on select "Choose an option... Pending Applied Excluded (Questions) Excluded (Expired) Exc…" at bounding box center [431, 180] width 78 height 15
click at [392, 173] on select "Choose an option... Pending Applied Excluded (Questions) Excluded (Expired) Exc…" at bounding box center [431, 180] width 78 height 15
select select ""pending""
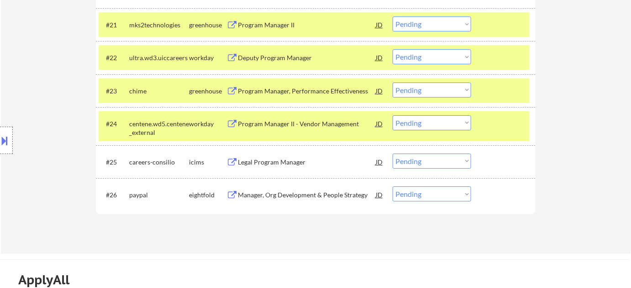
scroll to position [954, 0]
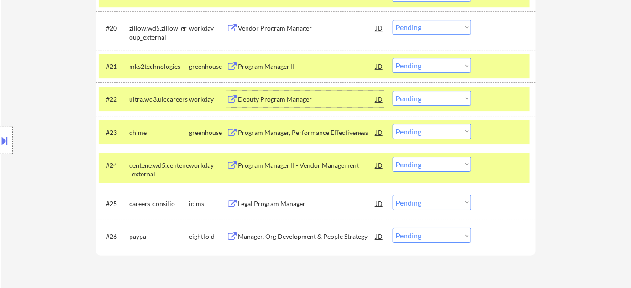
click at [269, 98] on div "Deputy Program Manager" at bounding box center [307, 99] width 138 height 9
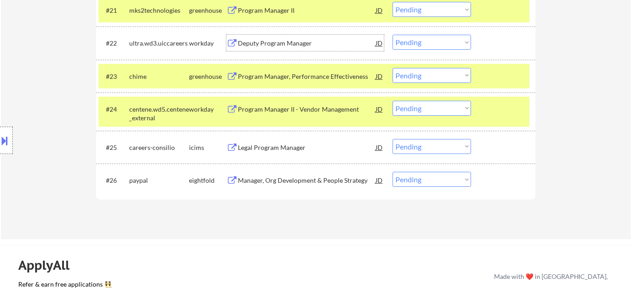
scroll to position [995, 0]
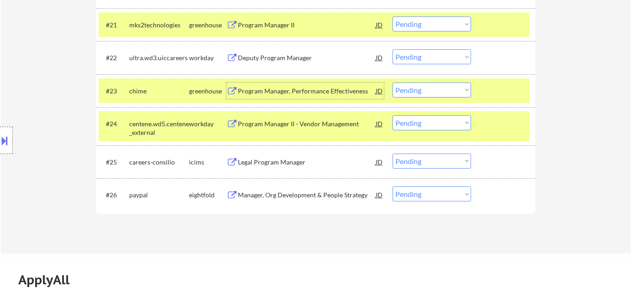
click at [295, 92] on div "Program Manager, Performance Effectiveness" at bounding box center [307, 91] width 138 height 9
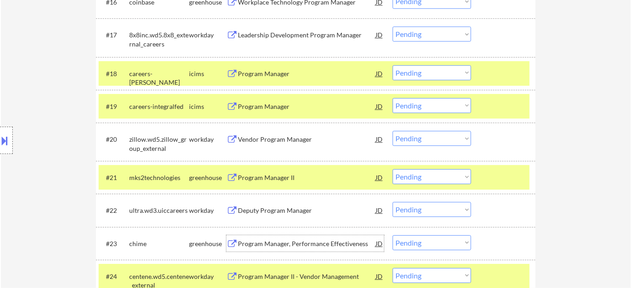
scroll to position [830, 0]
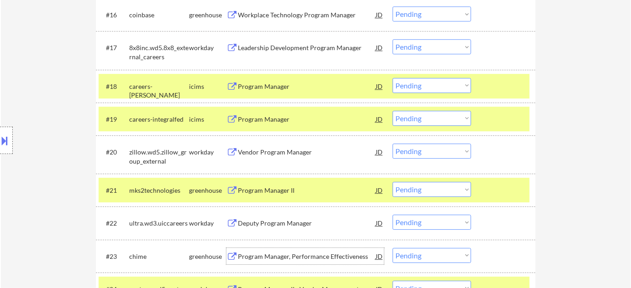
click at [287, 43] on div "Leadership Development Program Manager" at bounding box center [307, 47] width 138 height 9
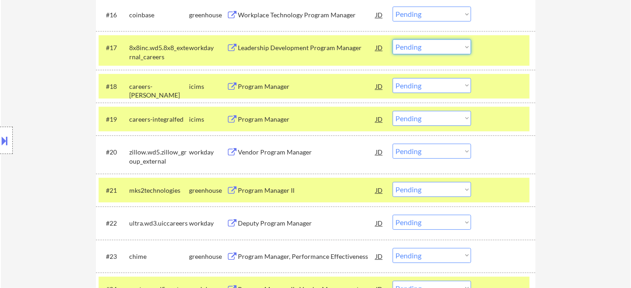
click at [418, 42] on select "Choose an option... Pending Applied Excluded (Questions) Excluded (Expired) Exc…" at bounding box center [431, 46] width 78 height 15
click at [392, 39] on select "Choose an option... Pending Applied Excluded (Questions) Excluded (Expired) Exc…" at bounding box center [431, 46] width 78 height 15
select select ""pending""
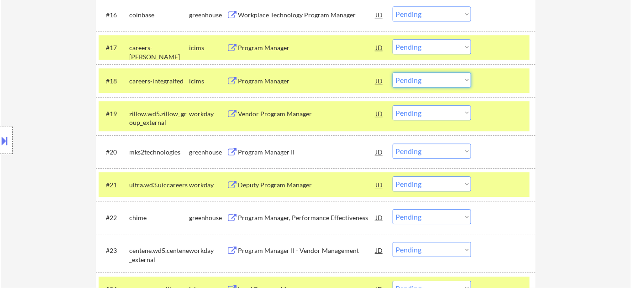
click at [420, 80] on select "Choose an option... Pending Applied Excluded (Questions) Excluded (Expired) Exc…" at bounding box center [431, 80] width 78 height 15
click at [392, 73] on select "Choose an option... Pending Applied Excluded (Questions) Excluded (Expired) Exc…" at bounding box center [431, 80] width 78 height 15
select select ""pending""
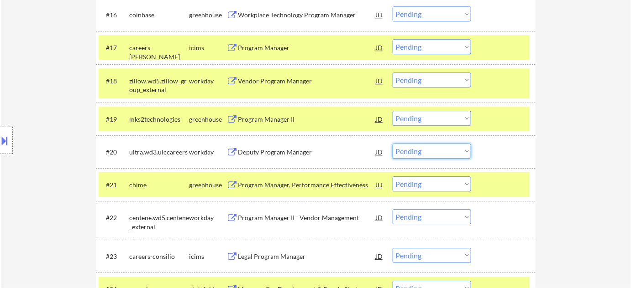
click at [426, 150] on select "Choose an option... Pending Applied Excluded (Questions) Excluded (Expired) Exc…" at bounding box center [431, 151] width 78 height 15
click at [392, 144] on select "Choose an option... Pending Applied Excluded (Questions) Excluded (Expired) Exc…" at bounding box center [431, 151] width 78 height 15
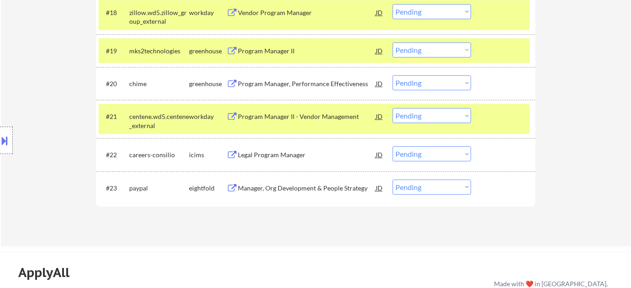
scroll to position [913, 0]
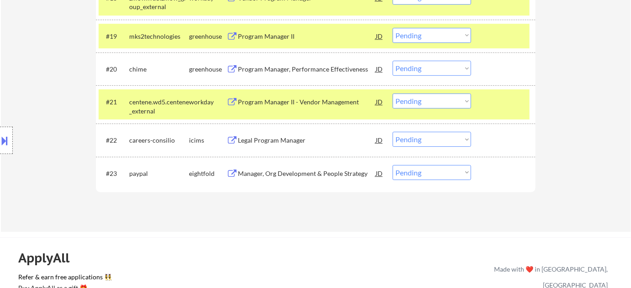
click at [417, 70] on select "Choose an option... Pending Applied Excluded (Questions) Excluded (Expired) Exc…" at bounding box center [431, 68] width 78 height 15
click at [392, 61] on select "Choose an option... Pending Applied Excluded (Questions) Excluded (Expired) Exc…" at bounding box center [431, 68] width 78 height 15
select select ""pending""
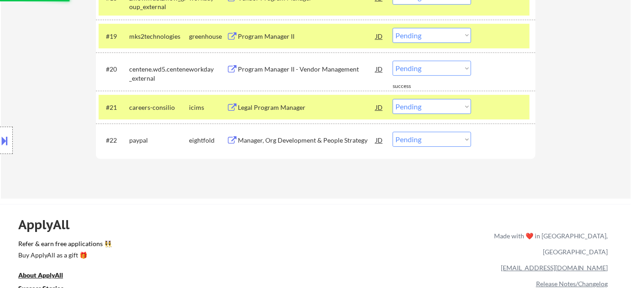
click at [282, 141] on div "Manager, Org Development & People Strategy" at bounding box center [307, 140] width 138 height 9
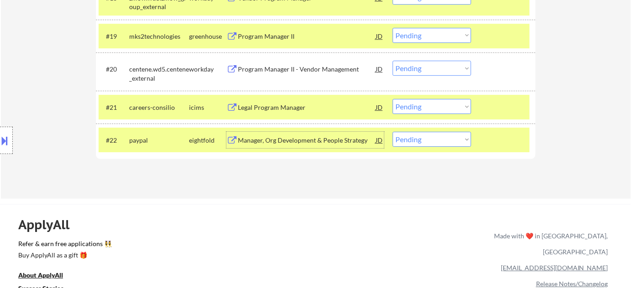
click at [429, 106] on select "Choose an option... Pending Applied Excluded (Questions) Excluded (Expired) Exc…" at bounding box center [431, 106] width 78 height 15
click at [392, 99] on select "Choose an option... Pending Applied Excluded (Questions) Excluded (Expired) Exc…" at bounding box center [431, 106] width 78 height 15
select select ""pending""
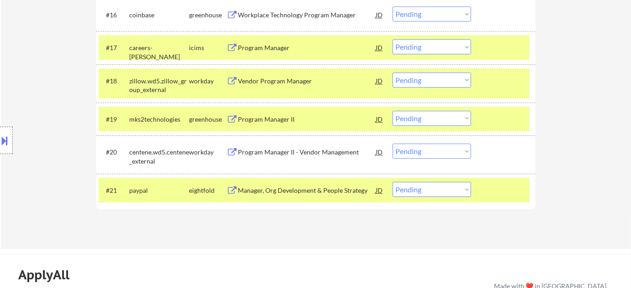
scroll to position [788, 0]
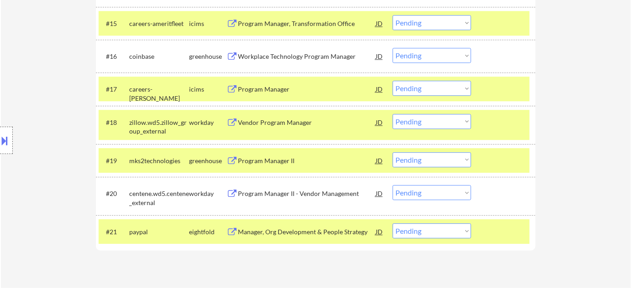
click at [271, 120] on div "Vendor Program Manager" at bounding box center [307, 122] width 138 height 9
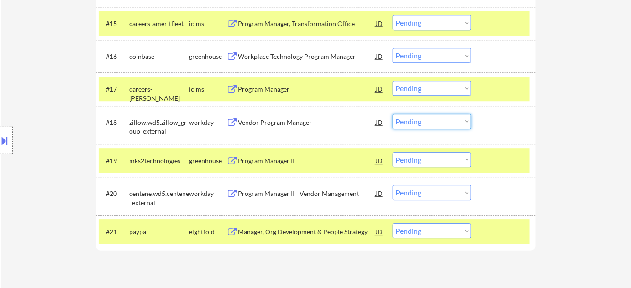
drag, startPoint x: 428, startPoint y: 116, endPoint x: 428, endPoint y: 123, distance: 7.3
click at [428, 115] on select "Choose an option... Pending Applied Excluded (Questions) Excluded (Expired) Exc…" at bounding box center [431, 121] width 78 height 15
click at [392, 114] on select "Choose an option... Pending Applied Excluded (Questions) Excluded (Expired) Exc…" at bounding box center [431, 121] width 78 height 15
select select ""pending""
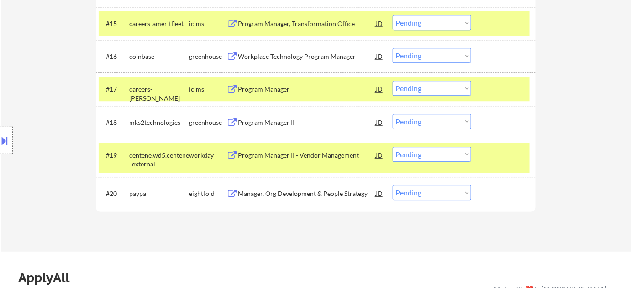
click at [286, 52] on div "Workplace Technology Program Manager" at bounding box center [307, 56] width 138 height 9
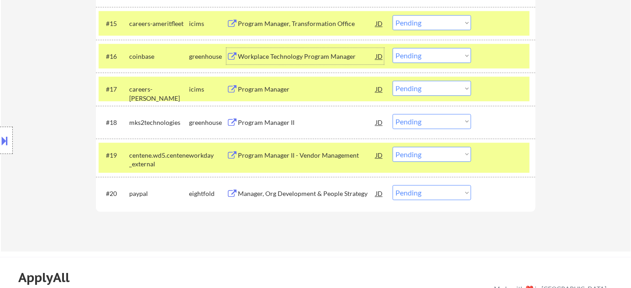
click at [419, 54] on select "Choose an option... Pending Applied Excluded (Questions) Excluded (Expired) Exc…" at bounding box center [431, 55] width 78 height 15
click at [392, 48] on select "Choose an option... Pending Applied Excluded (Questions) Excluded (Expired) Exc…" at bounding box center [431, 55] width 78 height 15
select select ""pending""
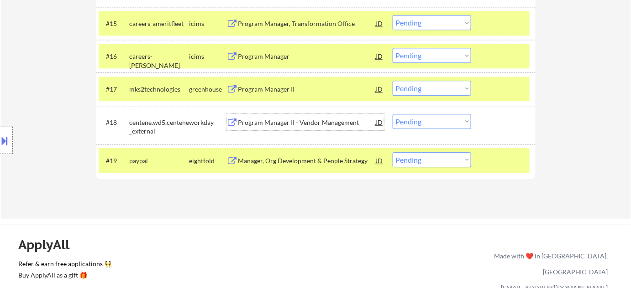
click at [260, 118] on div "Program Manager II - Vendor Management" at bounding box center [307, 122] width 138 height 9
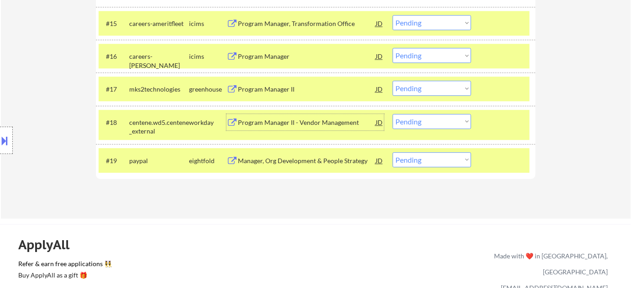
click at [428, 118] on select "Choose an option... Pending Applied Excluded (Questions) Excluded (Expired) Exc…" at bounding box center [431, 121] width 78 height 15
click at [392, 114] on select "Choose an option... Pending Applied Excluded (Questions) Excluded (Expired) Exc…" at bounding box center [431, 121] width 78 height 15
select select ""pending""
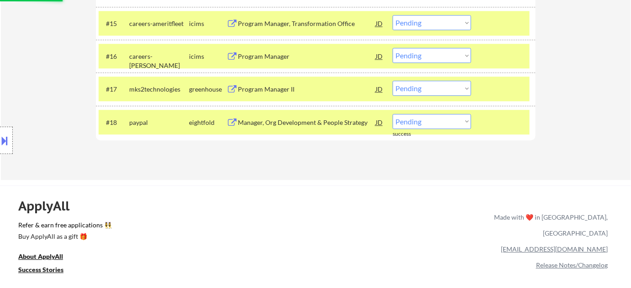
scroll to position [746, 0]
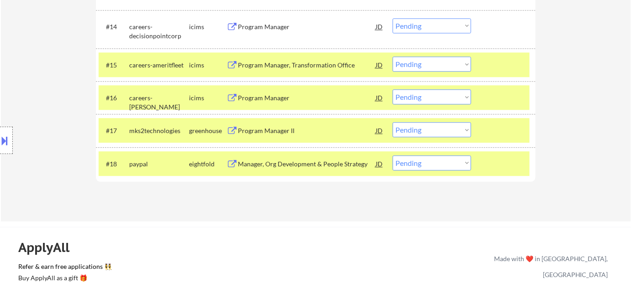
click at [293, 66] on div "Program Manager, Transformation Office" at bounding box center [307, 65] width 138 height 9
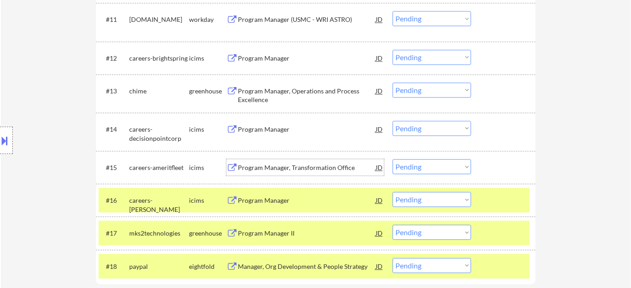
scroll to position [663, 0]
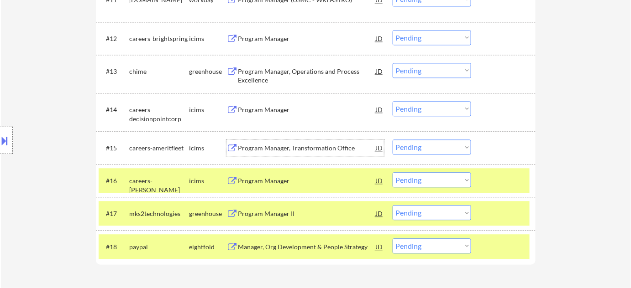
click at [417, 148] on select "Choose an option... Pending Applied Excluded (Questions) Excluded (Expired) Exc…" at bounding box center [431, 147] width 78 height 15
click at [392, 140] on select "Choose an option... Pending Applied Excluded (Questions) Excluded (Expired) Exc…" at bounding box center [431, 147] width 78 height 15
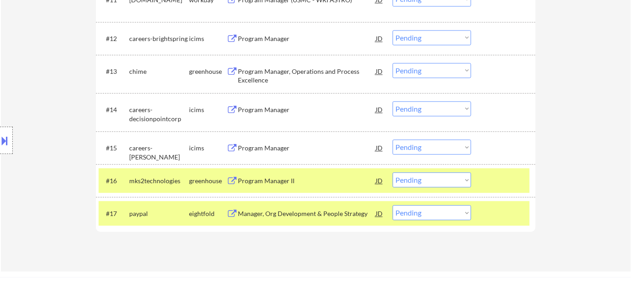
scroll to position [539, 0]
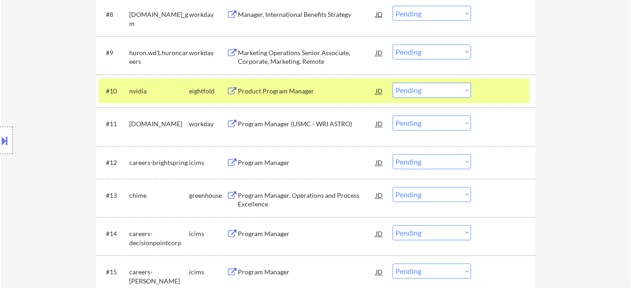
click at [277, 125] on div "Program Manager (USMC - WRI ASTRO)" at bounding box center [307, 124] width 138 height 9
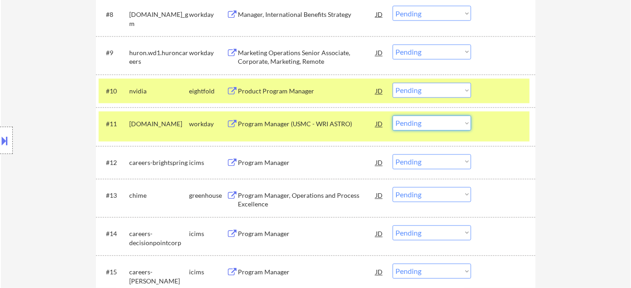
click at [438, 120] on select "Choose an option... Pending Applied Excluded (Questions) Excluded (Expired) Exc…" at bounding box center [431, 123] width 78 height 15
click at [442, 129] on select "Choose an option... Pending Applied Excluded (Questions) Excluded (Expired) Exc…" at bounding box center [431, 123] width 78 height 15
click at [392, 116] on select "Choose an option... Pending Applied Excluded (Questions) Excluded (Expired) Exc…" at bounding box center [431, 123] width 78 height 15
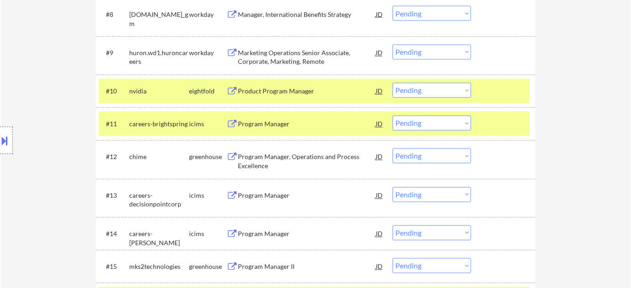
scroll to position [497, 0]
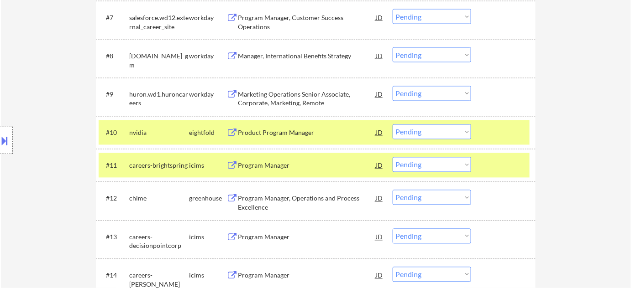
click at [279, 100] on div "Marketing Operations Senior Associate, Corporate, Marketing, Remote" at bounding box center [307, 99] width 138 height 18
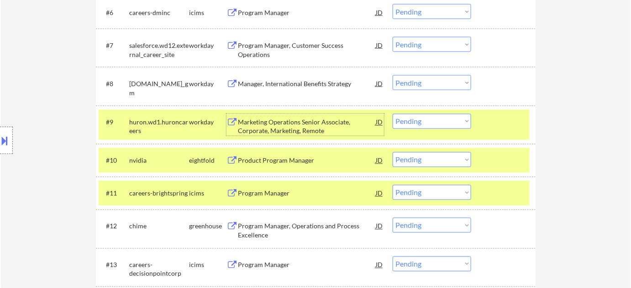
scroll to position [415, 0]
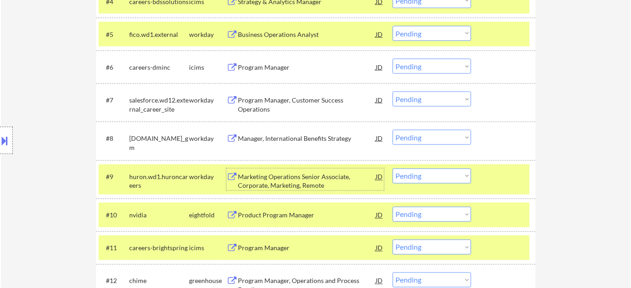
click at [292, 136] on div "Manager, International Benefits Strategy" at bounding box center [307, 138] width 138 height 9
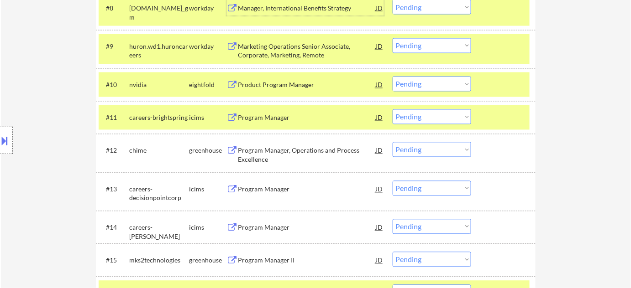
scroll to position [580, 0]
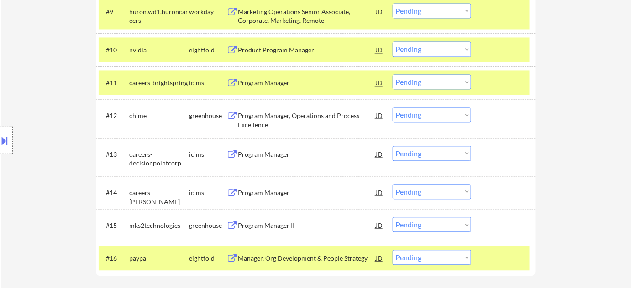
click at [275, 224] on div "Program Manager II" at bounding box center [307, 225] width 138 height 9
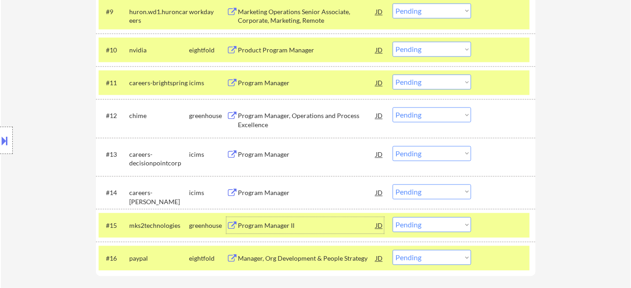
drag, startPoint x: 424, startPoint y: 231, endPoint x: 427, endPoint y: 217, distance: 13.9
click at [424, 231] on select "Choose an option... Pending Applied Excluded (Questions) Excluded (Expired) Exc…" at bounding box center [431, 224] width 78 height 15
click at [392, 217] on select "Choose an option... Pending Applied Excluded (Questions) Excluded (Expired) Exc…" at bounding box center [431, 224] width 78 height 15
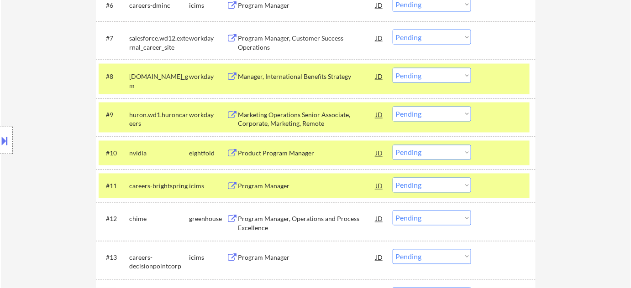
scroll to position [456, 0]
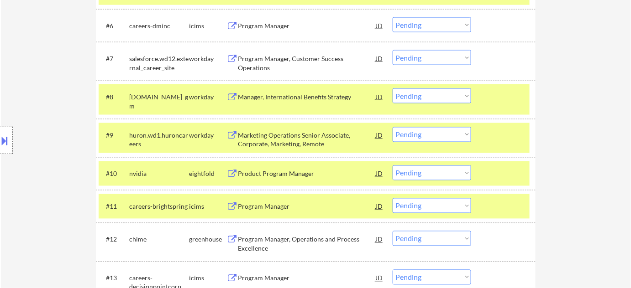
click at [303, 60] on div "Program Manager, Customer Success Operations" at bounding box center [307, 63] width 138 height 18
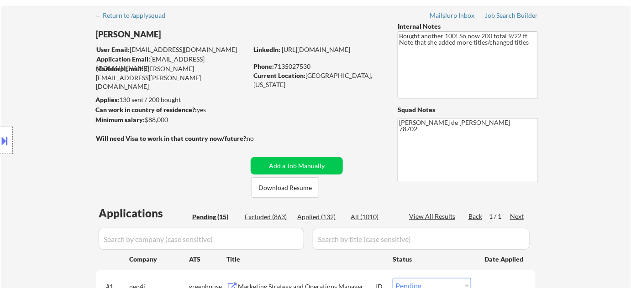
scroll to position [0, 0]
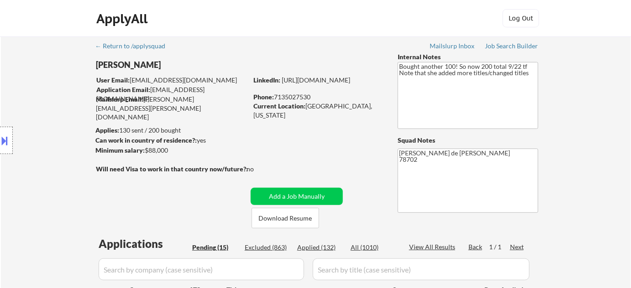
drag, startPoint x: 276, startPoint y: 97, endPoint x: 307, endPoint y: 97, distance: 31.0
click at [313, 98] on div "Phone: 7135027530" at bounding box center [317, 97] width 129 height 9
copy div "7135027530"
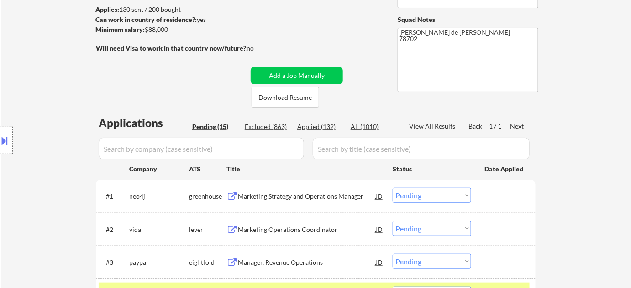
scroll to position [373, 0]
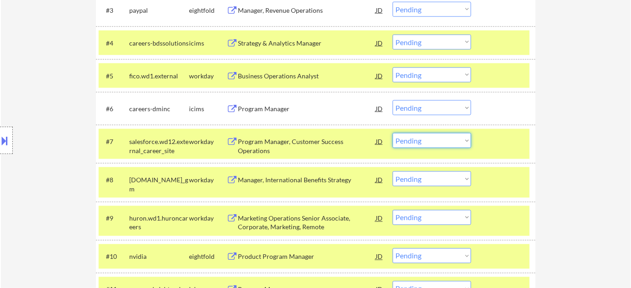
drag, startPoint x: 419, startPoint y: 140, endPoint x: 421, endPoint y: 147, distance: 7.4
click at [419, 140] on select "Choose an option... Pending Applied Excluded (Questions) Excluded (Expired) Exc…" at bounding box center [431, 140] width 78 height 15
click at [392, 133] on select "Choose an option... Pending Applied Excluded (Questions) Excluded (Expired) Exc…" at bounding box center [431, 140] width 78 height 15
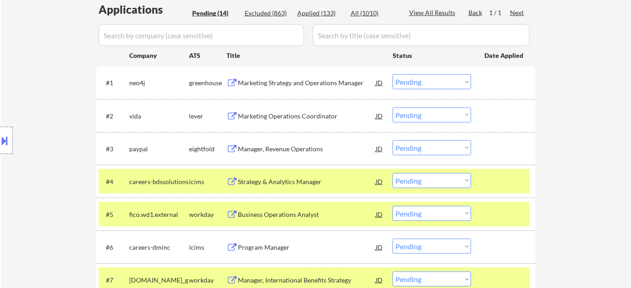
scroll to position [249, 0]
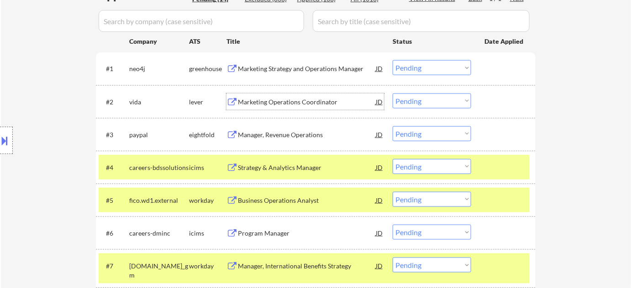
click at [298, 99] on div "Marketing Operations Coordinator" at bounding box center [307, 102] width 138 height 9
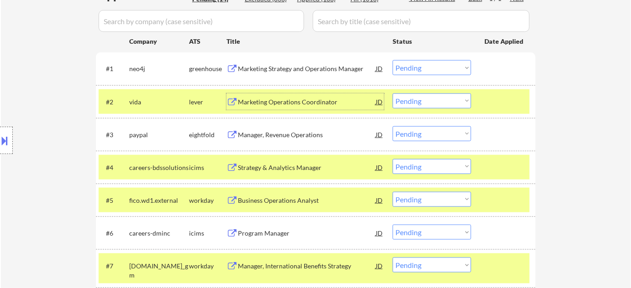
click at [417, 99] on select "Choose an option... Pending Applied Excluded (Questions) Excluded (Expired) Exc…" at bounding box center [431, 101] width 78 height 15
click at [392, 94] on select "Choose an option... Pending Applied Excluded (Questions) Excluded (Expired) Exc…" at bounding box center [431, 101] width 78 height 15
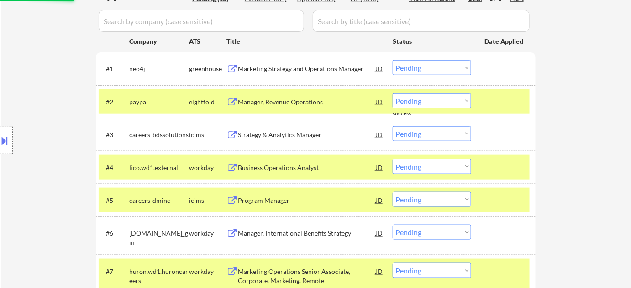
click at [304, 166] on div "Business Operations Analyst" at bounding box center [307, 167] width 138 height 9
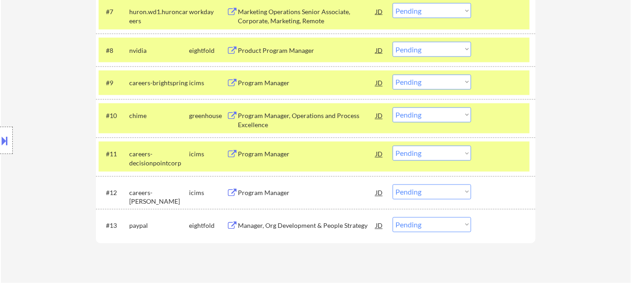
scroll to position [539, 0]
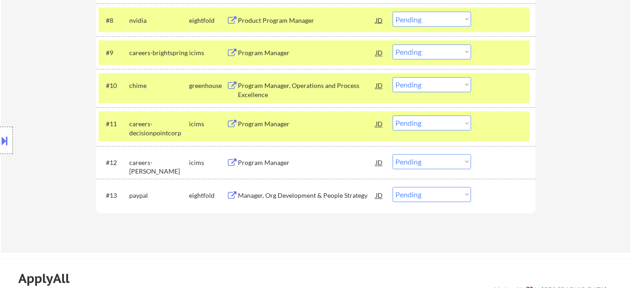
click at [273, 126] on div "Program Manager" at bounding box center [307, 124] width 138 height 9
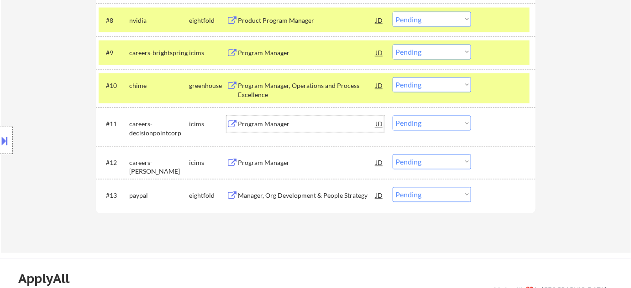
click at [423, 129] on select "Choose an option... Pending Applied Excluded (Questions) Excluded (Expired) Exc…" at bounding box center [431, 123] width 78 height 15
click at [392, 116] on select "Choose an option... Pending Applied Excluded (Questions) Excluded (Expired) Exc…" at bounding box center [431, 123] width 78 height 15
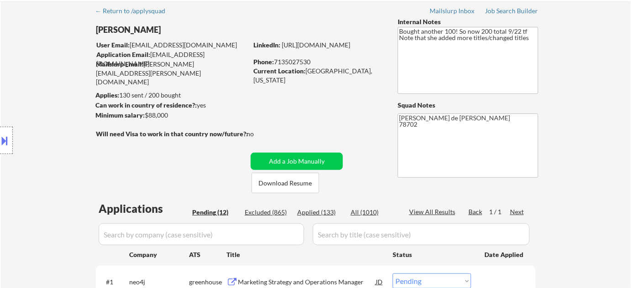
scroll to position [0, 0]
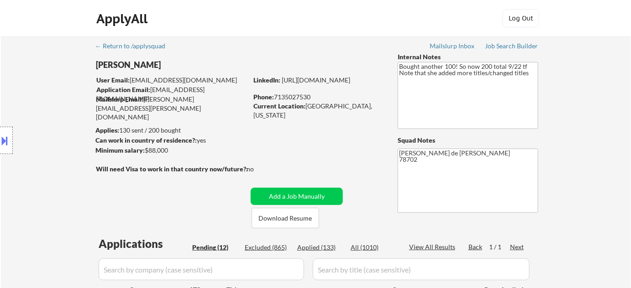
drag, startPoint x: 276, startPoint y: 96, endPoint x: 318, endPoint y: 100, distance: 42.6
click at [318, 100] on div "Phone: 7135027530" at bounding box center [317, 97] width 129 height 9
copy div "7135027530"
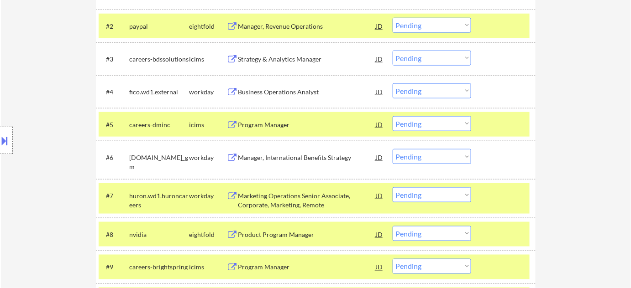
scroll to position [332, 0]
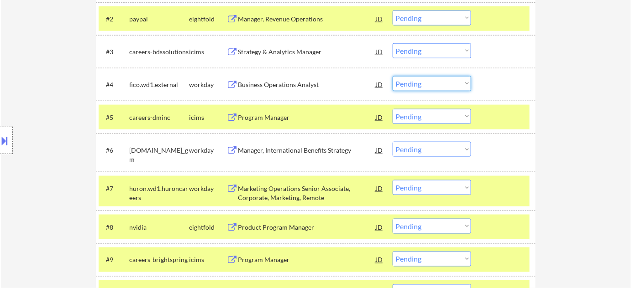
click at [398, 82] on select "Choose an option... Pending Applied Excluded (Questions) Excluded (Expired) Exc…" at bounding box center [431, 83] width 78 height 15
click at [392, 76] on select "Choose an option... Pending Applied Excluded (Questions) Excluded (Expired) Exc…" at bounding box center [431, 83] width 78 height 15
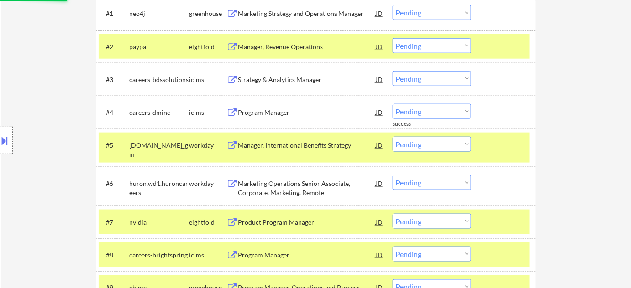
scroll to position [290, 0]
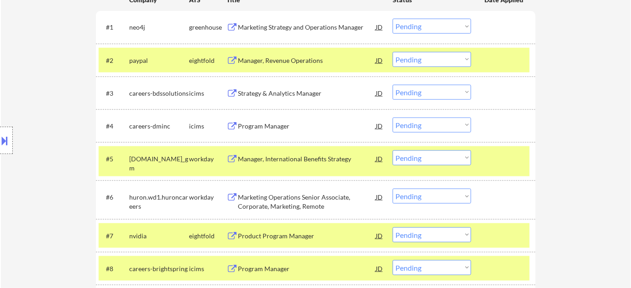
click at [288, 93] on div "Strategy & Analytics Manager" at bounding box center [307, 93] width 138 height 9
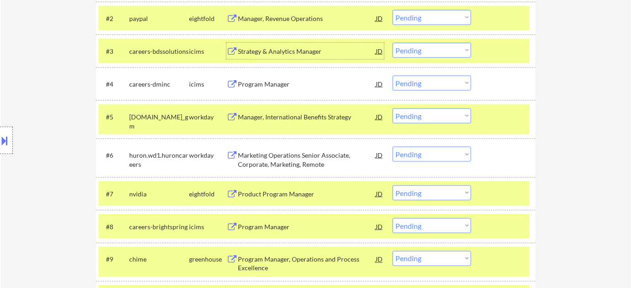
scroll to position [332, 0]
click at [422, 45] on select "Choose an option... Pending Applied Excluded (Questions) Excluded (Expired) Exc…" at bounding box center [431, 50] width 78 height 15
click at [392, 43] on select "Choose an option... Pending Applied Excluded (Questions) Excluded (Expired) Exc…" at bounding box center [431, 50] width 78 height 15
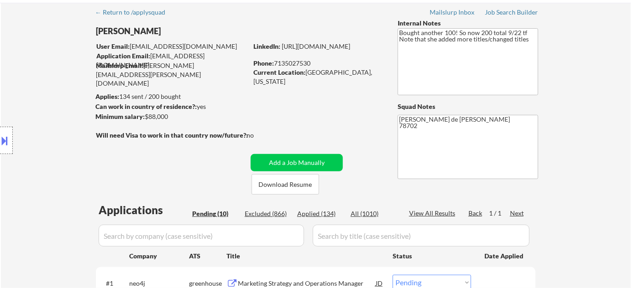
scroll to position [0, 0]
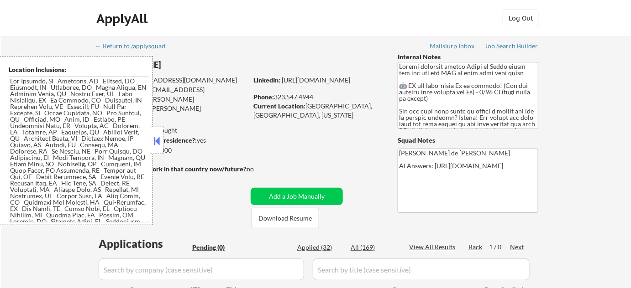
scroll to position [124, 0]
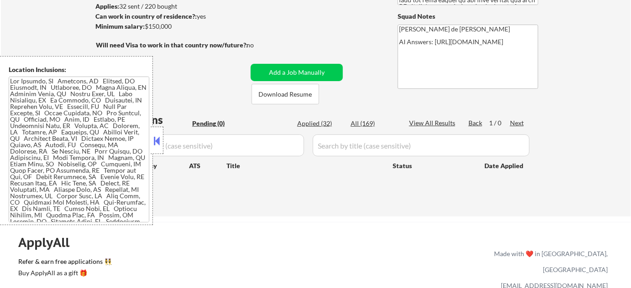
click at [325, 123] on div "Applied (32)" at bounding box center [320, 123] width 46 height 9
select select ""applied""
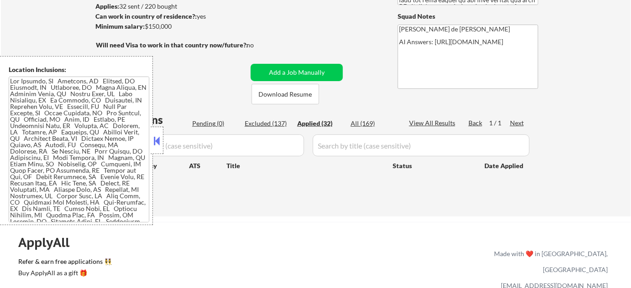
select select ""applied""
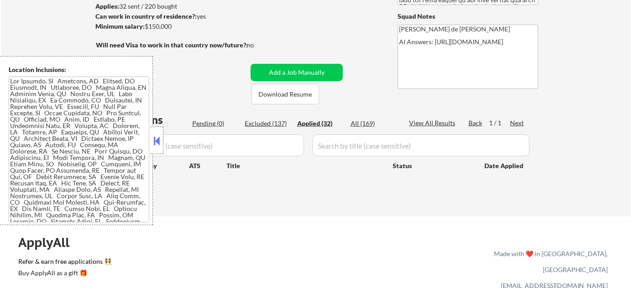
select select ""applied""
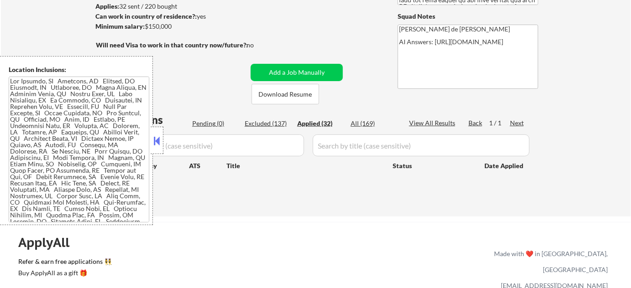
select select ""applied""
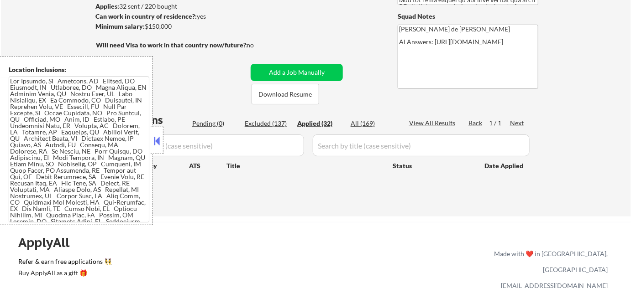
select select ""applied""
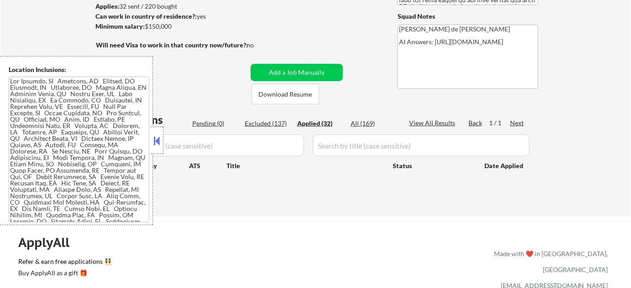
select select ""applied""
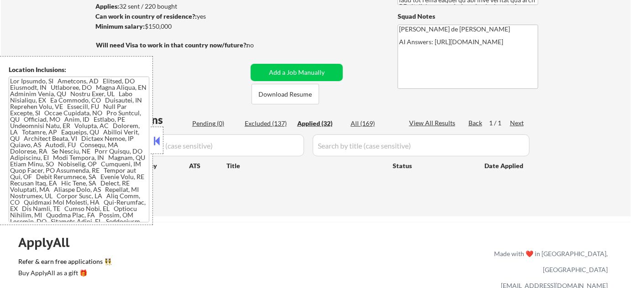
select select ""applied""
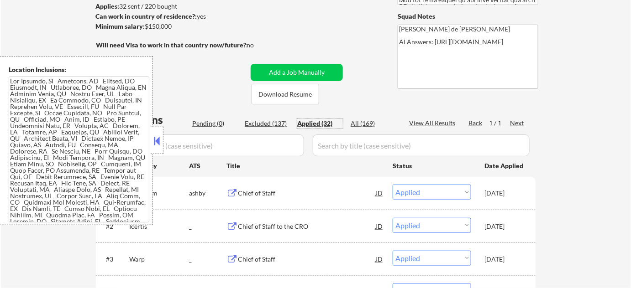
click at [156, 143] on button at bounding box center [157, 141] width 10 height 14
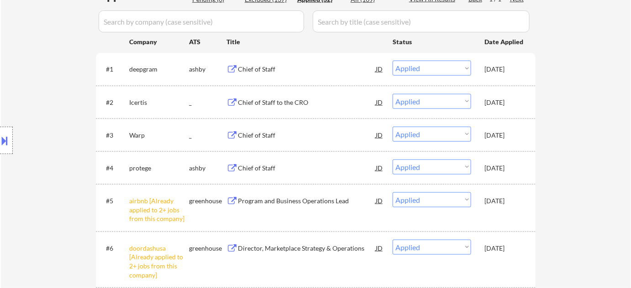
scroll to position [249, 0]
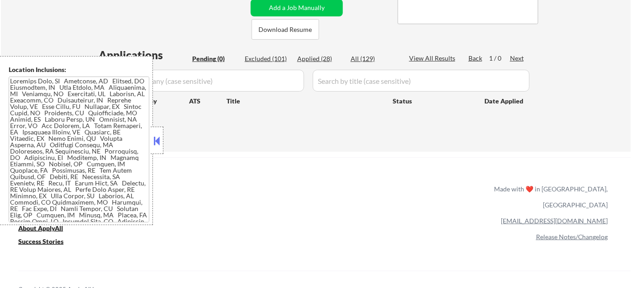
scroll to position [207, 0]
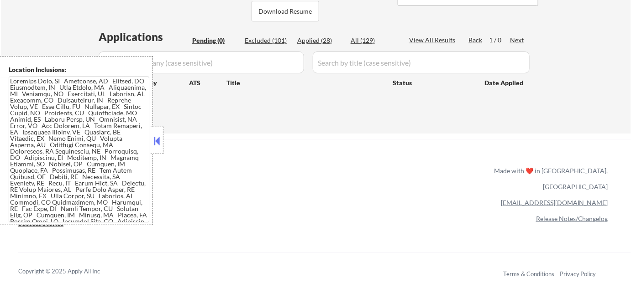
click at [158, 137] on button at bounding box center [157, 141] width 10 height 14
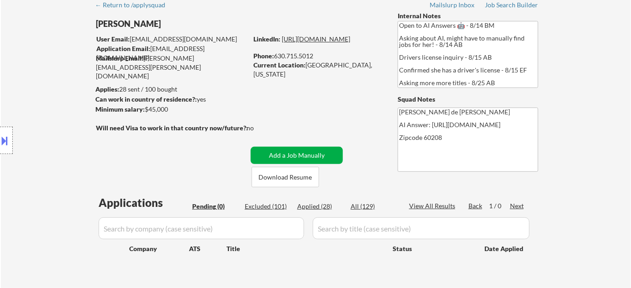
scroll to position [0, 0]
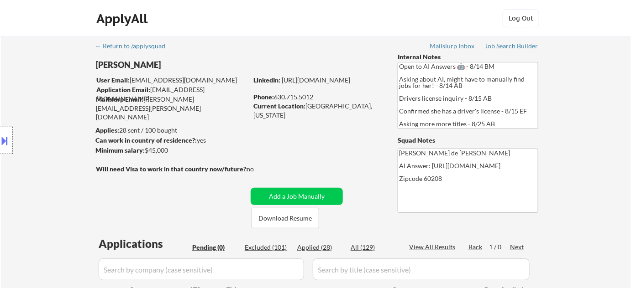
click at [6, 137] on button at bounding box center [5, 140] width 10 height 15
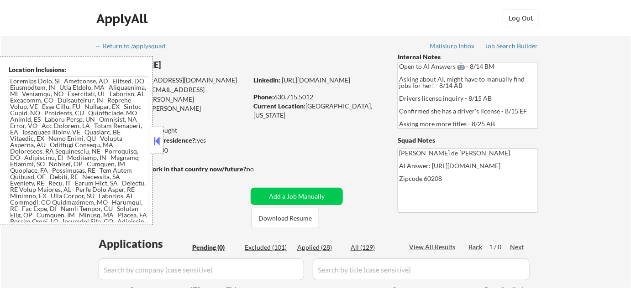
click at [62, 158] on textarea at bounding box center [79, 150] width 141 height 146
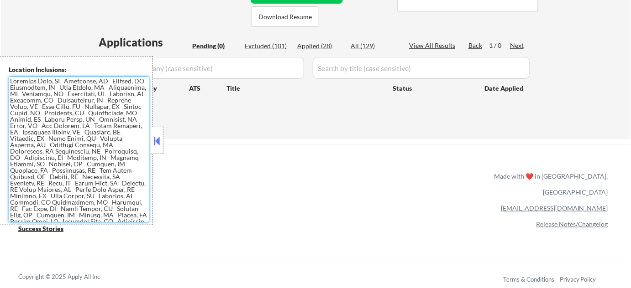
scroll to position [207, 0]
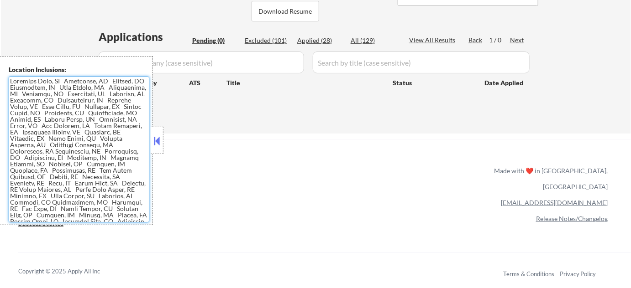
click at [170, 136] on div "← Return to /applysquad Mailslurp Inbox Job Search Builder [PERSON_NAME] User E…" at bounding box center [315, 197] width 631 height 809
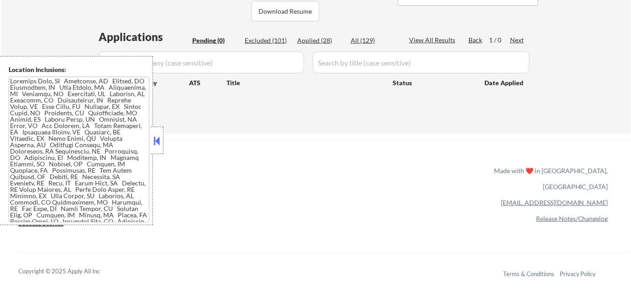
scroll to position [124, 0]
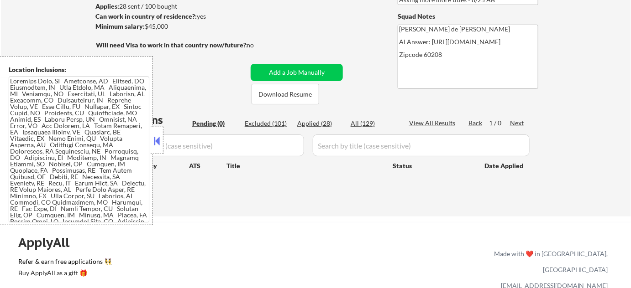
click at [316, 125] on div "Applied (28)" at bounding box center [320, 123] width 46 height 9
click at [158, 142] on button at bounding box center [157, 141] width 10 height 14
select select ""applied""
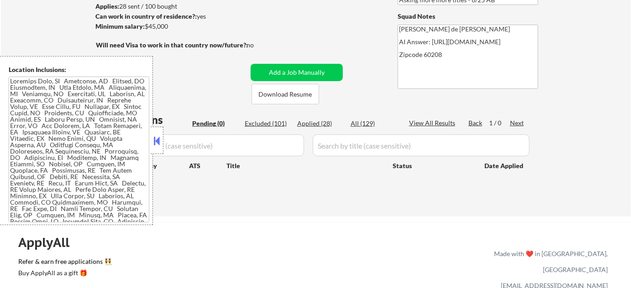
select select ""applied""
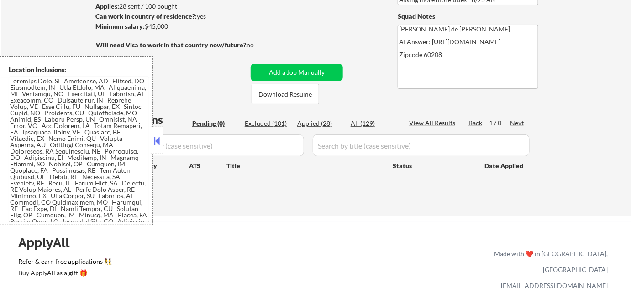
select select ""applied""
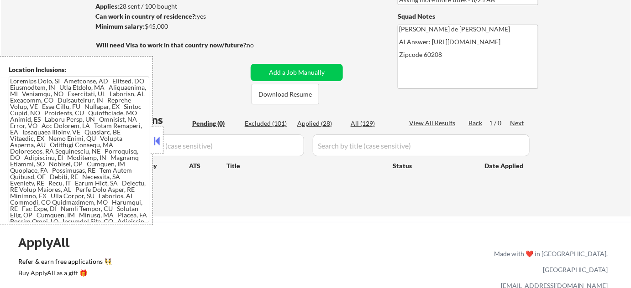
select select ""applied""
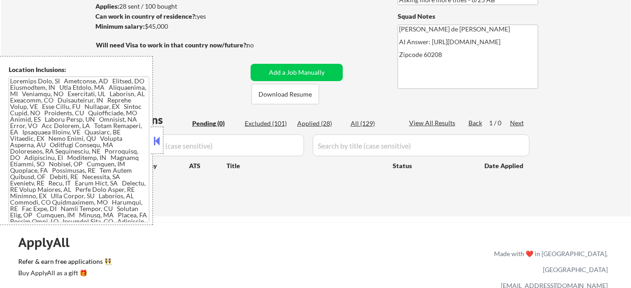
select select ""applied""
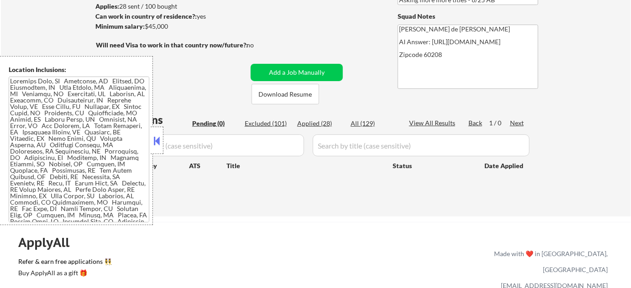
select select ""applied""
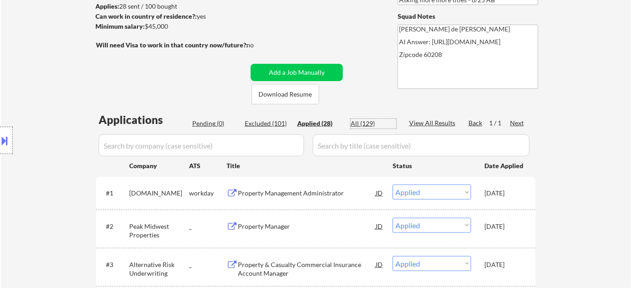
click at [361, 125] on div "All (129)" at bounding box center [373, 123] width 46 height 9
click at [236, 151] on input "input" at bounding box center [201, 146] width 205 height 22
click at [282, 151] on input "input" at bounding box center [201, 146] width 205 height 22
select select ""applied""
select select ""excluded__other_""
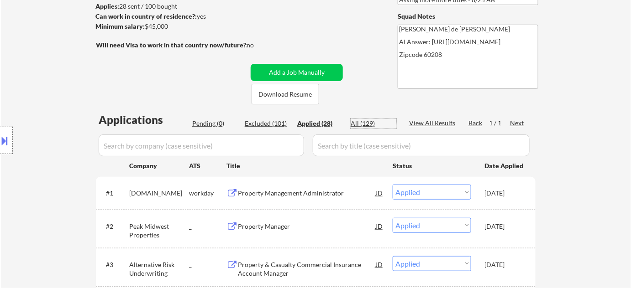
select select ""excluded__other_""
select select ""excluded__location_""
select select ""excluded__other_""
select select ""excluded__bad_match_""
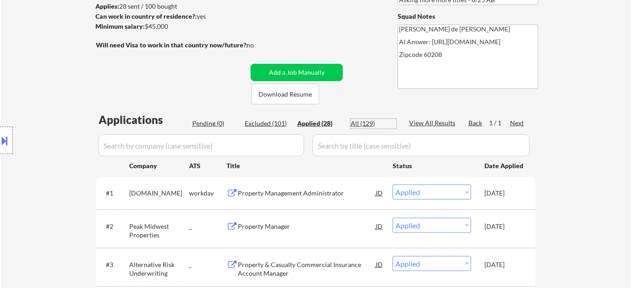
select select ""excluded__bad_match_""
select select ""excluded__other_""
select select ""excluded__bad_match_""
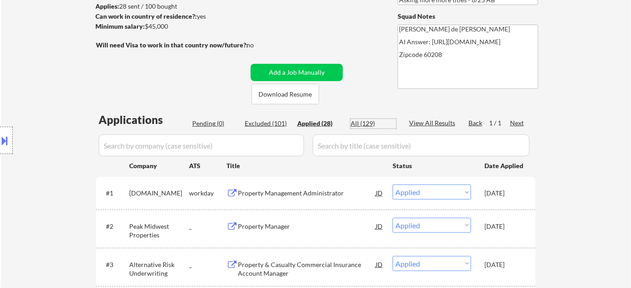
select select ""excluded__bad_match_""
select select ""excluded__location_""
select select ""excluded__bad_match_""
select select ""excluded__expired_""
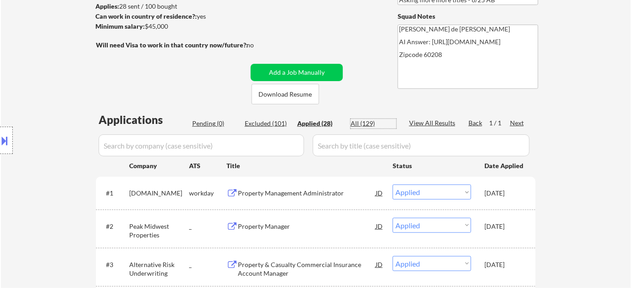
select select ""excluded__blocklist_""
select select ""excluded__expired_""
select select ""excluded__bad_match_""
select select ""excluded__expired_""
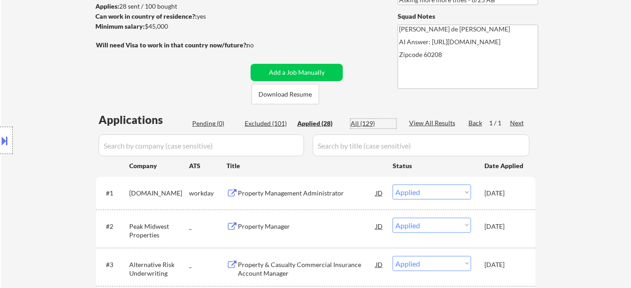
select select ""excluded__bad_match_""
select select ""excluded__location_""
select select ""excluded__bad_match_""
select select ""excluded__location_""
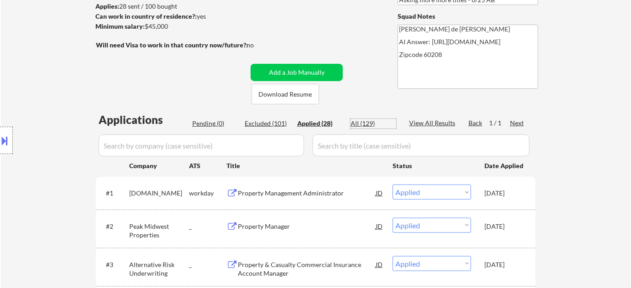
select select ""excluded__bad_match_""
select select ""excluded__blocklist_""
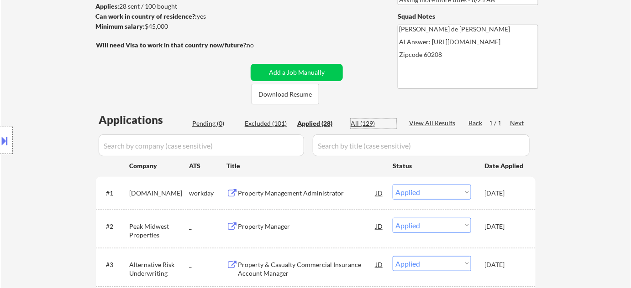
select select ""excluded__expired_""
select select ""excluded__location_""
select select ""excluded__blocklist_""
select select ""excluded__bad_match_""
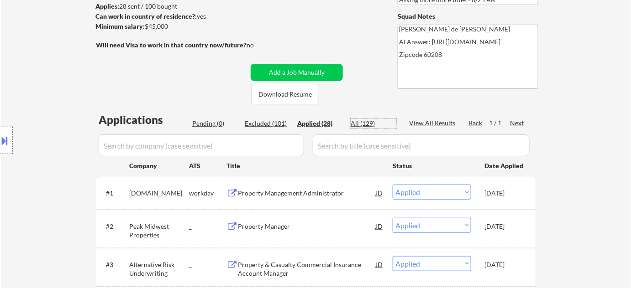
select select ""excluded__bad_match_""
select select ""excluded__expired_""
select select ""excluded__bad_match_""
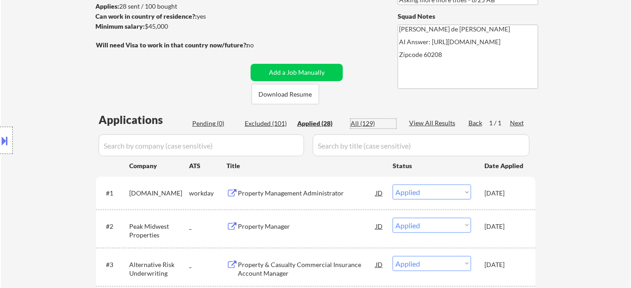
select select ""excluded__bad_match_""
select select ""excluded__expired_""
select select ""excluded__location_""
select select ""excluded__bad_match_""
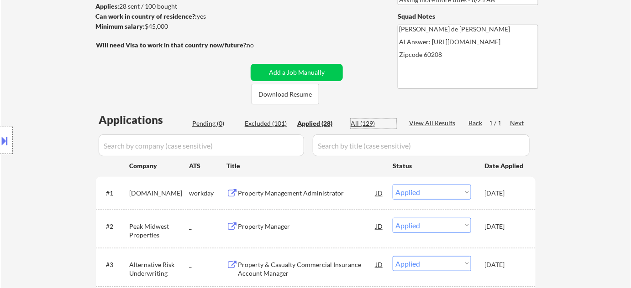
select select ""excluded__expired_""
select select ""excluded__location_""
select select ""excluded__bad_match_""
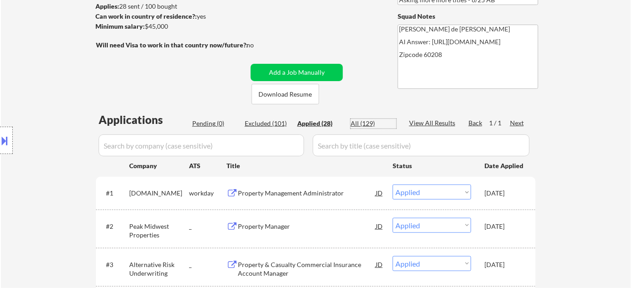
select select ""excluded__salary_""
select select ""excluded__expired_""
select select ""excluded__location_""
select select ""excluded__expired_""
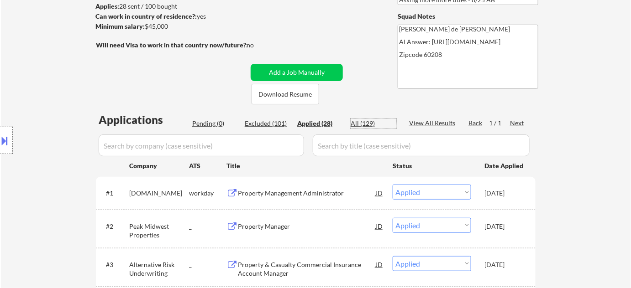
select select ""excluded__bad_match_""
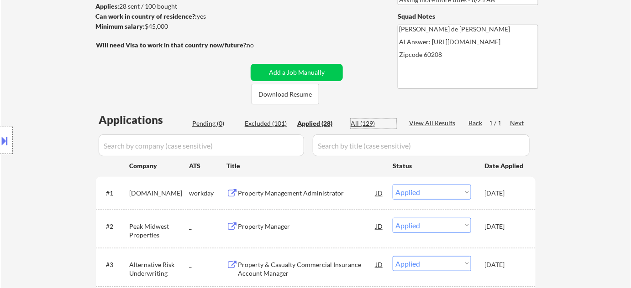
select select ""excluded__blocklist_""
select select ""excluded__bad_match_""
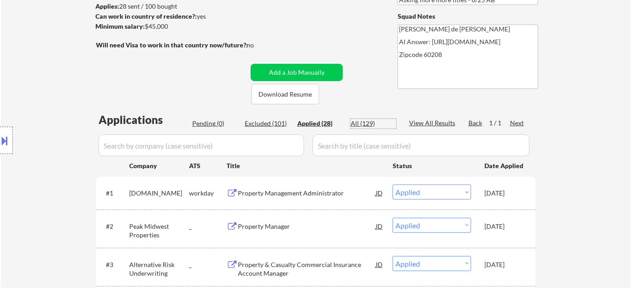
select select ""excluded__blocklist_""
select select ""excluded__bad_match_""
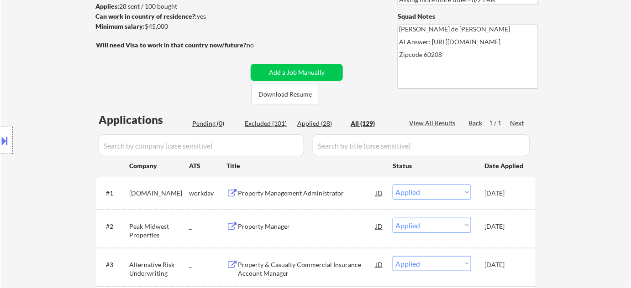
select select ""excluded__other_""
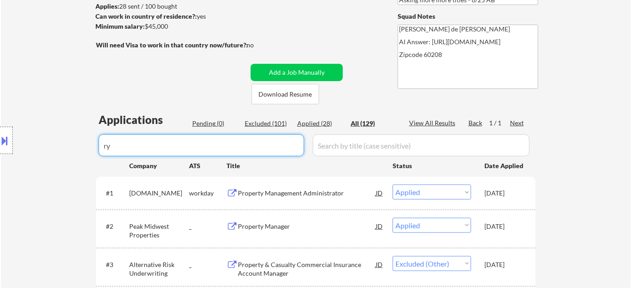
type input "ryz"
select select ""excluded__other_""
select select ""applied""
select select ""excluded__other_""
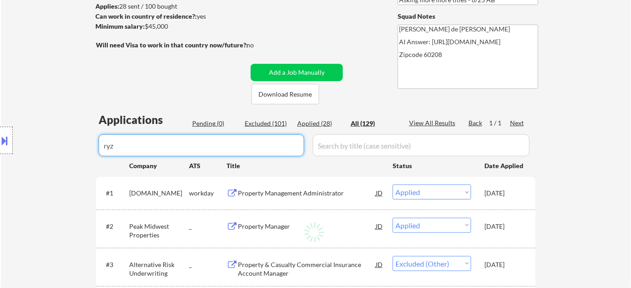
select select ""excluded__location_""
select select ""excluded__other_""
select select ""excluded__bad_match_""
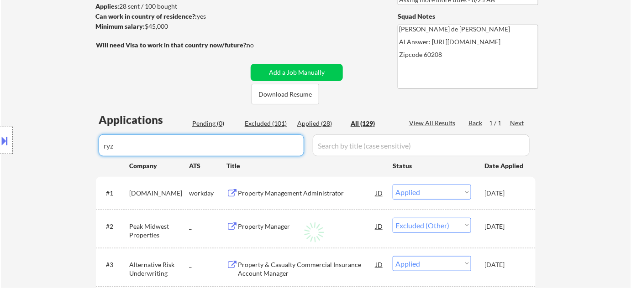
select select ""excluded__bad_match_""
select select ""excluded__location_""
select select ""excluded__expired_""
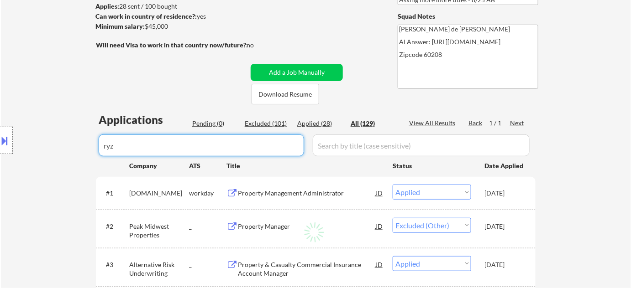
select select ""excluded__blocklist_""
select select ""excluded__expired_""
select select ""excluded__location_""
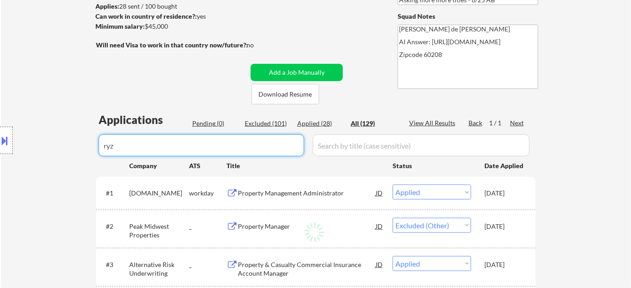
select select ""excluded__bad_match_""
select select ""excluded__location_""
select select ""excluded__blocklist_""
select select ""excluded__location_""
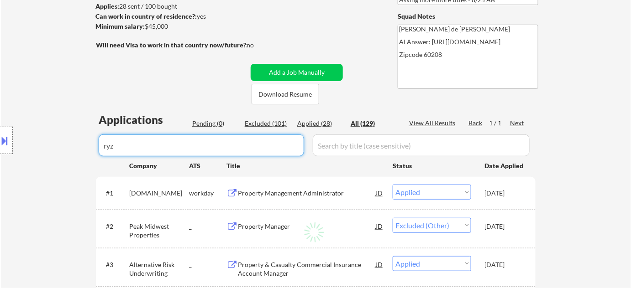
select select ""excluded__blocklist_""
select select ""excluded__bad_match_""
select select ""excluded__location_""
select select ""excluded__expired_""
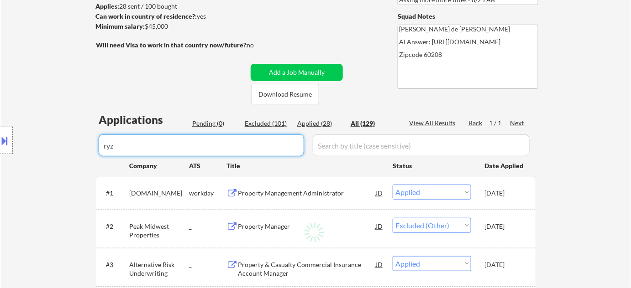
select select ""excluded__location_""
select select ""excluded__salary_""
select select ""excluded__expired_""
select select ""excluded__bad_match_""
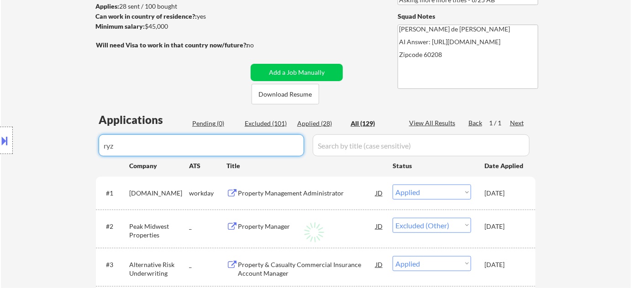
select select ""excluded__blocklist_""
select select ""excluded__bad_match_""
select select ""excluded__blocklist_""
select select ""excluded__bad_match_""
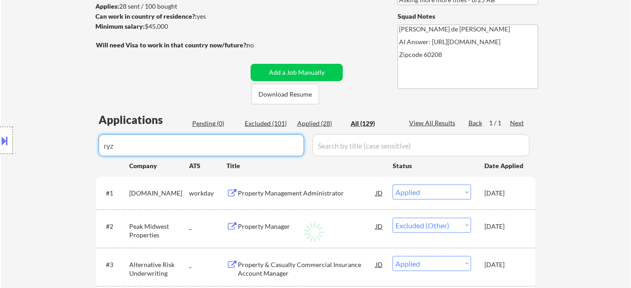
select select ""excluded__bad_match_""
select select ""excluded__blocklist_""
select select ""excluded__other_""
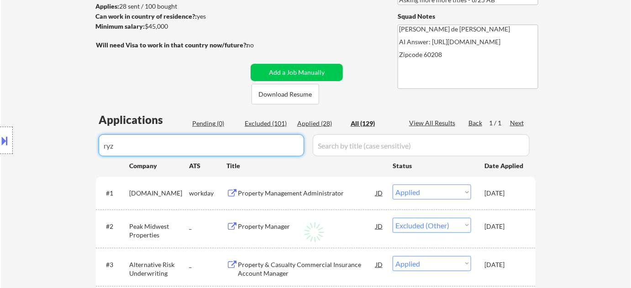
select select ""excluded__bad_match_""
select select ""excluded__location_""
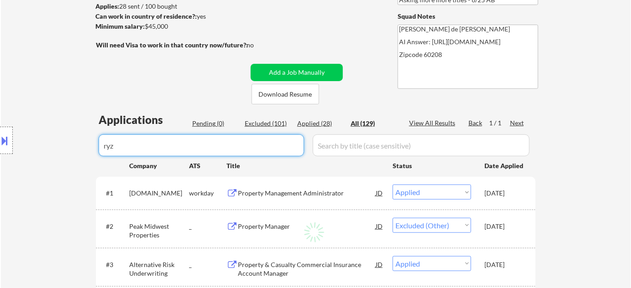
select select ""excluded__bad_match_""
select select ""excluded__location_""
select select ""excluded__bad_match_""
select select ""excluded__salary_""
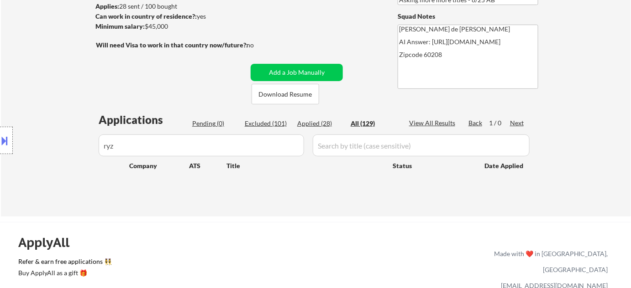
click at [73, 144] on div "Location Inclusions:" at bounding box center [81, 140] width 163 height 169
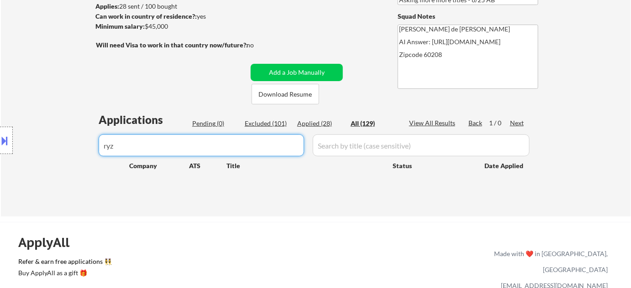
drag, startPoint x: 266, startPoint y: 143, endPoint x: 117, endPoint y: 141, distance: 148.8
click at [117, 141] on body "← Return to /applysquad Mailslurp Inbox Job Search Builder Laura Gerdes User Em…" at bounding box center [315, 20] width 631 height 288
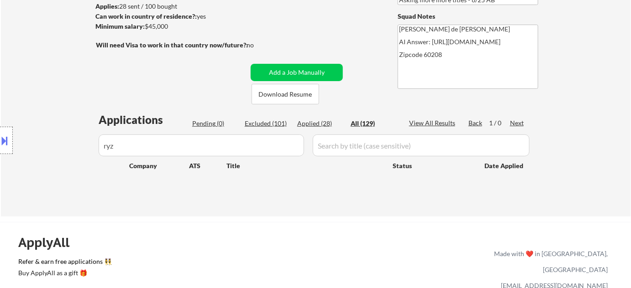
drag, startPoint x: 155, startPoint y: 148, endPoint x: 91, endPoint y: 143, distance: 64.1
click at [91, 143] on div "Location Inclusions:" at bounding box center [81, 140] width 163 height 169
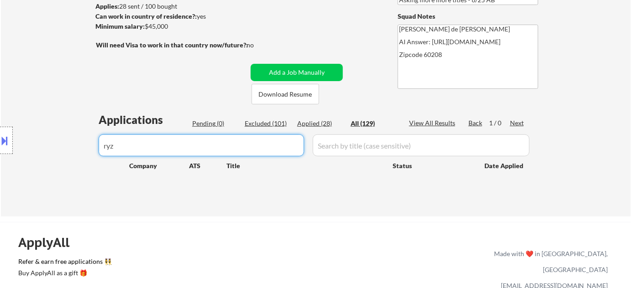
click at [299, 149] on input "input" at bounding box center [201, 146] width 205 height 22
type input "r"
type input "RYZ"
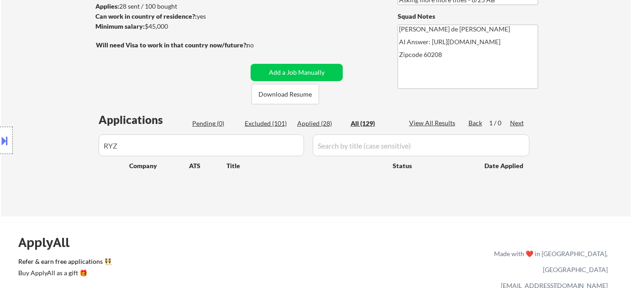
click at [310, 123] on div "Applied (28)" at bounding box center [320, 123] width 46 height 9
drag, startPoint x: 165, startPoint y: 144, endPoint x: 57, endPoint y: 144, distance: 108.1
click at [61, 144] on body "← Return to /applysquad Mailslurp Inbox Job Search Builder Laura Gerdes User Em…" at bounding box center [315, 20] width 631 height 288
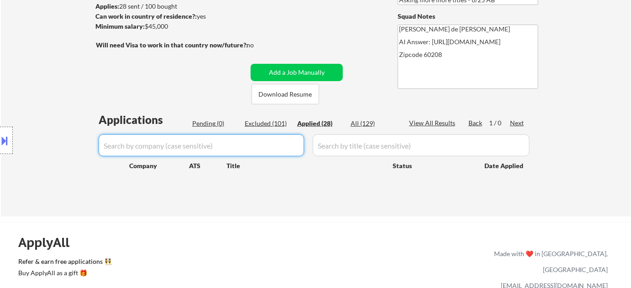
select select ""applied""
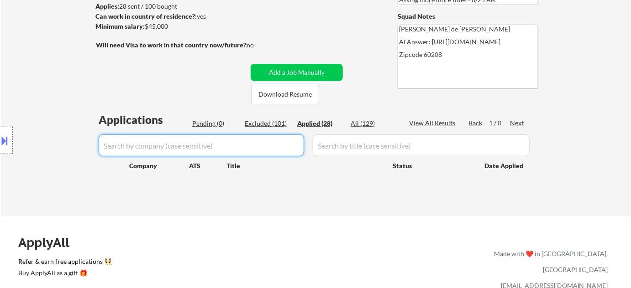
select select ""applied""
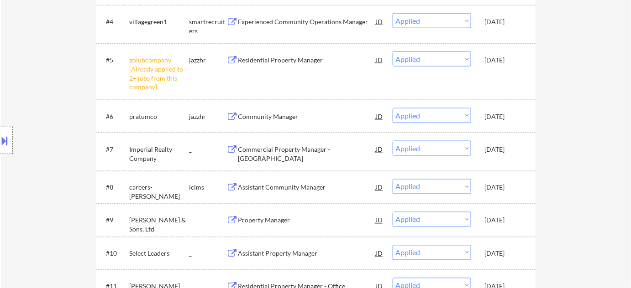
scroll to position [373, 0]
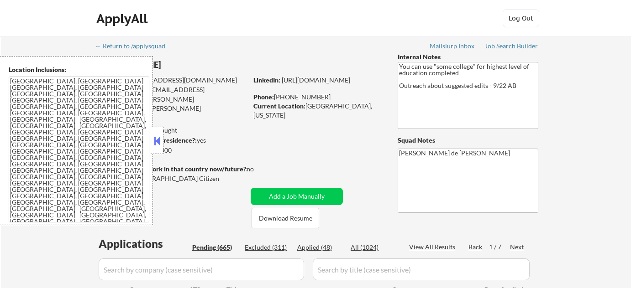
select select ""pending""
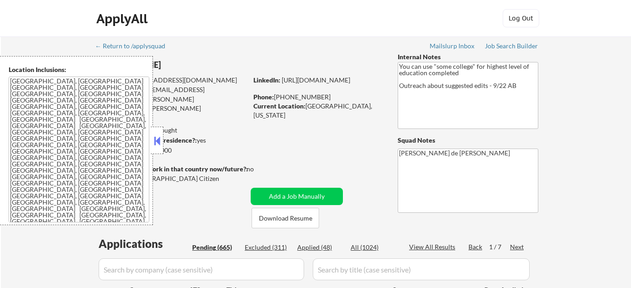
select select ""pending""
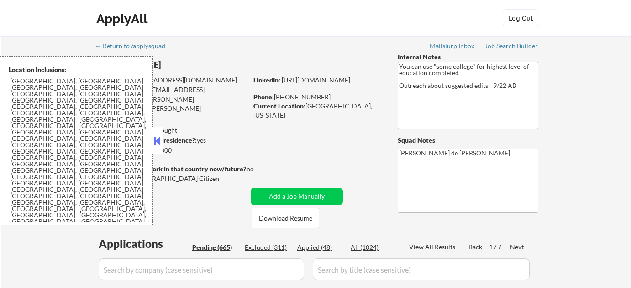
select select ""pending""
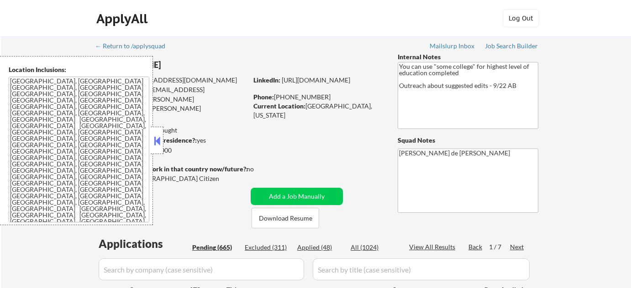
select select ""pending""
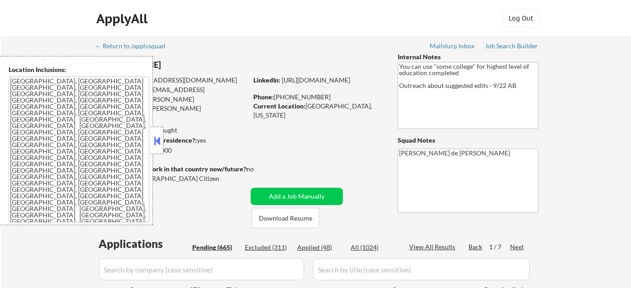
select select ""pending""
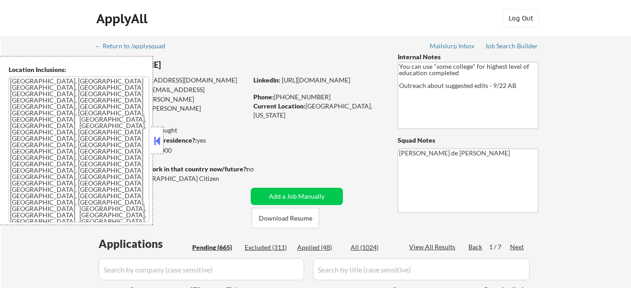
select select ""pending""
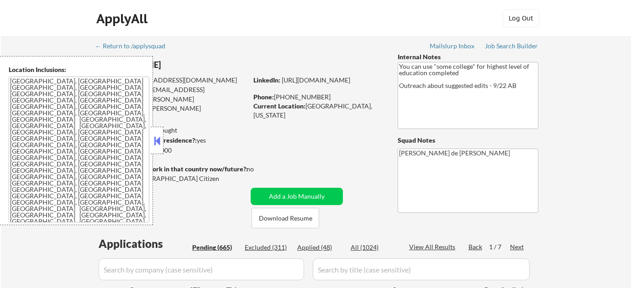
select select ""pending""
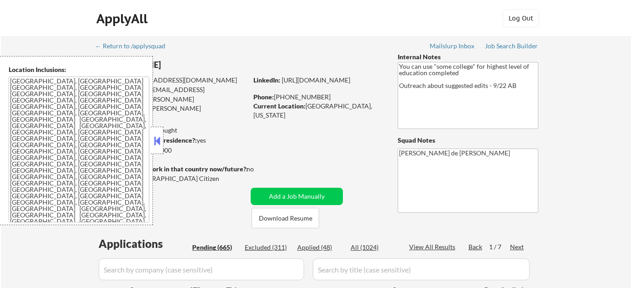
select select ""pending""
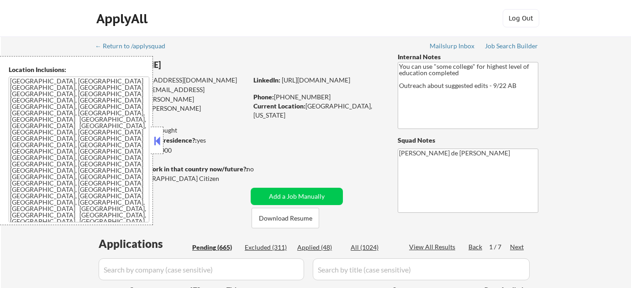
select select ""pending""
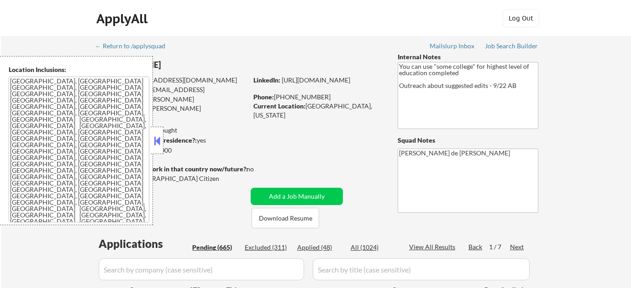
select select ""pending""
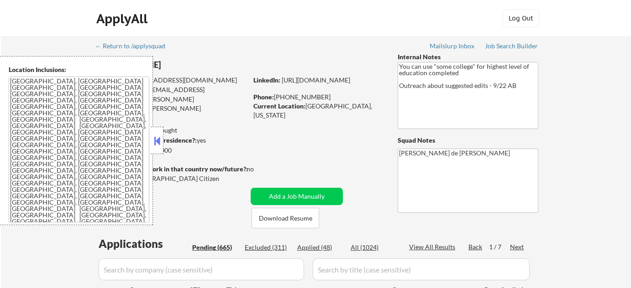
select select ""pending""
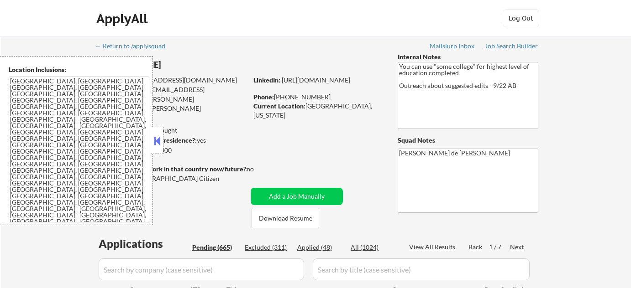
select select ""pending""
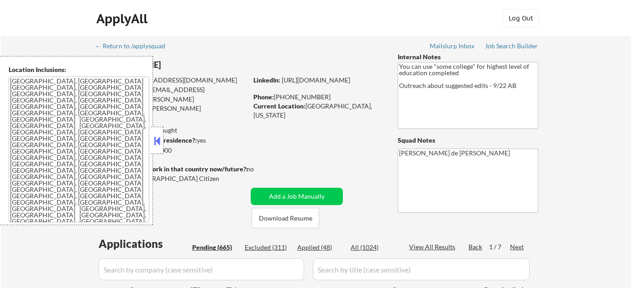
select select ""pending""
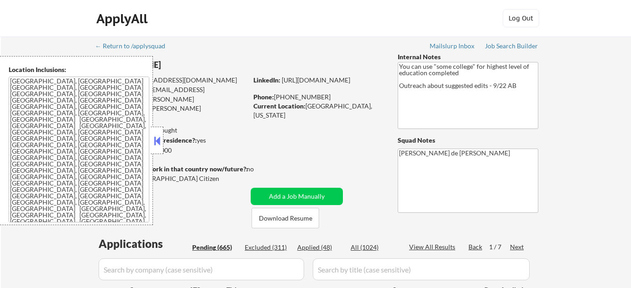
select select ""pending""
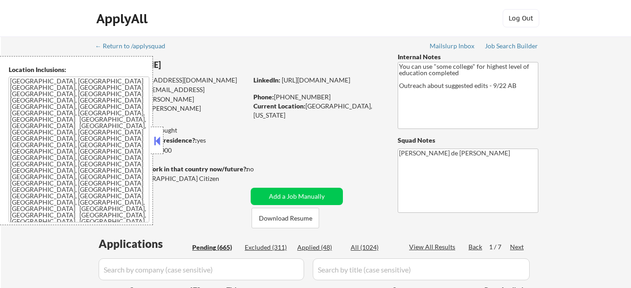
select select ""pending""
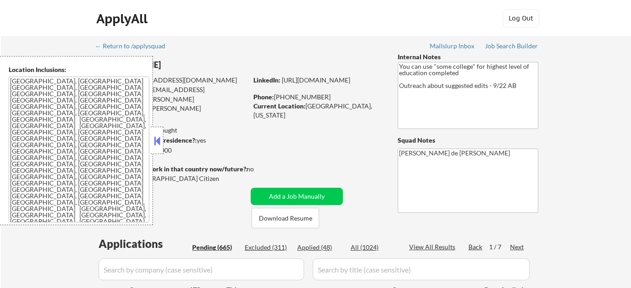
select select ""pending""
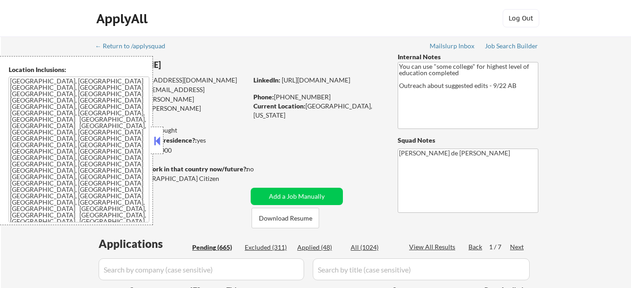
select select ""pending""
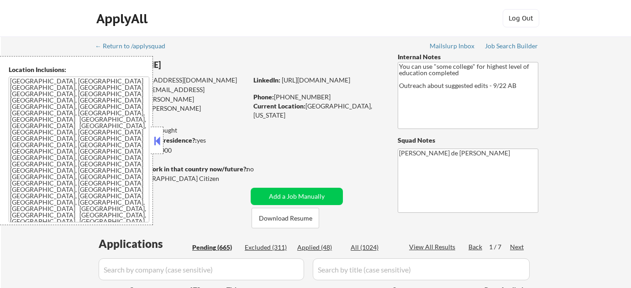
select select ""pending""
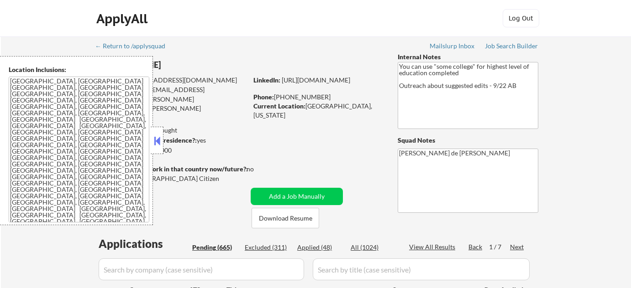
select select ""pending""
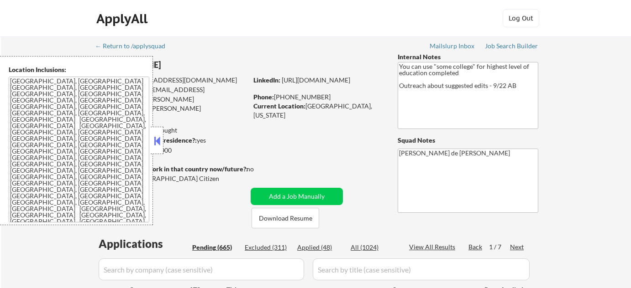
select select ""pending""
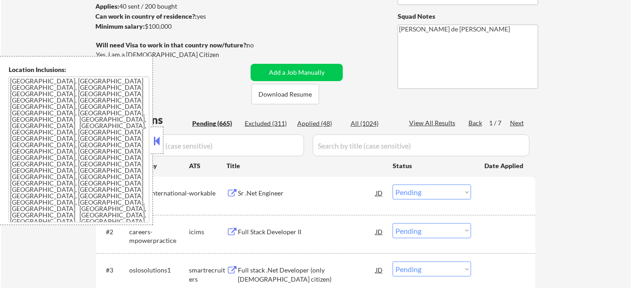
scroll to position [124, 0]
click at [155, 146] on button at bounding box center [157, 141] width 10 height 14
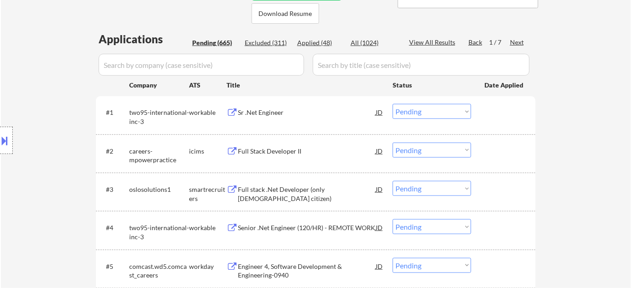
scroll to position [249, 0]
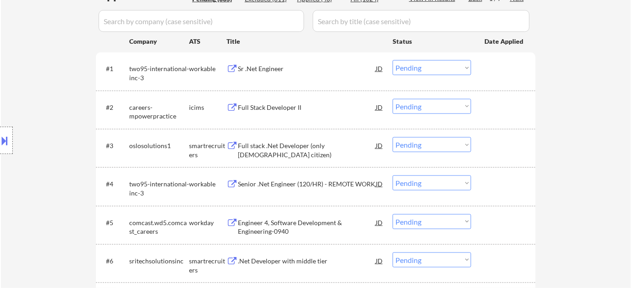
click at [259, 220] on div "Engineer 4, Software Development & Engineering-0940" at bounding box center [307, 228] width 138 height 18
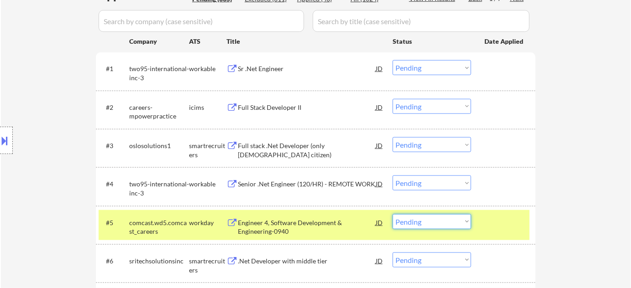
drag, startPoint x: 405, startPoint y: 220, endPoint x: 408, endPoint y: 214, distance: 7.0
click at [405, 220] on select "Choose an option... Pending Applied Excluded (Questions) Excluded (Expired) Exc…" at bounding box center [431, 221] width 78 height 15
click at [392, 214] on select "Choose an option... Pending Applied Excluded (Questions) Excluded (Expired) Exc…" at bounding box center [431, 221] width 78 height 15
select select ""pending""
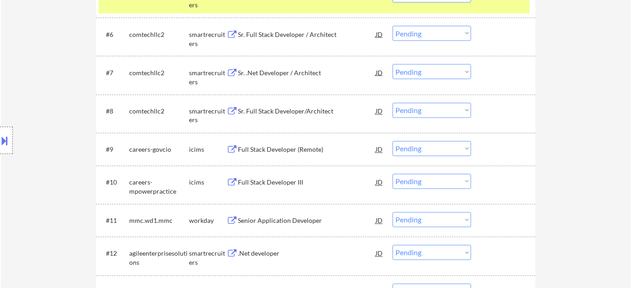
scroll to position [497, 0]
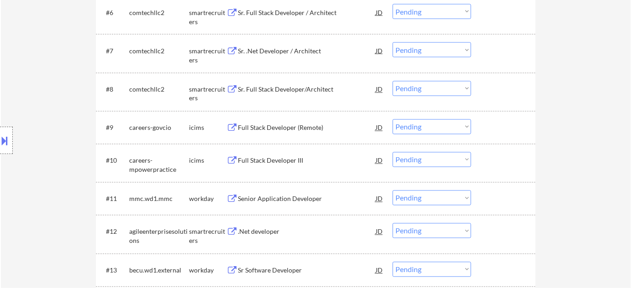
click at [287, 130] on div "Full Stack Developer (Remote)" at bounding box center [307, 128] width 138 height 9
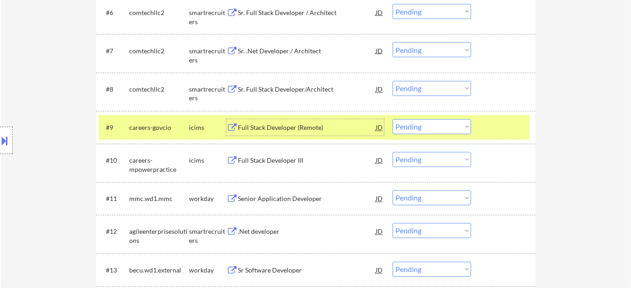
click at [411, 134] on div "#9 careers-govcio icims Full Stack Developer (Remote) JD Choose an option... Pe…" at bounding box center [314, 127] width 431 height 25
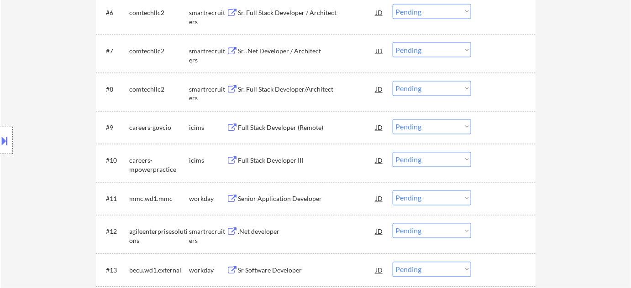
click at [420, 129] on select "Choose an option... Pending Applied Excluded (Questions) Excluded (Expired) Exc…" at bounding box center [431, 127] width 78 height 15
click at [392, 120] on select "Choose an option... Pending Applied Excluded (Questions) Excluded (Expired) Exc…" at bounding box center [431, 127] width 78 height 15
select select ""pending""
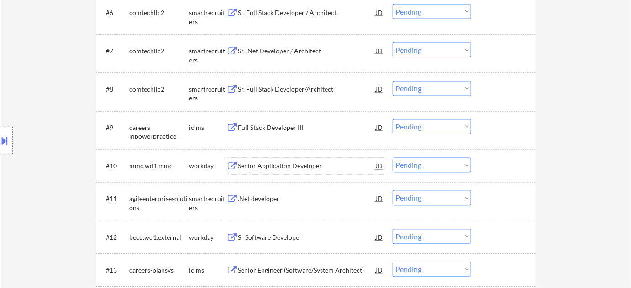
click at [307, 163] on div "Senior Application Developer" at bounding box center [307, 166] width 138 height 9
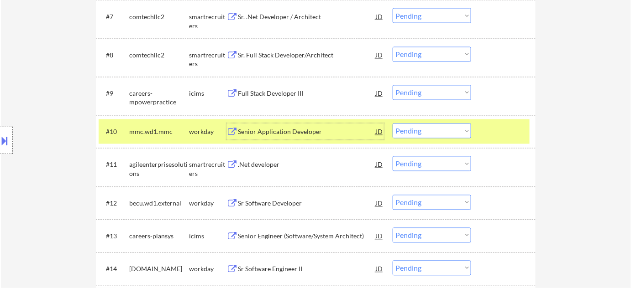
scroll to position [580, 0]
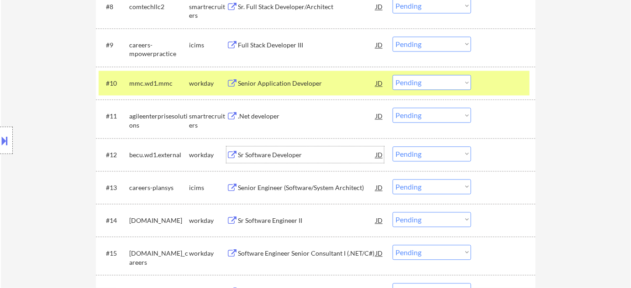
click at [267, 152] on div "Sr Software Developer" at bounding box center [307, 155] width 138 height 9
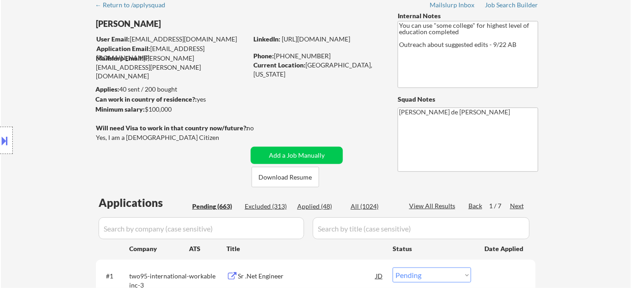
scroll to position [0, 0]
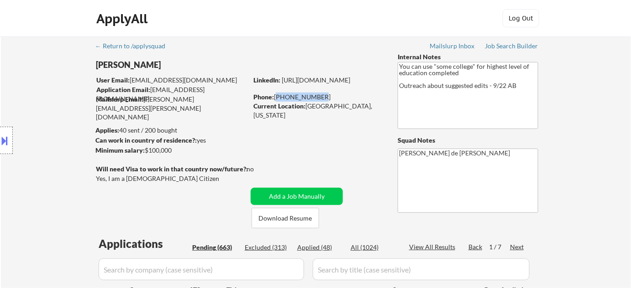
drag, startPoint x: 274, startPoint y: 96, endPoint x: 318, endPoint y: 98, distance: 44.3
click at [318, 98] on div "Phone: 512-924-1692" at bounding box center [317, 97] width 129 height 9
copy div "[PHONE_NUMBER]"
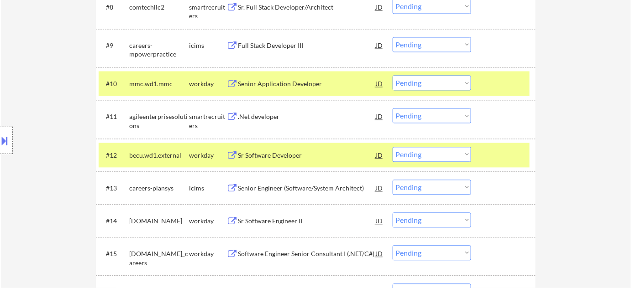
scroll to position [580, 0]
click at [415, 148] on select "Choose an option... Pending Applied Excluded (Questions) Excluded (Expired) Exc…" at bounding box center [431, 153] width 78 height 15
click at [392, 146] on select "Choose an option... Pending Applied Excluded (Questions) Excluded (Expired) Exc…" at bounding box center [431, 153] width 78 height 15
select select ""pending""
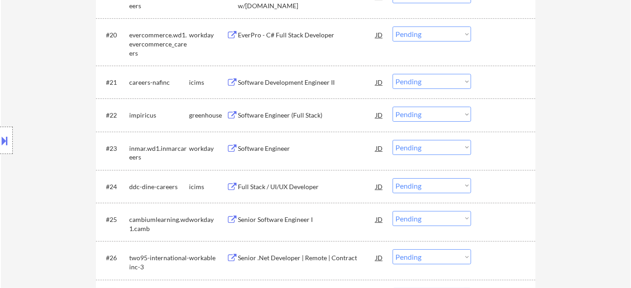
scroll to position [995, 0]
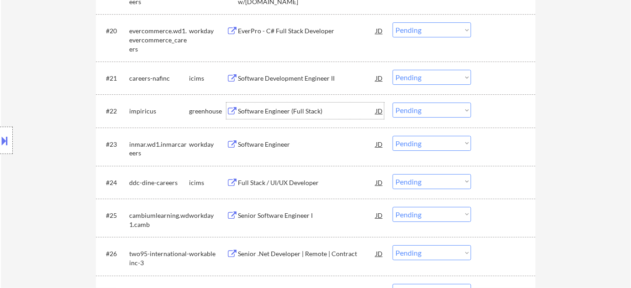
click at [273, 113] on div "Software Engineer (Full Stack)" at bounding box center [307, 111] width 138 height 9
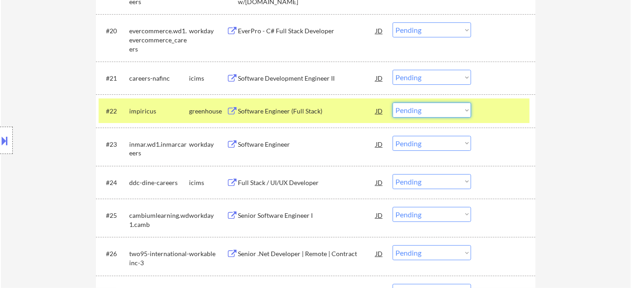
drag, startPoint x: 430, startPoint y: 109, endPoint x: 434, endPoint y: 115, distance: 8.0
click at [430, 109] on select "Choose an option... Pending Applied Excluded (Questions) Excluded (Expired) Exc…" at bounding box center [431, 110] width 78 height 15
click at [392, 103] on select "Choose an option... Pending Applied Excluded (Questions) Excluded (Expired) Exc…" at bounding box center [431, 110] width 78 height 15
select select ""pending""
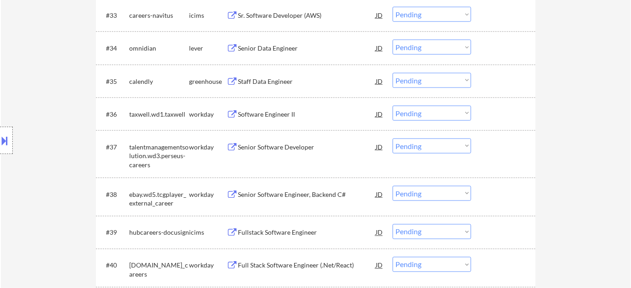
scroll to position [1534, 0]
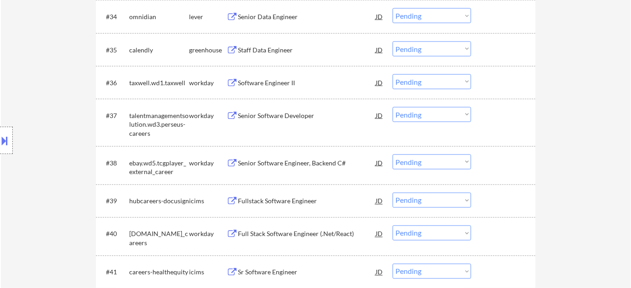
click at [310, 164] on div "Senior Software Engineer, Backend C#" at bounding box center [307, 163] width 138 height 9
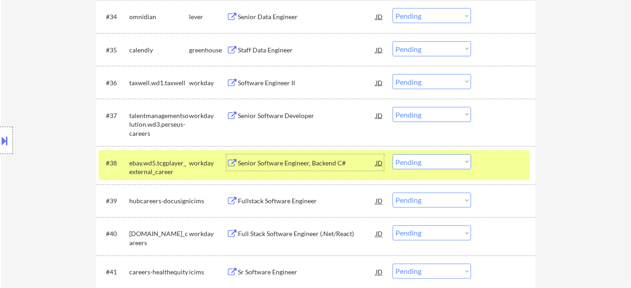
click at [454, 160] on select "Choose an option... Pending Applied Excluded (Questions) Excluded (Expired) Exc…" at bounding box center [431, 162] width 78 height 15
click at [392, 155] on select "Choose an option... Pending Applied Excluded (Questions) Excluded (Expired) Exc…" at bounding box center [431, 162] width 78 height 15
select select ""pending""
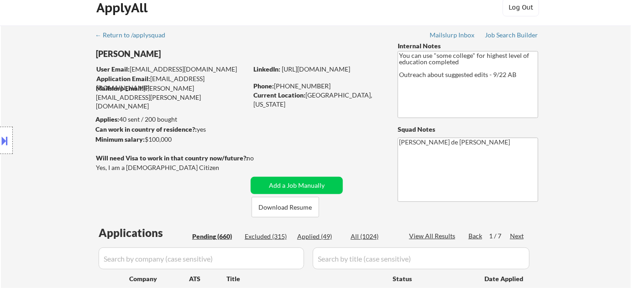
scroll to position [0, 0]
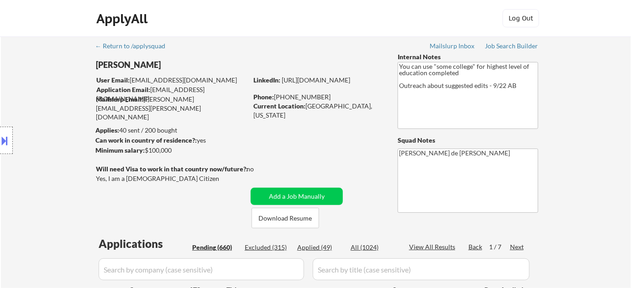
click at [265, 247] on div "Excluded (315)" at bounding box center [268, 247] width 46 height 9
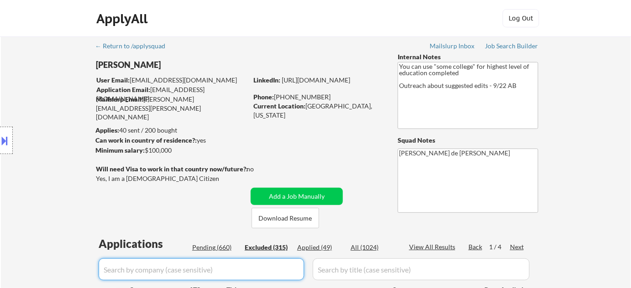
click at [240, 268] on input "input" at bounding box center [201, 270] width 205 height 22
type input "e"
select select ""excluded__location_""
select select ""excluded__bad_match_""
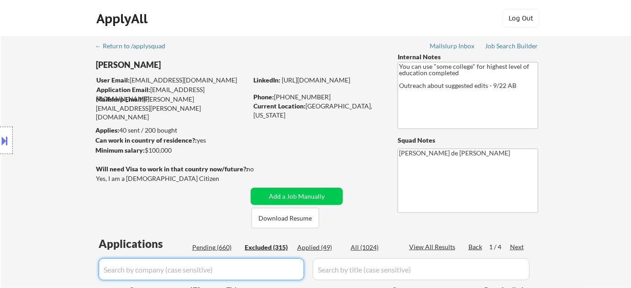
select select ""excluded__location_""
select select ""excluded__bad_match_""
select select ""excluded__location_""
select select ""excluded__expired_""
select select ""excluded__location_""
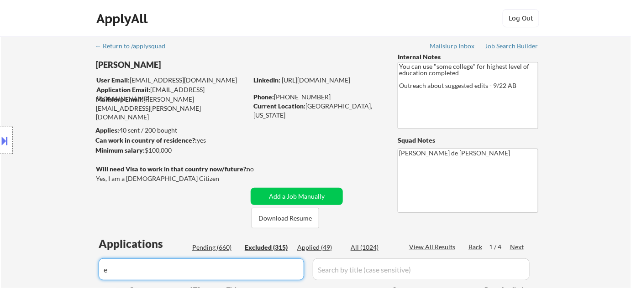
select select ""excluded__expired_""
select select ""excluded""
select select ""excluded__location_""
select select ""excluded__bad_match_""
select select ""excluded__location_""
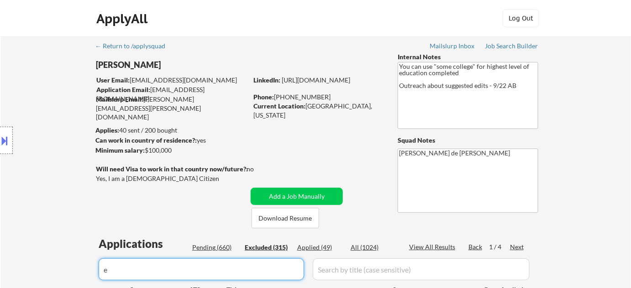
select select ""excluded__expired_""
select select ""excluded__location_""
select select ""excluded__bad_match_""
select select ""excluded__expired_""
select select ""excluded__bad_match_""
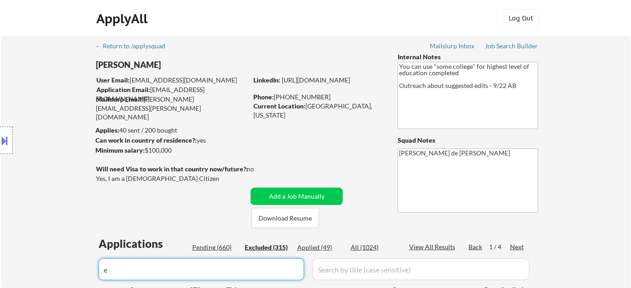
select select ""excluded__location_""
select select ""excluded__bad_match_""
select select ""excluded__location_""
select select ""excluded__salary_""
select select ""excluded__expired_""
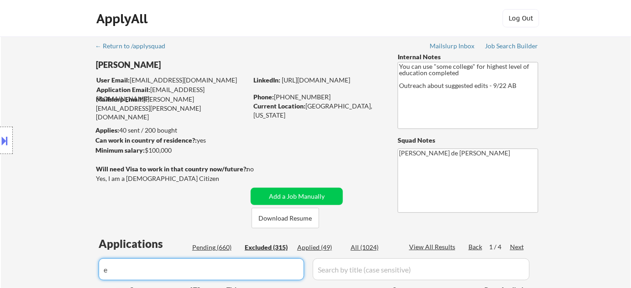
select select ""excluded__location_""
select select ""excluded__expired_""
select select ""excluded__location_""
select select ""excluded__expired_""
select select ""excluded__bad_match_""
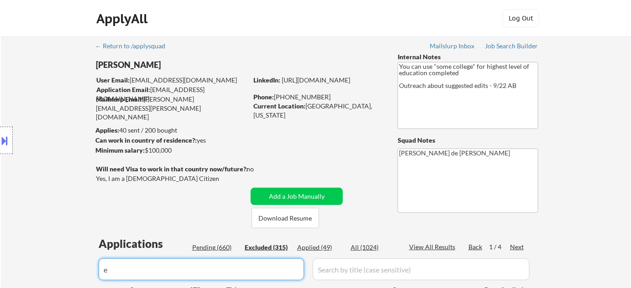
select select ""excluded__location_""
select select ""excluded__bad_match_""
select select ""excluded""
select select ""excluded__bad_match_""
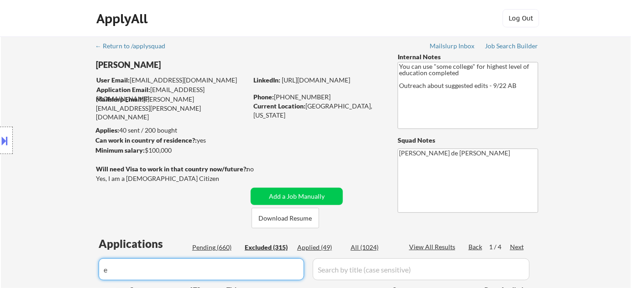
select select ""excluded__location_""
select select ""excluded__bad_match_""
select select ""excluded__expired_""
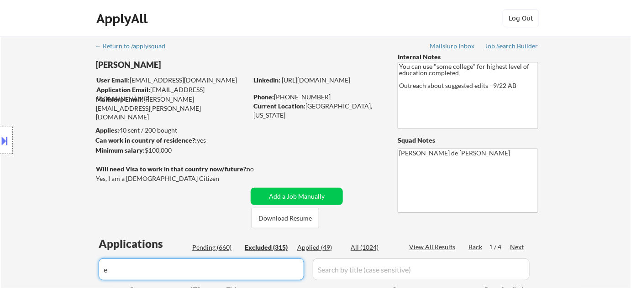
select select ""excluded""
select select ""excluded__expired_""
select select ""excluded__location_""
select select ""excluded__bad_match_""
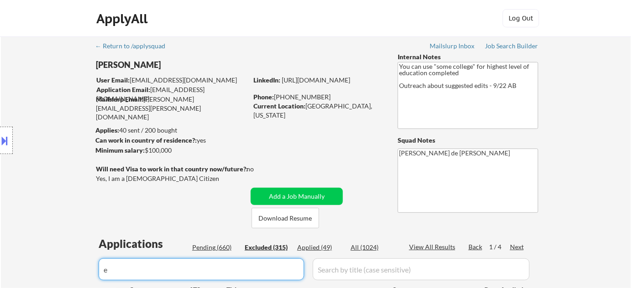
select select ""excluded__location_""
select select ""excluded__expired_""
select select ""excluded__bad_match_""
select select ""excluded""
select select ""excluded__location_""
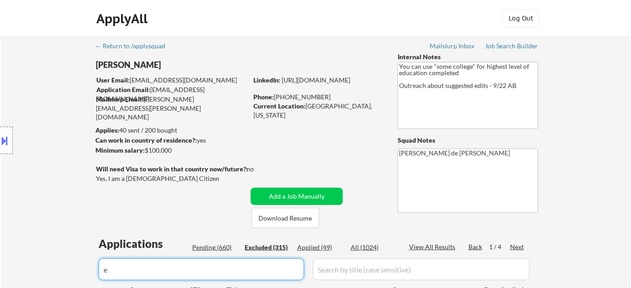
select select ""excluded__bad_match_""
select select ""excluded__expired_""
select select ""excluded__location_""
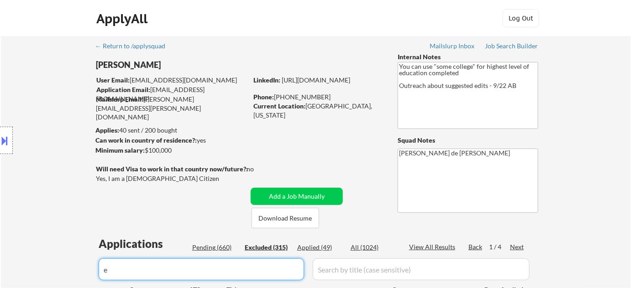
select select ""excluded__expired_""
select select ""excluded""
select select ""excluded__expired_""
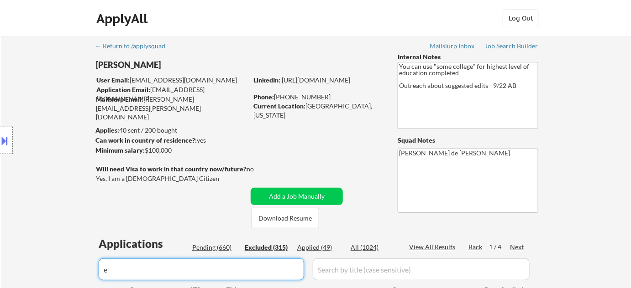
select select ""excluded__location_""
select select ""excluded__bad_match_""
select select ""excluded__location_""
select select ""excluded__other_""
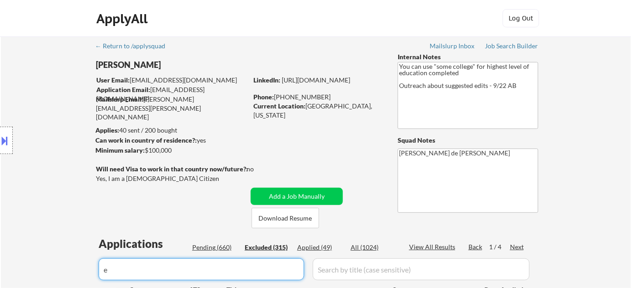
select select ""excluded__bad_match_""
select select ""excluded__location_""
select select ""excluded__other_""
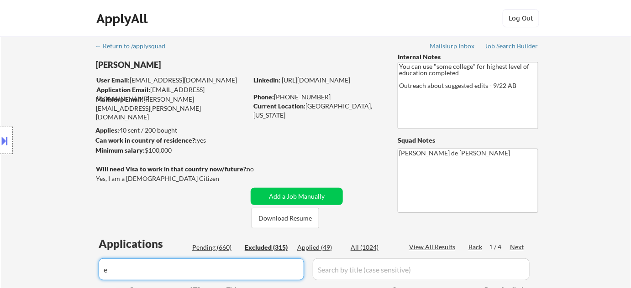
select select ""excluded__bad_match_""
select select ""excluded""
select select ""excluded__expired_""
select select ""excluded__bad_match_""
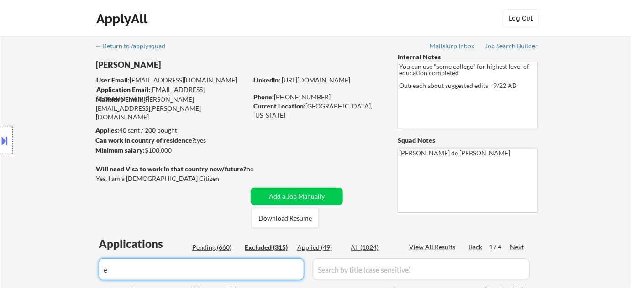
select select ""excluded__other_""
select select ""excluded__bad_match_""
select select ""excluded__expired_""
select select ""excluded__bad_match_""
select select ""excluded__expired_""
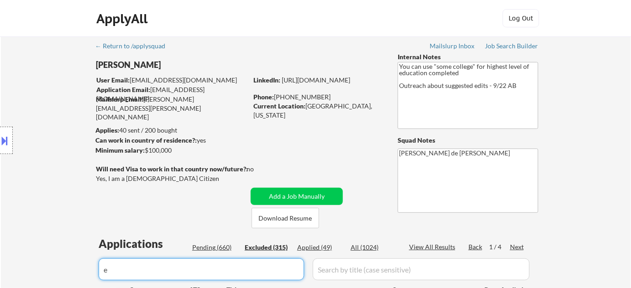
select select ""excluded__expired_""
select select ""excluded__bad_match_""
select select ""excluded__expired_""
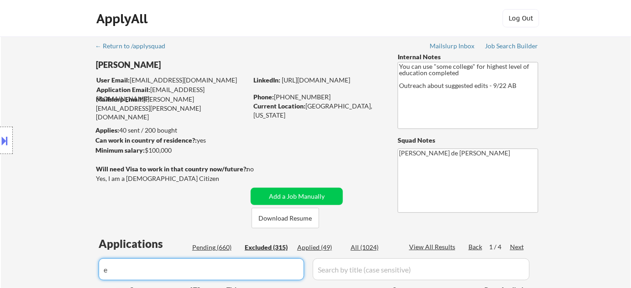
select select ""excluded""
select select ""excluded__bad_match_""
select select ""excluded__expired_""
select select ""excluded__location_""
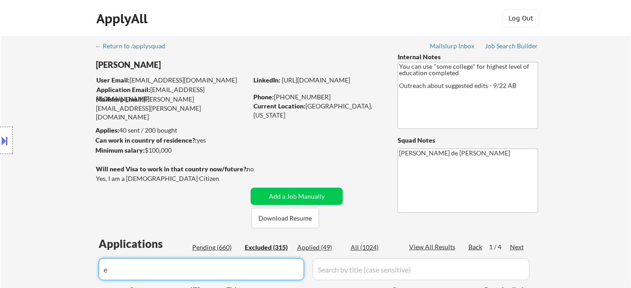
select select ""excluded__bad_match_""
select select ""excluded__expired_""
select select ""excluded__bad_match_""
select select ""excluded__location_""
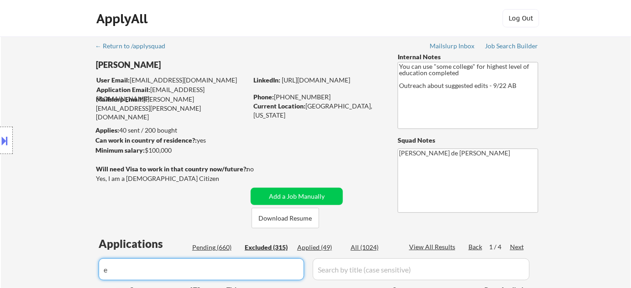
select select ""excluded__bad_match_""
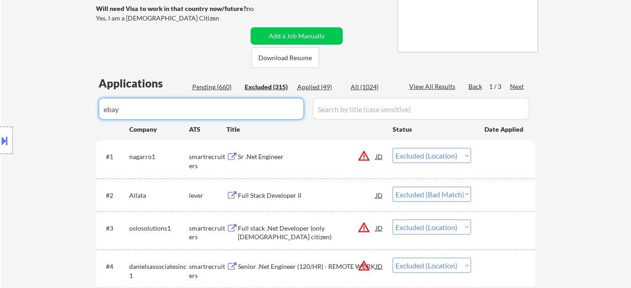
scroll to position [166, 0]
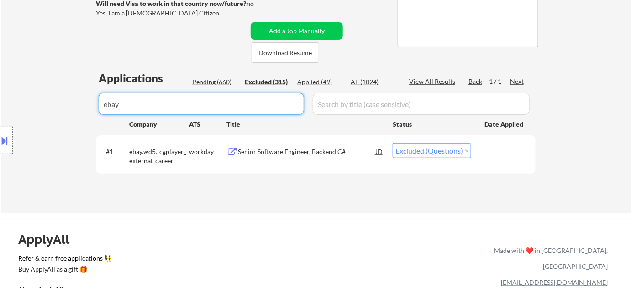
click at [443, 153] on select "Choose an option... Pending Applied Excluded (Questions) Excluded (Expired) Exc…" at bounding box center [431, 150] width 78 height 15
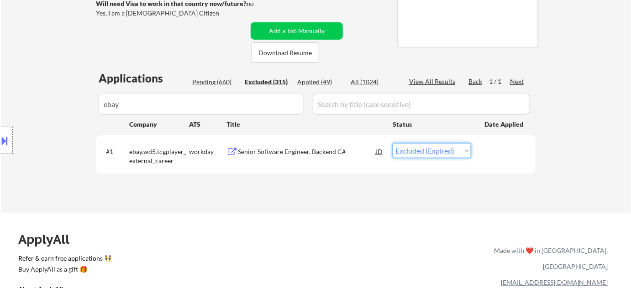
click at [392, 143] on select "Choose an option... Pending Applied Excluded (Questions) Excluded (Expired) Exc…" at bounding box center [431, 150] width 78 height 15
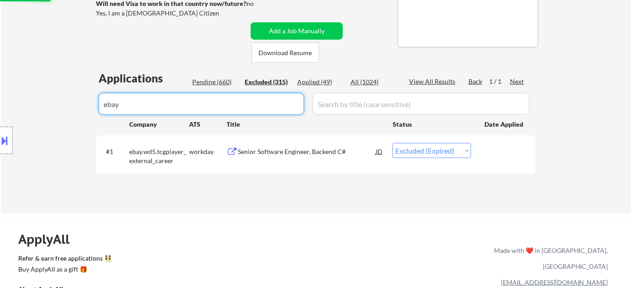
drag, startPoint x: 225, startPoint y: 103, endPoint x: 107, endPoint y: 103, distance: 117.7
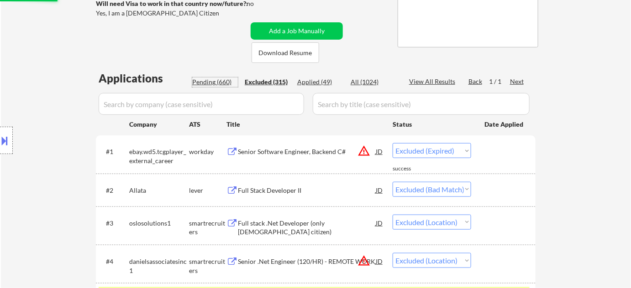
click at [218, 80] on div "Pending (660)" at bounding box center [215, 82] width 46 height 9
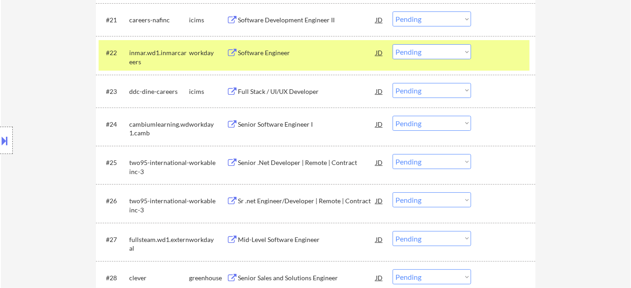
scroll to position [1244, 0]
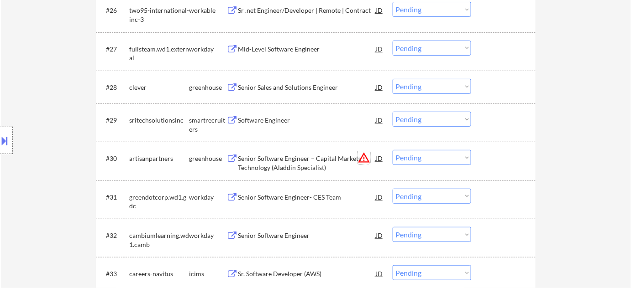
click at [367, 157] on button "warning_amber" at bounding box center [363, 157] width 13 height 13
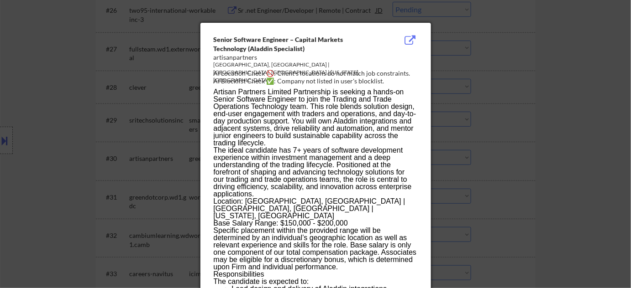
click at [507, 159] on div at bounding box center [315, 144] width 631 height 288
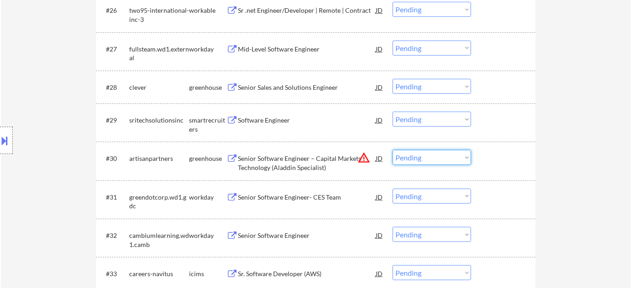
click at [448, 159] on select "Choose an option... Pending Applied Excluded (Questions) Excluded (Expired) Exc…" at bounding box center [431, 157] width 78 height 15
click at [392, 150] on select "Choose an option... Pending Applied Excluded (Questions) Excluded (Expired) Exc…" at bounding box center [431, 157] width 78 height 15
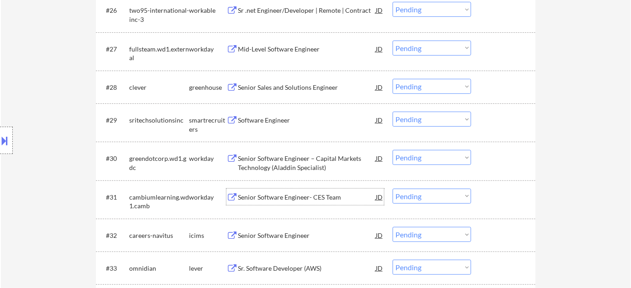
click at [278, 198] on div "Senior Software Engineer- CES Team" at bounding box center [307, 197] width 138 height 9
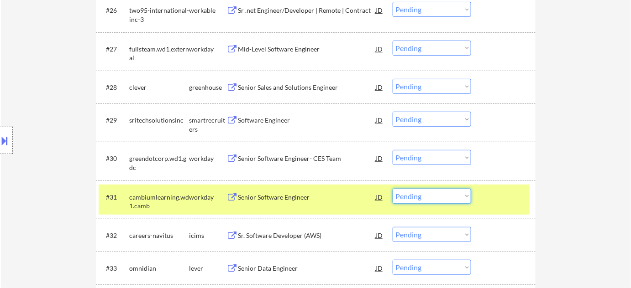
click at [417, 194] on select "Choose an option... Pending Applied Excluded (Questions) Excluded (Expired) Exc…" at bounding box center [431, 196] width 78 height 15
click at [392, 189] on select "Choose an option... Pending Applied Excluded (Questions) Excluded (Expired) Exc…" at bounding box center [431, 196] width 78 height 15
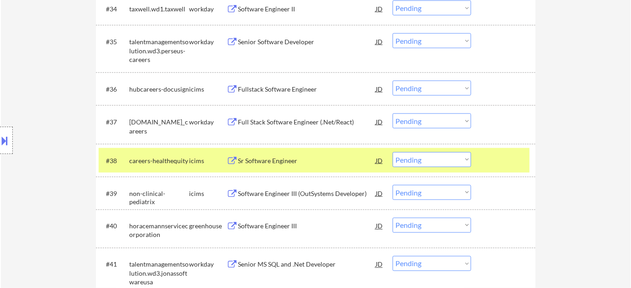
scroll to position [1534, 0]
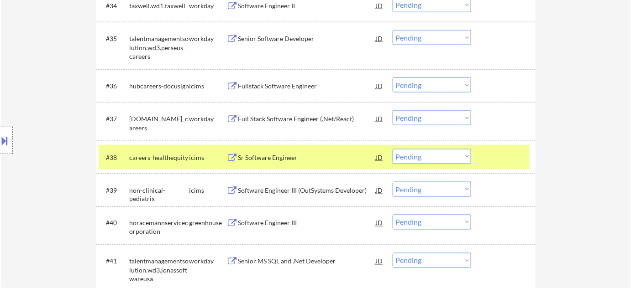
click at [300, 120] on div "Full Stack Software Engineer (.Net/React)" at bounding box center [307, 119] width 138 height 9
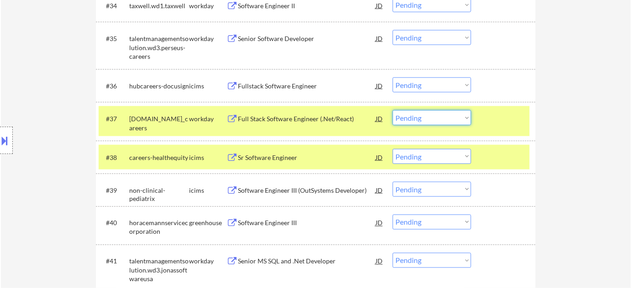
click at [411, 120] on select "Choose an option... Pending Applied Excluded (Questions) Excluded (Expired) Exc…" at bounding box center [431, 117] width 78 height 15
click at [392, 110] on select "Choose an option... Pending Applied Excluded (Questions) Excluded (Expired) Exc…" at bounding box center [431, 117] width 78 height 15
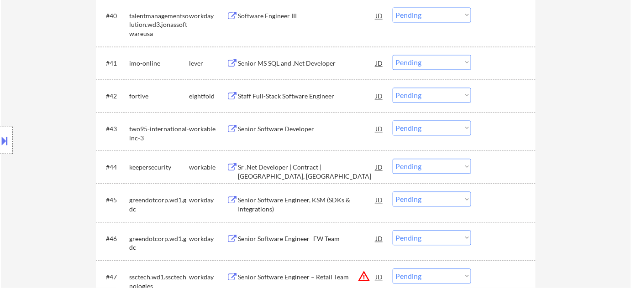
scroll to position [1659, 0]
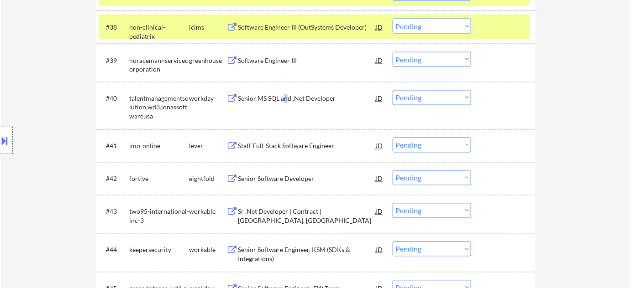
click at [286, 98] on div "Senior MS SQL and .Net Developer" at bounding box center [307, 98] width 138 height 9
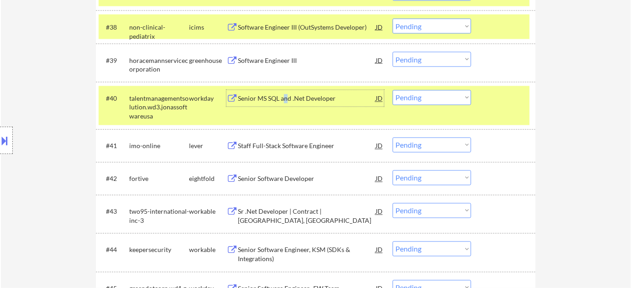
scroll to position [1742, 0]
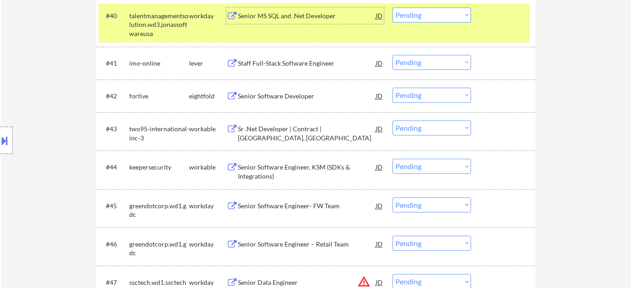
click at [272, 171] on div "Senior Software Engineer, KSM (SDKs & Integrations)" at bounding box center [307, 172] width 138 height 18
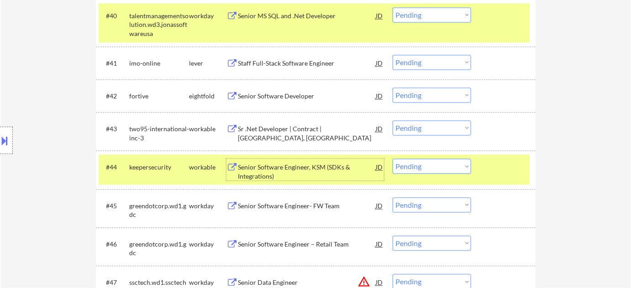
click at [410, 16] on select "Choose an option... Pending Applied Excluded (Questions) Excluded (Expired) Exc…" at bounding box center [431, 14] width 78 height 15
click at [392, 7] on select "Choose an option... Pending Applied Excluded (Questions) Excluded (Expired) Exc…" at bounding box center [431, 14] width 78 height 15
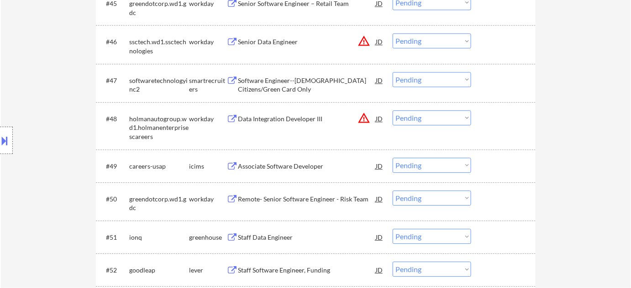
scroll to position [1949, 0]
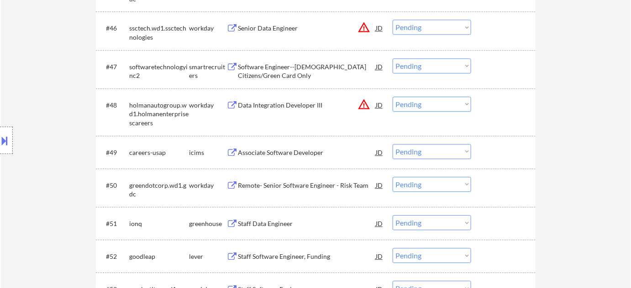
click at [366, 104] on button "warning_amber" at bounding box center [363, 104] width 13 height 13
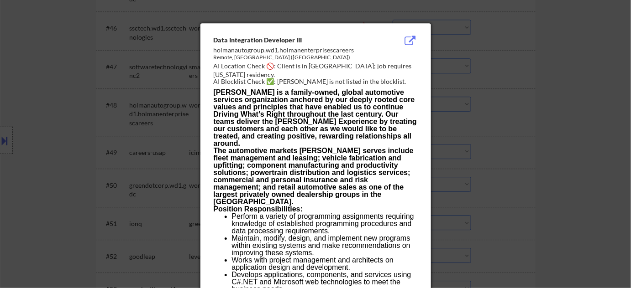
click at [535, 112] on div at bounding box center [315, 144] width 631 height 288
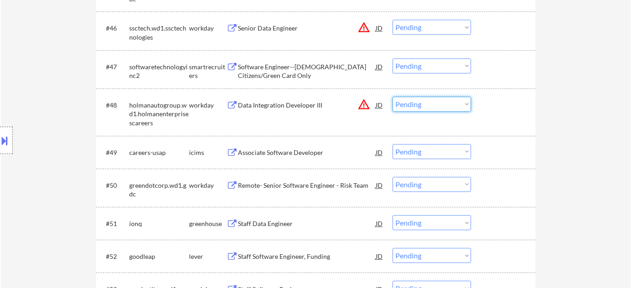
drag, startPoint x: 444, startPoint y: 102, endPoint x: 443, endPoint y: 109, distance: 7.4
click at [443, 102] on select "Choose an option... Pending Applied Excluded (Questions) Excluded (Expired) Exc…" at bounding box center [431, 104] width 78 height 15
click at [392, 97] on select "Choose an option... Pending Applied Excluded (Questions) Excluded (Expired) Exc…" at bounding box center [431, 104] width 78 height 15
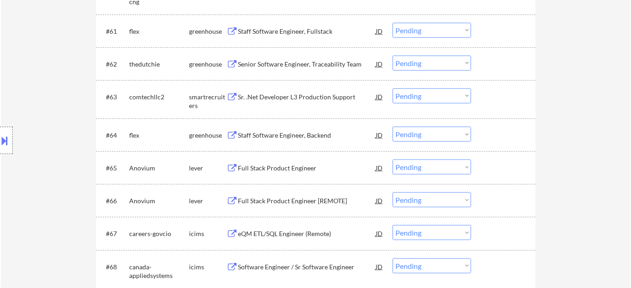
scroll to position [2489, 0]
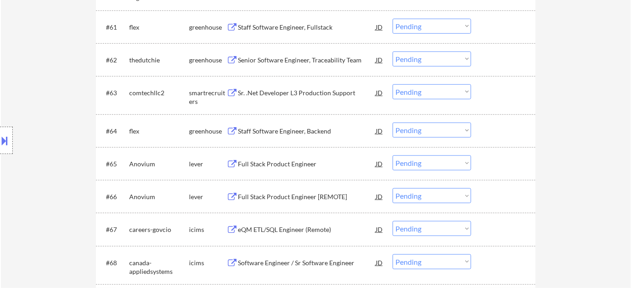
click at [302, 56] on div "Senior Software Engineer, Traceability Team" at bounding box center [307, 60] width 138 height 9
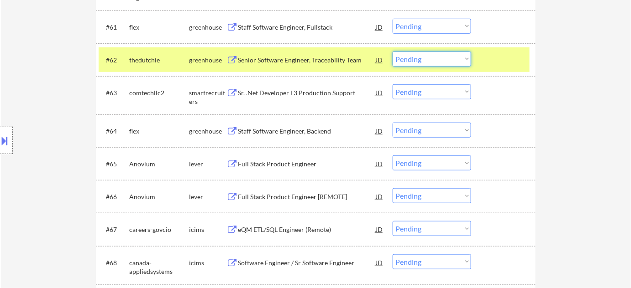
click at [421, 58] on select "Choose an option... Pending Applied Excluded (Questions) Excluded (Expired) Exc…" at bounding box center [431, 59] width 78 height 15
click at [392, 52] on select "Choose an option... Pending Applied Excluded (Questions) Excluded (Expired) Exc…" at bounding box center [431, 59] width 78 height 15
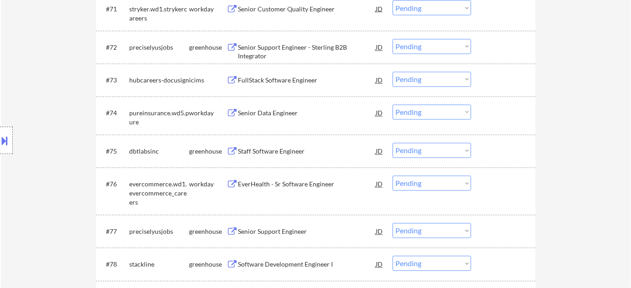
scroll to position [2862, 0]
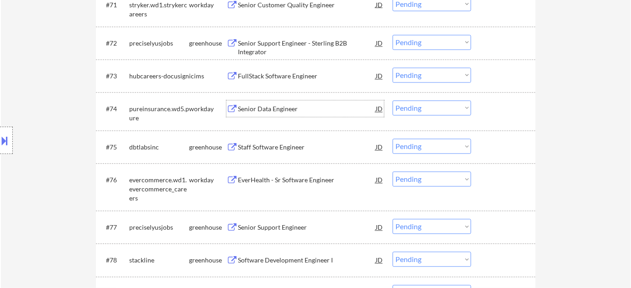
click at [280, 105] on div "Senior Data Engineer" at bounding box center [307, 109] width 138 height 9
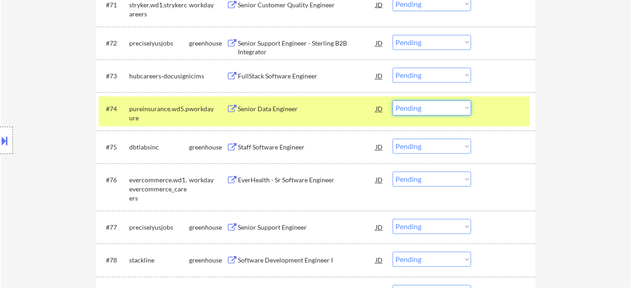
click at [422, 114] on select "Choose an option... Pending Applied Excluded (Questions) Excluded (Expired) Exc…" at bounding box center [431, 108] width 78 height 15
click at [392, 101] on select "Choose an option... Pending Applied Excluded (Questions) Excluded (Expired) Exc…" at bounding box center [431, 108] width 78 height 15
click at [282, 147] on div "Staff Software Engineer" at bounding box center [307, 147] width 138 height 9
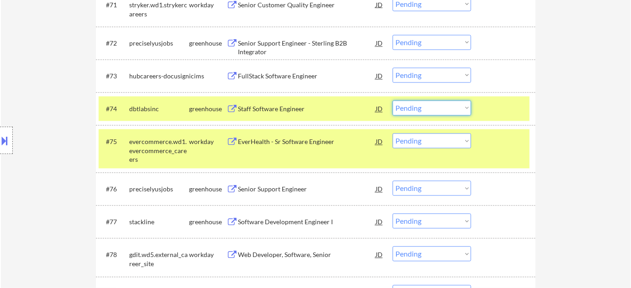
click at [437, 111] on select "Choose an option... Pending Applied Excluded (Questions) Excluded (Expired) Exc…" at bounding box center [431, 108] width 78 height 15
click at [392, 101] on select "Choose an option... Pending Applied Excluded (Questions) Excluded (Expired) Exc…" at bounding box center [431, 108] width 78 height 15
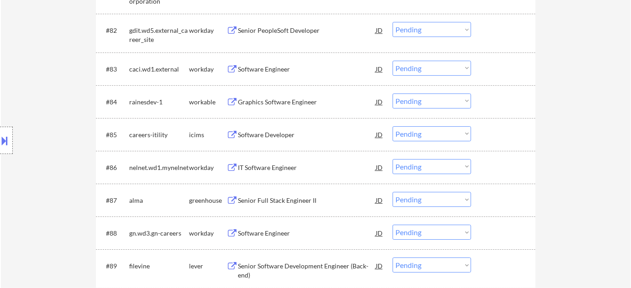
scroll to position [3318, 0]
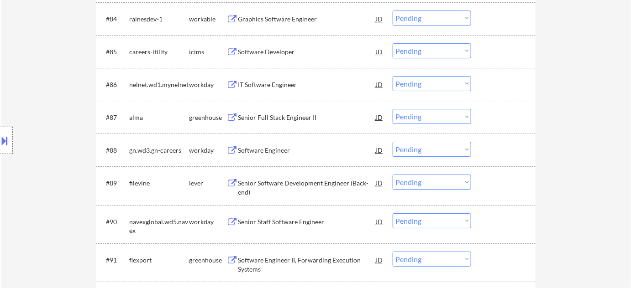
click at [421, 114] on select "Choose an option... Pending Applied Excluded (Questions) Excluded (Expired) Exc…" at bounding box center [431, 116] width 78 height 15
click at [392, 109] on select "Choose an option... Pending Applied Excluded (Questions) Excluded (Expired) Exc…" at bounding box center [431, 116] width 78 height 15
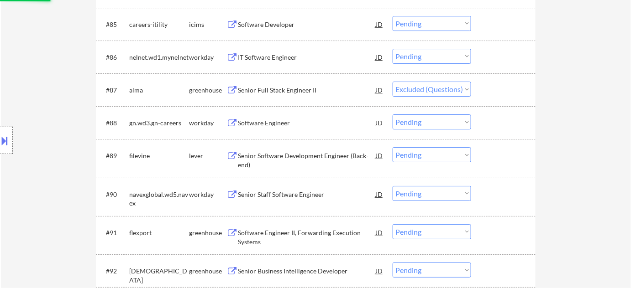
scroll to position [3360, 0]
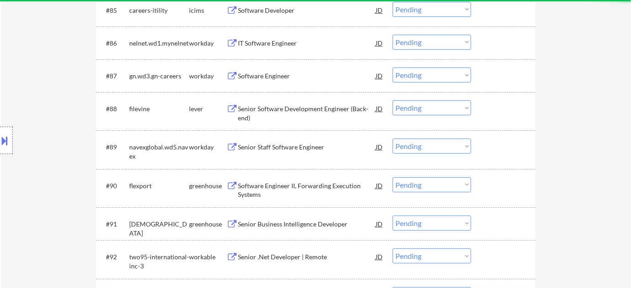
click at [304, 107] on div "Senior Software Development Engineer (Back-end)" at bounding box center [307, 113] width 138 height 18
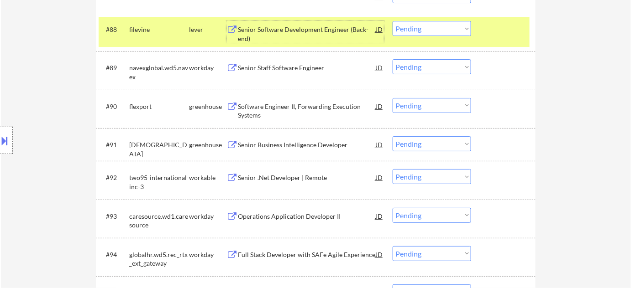
scroll to position [3443, 0]
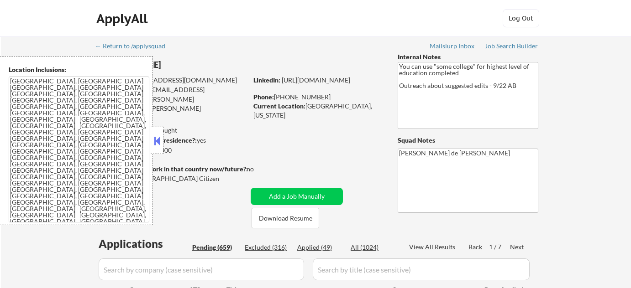
select select ""pending""
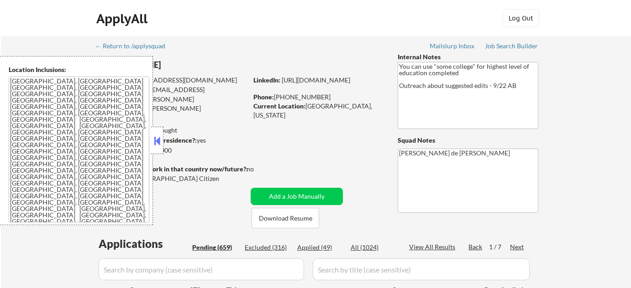
select select ""pending""
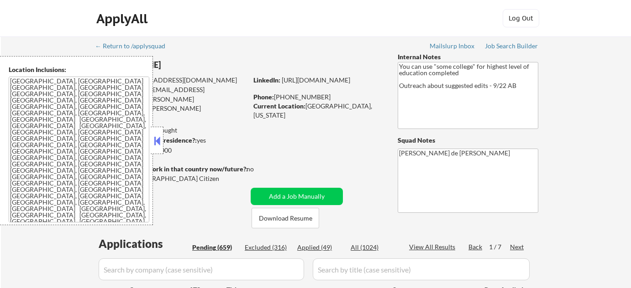
select select ""pending""
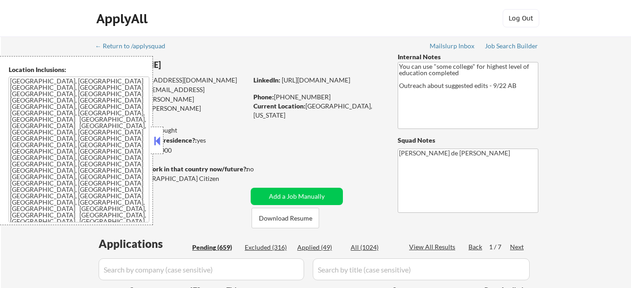
select select ""pending""
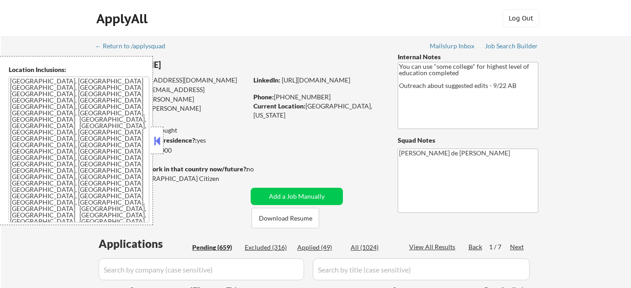
select select ""pending""
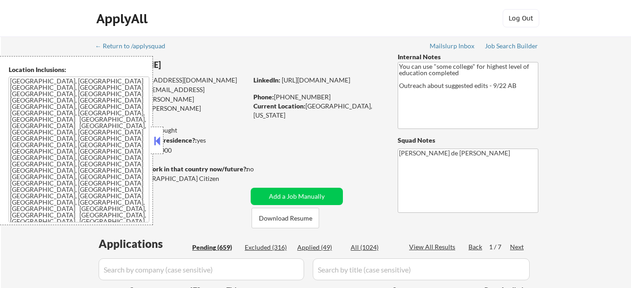
select select ""pending""
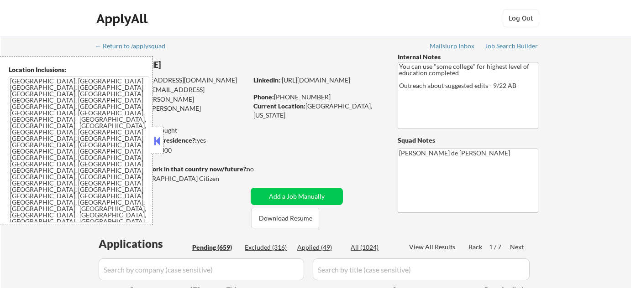
select select ""pending""
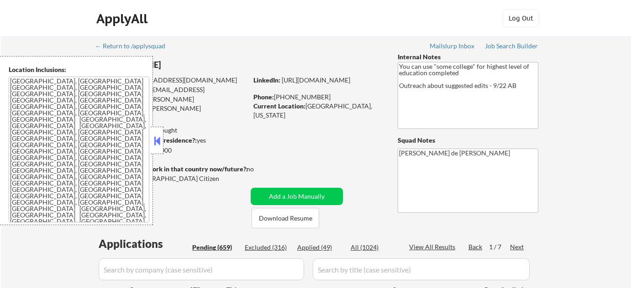
select select ""pending""
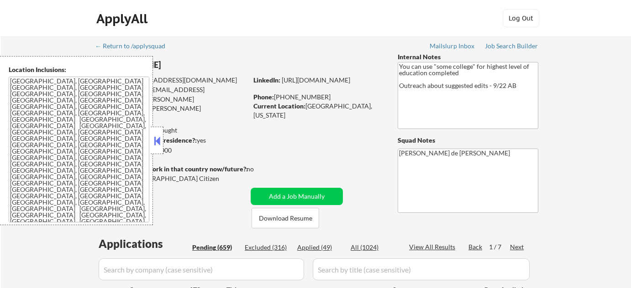
select select ""pending""
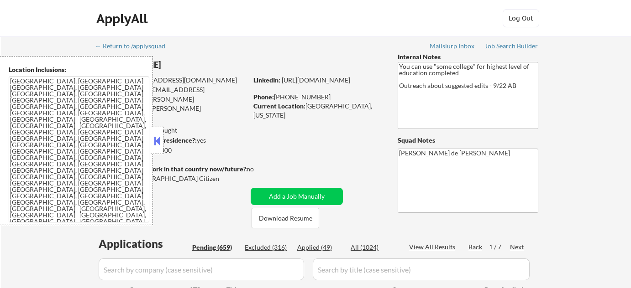
select select ""pending""
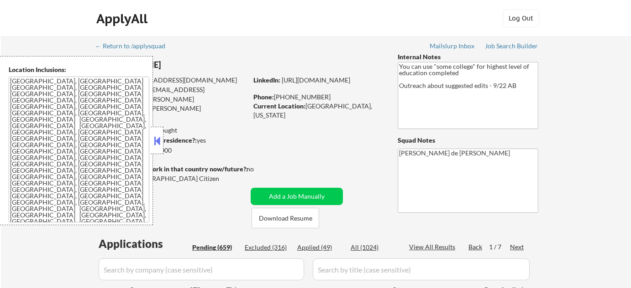
select select ""pending""
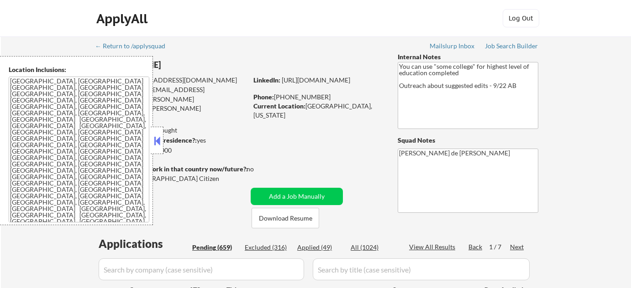
select select ""pending""
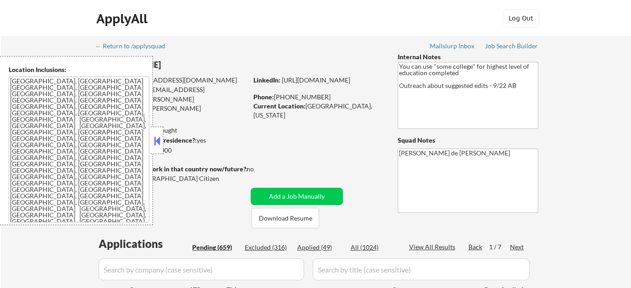
select select ""pending""
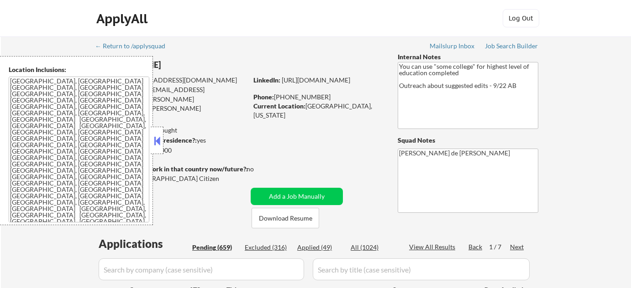
select select ""pending""
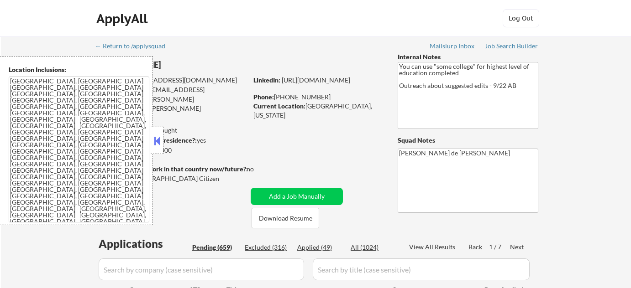
select select ""pending""
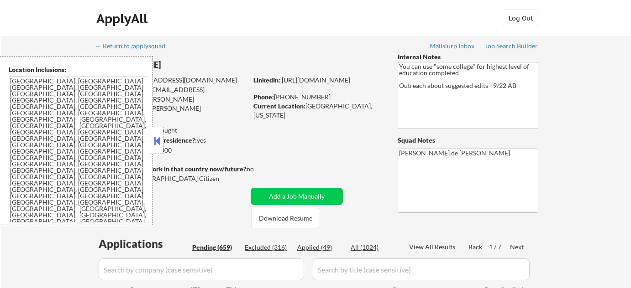
select select ""pending""
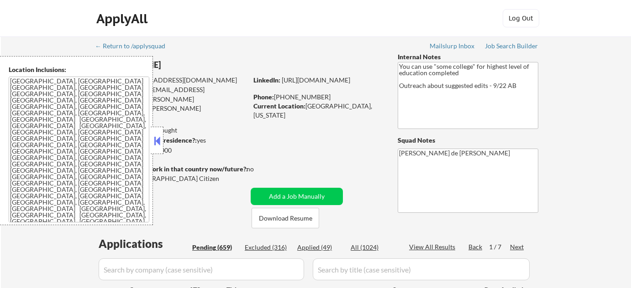
select select ""pending""
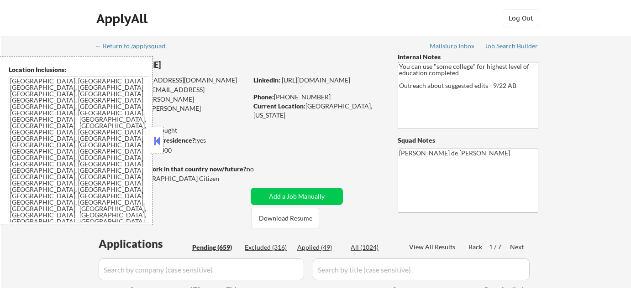
select select ""pending""
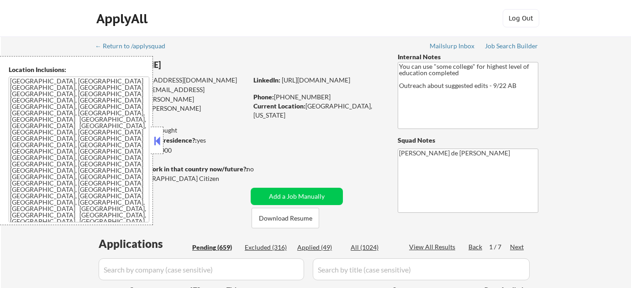
select select ""pending""
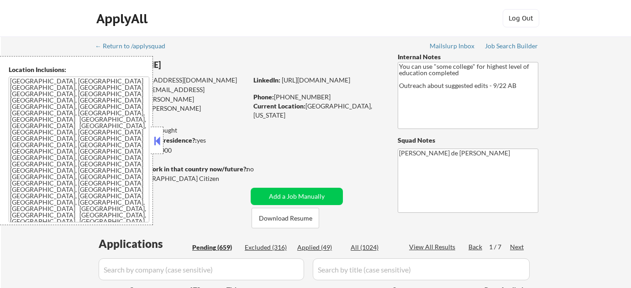
select select ""pending""
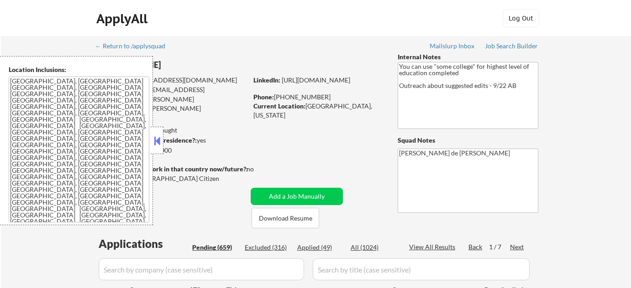
select select ""pending""
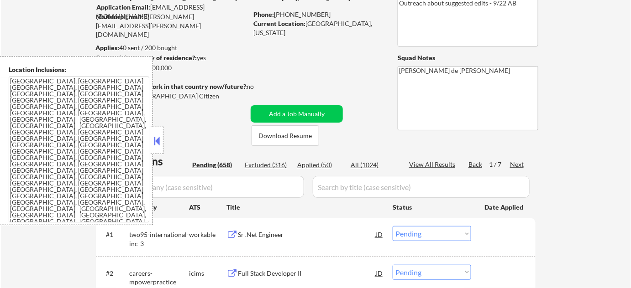
scroll to position [41, 0]
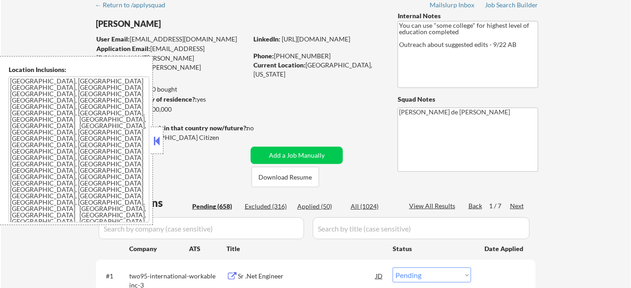
click at [154, 136] on button at bounding box center [157, 141] width 10 height 14
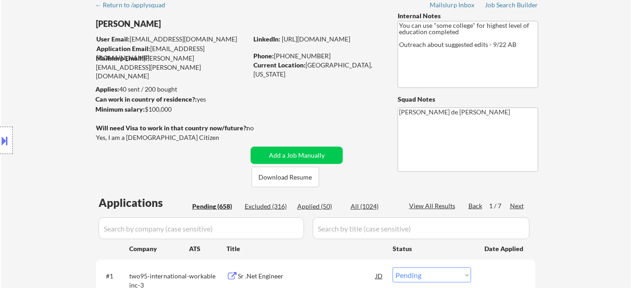
scroll to position [249, 0]
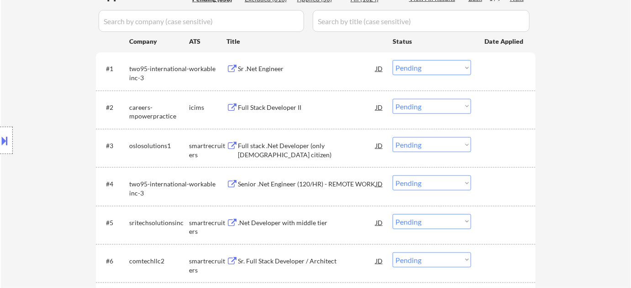
select select ""pending""
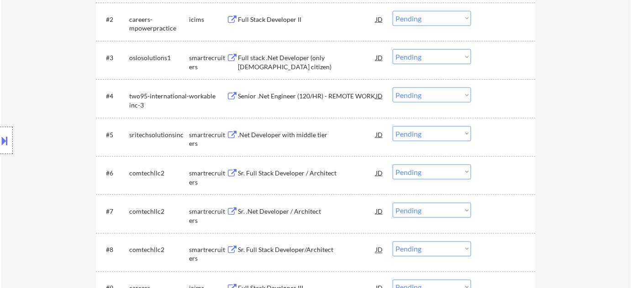
scroll to position [332, 0]
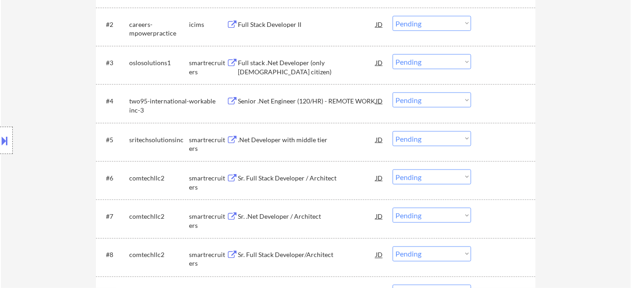
select select ""pending""
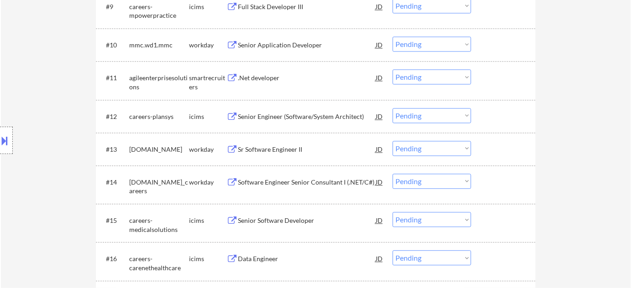
scroll to position [622, 0]
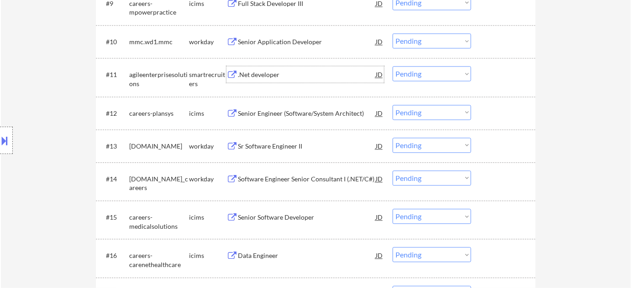
click at [252, 75] on div ".Net developer" at bounding box center [307, 74] width 138 height 9
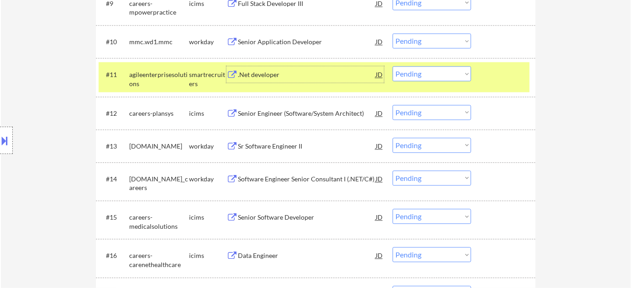
click at [411, 68] on select "Choose an option... Pending Applied Excluded (Questions) Excluded (Expired) Exc…" at bounding box center [431, 73] width 78 height 15
click at [392, 66] on select "Choose an option... Pending Applied Excluded (Questions) Excluded (Expired) Exc…" at bounding box center [431, 73] width 78 height 15
select select ""pending""
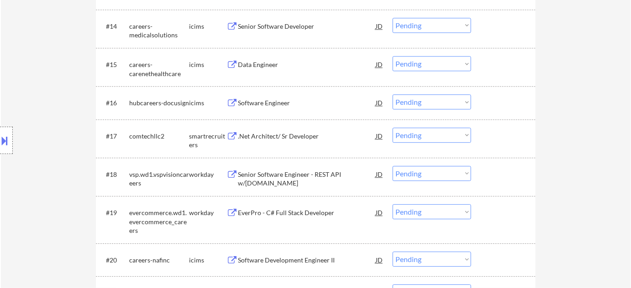
scroll to position [788, 0]
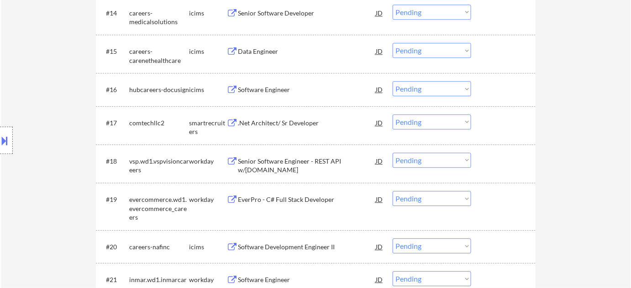
click at [320, 160] on div "Senior Software Engineer - REST API w/[DOMAIN_NAME]" at bounding box center [307, 166] width 138 height 18
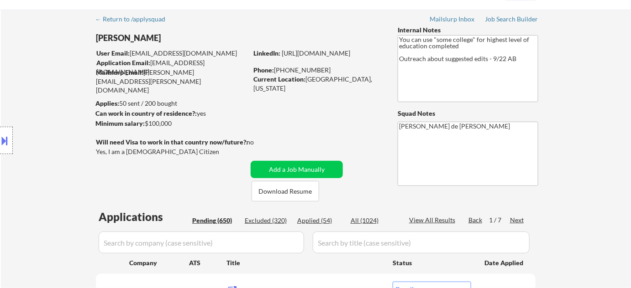
scroll to position [41, 0]
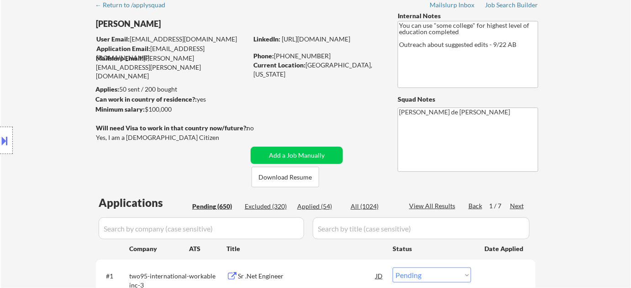
click at [321, 202] on div "Applied (54)" at bounding box center [320, 206] width 46 height 9
select select ""applied""
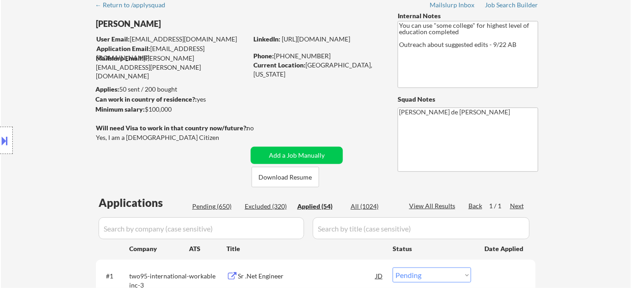
select select ""applied""
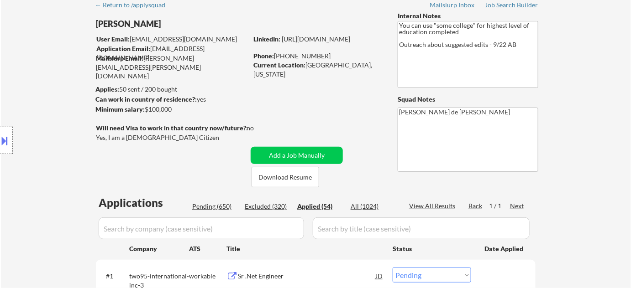
select select ""applied""
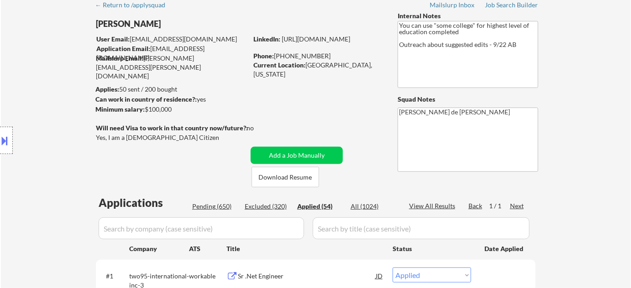
select select ""applied""
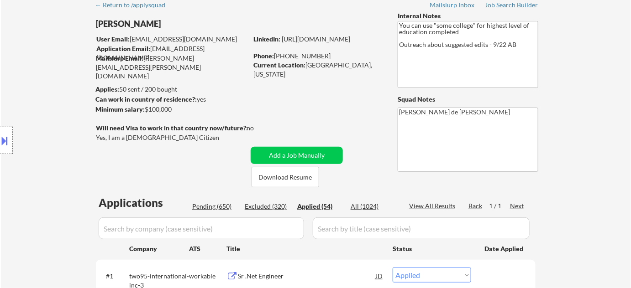
select select ""applied""
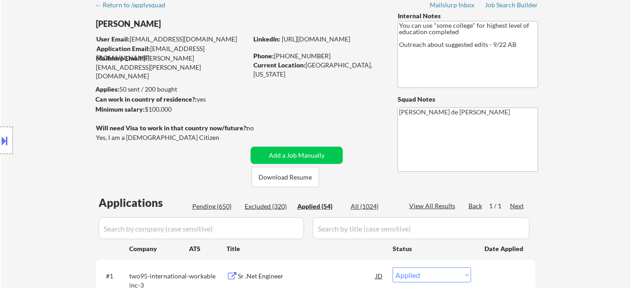
select select ""applied""
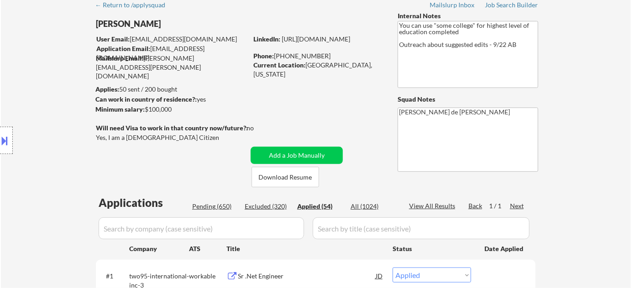
select select ""applied""
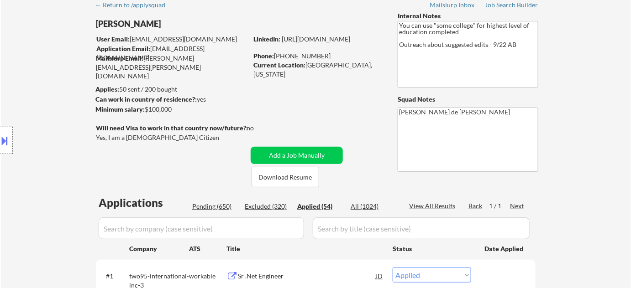
select select ""applied""
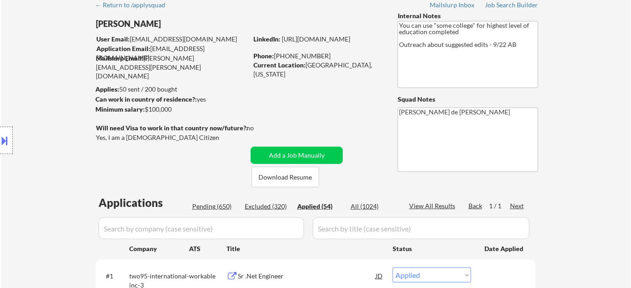
select select ""applied""
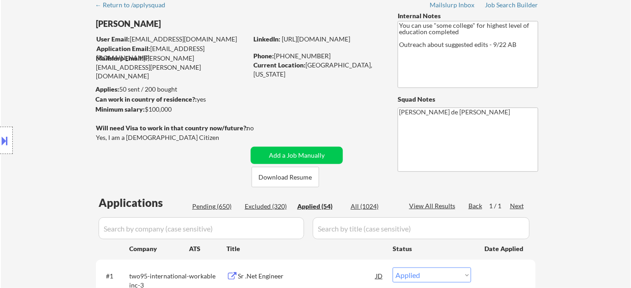
select select ""applied""
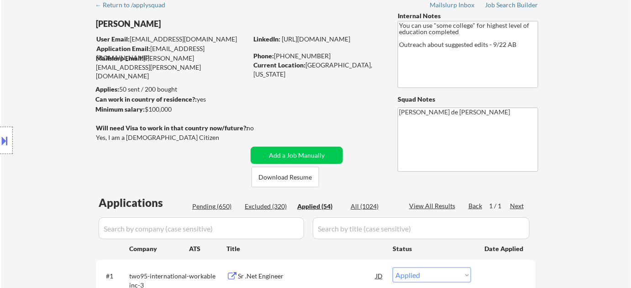
select select ""applied""
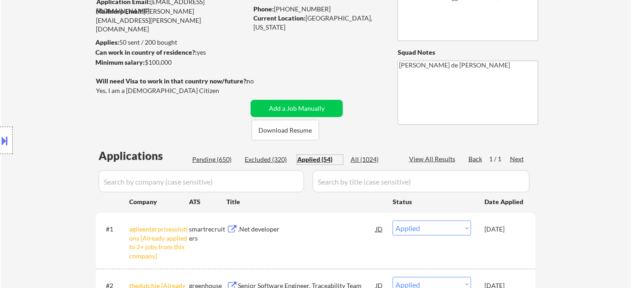
scroll to position [83, 0]
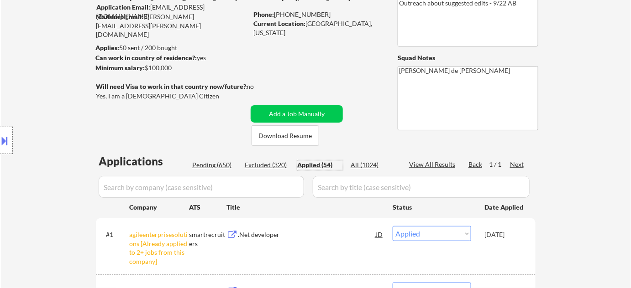
click at [218, 165] on div "Pending (650)" at bounding box center [215, 165] width 46 height 9
select select ""pending""
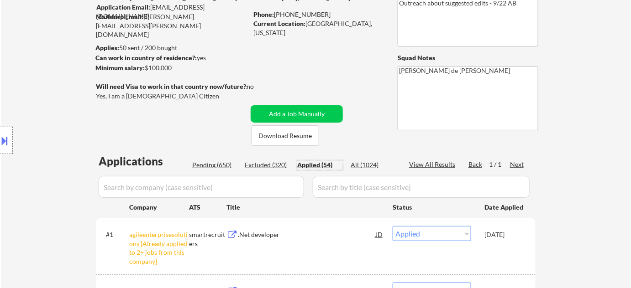
select select ""pending""
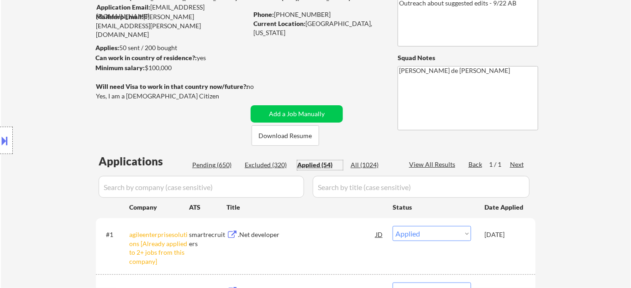
select select ""pending""
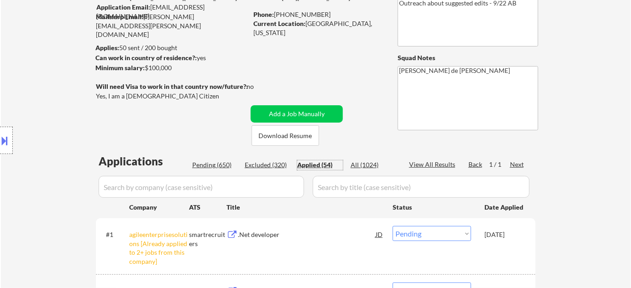
select select ""pending""
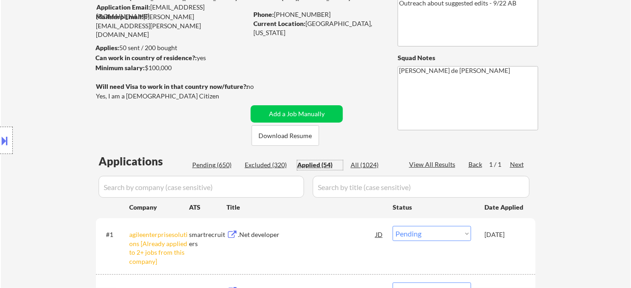
select select ""pending""
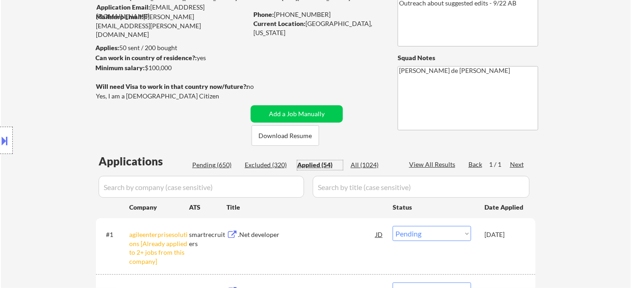
select select ""pending""
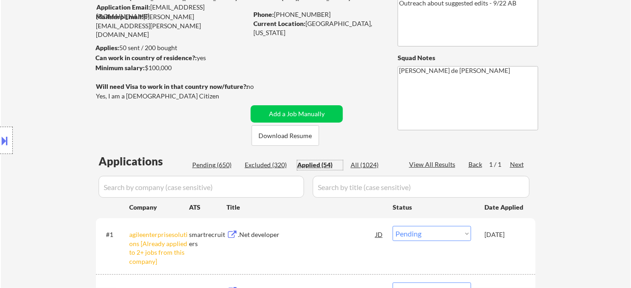
select select ""pending""
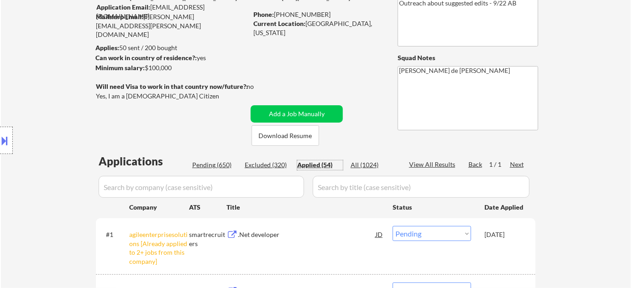
select select ""pending""
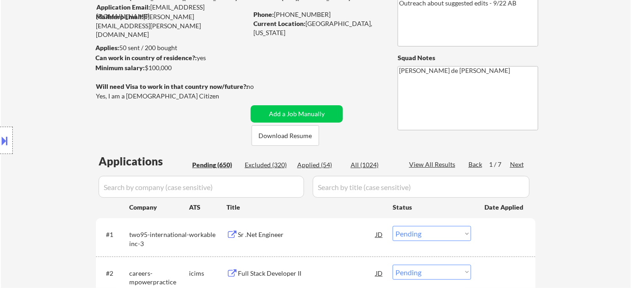
scroll to position [805, 0]
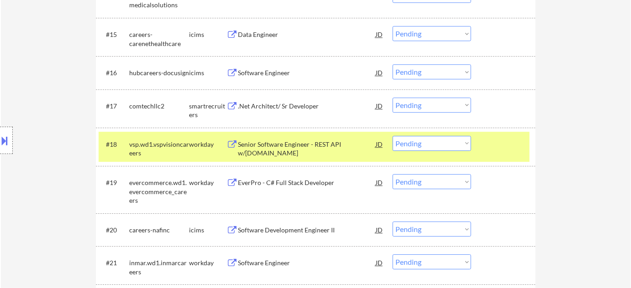
drag, startPoint x: 411, startPoint y: 144, endPoint x: 412, endPoint y: 150, distance: 6.1
click at [411, 144] on select "Choose an option... Pending Applied Excluded (Questions) Excluded (Expired) Exc…" at bounding box center [431, 143] width 78 height 15
click at [392, 136] on select "Choose an option... Pending Applied Excluded (Questions) Excluded (Expired) Exc…" at bounding box center [431, 143] width 78 height 15
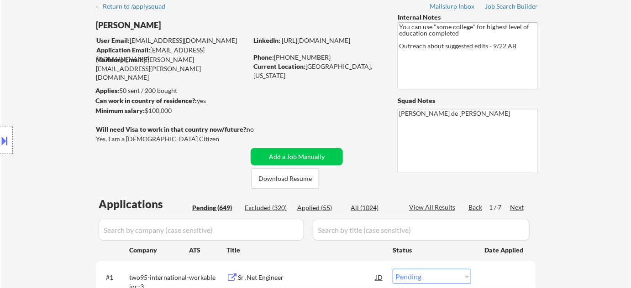
scroll to position [83, 0]
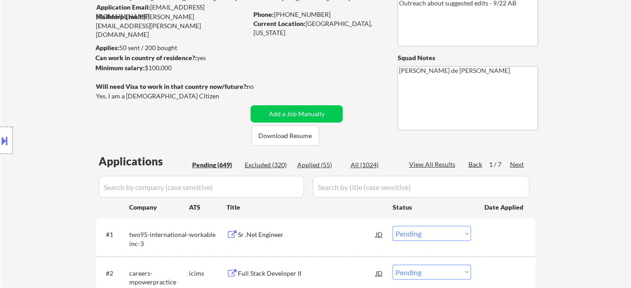
click at [507, 162] on div "1 / 7" at bounding box center [499, 164] width 21 height 9
click at [515, 163] on div "Next" at bounding box center [517, 164] width 15 height 9
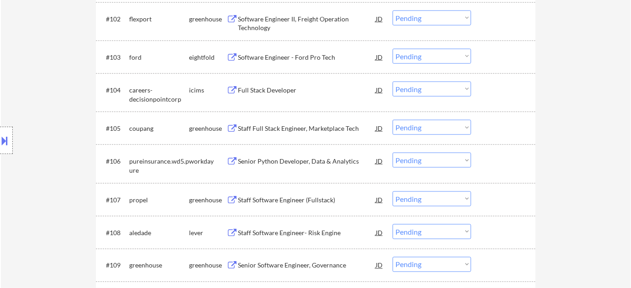
scroll to position [415, 0]
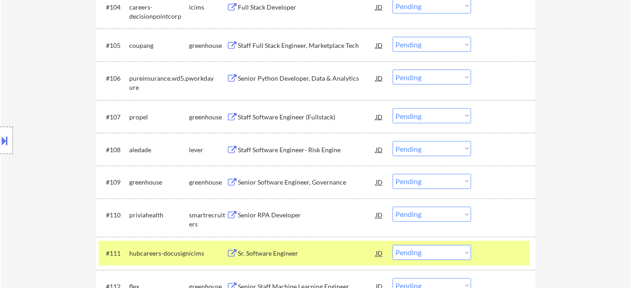
click at [286, 118] on div "Staff Software Engineer (Fullstack)" at bounding box center [307, 117] width 138 height 9
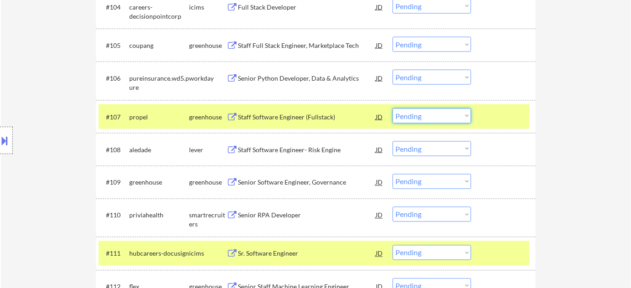
click at [423, 120] on select "Choose an option... Pending Applied Excluded (Questions) Excluded (Expired) Exc…" at bounding box center [431, 116] width 78 height 15
click at [392, 109] on select "Choose an option... Pending Applied Excluded (Questions) Excluded (Expired) Exc…" at bounding box center [431, 116] width 78 height 15
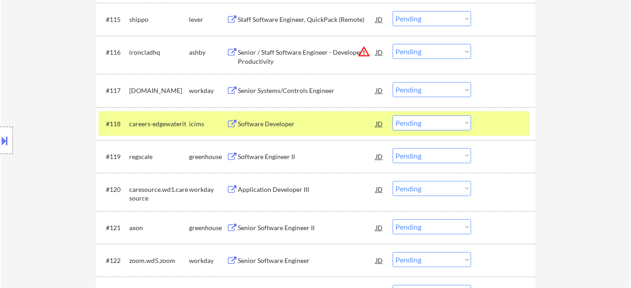
scroll to position [788, 0]
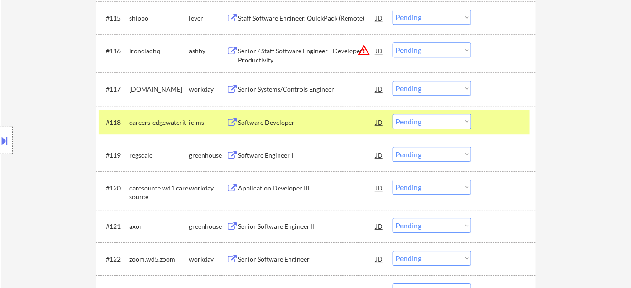
click at [272, 83] on div "Senior Systems/Controls Engineer" at bounding box center [307, 89] width 138 height 16
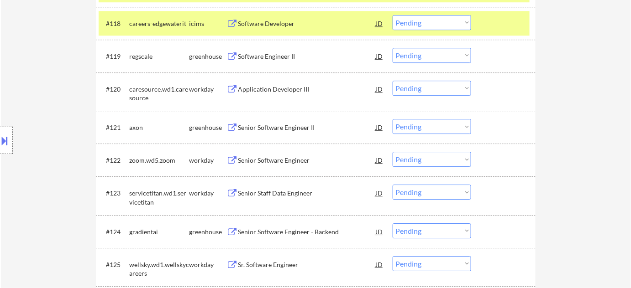
scroll to position [913, 0]
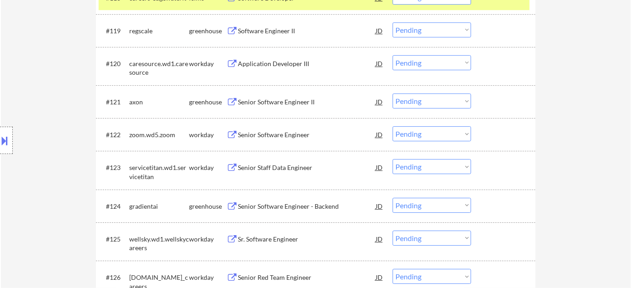
click at [274, 137] on div "Senior Software Engineer" at bounding box center [307, 134] width 138 height 9
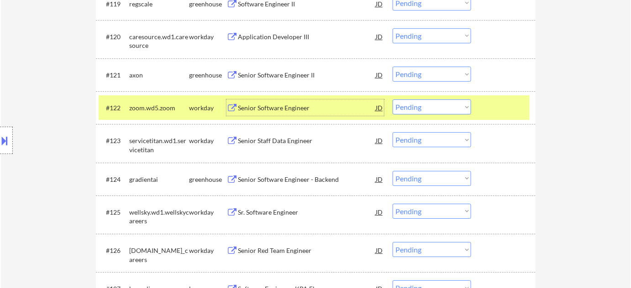
scroll to position [954, 0]
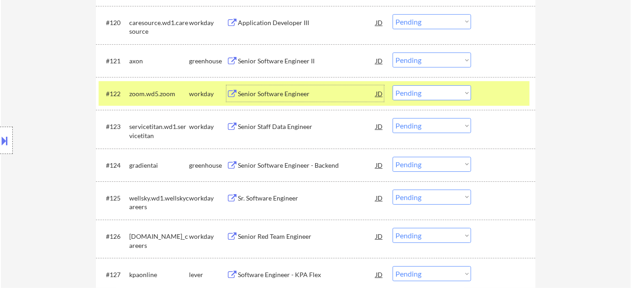
drag, startPoint x: 260, startPoint y: 198, endPoint x: 258, endPoint y: 193, distance: 5.3
click at [259, 198] on div "Sr. Software Engineer" at bounding box center [307, 198] width 138 height 9
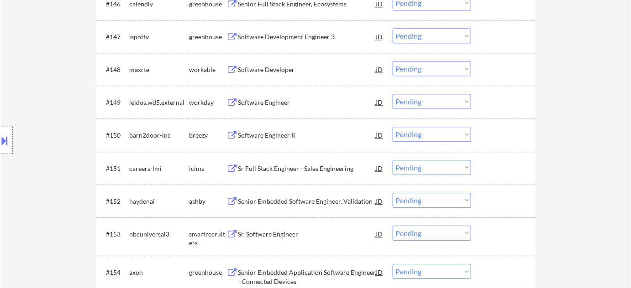
scroll to position [1908, 0]
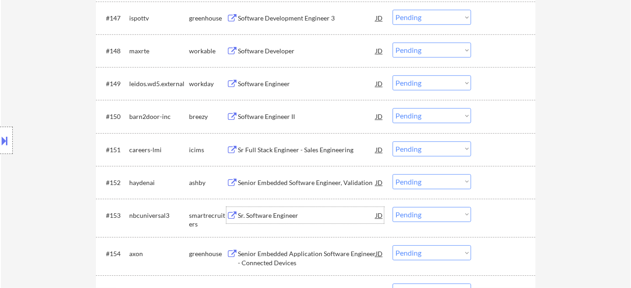
click at [275, 213] on div "Sr. Software Engineer" at bounding box center [307, 215] width 138 height 9
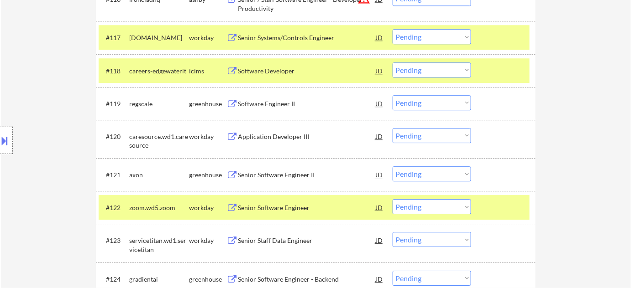
scroll to position [871, 0]
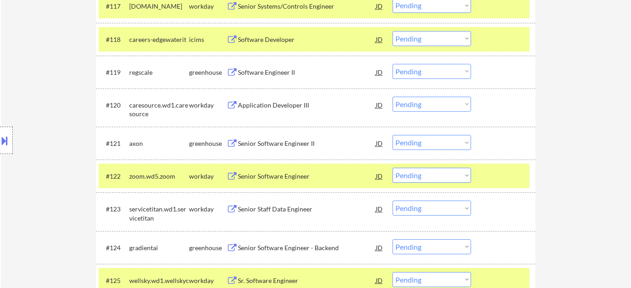
click at [424, 173] on select "Choose an option... Pending Applied Excluded (Questions) Excluded (Expired) Exc…" at bounding box center [431, 175] width 78 height 15
click at [392, 168] on select "Choose an option... Pending Applied Excluded (Questions) Excluded (Expired) Exc…" at bounding box center [431, 175] width 78 height 15
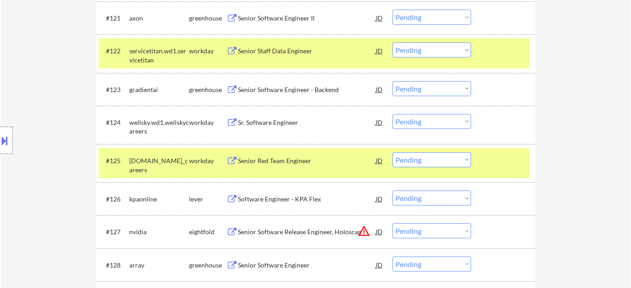
scroll to position [995, 0]
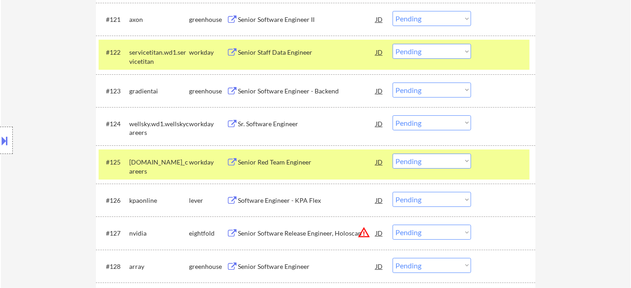
click at [435, 123] on select "Choose an option... Pending Applied Excluded (Questions) Excluded (Expired) Exc…" at bounding box center [431, 122] width 78 height 15
click at [392, 115] on select "Choose an option... Pending Applied Excluded (Questions) Excluded (Expired) Exc…" at bounding box center [431, 122] width 78 height 15
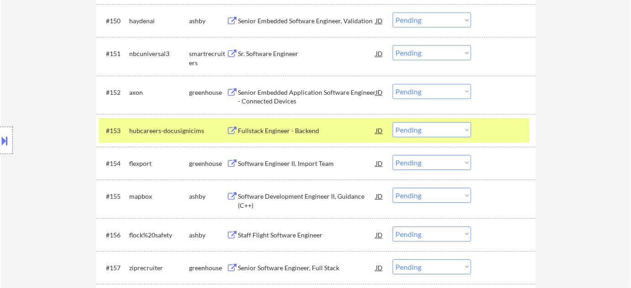
scroll to position [1949, 0]
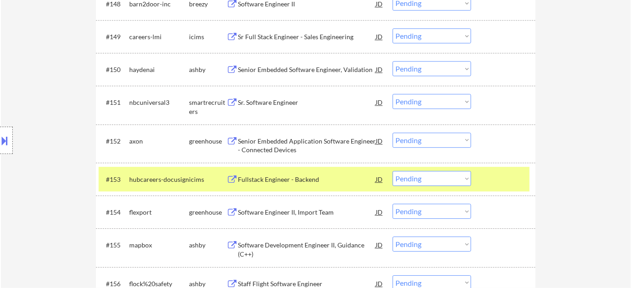
click at [454, 100] on select "Choose an option... Pending Applied Excluded (Questions) Excluded (Expired) Exc…" at bounding box center [431, 101] width 78 height 15
click at [392, 94] on select "Choose an option... Pending Applied Excluded (Questions) Excluded (Expired) Exc…" at bounding box center [431, 101] width 78 height 15
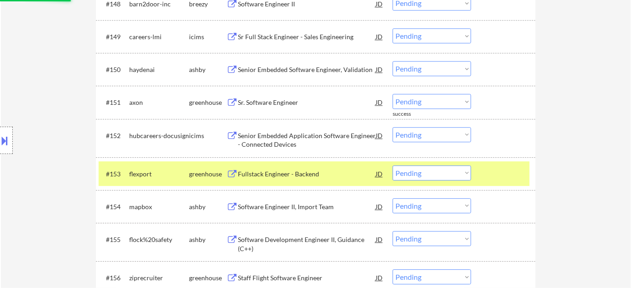
scroll to position [2074, 0]
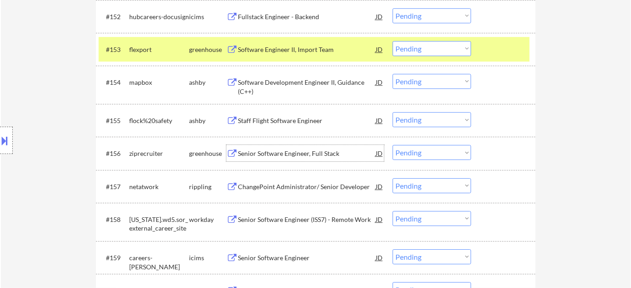
click at [318, 152] on div "Senior Software Engineer, Full Stack" at bounding box center [307, 153] width 138 height 9
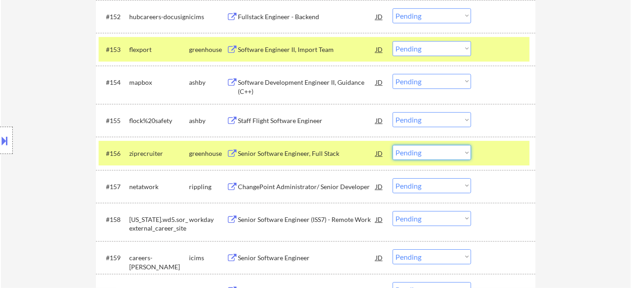
click at [421, 150] on select "Choose an option... Pending Applied Excluded (Questions) Excluded (Expired) Exc…" at bounding box center [431, 152] width 78 height 15
click at [392, 145] on select "Choose an option... Pending Applied Excluded (Questions) Excluded (Expired) Exc…" at bounding box center [431, 152] width 78 height 15
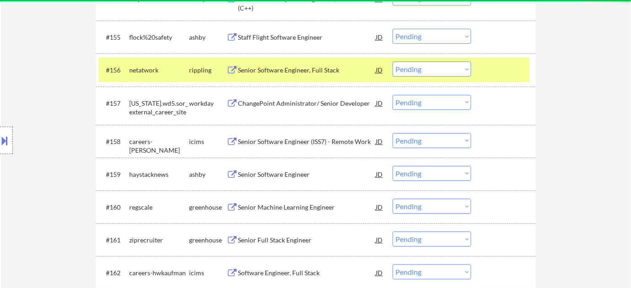
scroll to position [2240, 0]
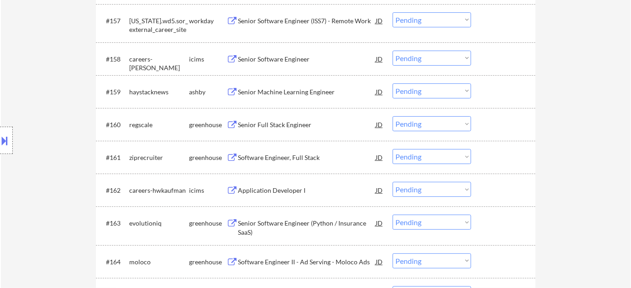
click at [284, 126] on div "Senior Full Stack Engineer" at bounding box center [307, 124] width 138 height 9
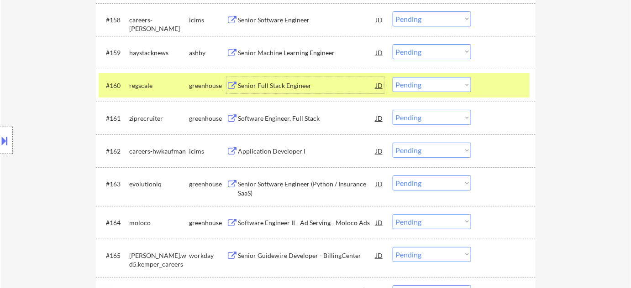
scroll to position [2322, 0]
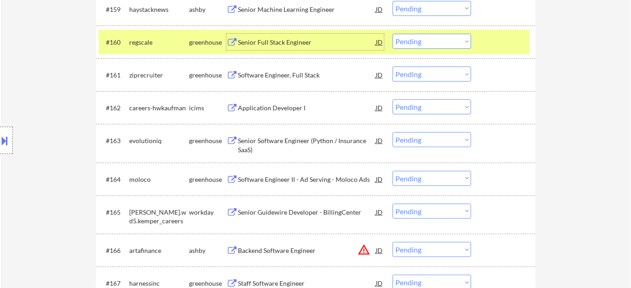
click at [274, 141] on div "Senior Software Engineer (Python / Insurance SaaS)" at bounding box center [307, 145] width 138 height 18
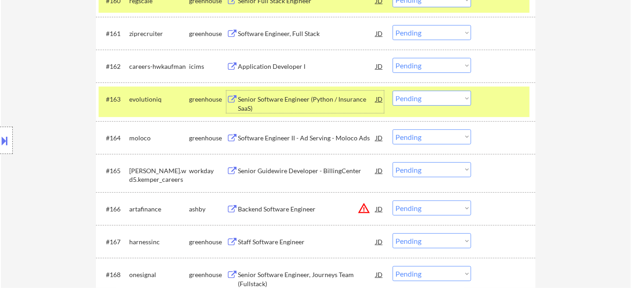
scroll to position [2406, 0]
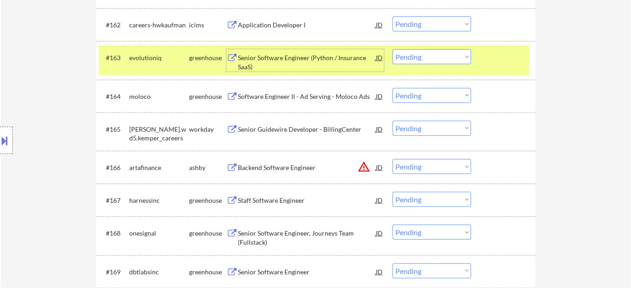
click at [365, 167] on button "warning_amber" at bounding box center [363, 167] width 13 height 13
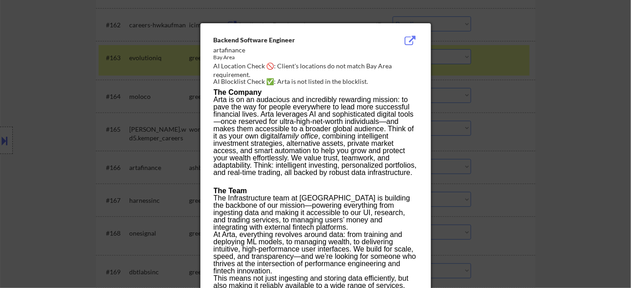
click at [491, 167] on div at bounding box center [315, 144] width 631 height 288
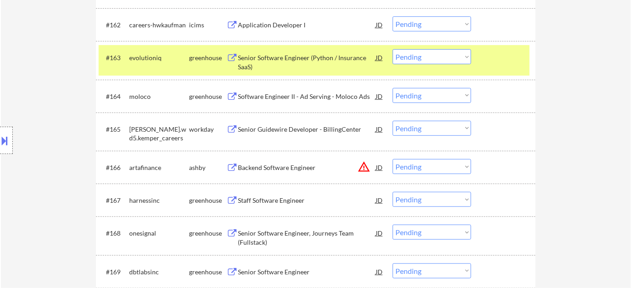
drag, startPoint x: 429, startPoint y: 164, endPoint x: 429, endPoint y: 172, distance: 8.7
click at [428, 164] on select "Choose an option... Pending Applied Excluded (Questions) Excluded (Expired) Exc…" at bounding box center [431, 166] width 78 height 15
click at [392, 159] on select "Choose an option... Pending Applied Excluded (Questions) Excluded (Expired) Exc…" at bounding box center [431, 166] width 78 height 15
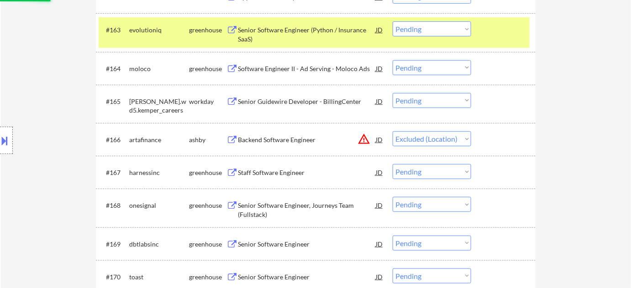
scroll to position [2447, 0]
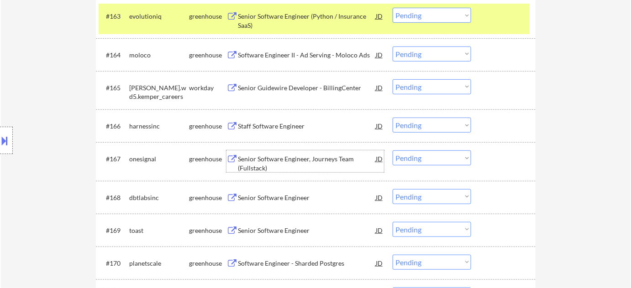
click at [262, 169] on div "Senior Software Engineer, Journeys Team (Fullstack)" at bounding box center [307, 164] width 138 height 18
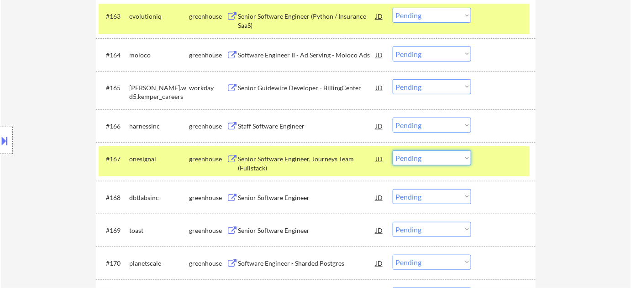
click at [443, 162] on select "Choose an option... Pending Applied Excluded (Questions) Excluded (Expired) Exc…" at bounding box center [431, 158] width 78 height 15
click at [392, 151] on select "Choose an option... Pending Applied Excluded (Questions) Excluded (Expired) Exc…" at bounding box center [431, 158] width 78 height 15
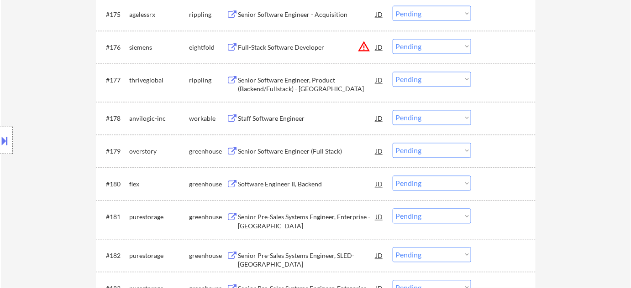
scroll to position [2862, 0]
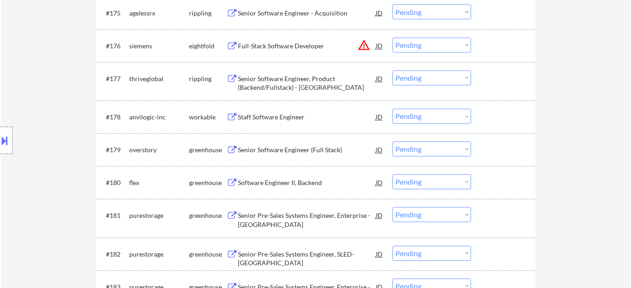
click at [291, 80] on div "Senior Software Engineer, Product (Backend/Fullstack) - US" at bounding box center [307, 84] width 138 height 18
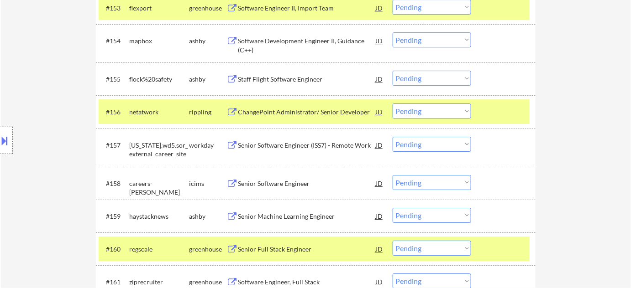
scroll to position [2240, 0]
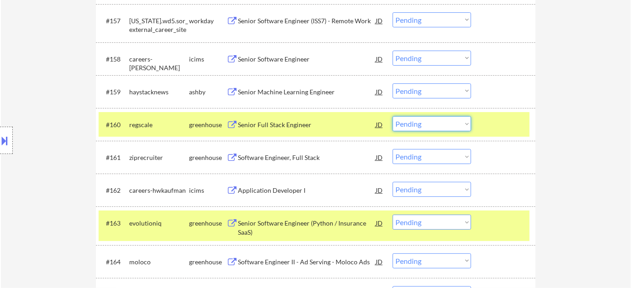
drag, startPoint x: 436, startPoint y: 118, endPoint x: 437, endPoint y: 124, distance: 6.4
click at [437, 117] on select "Choose an option... Pending Applied Excluded (Questions) Excluded (Expired) Exc…" at bounding box center [431, 123] width 78 height 15
click at [392, 116] on select "Choose an option... Pending Applied Excluded (Questions) Excluded (Expired) Exc…" at bounding box center [431, 123] width 78 height 15
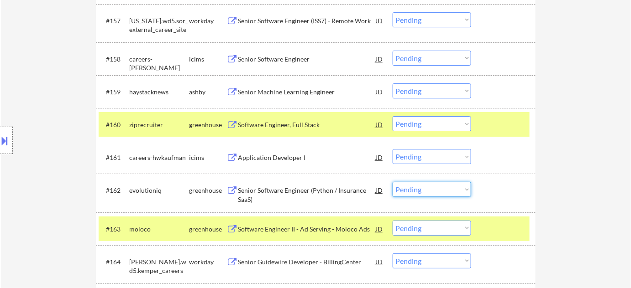
click at [417, 192] on select "Choose an option... Pending Applied Excluded (Questions) Excluded (Expired) Exc…" at bounding box center [431, 189] width 78 height 15
click at [392, 182] on select "Choose an option... Pending Applied Excluded (Questions) Excluded (Expired) Exc…" at bounding box center [431, 189] width 78 height 15
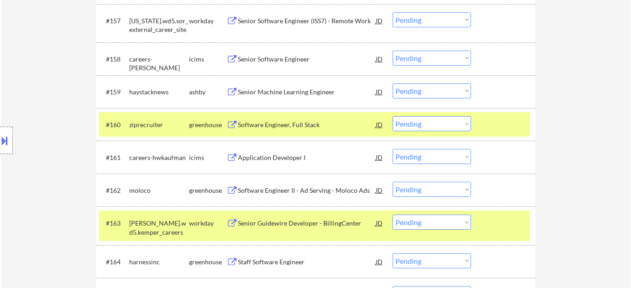
scroll to position [2725, 0]
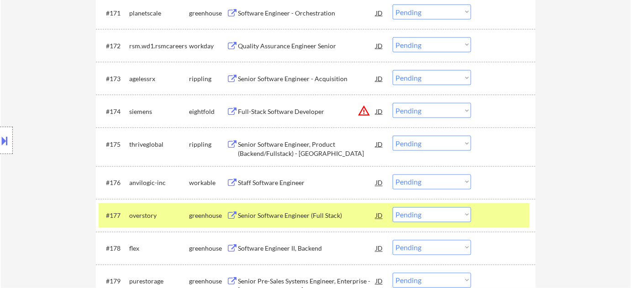
click at [423, 145] on select "Choose an option... Pending Applied Excluded (Questions) Excluded (Expired) Exc…" at bounding box center [431, 143] width 78 height 15
click at [392, 136] on select "Choose an option... Pending Applied Excluded (Questions) Excluded (Expired) Exc…" at bounding box center [431, 143] width 78 height 15
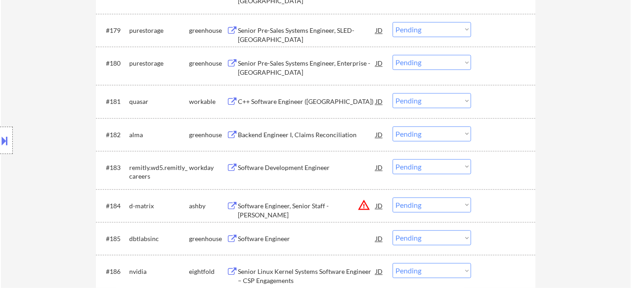
scroll to position [3223, 0]
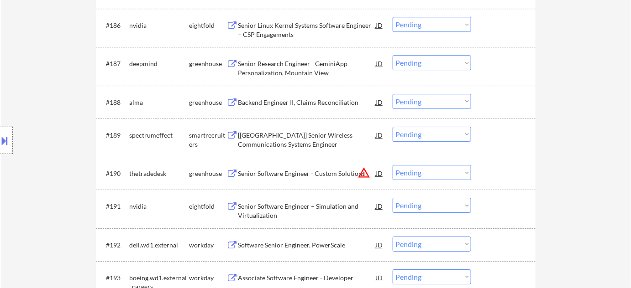
click at [410, 176] on select "Choose an option... Pending Applied Excluded (Questions) Excluded (Expired) Exc…" at bounding box center [431, 172] width 78 height 15
click at [392, 165] on select "Choose an option... Pending Applied Excluded (Questions) Excluded (Expired) Exc…" at bounding box center [431, 172] width 78 height 15
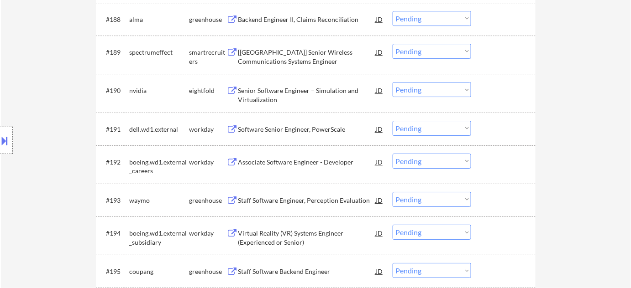
scroll to position [3347, 0]
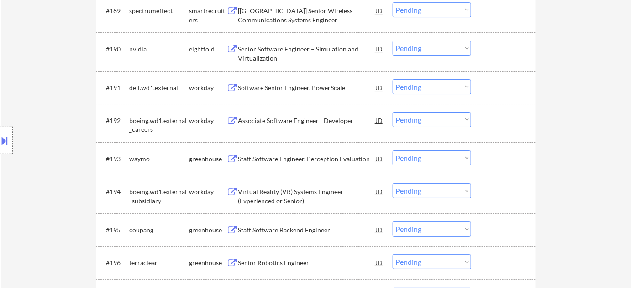
click at [306, 161] on div "Staff Software Engineer, Perception Evaluation" at bounding box center [307, 159] width 138 height 9
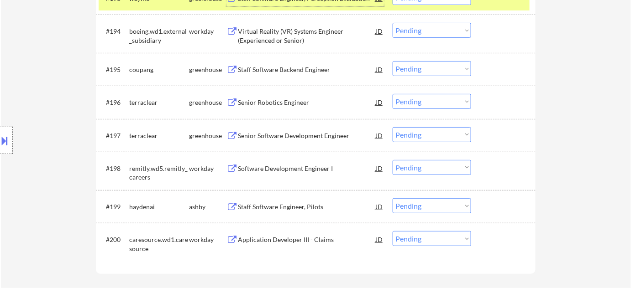
scroll to position [3513, 0]
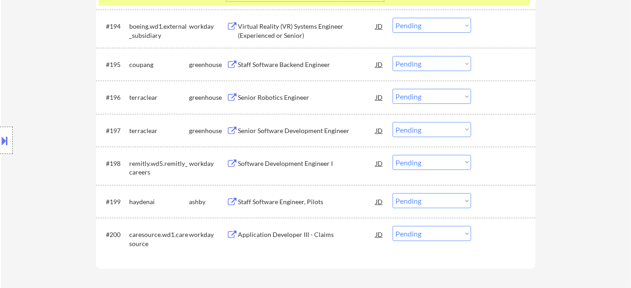
click at [288, 131] on div "Senior Software Development Engineer" at bounding box center [307, 130] width 138 height 9
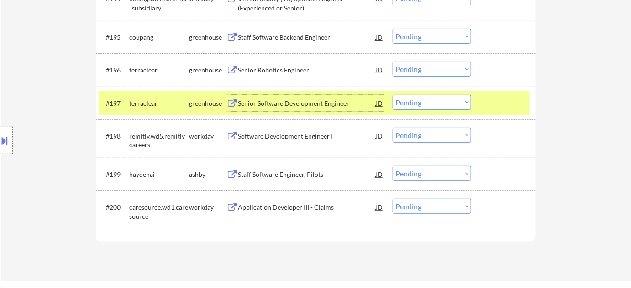
scroll to position [3554, 0]
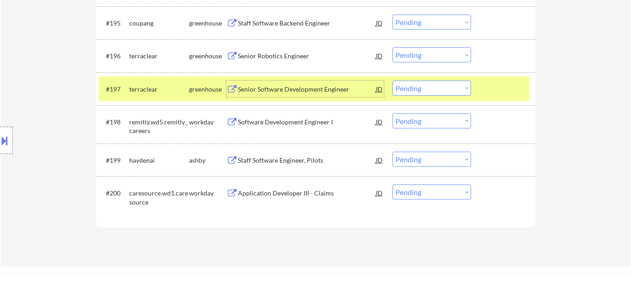
drag, startPoint x: 411, startPoint y: 85, endPoint x: 414, endPoint y: 94, distance: 10.3
click at [411, 85] on select "Choose an option... Pending Applied Excluded (Questions) Excluded (Expired) Exc…" at bounding box center [431, 88] width 78 height 15
click at [392, 81] on select "Choose an option... Pending Applied Excluded (Questions) Excluded (Expired) Exc…" at bounding box center [431, 88] width 78 height 15
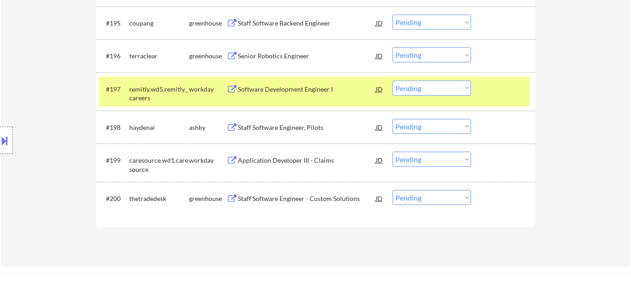
scroll to position [3430, 0]
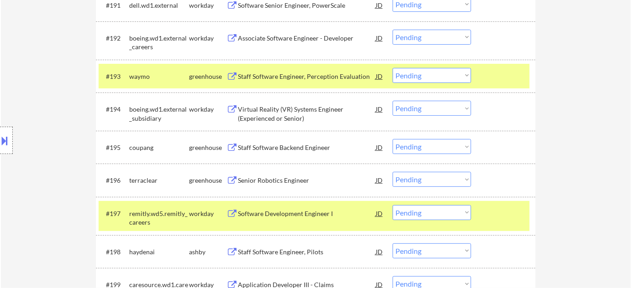
click at [261, 149] on div "Staff Software Backend Engineer" at bounding box center [307, 147] width 138 height 9
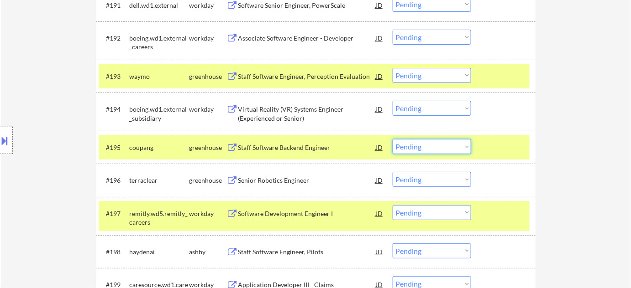
click at [424, 145] on select "Choose an option... Pending Applied Excluded (Questions) Excluded (Expired) Exc…" at bounding box center [431, 146] width 78 height 15
click at [392, 139] on select "Choose an option... Pending Applied Excluded (Questions) Excluded (Expired) Exc…" at bounding box center [431, 146] width 78 height 15
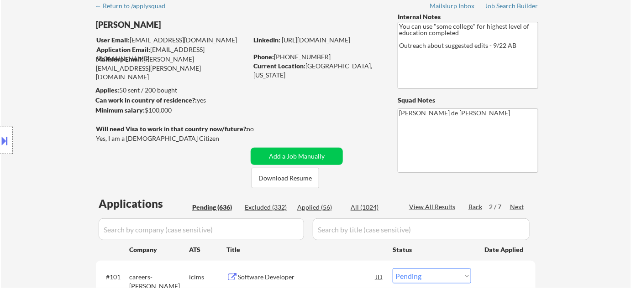
scroll to position [83, 0]
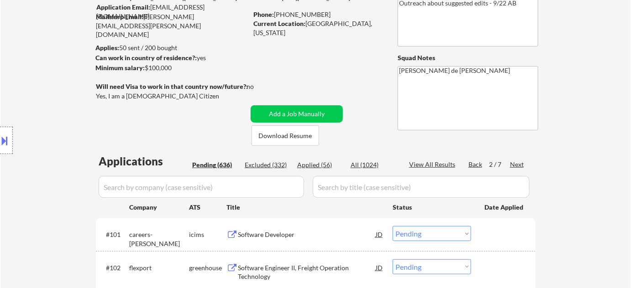
click at [516, 162] on div "Next" at bounding box center [517, 164] width 15 height 9
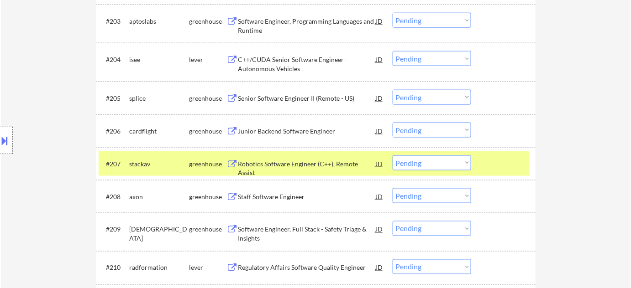
scroll to position [290, 0]
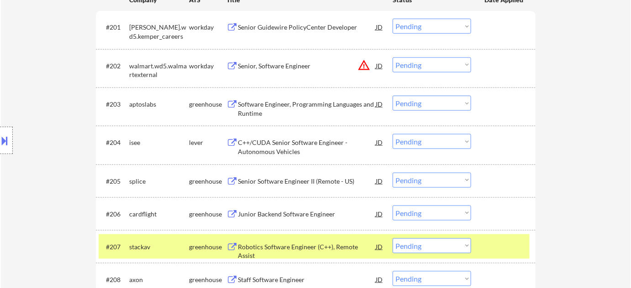
click at [432, 61] on select "Choose an option... Pending Applied Excluded (Questions) Excluded (Expired) Exc…" at bounding box center [431, 64] width 78 height 15
click at [392, 57] on select "Choose an option... Pending Applied Excluded (Questions) Excluded (Expired) Exc…" at bounding box center [431, 64] width 78 height 15
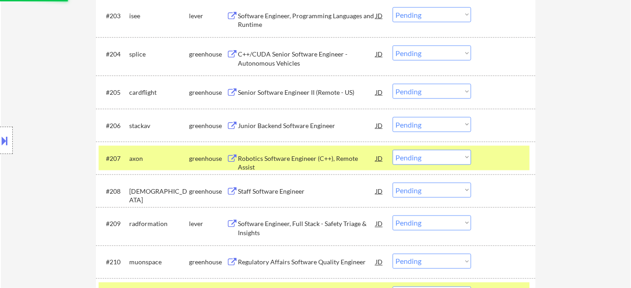
scroll to position [497, 0]
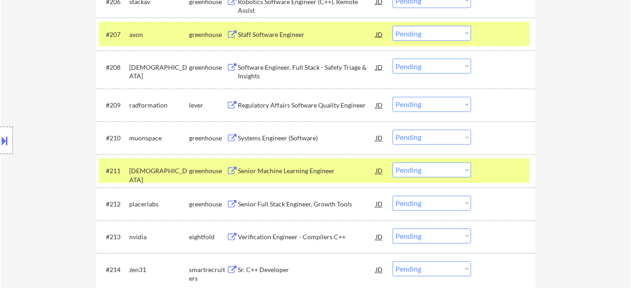
click at [309, 203] on div "Senior Full Stack Engineer, Growth Tools" at bounding box center [307, 204] width 138 height 9
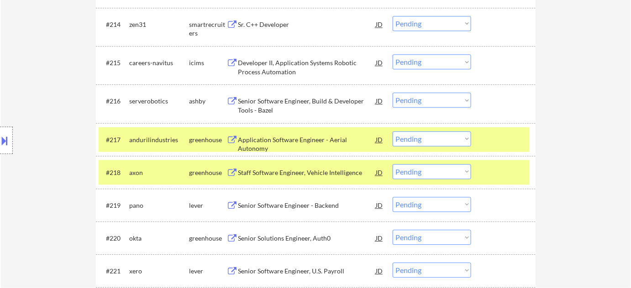
scroll to position [746, 0]
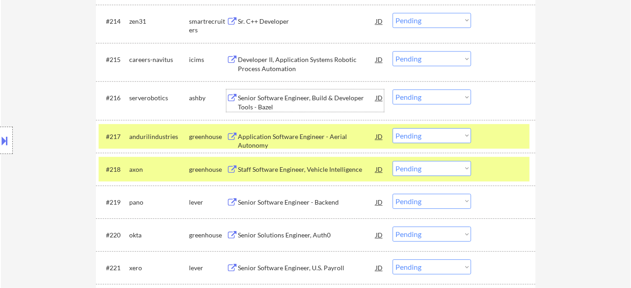
click at [276, 103] on div "Senior Software Engineer, Build & Developer Tools - Bazel" at bounding box center [307, 103] width 138 height 18
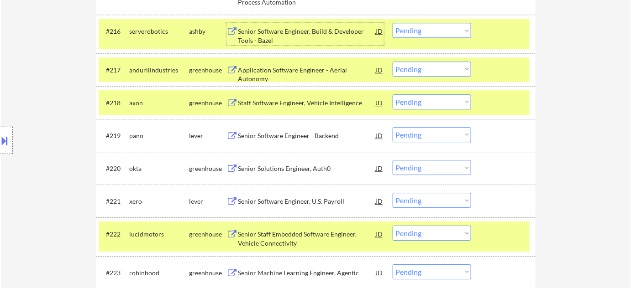
scroll to position [830, 0]
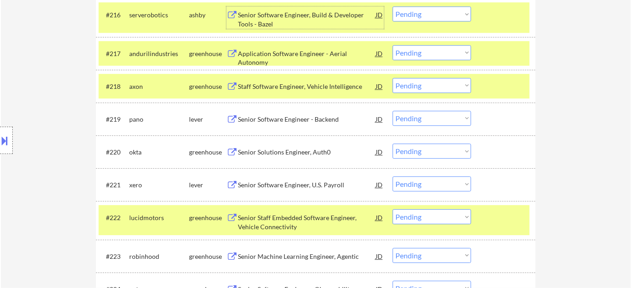
click at [288, 119] on div "Senior Software Engineer - Backend" at bounding box center [307, 119] width 138 height 9
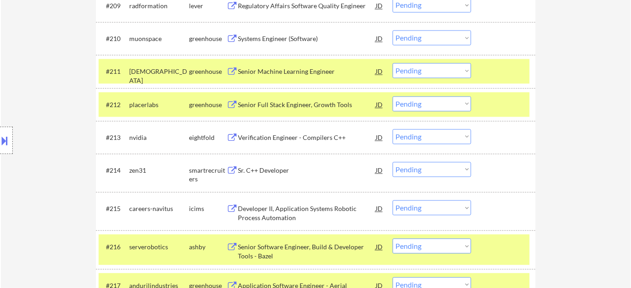
scroll to position [580, 0]
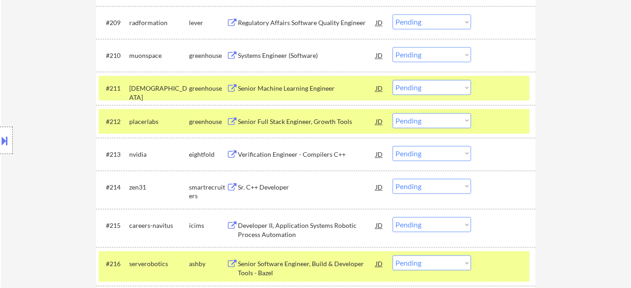
drag, startPoint x: 423, startPoint y: 119, endPoint x: 425, endPoint y: 126, distance: 7.8
click at [423, 119] on select "Choose an option... Pending Applied Excluded (Questions) Excluded (Expired) Exc…" at bounding box center [431, 120] width 78 height 15
click at [392, 113] on select "Choose an option... Pending Applied Excluded (Questions) Excluded (Expired) Exc…" at bounding box center [431, 120] width 78 height 15
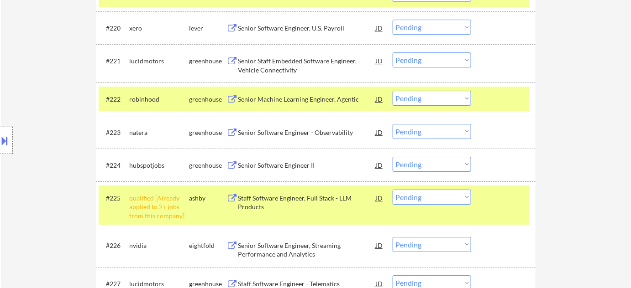
scroll to position [667, 0]
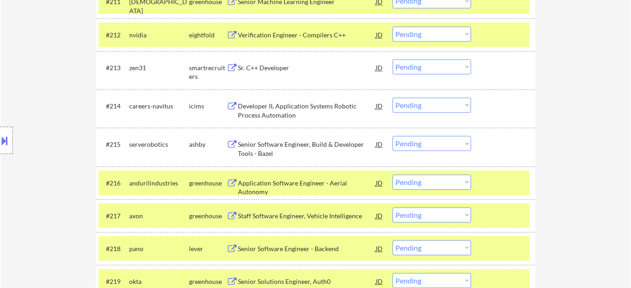
drag, startPoint x: 436, startPoint y: 144, endPoint x: 435, endPoint y: 150, distance: 5.6
click at [436, 144] on select "Choose an option... Pending Applied Excluded (Questions) Excluded (Expired) Exc…" at bounding box center [431, 143] width 78 height 15
click at [392, 136] on select "Choose an option... Pending Applied Excluded (Questions) Excluded (Expired) Exc…" at bounding box center [431, 143] width 78 height 15
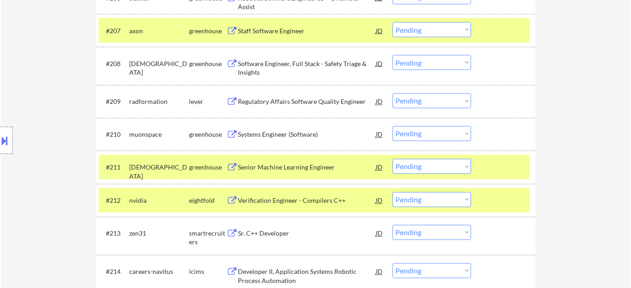
scroll to position [733, 0]
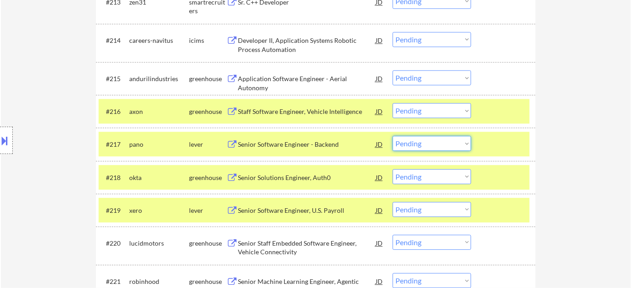
click at [443, 147] on select "Choose an option... Pending Applied Excluded (Questions) Excluded (Expired) Exc…" at bounding box center [431, 143] width 78 height 15
click at [392, 136] on select "Choose an option... Pending Applied Excluded (Questions) Excluded (Expired) Exc…" at bounding box center [431, 143] width 78 height 15
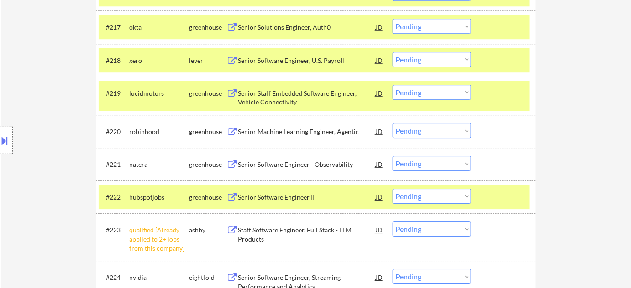
scroll to position [857, 0]
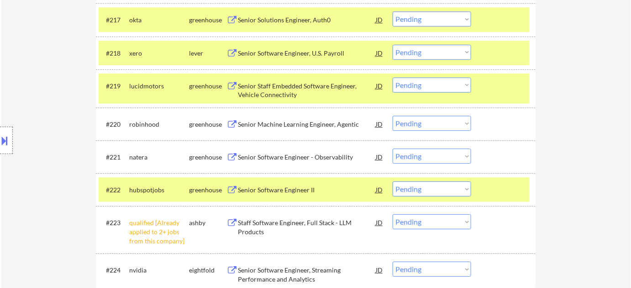
click at [430, 224] on select "Choose an option... Pending Applied Excluded (Questions) Excluded (Expired) Exc…" at bounding box center [431, 221] width 78 height 15
click at [392, 214] on select "Choose an option... Pending Applied Excluded (Questions) Excluded (Expired) Exc…" at bounding box center [431, 221] width 78 height 15
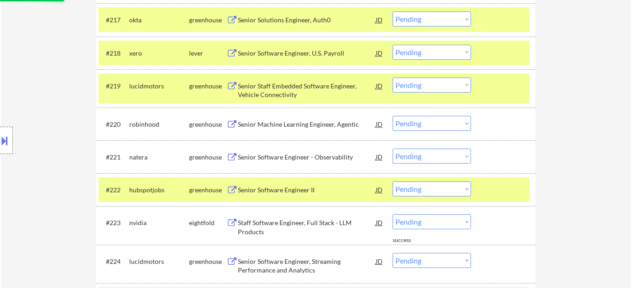
click at [296, 188] on div "Senior Software Engineer II" at bounding box center [307, 190] width 138 height 9
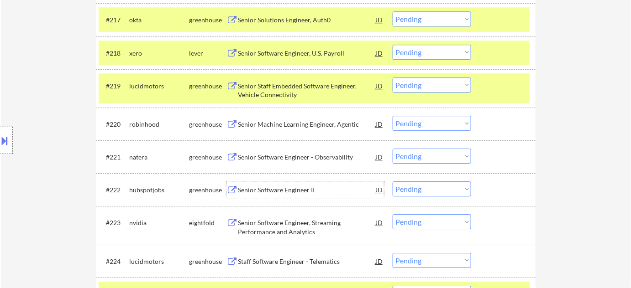
click at [421, 193] on select "Choose an option... Pending Applied Excluded (Questions) Excluded (Expired) Exc…" at bounding box center [431, 189] width 78 height 15
click at [392, 182] on select "Choose an option... Pending Applied Excluded (Questions) Excluded (Expired) Exc…" at bounding box center [431, 189] width 78 height 15
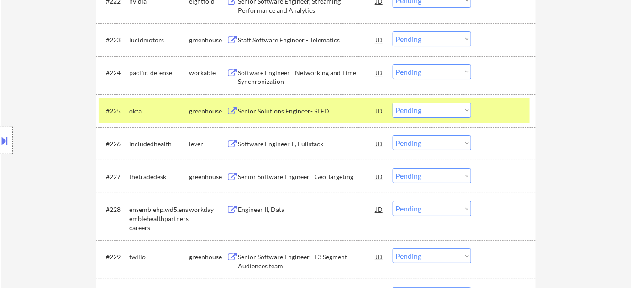
scroll to position [1065, 0]
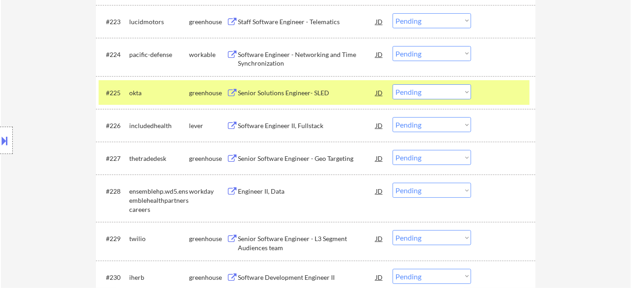
click at [292, 155] on div "Senior Software Engineer - Geo Targeting" at bounding box center [307, 158] width 138 height 9
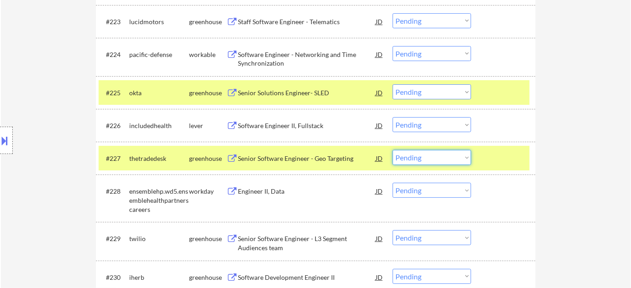
click at [445, 157] on select "Choose an option... Pending Applied Excluded (Questions) Excluded (Expired) Exc…" at bounding box center [431, 157] width 78 height 15
click at [392, 150] on select "Choose an option... Pending Applied Excluded (Questions) Excluded (Expired) Exc…" at bounding box center [431, 157] width 78 height 15
click at [293, 91] on div "Senior Solutions Engineer- SLED" at bounding box center [307, 93] width 138 height 9
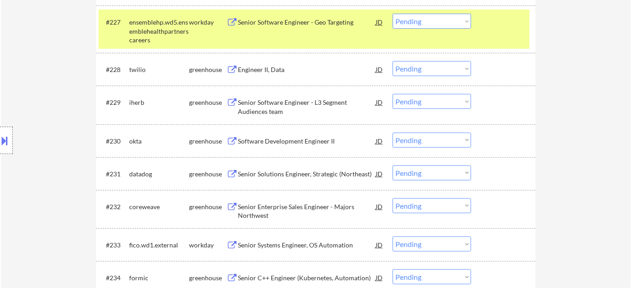
scroll to position [1231, 0]
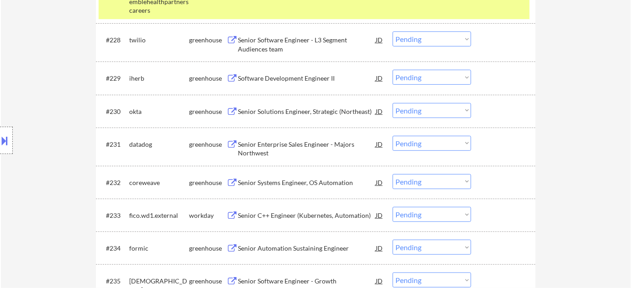
click at [276, 149] on div "Senior Enterprise Sales Engineer - Majors Northwest" at bounding box center [307, 149] width 138 height 18
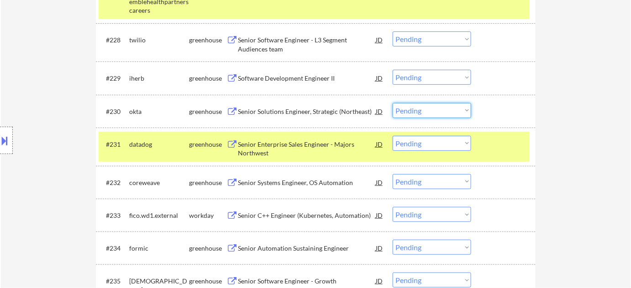
click at [425, 109] on select "Choose an option... Pending Applied Excluded (Questions) Excluded (Expired) Exc…" at bounding box center [431, 110] width 78 height 15
click at [392, 103] on select "Choose an option... Pending Applied Excluded (Questions) Excluded (Expired) Exc…" at bounding box center [431, 110] width 78 height 15
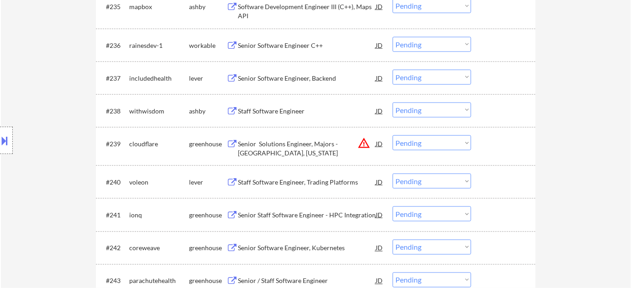
scroll to position [1521, 0]
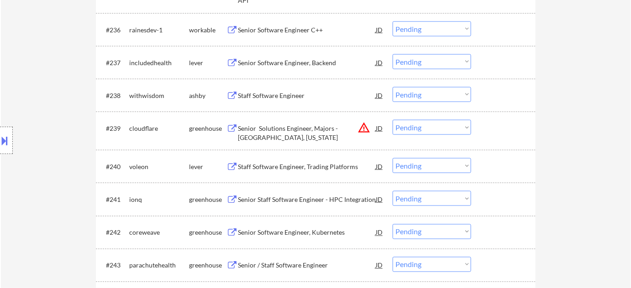
click at [286, 97] on div "Staff Software Engineer" at bounding box center [307, 95] width 138 height 9
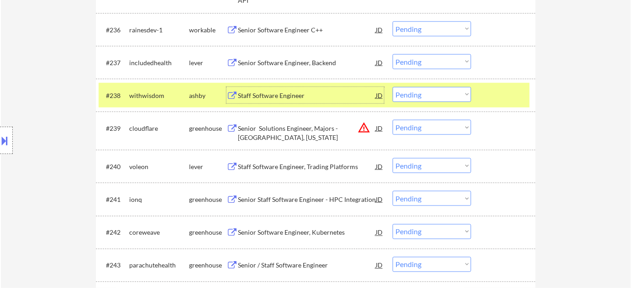
drag, startPoint x: 418, startPoint y: 128, endPoint x: 424, endPoint y: 133, distance: 7.7
click at [418, 127] on select "Choose an option... Pending Applied Excluded (Questions) Excluded (Expired) Exc…" at bounding box center [431, 127] width 78 height 15
click at [392, 120] on select "Choose an option... Pending Applied Excluded (Questions) Excluded (Expired) Exc…" at bounding box center [431, 127] width 78 height 15
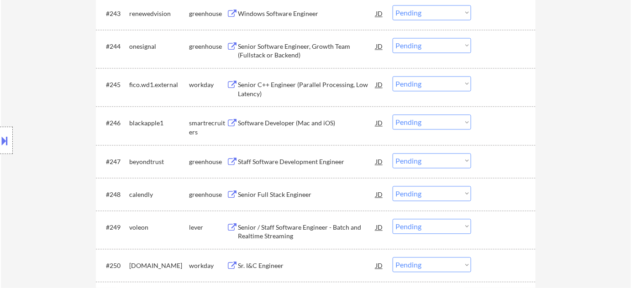
scroll to position [1811, 0]
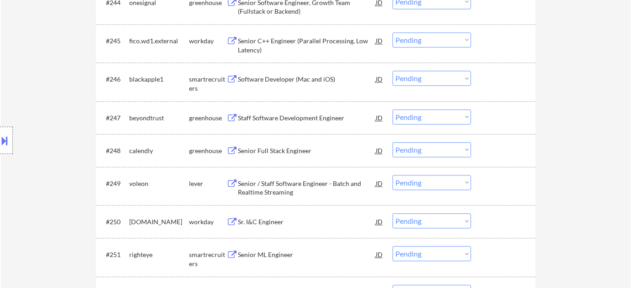
click at [301, 119] on div "Staff Software Development Engineer" at bounding box center [307, 118] width 138 height 9
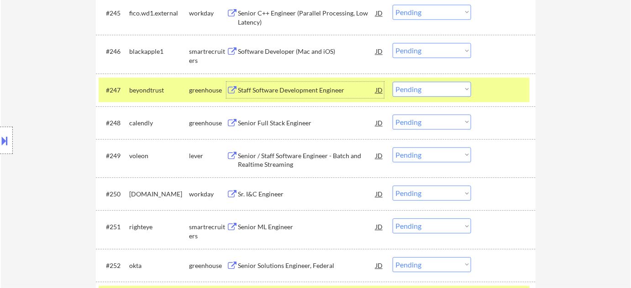
scroll to position [1853, 0]
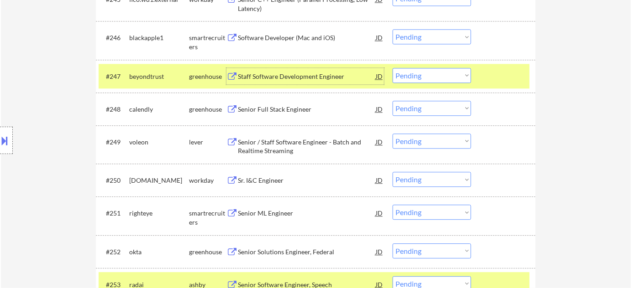
click at [268, 143] on div "Senior / Staff Software Engineer - Batch and Realtime Streaming" at bounding box center [307, 147] width 138 height 18
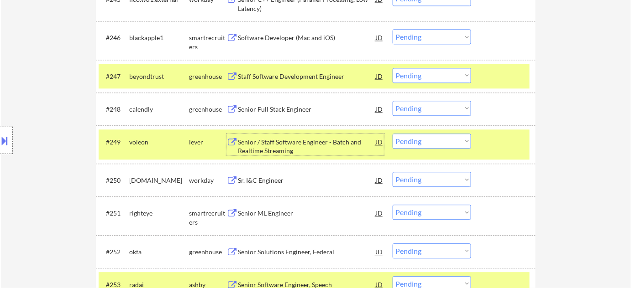
click at [434, 79] on select "Choose an option... Pending Applied Excluded (Questions) Excluded (Expired) Exc…" at bounding box center [431, 75] width 78 height 15
click at [392, 68] on select "Choose an option... Pending Applied Excluded (Questions) Excluded (Expired) Exc…" at bounding box center [431, 75] width 78 height 15
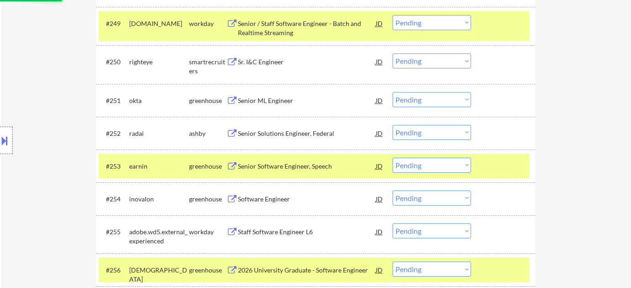
scroll to position [2019, 0]
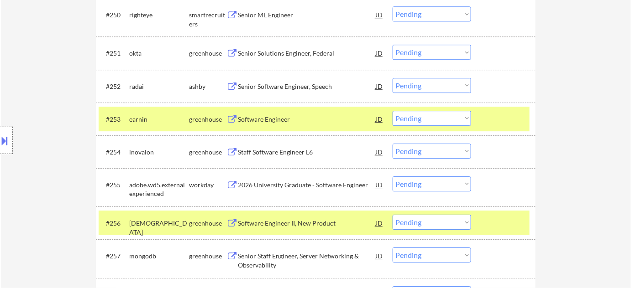
click at [286, 82] on div "Senior Software Engineer, Speech" at bounding box center [307, 86] width 138 height 9
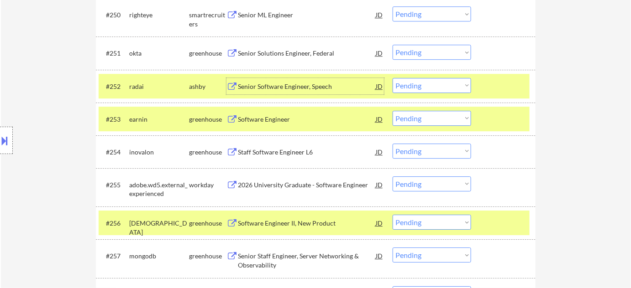
click at [443, 87] on select "Choose an option... Pending Applied Excluded (Questions) Excluded (Expired) Exc…" at bounding box center [431, 85] width 78 height 15
click at [392, 78] on select "Choose an option... Pending Applied Excluded (Questions) Excluded (Expired) Exc…" at bounding box center [431, 85] width 78 height 15
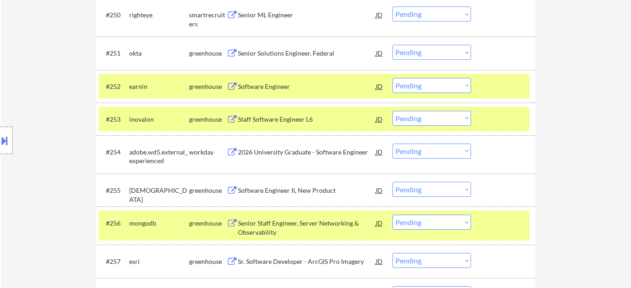
scroll to position [1505, 0]
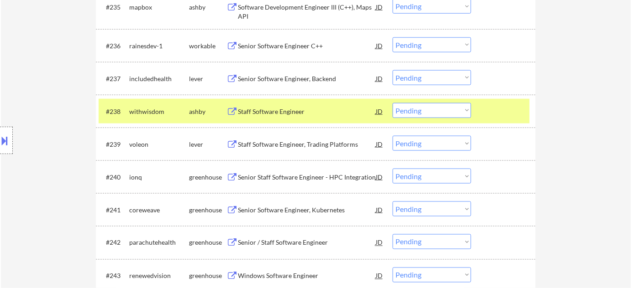
click at [457, 145] on select "Choose an option... Pending Applied Excluded (Questions) Excluded (Expired) Exc…" at bounding box center [431, 143] width 78 height 15
click at [392, 136] on select "Choose an option... Pending Applied Excluded (Questions) Excluded (Expired) Exc…" at bounding box center [431, 143] width 78 height 15
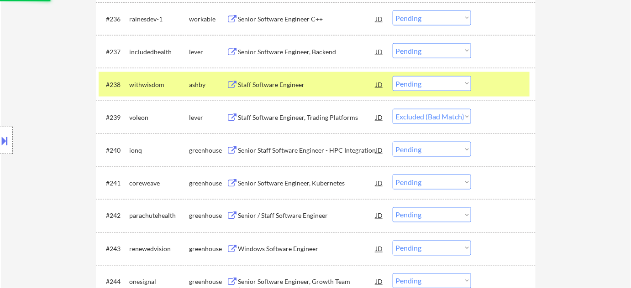
scroll to position [1546, 0]
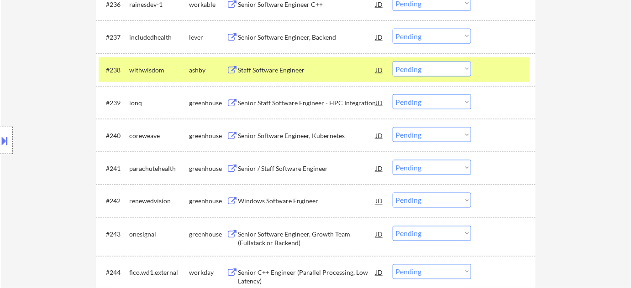
click at [303, 166] on div "Senior / Staff Software Engineer" at bounding box center [307, 168] width 138 height 9
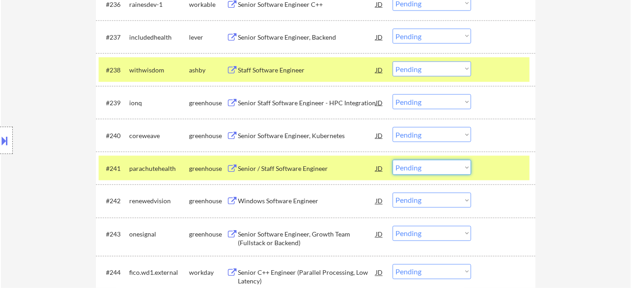
drag, startPoint x: 416, startPoint y: 166, endPoint x: 417, endPoint y: 171, distance: 5.1
click at [416, 166] on select "Choose an option... Pending Applied Excluded (Questions) Excluded (Expired) Exc…" at bounding box center [431, 167] width 78 height 15
click at [392, 160] on select "Choose an option... Pending Applied Excluded (Questions) Excluded (Expired) Exc…" at bounding box center [431, 167] width 78 height 15
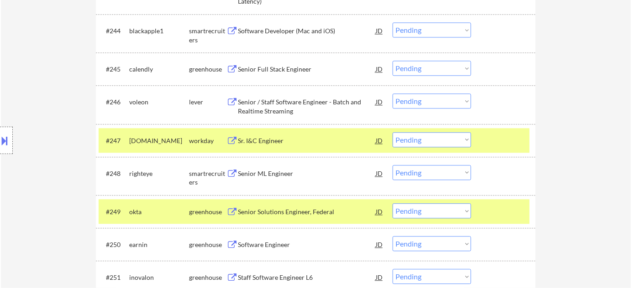
scroll to position [1795, 0]
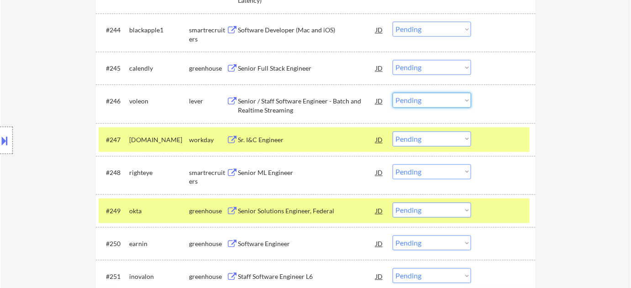
click at [428, 104] on select "Choose an option... Pending Applied Excluded (Questions) Excluded (Expired) Exc…" at bounding box center [431, 100] width 78 height 15
click at [392, 93] on select "Choose an option... Pending Applied Excluded (Questions) Excluded (Expired) Exc…" at bounding box center [431, 100] width 78 height 15
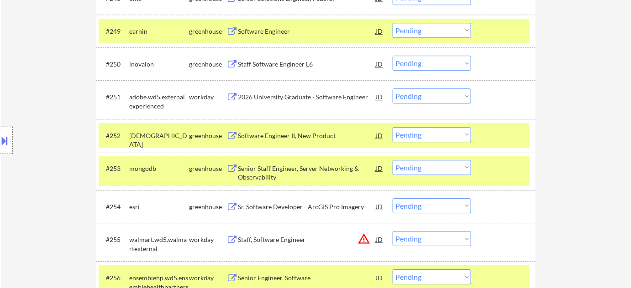
scroll to position [2003, 0]
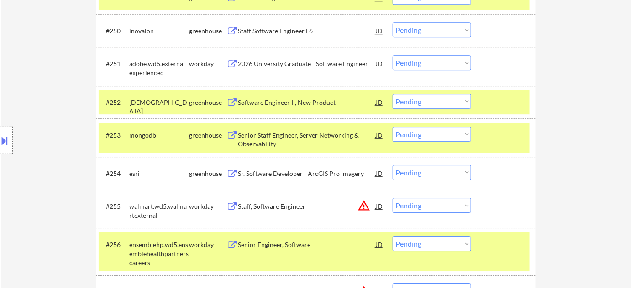
click at [444, 57] on select "Choose an option... Pending Applied Excluded (Questions) Excluded (Expired) Exc…" at bounding box center [431, 62] width 78 height 15
click at [392, 55] on select "Choose an option... Pending Applied Excluded (Questions) Excluded (Expired) Exc…" at bounding box center [431, 62] width 78 height 15
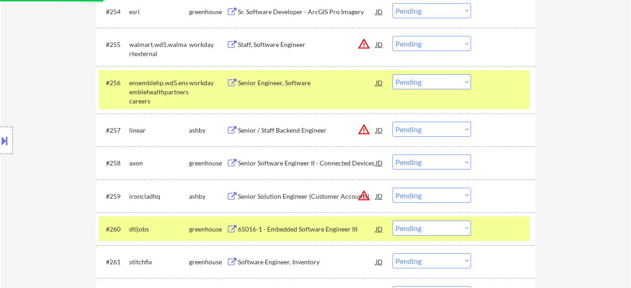
scroll to position [2168, 0]
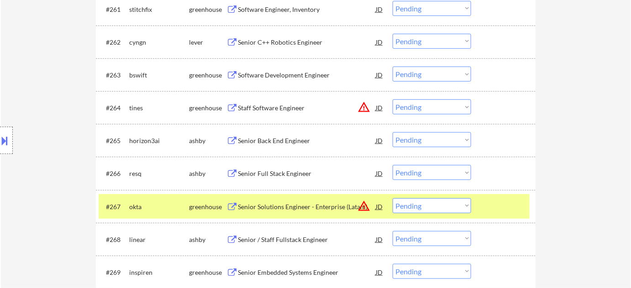
click at [266, 175] on div "Senior Full Stack Engineer" at bounding box center [307, 173] width 138 height 9
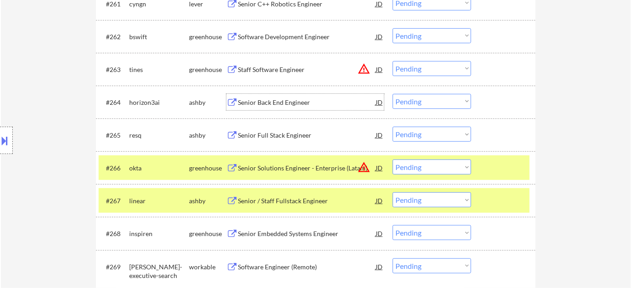
click at [283, 101] on div "Senior Back End Engineer" at bounding box center [307, 102] width 138 height 9
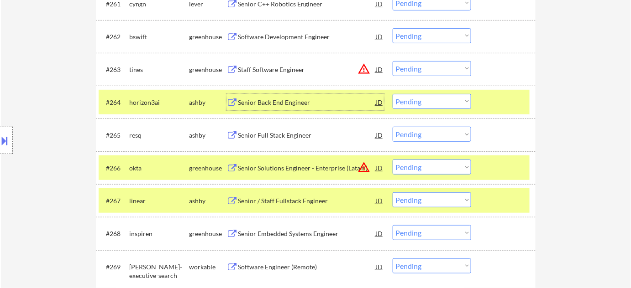
drag, startPoint x: 443, startPoint y: 134, endPoint x: 443, endPoint y: 139, distance: 5.5
click at [443, 134] on select "Choose an option... Pending Applied Excluded (Questions) Excluded (Expired) Exc…" at bounding box center [431, 134] width 78 height 15
click at [392, 127] on select "Choose an option... Pending Applied Excluded (Questions) Excluded (Expired) Exc…" at bounding box center [431, 134] width 78 height 15
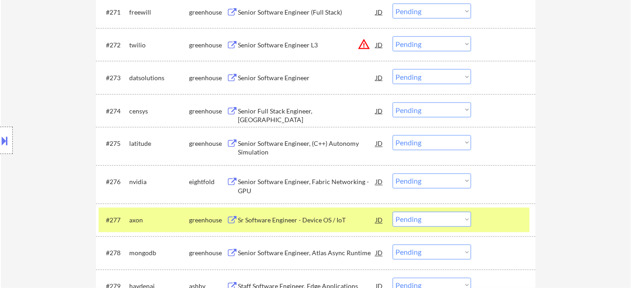
scroll to position [2666, 0]
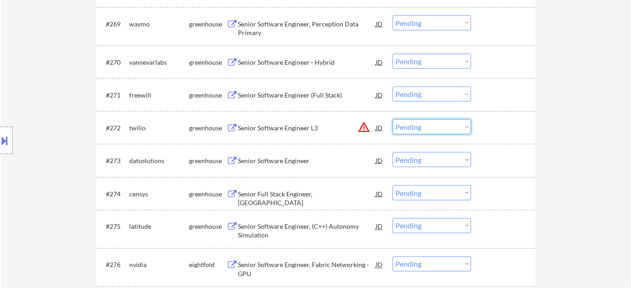
drag, startPoint x: 460, startPoint y: 125, endPoint x: 459, endPoint y: 133, distance: 8.3
click at [460, 125] on select "Choose an option... Pending Applied Excluded (Questions) Excluded (Expired) Exc…" at bounding box center [431, 127] width 78 height 15
click at [392, 120] on select "Choose an option... Pending Applied Excluded (Questions) Excluded (Expired) Exc…" at bounding box center [431, 127] width 78 height 15
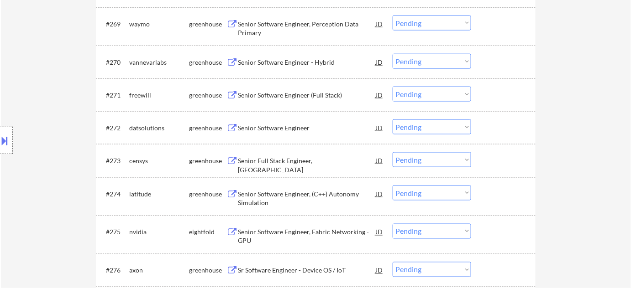
scroll to position [2375, 0]
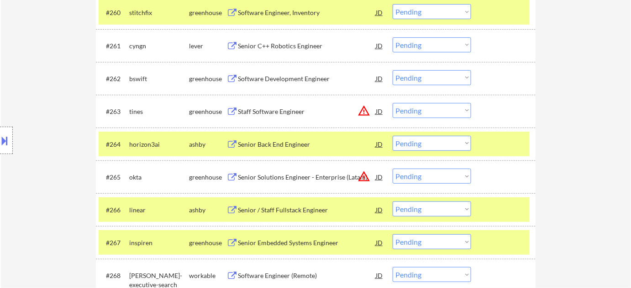
click at [426, 146] on select "Choose an option... Pending Applied Excluded (Questions) Excluded (Expired) Exc…" at bounding box center [431, 143] width 78 height 15
click at [392, 136] on select "Choose an option... Pending Applied Excluded (Questions) Excluded (Expired) Exc…" at bounding box center [431, 143] width 78 height 15
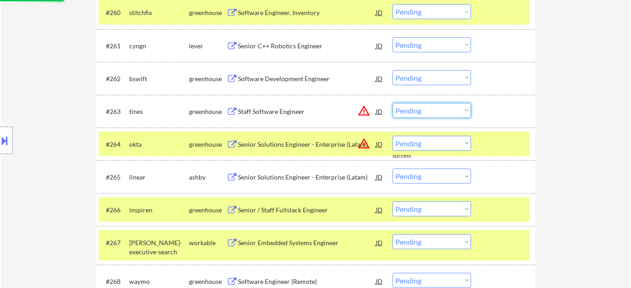
click at [454, 115] on select "Choose an option... Pending Applied Excluded (Questions) Excluded (Expired) Exc…" at bounding box center [431, 110] width 78 height 15
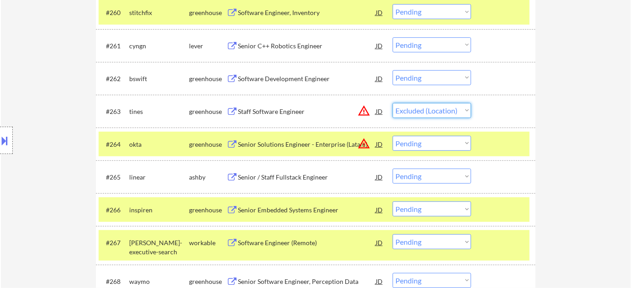
click at [392, 103] on select "Choose an option... Pending Applied Excluded (Questions) Excluded (Expired) Exc…" at bounding box center [431, 110] width 78 height 15
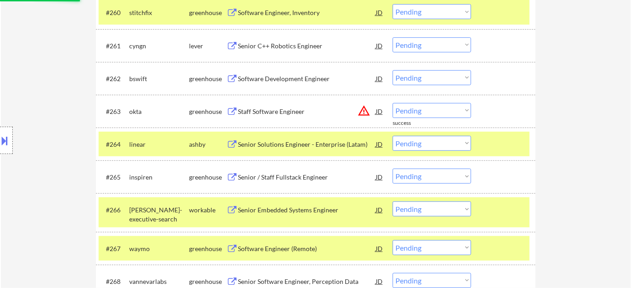
click at [438, 114] on select "Choose an option... Pending Applied Excluded (Questions) Excluded (Expired) Exc…" at bounding box center [431, 110] width 78 height 15
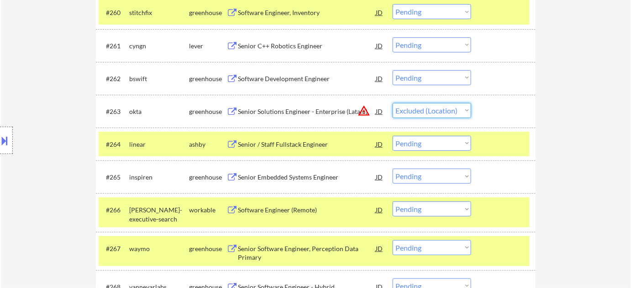
click at [392, 103] on select "Choose an option... Pending Applied Excluded (Questions) Excluded (Expired) Exc…" at bounding box center [431, 110] width 78 height 15
click at [286, 149] on div "Senior / Staff Fullstack Engineer" at bounding box center [307, 144] width 138 height 16
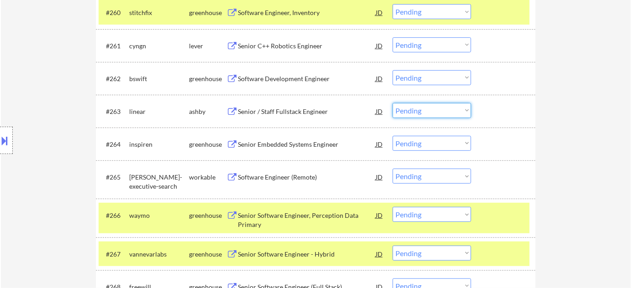
click at [432, 112] on select "Choose an option... Pending Applied Excluded (Questions) Excluded (Expired) Exc…" at bounding box center [431, 110] width 78 height 15
click at [392, 103] on select "Choose an option... Pending Applied Excluded (Questions) Excluded (Expired) Exc…" at bounding box center [431, 110] width 78 height 15
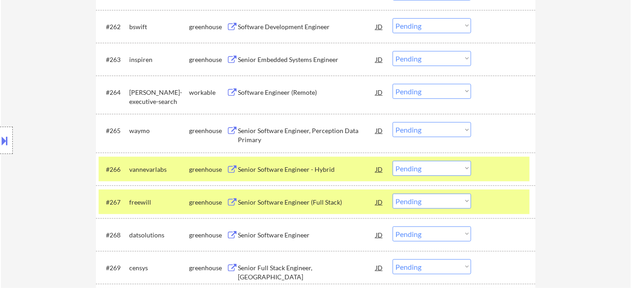
scroll to position [2458, 0]
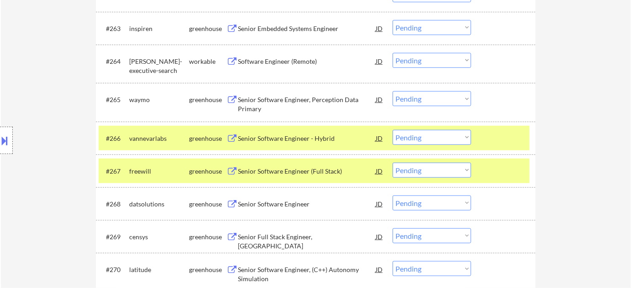
click at [300, 138] on div "Senior Software Engineer - Hybrid" at bounding box center [307, 138] width 138 height 9
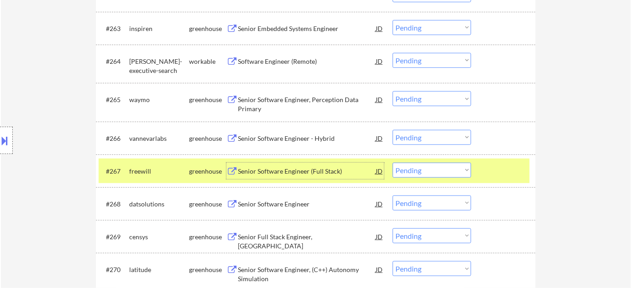
click at [303, 172] on div "Senior Software Engineer (Full Stack)" at bounding box center [307, 171] width 138 height 9
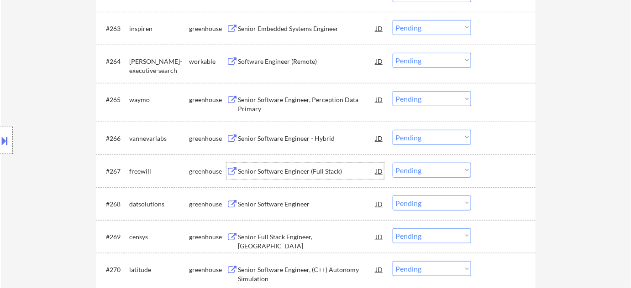
click at [416, 171] on select "Choose an option... Pending Applied Excluded (Questions) Excluded (Expired) Exc…" at bounding box center [431, 170] width 78 height 15
click at [392, 163] on select "Choose an option... Pending Applied Excluded (Questions) Excluded (Expired) Exc…" at bounding box center [431, 170] width 78 height 15
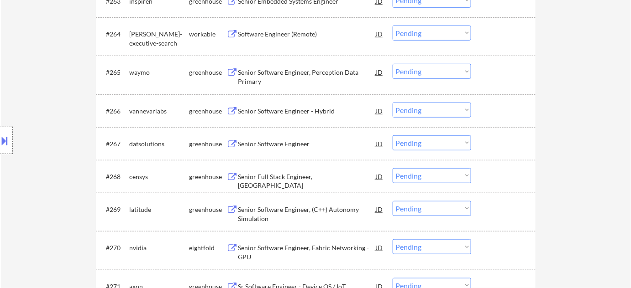
scroll to position [2500, 0]
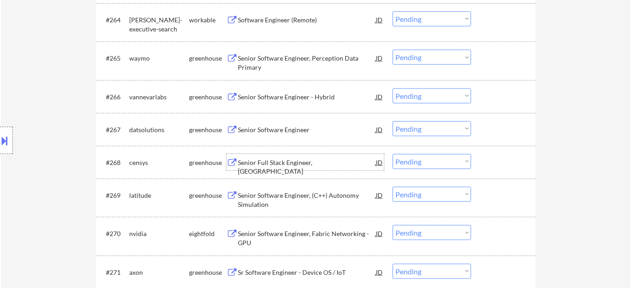
click at [293, 162] on div "Senior Full Stack Engineer, ASM" at bounding box center [307, 167] width 138 height 18
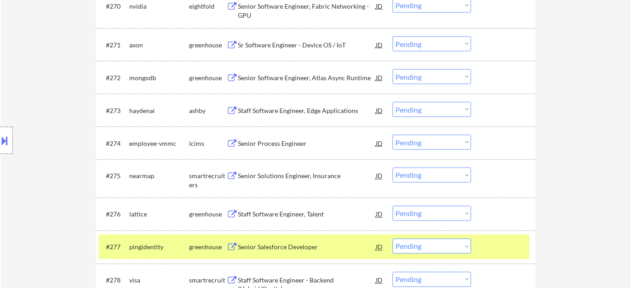
scroll to position [2749, 0]
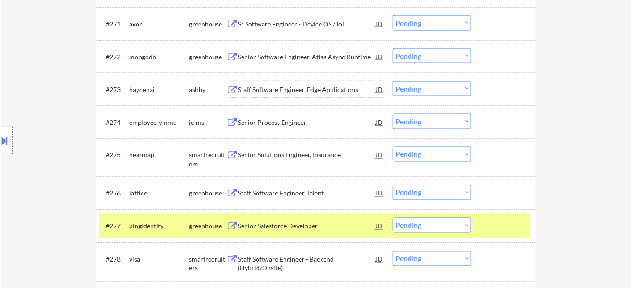
click at [293, 85] on div "Staff Software Engineer, Edge Applications" at bounding box center [307, 89] width 138 height 9
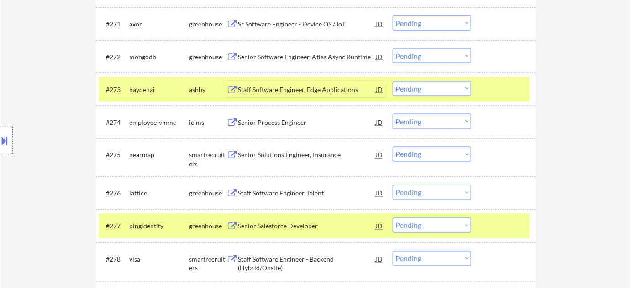
click at [415, 89] on select "Choose an option... Pending Applied Excluded (Questions) Excluded (Expired) Exc…" at bounding box center [431, 88] width 78 height 15
click at [392, 81] on select "Choose an option... Pending Applied Excluded (Questions) Excluded (Expired) Exc…" at bounding box center [431, 88] width 78 height 15
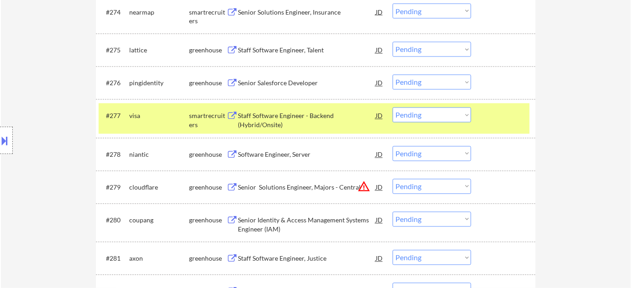
scroll to position [2873, 0]
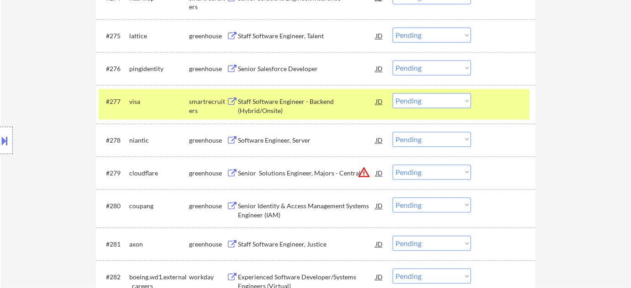
click at [431, 175] on select "Choose an option... Pending Applied Excluded (Questions) Excluded (Expired) Exc…" at bounding box center [431, 172] width 78 height 15
click at [392, 165] on select "Choose an option... Pending Applied Excluded (Questions) Excluded (Expired) Exc…" at bounding box center [431, 172] width 78 height 15
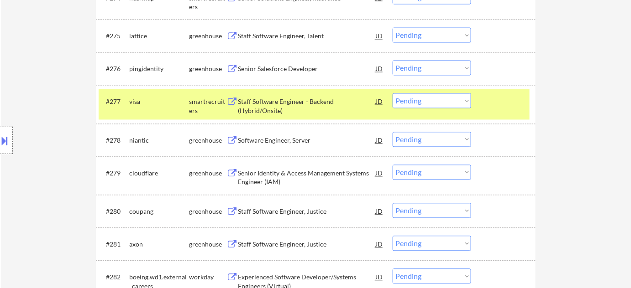
click at [281, 107] on div "Staff Software Engineer - Backend (Hybrid/Onsite)" at bounding box center [307, 107] width 138 height 18
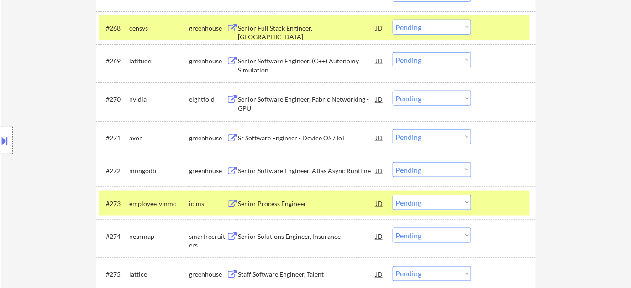
scroll to position [2625, 0]
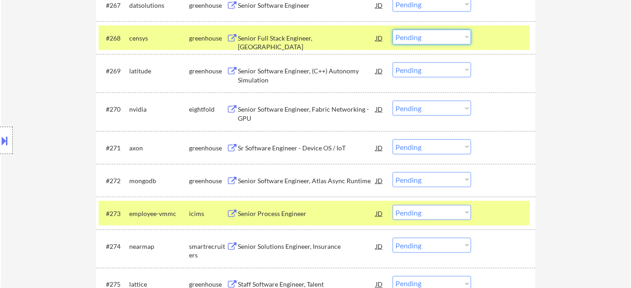
click at [423, 40] on select "Choose an option... Pending Applied Excluded (Questions) Excluded (Expired) Exc…" at bounding box center [431, 37] width 78 height 15
click at [392, 30] on select "Choose an option... Pending Applied Excluded (Questions) Excluded (Expired) Exc…" at bounding box center [431, 37] width 78 height 15
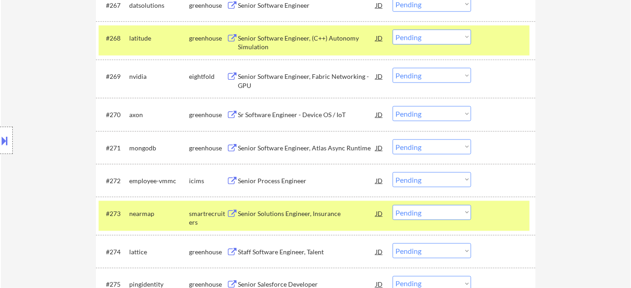
click at [8, 142] on button at bounding box center [5, 140] width 10 height 15
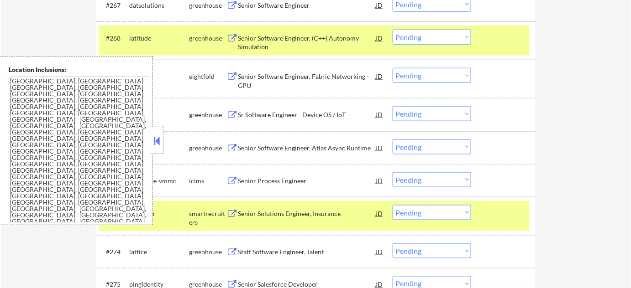
click at [162, 143] on div at bounding box center [157, 140] width 13 height 27
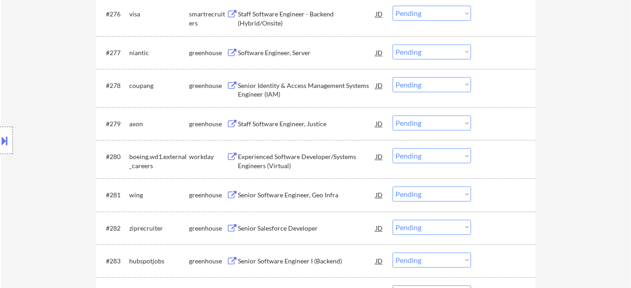
scroll to position [2887, 0]
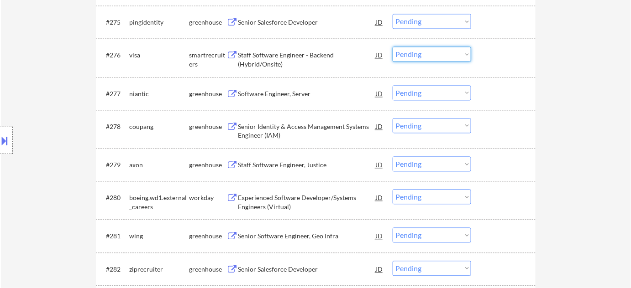
click at [432, 57] on select "Choose an option... Pending Applied Excluded (Questions) Excluded (Expired) Exc…" at bounding box center [431, 54] width 78 height 15
click at [392, 47] on select "Choose an option... Pending Applied Excluded (Questions) Excluded (Expired) Exc…" at bounding box center [431, 54] width 78 height 15
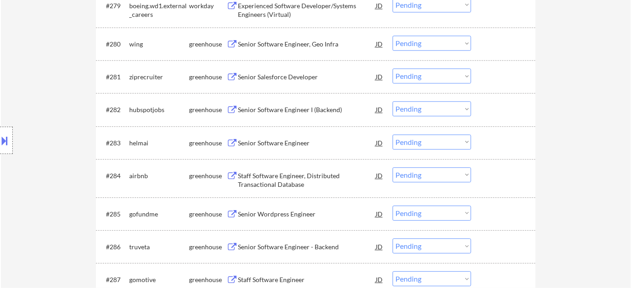
scroll to position [3053, 0]
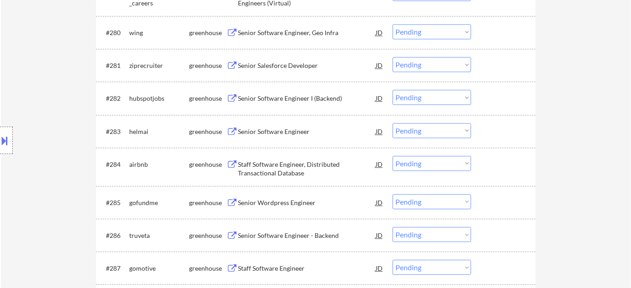
click at [280, 131] on div "Senior Software Engineer" at bounding box center [307, 131] width 138 height 9
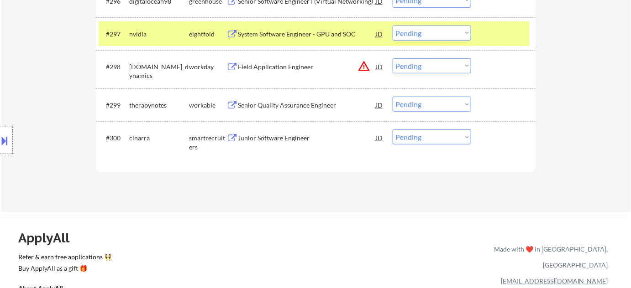
scroll to position [3642, 0]
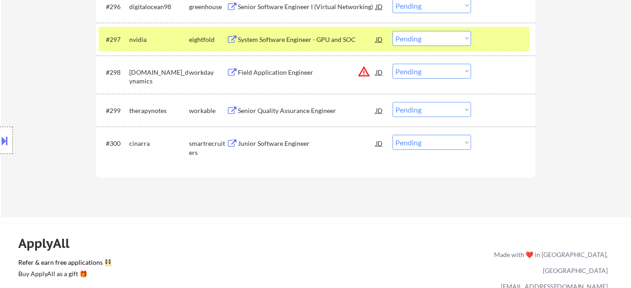
click at [441, 73] on select "Choose an option... Pending Applied Excluded (Questions) Excluded (Expired) Exc…" at bounding box center [431, 71] width 78 height 15
click at [392, 64] on select "Choose an option... Pending Applied Excluded (Questions) Excluded (Expired) Exc…" at bounding box center [431, 71] width 78 height 15
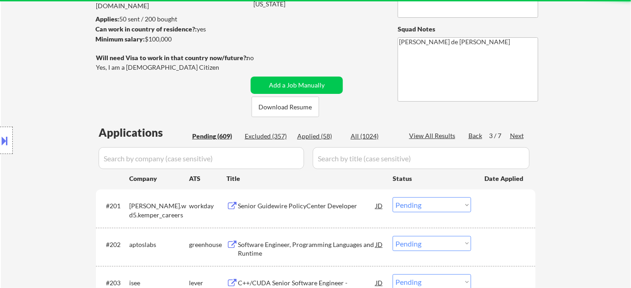
scroll to position [146, 0]
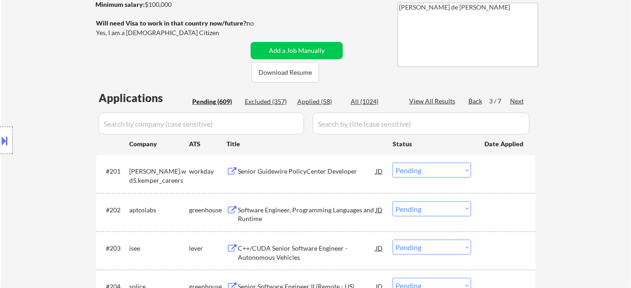
click at [310, 104] on div "Applied (58)" at bounding box center [320, 101] width 46 height 9
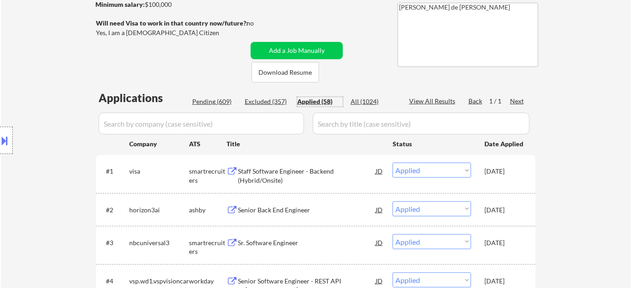
click at [285, 209] on div "Senior Back End Engineer" at bounding box center [307, 210] width 138 height 9
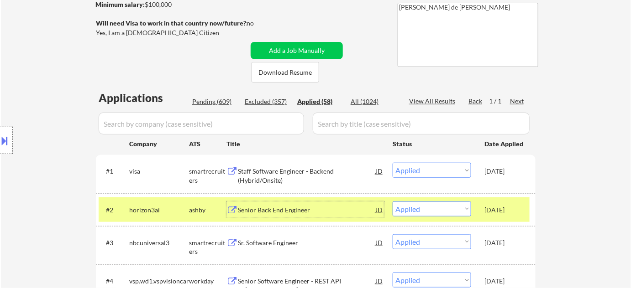
click at [224, 98] on div "Pending (609)" at bounding box center [215, 101] width 46 height 9
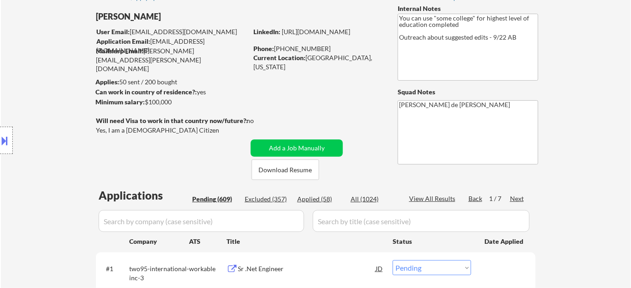
scroll to position [63, 0]
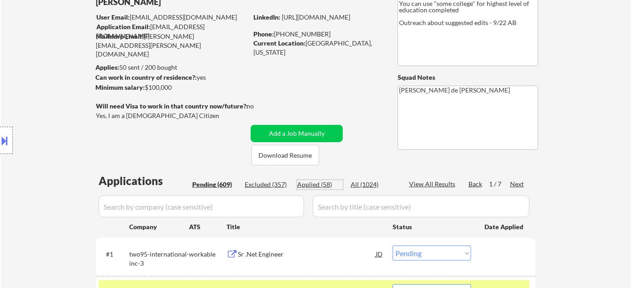
click at [318, 182] on div "Applied (58)" at bounding box center [320, 184] width 46 height 9
click at [256, 199] on input "input" at bounding box center [201, 207] width 205 height 22
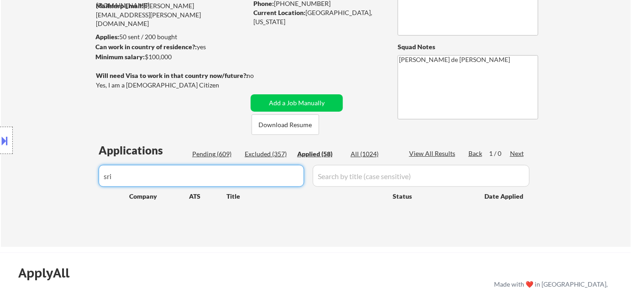
scroll to position [146, 0]
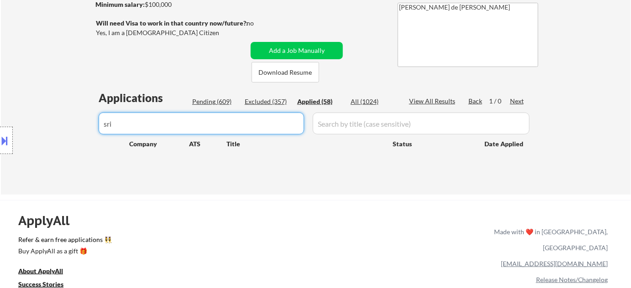
click at [215, 96] on div "Applications Pending (609) Excluded (357) Applied (58) All (1024) View All Resu…" at bounding box center [315, 133] width 439 height 87
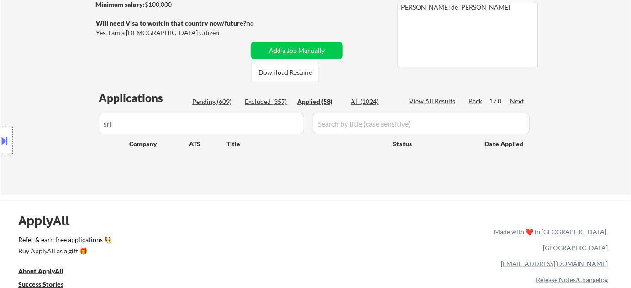
click at [215, 103] on div "Pending (609)" at bounding box center [215, 101] width 46 height 9
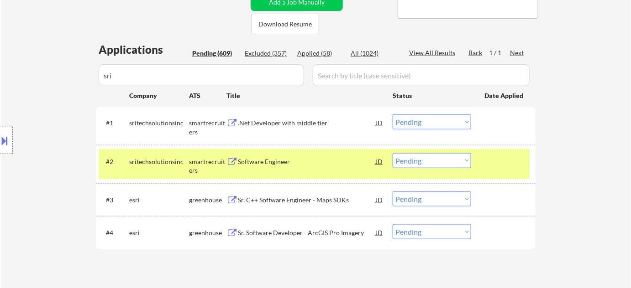
scroll to position [229, 0]
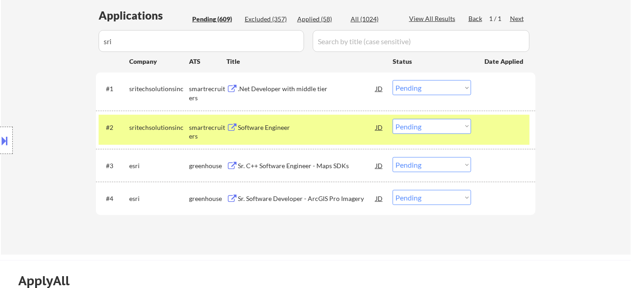
click at [283, 92] on div ".Net Developer with middle tier" at bounding box center [307, 88] width 138 height 9
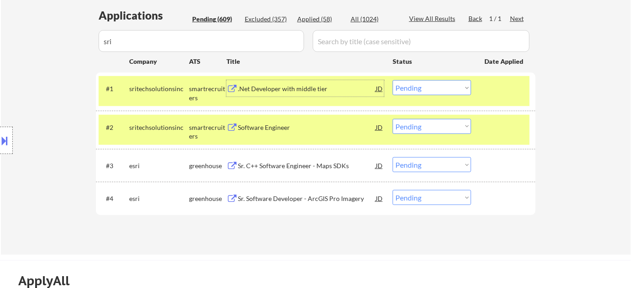
click at [406, 91] on select "Choose an option... Pending Applied Excluded (Questions) Excluded (Expired) Exc…" at bounding box center [431, 87] width 78 height 15
click at [392, 80] on select "Choose an option... Pending Applied Excluded (Questions) Excluded (Expired) Exc…" at bounding box center [431, 87] width 78 height 15
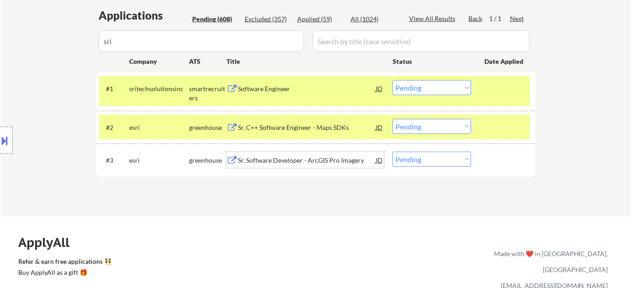
click at [288, 159] on div "Sr. Software Developer - ArcGIS Pro Imagery" at bounding box center [307, 160] width 138 height 9
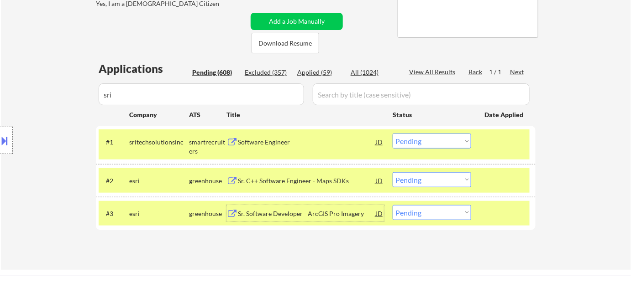
scroll to position [187, 0]
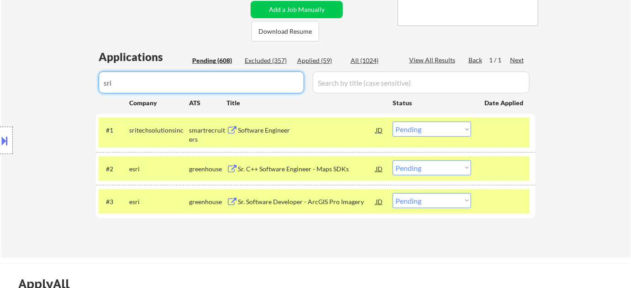
drag, startPoint x: 185, startPoint y: 84, endPoint x: 69, endPoint y: 89, distance: 116.0
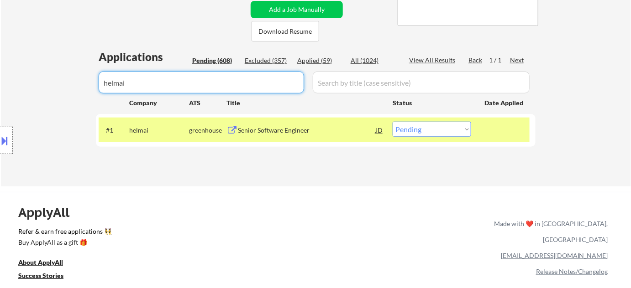
click at [431, 129] on select "Choose an option... Pending Applied Excluded (Questions) Excluded (Expired) Exc…" at bounding box center [431, 129] width 78 height 15
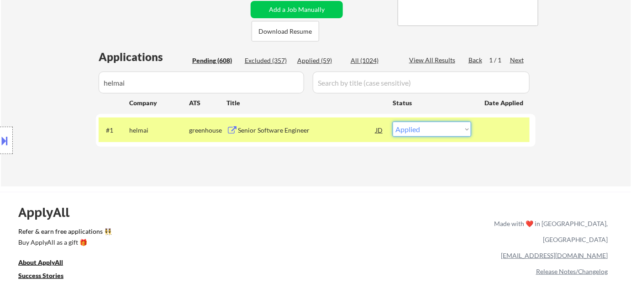
click at [392, 122] on select "Choose an option... Pending Applied Excluded (Questions) Excluded (Expired) Exc…" at bounding box center [431, 129] width 78 height 15
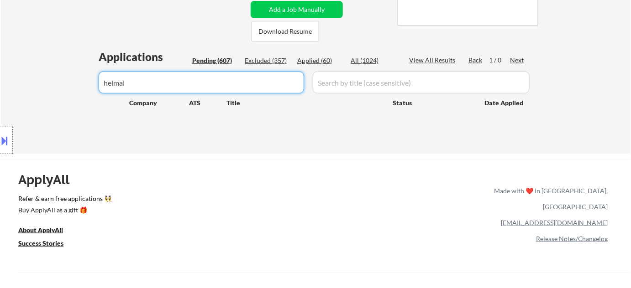
drag, startPoint x: 207, startPoint y: 75, endPoint x: 40, endPoint y: 73, distance: 167.0
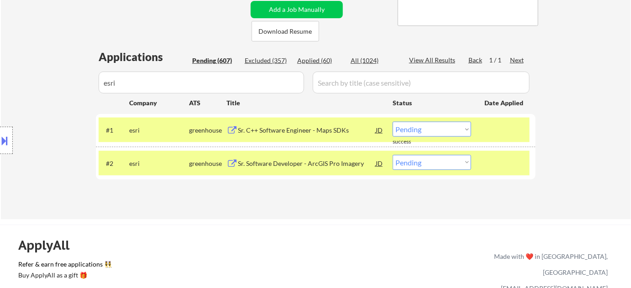
click at [432, 167] on select "Choose an option... Pending Applied Excluded (Questions) Excluded (Expired) Exc…" at bounding box center [431, 162] width 78 height 15
click at [392, 155] on select "Choose an option... Pending Applied Excluded (Questions) Excluded (Expired) Exc…" at bounding box center [431, 162] width 78 height 15
click at [412, 120] on div "#1 esri greenhouse Sr. C++ Software Engineer - Maps SDKs JD Choose an option...…" at bounding box center [314, 130] width 431 height 25
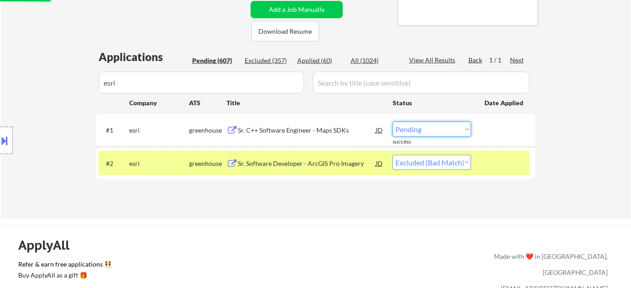
drag, startPoint x: 415, startPoint y: 130, endPoint x: 418, endPoint y: 135, distance: 5.7
click at [415, 130] on select "Choose an option... Pending Applied Excluded (Questions) Excluded (Expired) Exc…" at bounding box center [431, 129] width 78 height 15
click at [392, 122] on select "Choose an option... Pending Applied Excluded (Questions) Excluded (Expired) Exc…" at bounding box center [431, 129] width 78 height 15
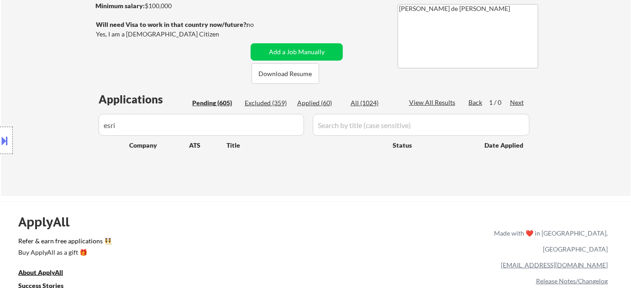
scroll to position [104, 0]
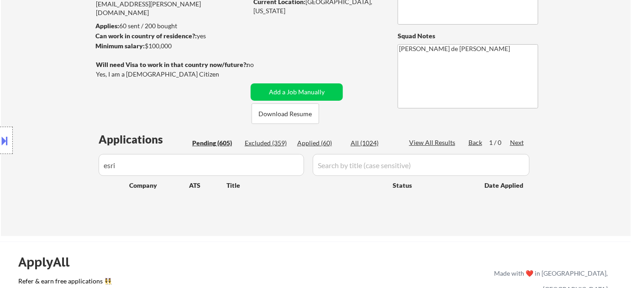
drag, startPoint x: 200, startPoint y: 158, endPoint x: 58, endPoint y: 159, distance: 141.4
click at [59, 159] on body "← Return to /applysquad Mailslurp Inbox Job Search Builder Jimmie Lundie User E…" at bounding box center [315, 40] width 631 height 288
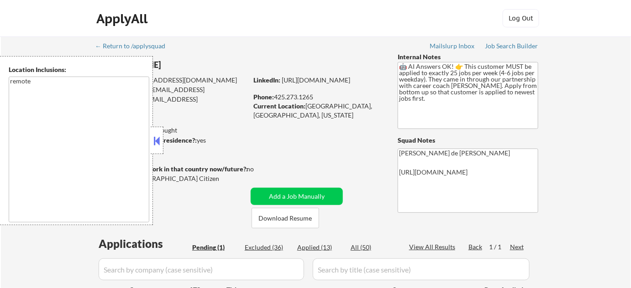
click at [161, 143] on button at bounding box center [157, 141] width 10 height 14
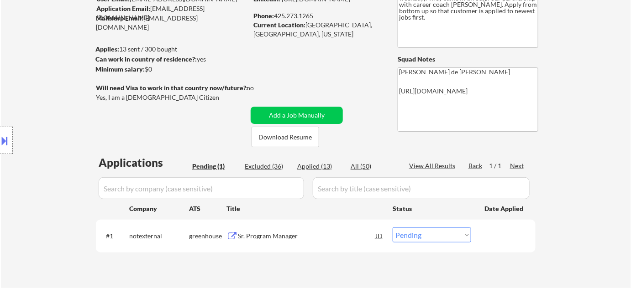
scroll to position [83, 0]
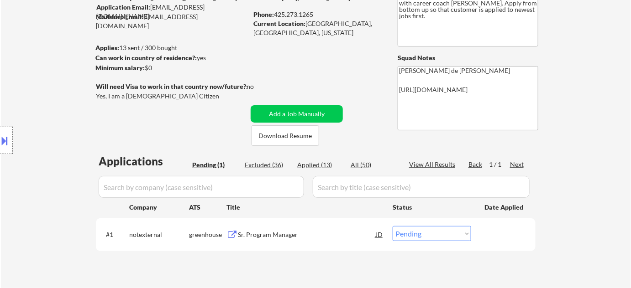
click at [273, 165] on div "Excluded (36)" at bounding box center [268, 165] width 46 height 9
select select ""excluded__bad_match_""
select select ""excluded__expired_""
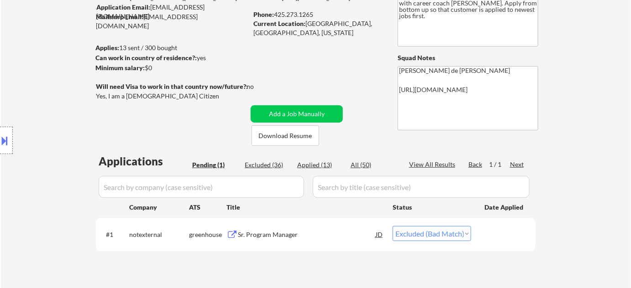
select select ""excluded__bad_match_""
select select ""excluded""
select select ""excluded__expired_""
select select ""excluded__bad_match_""
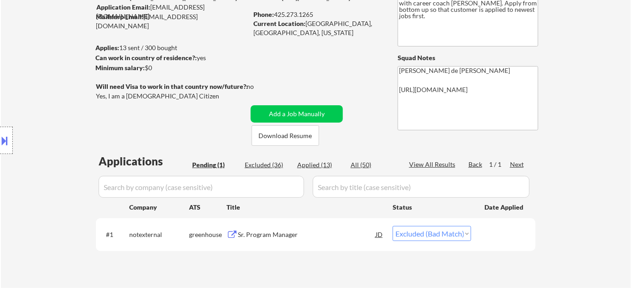
select select ""excluded__bad_match_""
select select ""excluded__expired_""
select select ""excluded__location_""
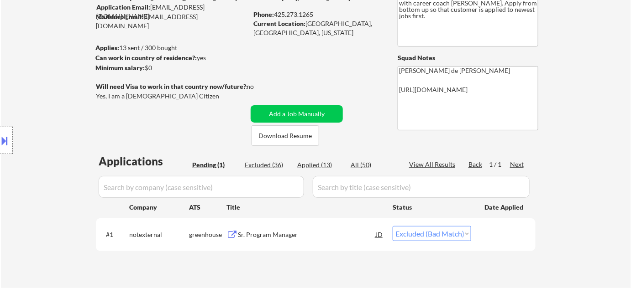
select select ""excluded__location_""
select select ""excluded__bad_match_""
select select ""excluded__location_""
select select ""excluded__bad_match_""
select select ""excluded__expired_""
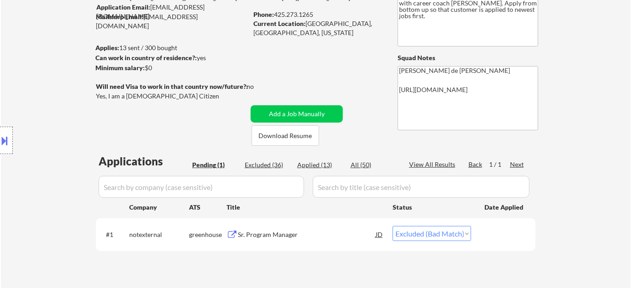
select select ""excluded__bad_match_""
select select ""excluded__location_""
select select ""excluded__expired_""
select select ""excluded__bad_match_""
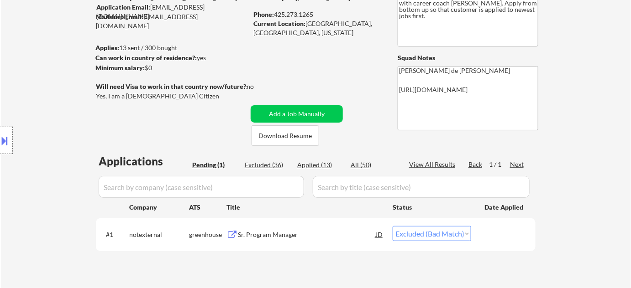
select select ""excluded__bad_match_""
select select ""excluded__location_""
select select ""excluded__expired_""
select select ""excluded__location_""
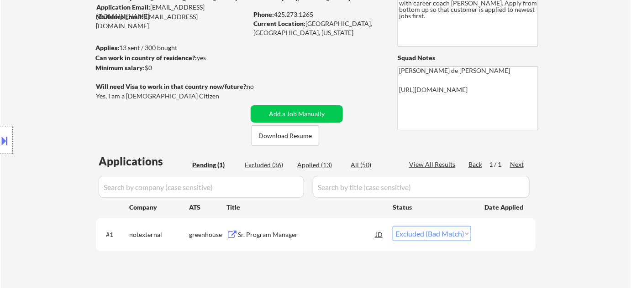
select select ""excluded__bad_match_""
select select ""excluded__location_""
select select ""excluded__bad_match_""
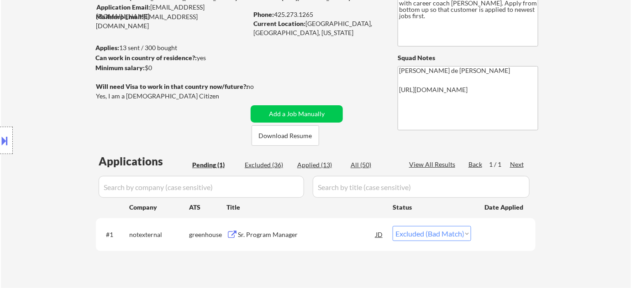
select select ""excluded__bad_match_""
select select ""excluded__expired_""
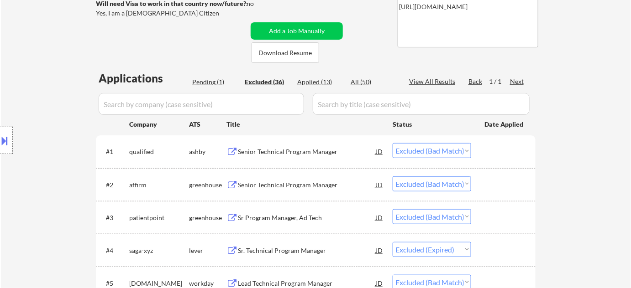
scroll to position [41, 0]
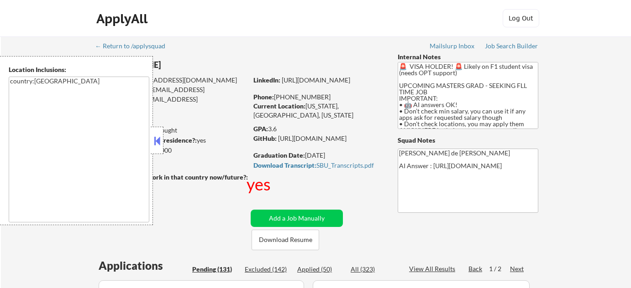
select select ""pending""
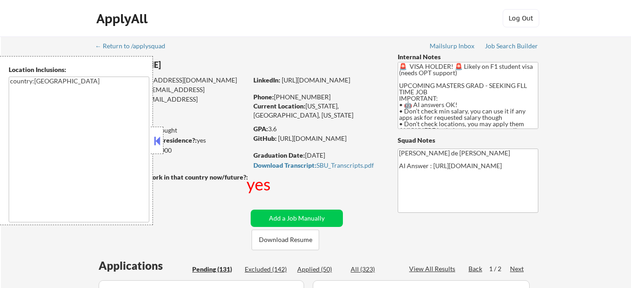
select select ""pending""
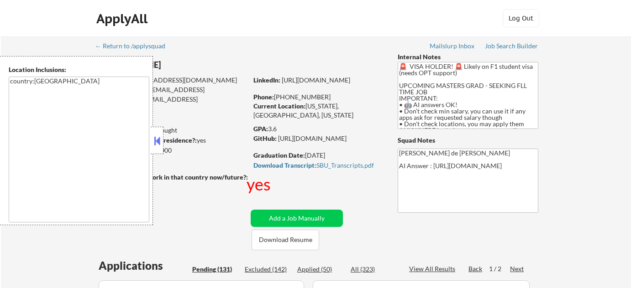
select select ""pending""
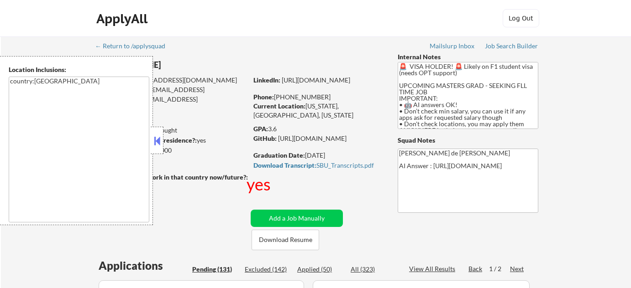
select select ""pending""
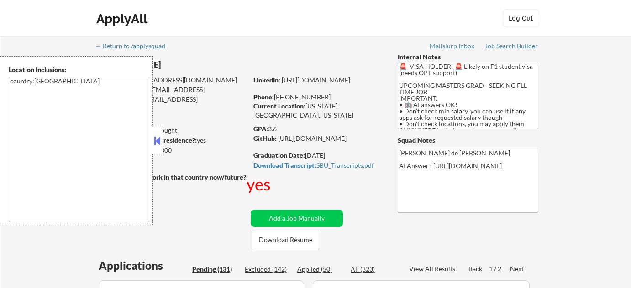
select select ""pending""
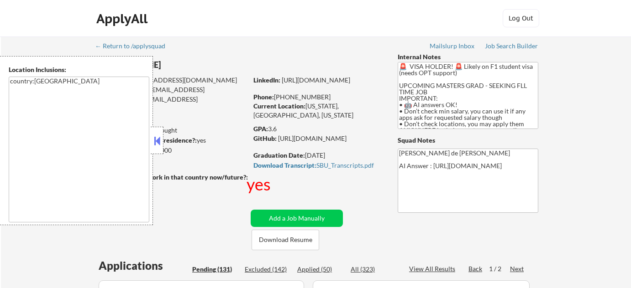
select select ""pending""
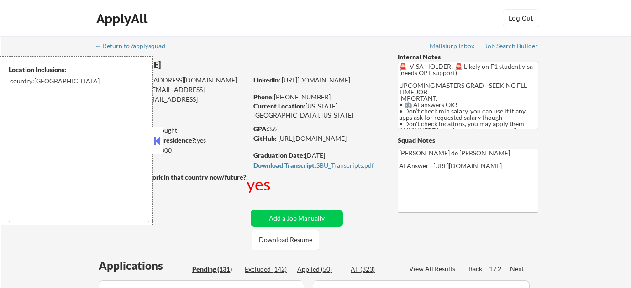
select select ""pending""
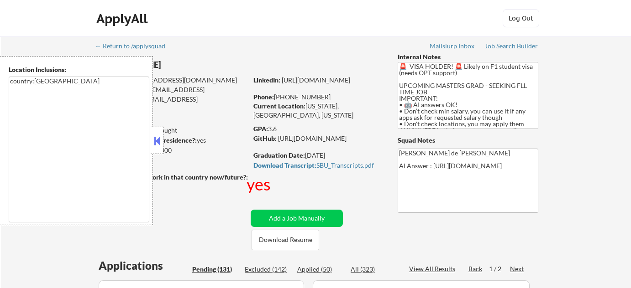
select select ""pending""
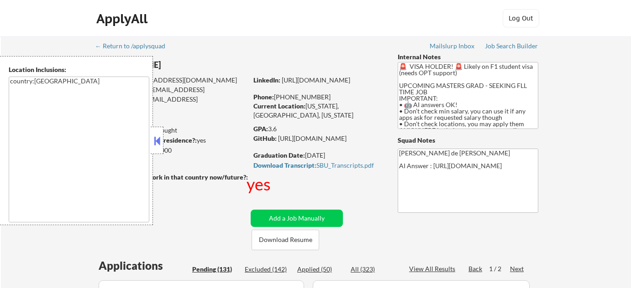
select select ""pending""
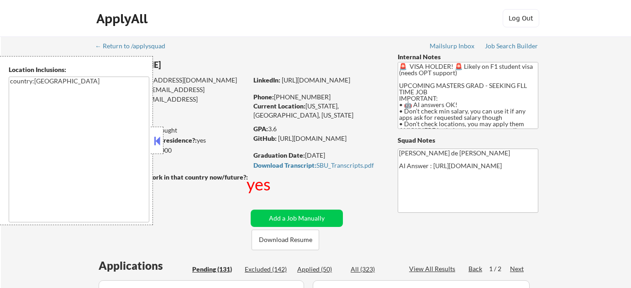
select select ""pending""
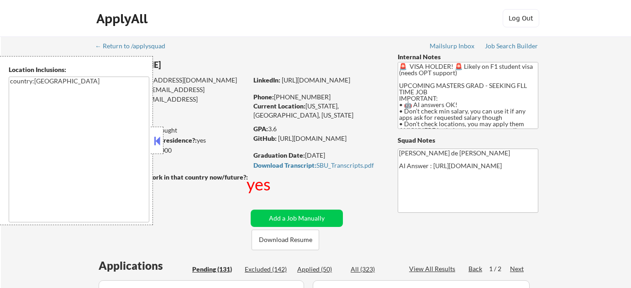
select select ""pending""
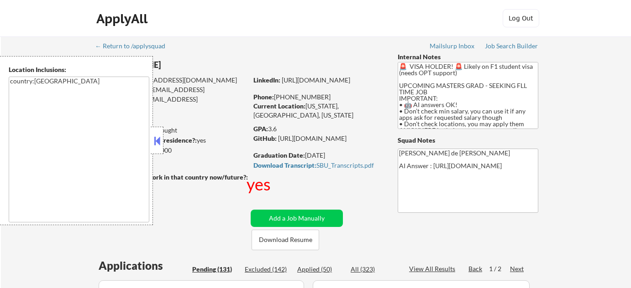
select select ""pending""
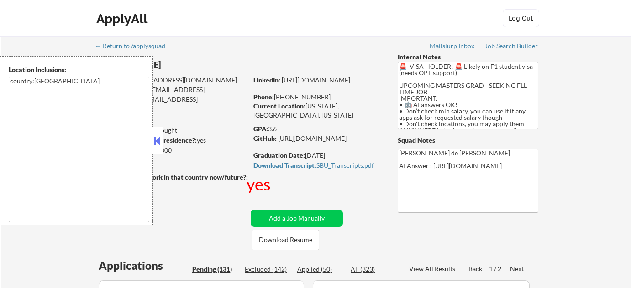
select select ""pending""
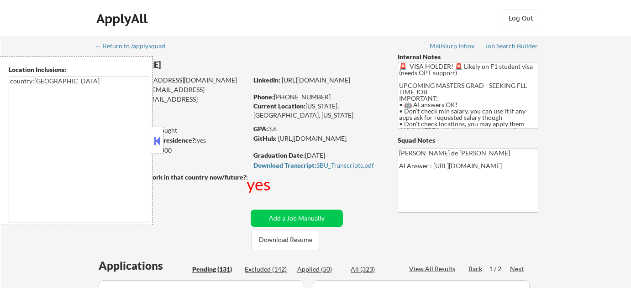
select select ""pending""
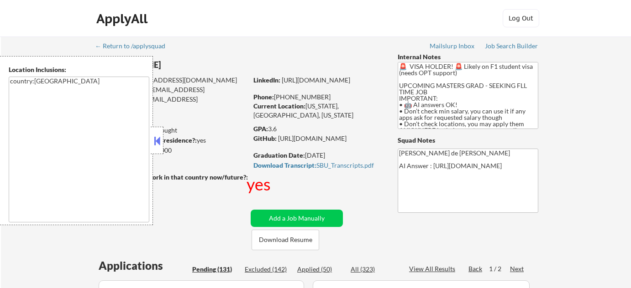
select select ""pending""
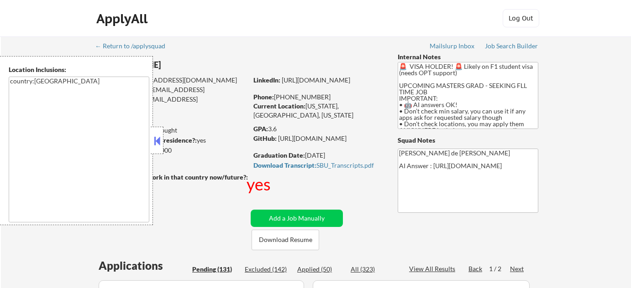
select select ""pending""
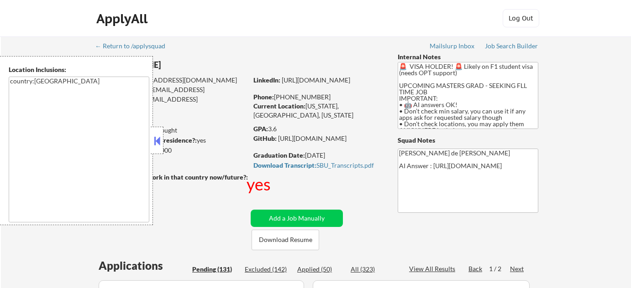
select select ""pending""
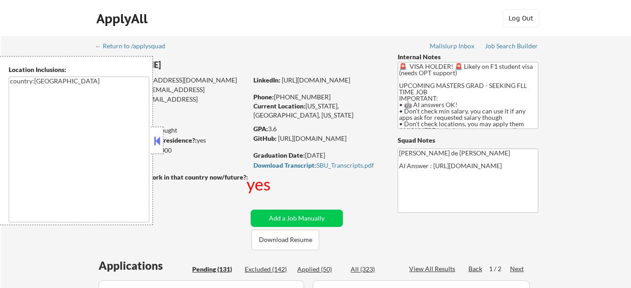
select select ""pending""
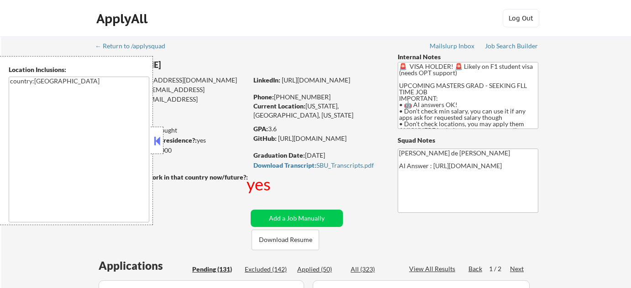
select select ""pending""
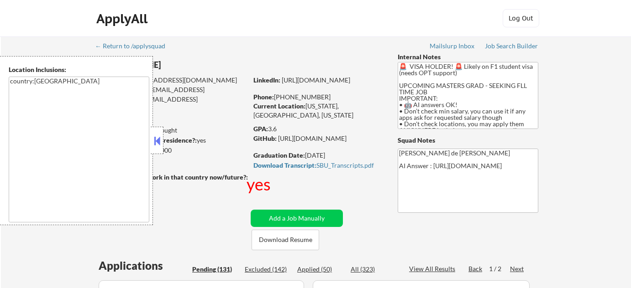
select select ""pending""
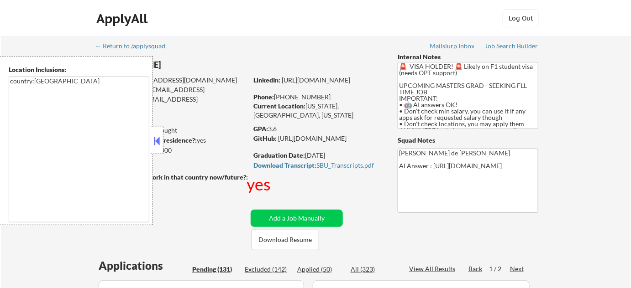
scroll to position [207, 0]
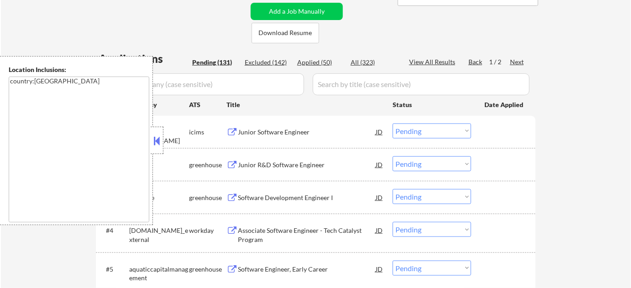
click at [153, 144] on button at bounding box center [157, 141] width 10 height 14
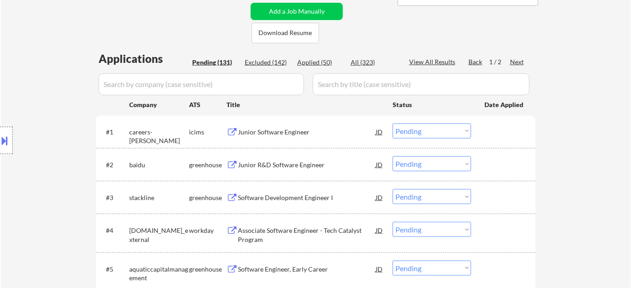
click at [308, 195] on div "Software Development Engineer I" at bounding box center [307, 197] width 138 height 9
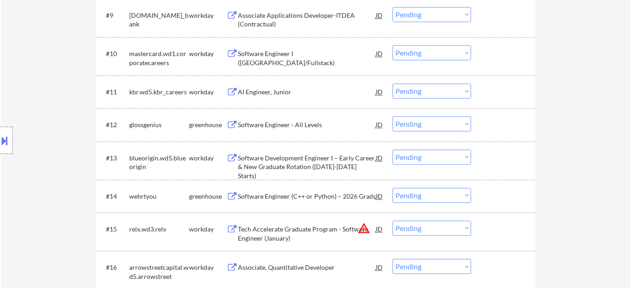
scroll to position [622, 0]
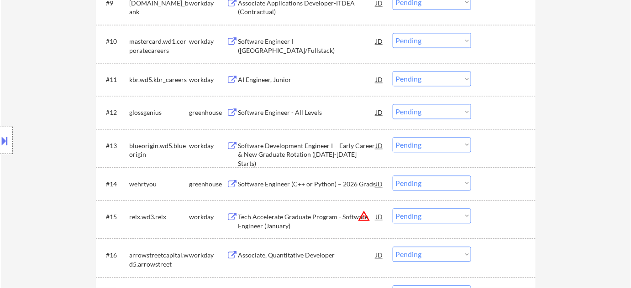
click at [291, 184] on div "Software Engineer (C++ or Python) – 2026 Grads" at bounding box center [307, 184] width 138 height 9
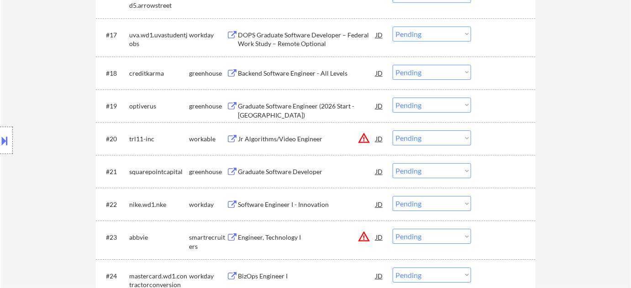
scroll to position [913, 0]
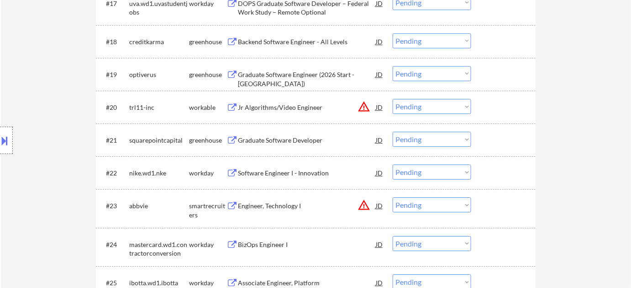
click at [303, 141] on div "Graduate Software Developer" at bounding box center [307, 140] width 138 height 9
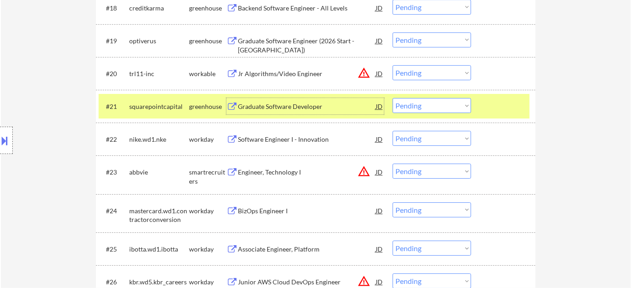
scroll to position [1037, 0]
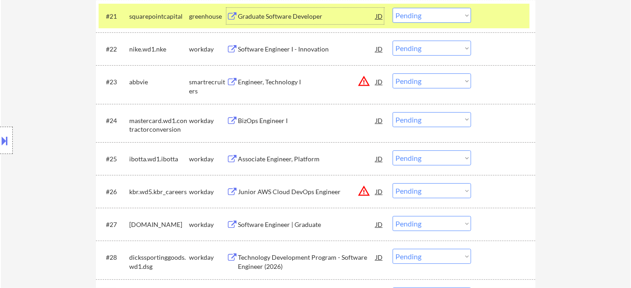
click at [280, 159] on div "Associate Engineer, Platform" at bounding box center [307, 159] width 138 height 9
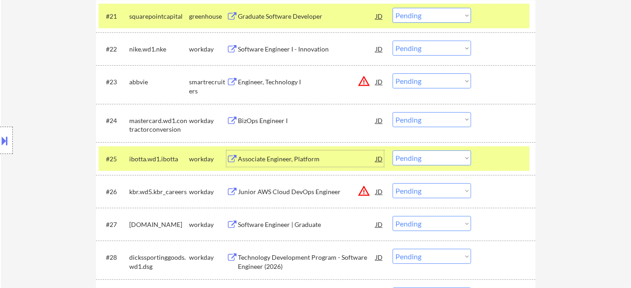
click at [407, 155] on select "Choose an option... Pending Applied Excluded (Questions) Excluded (Expired) Exc…" at bounding box center [431, 158] width 78 height 15
click at [392, 151] on select "Choose an option... Pending Applied Excluded (Questions) Excluded (Expired) Exc…" at bounding box center [431, 158] width 78 height 15
select select ""pending""
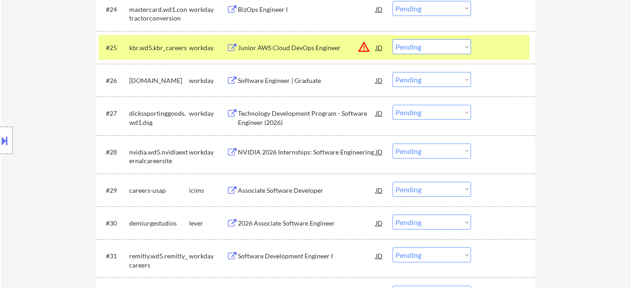
scroll to position [1161, 0]
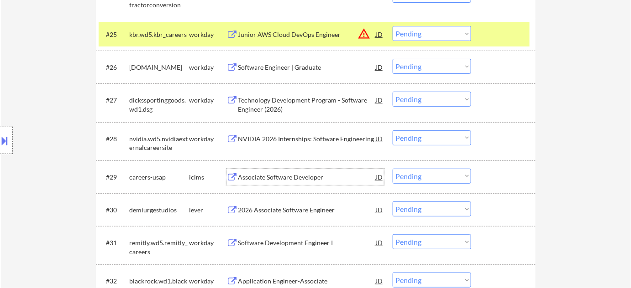
click at [290, 176] on div "Associate Software Developer" at bounding box center [307, 177] width 138 height 9
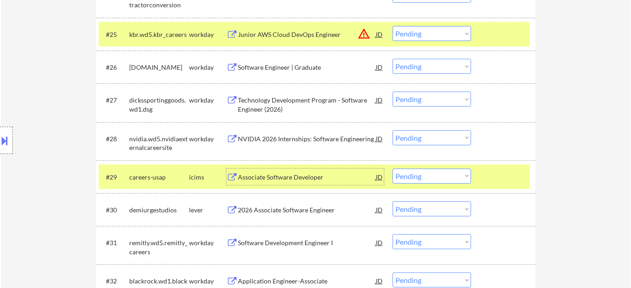
click at [429, 180] on select "Choose an option... Pending Applied Excluded (Questions) Excluded (Expired) Exc…" at bounding box center [431, 176] width 78 height 15
click at [392, 169] on select "Choose an option... Pending Applied Excluded (Questions) Excluded (Expired) Exc…" at bounding box center [431, 176] width 78 height 15
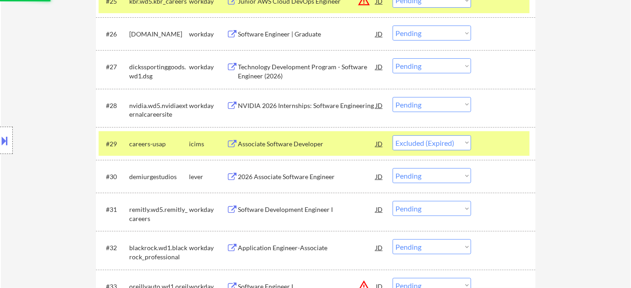
scroll to position [1286, 0]
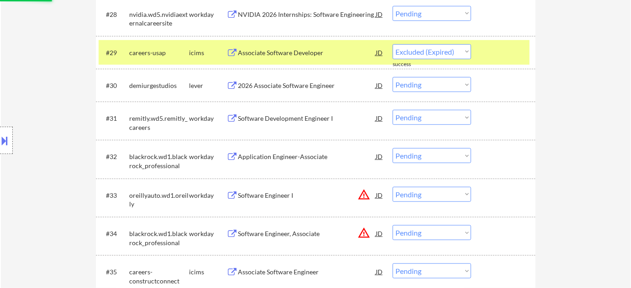
select select ""pending""
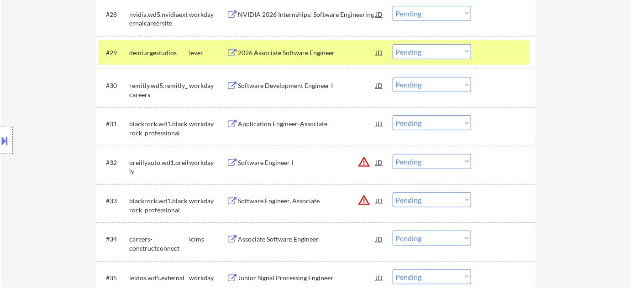
scroll to position [1369, 0]
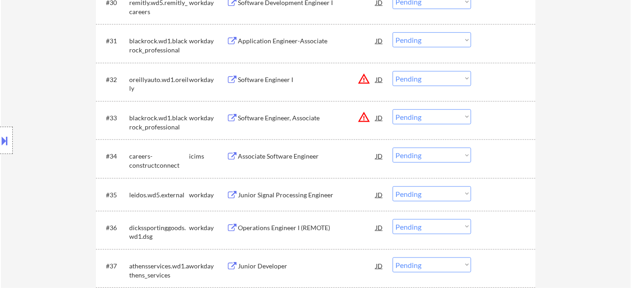
click at [288, 120] on div "Software Engineer, Associate" at bounding box center [307, 118] width 138 height 9
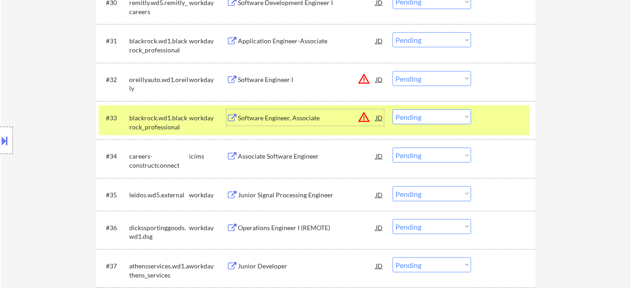
click at [434, 124] on div "#33 blackrock.wd1.blackrock_professional workday Software Engineer, Associate J…" at bounding box center [314, 120] width 431 height 30
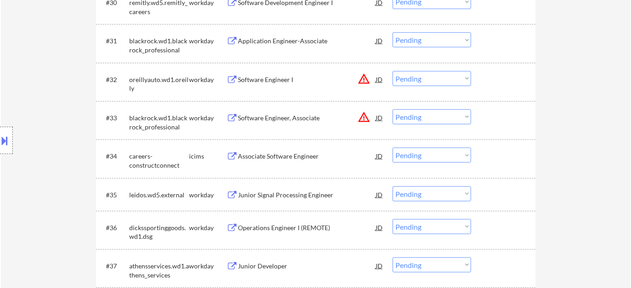
click at [439, 120] on select "Choose an option... Pending Applied Excluded (Questions) Excluded (Expired) Exc…" at bounding box center [431, 117] width 78 height 15
click at [392, 110] on select "Choose an option... Pending Applied Excluded (Questions) Excluded (Expired) Exc…" at bounding box center [431, 117] width 78 height 15
click at [312, 159] on div "Associate Software Engineer" at bounding box center [307, 156] width 138 height 9
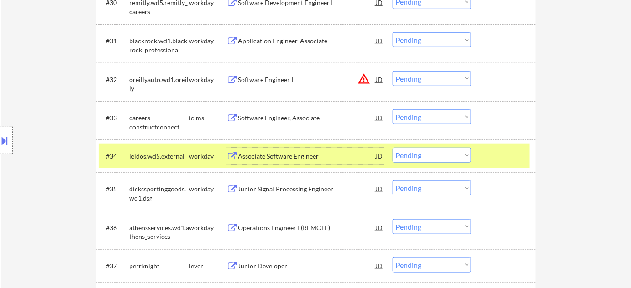
scroll to position [1410, 0]
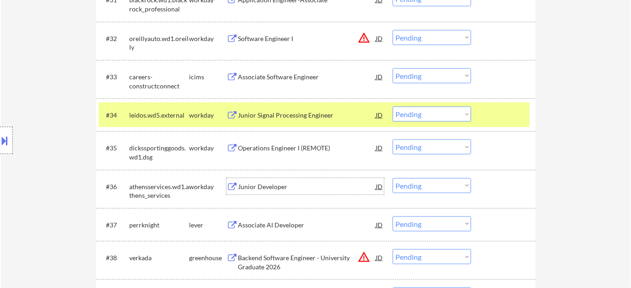
click at [277, 189] on div "Junior Developer" at bounding box center [307, 187] width 138 height 9
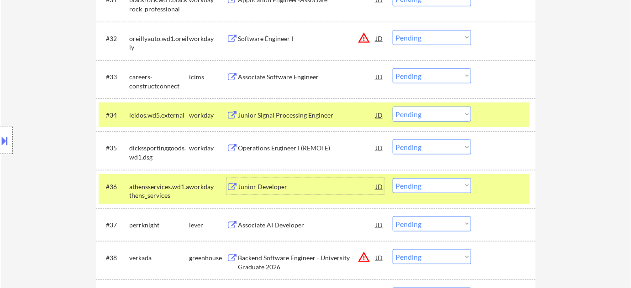
drag, startPoint x: 421, startPoint y: 74, endPoint x: 422, endPoint y: 81, distance: 6.9
click at [421, 74] on select "Choose an option... Pending Applied Excluded (Questions) Excluded (Expired) Exc…" at bounding box center [431, 75] width 78 height 15
click at [392, 68] on select "Choose an option... Pending Applied Excluded (Questions) Excluded (Expired) Exc…" at bounding box center [431, 75] width 78 height 15
select select ""pending""
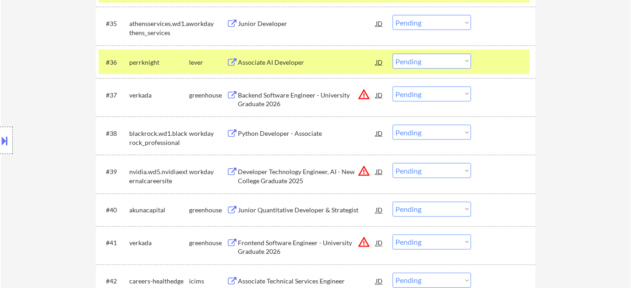
scroll to position [1576, 0]
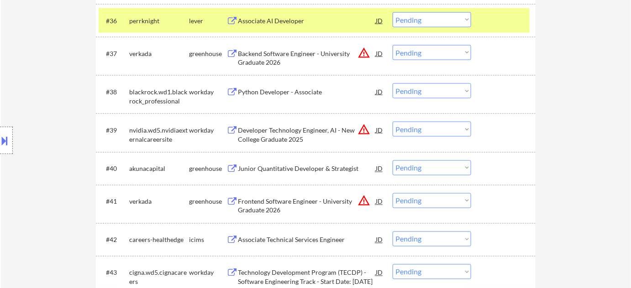
click at [267, 206] on div "Frontend Software Engineer - University Graduate 2026" at bounding box center [307, 207] width 138 height 18
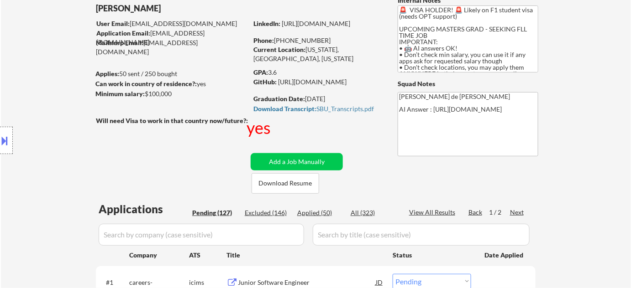
scroll to position [0, 0]
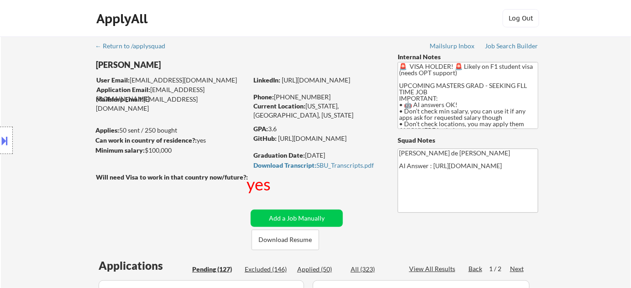
drag, startPoint x: 284, startPoint y: 96, endPoint x: 325, endPoint y: 95, distance: 41.5
click at [325, 95] on div "Phone: +1 516-434-1033" at bounding box center [317, 97] width 129 height 9
copy div "516-434-1033"
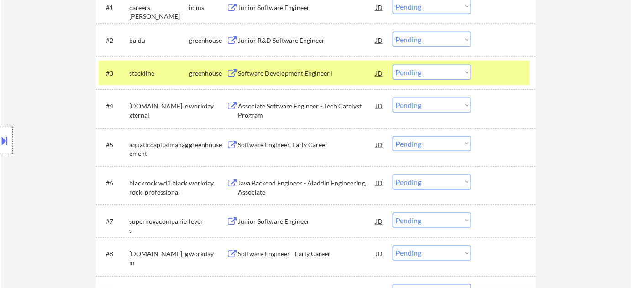
scroll to position [1414, 0]
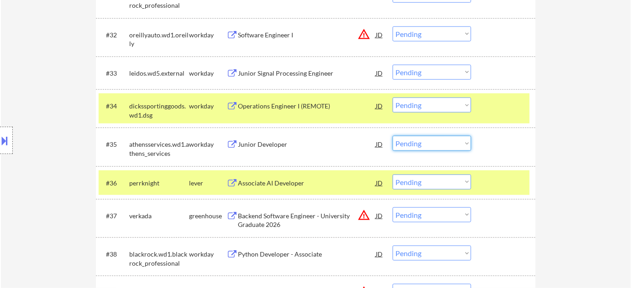
click at [404, 142] on select "Choose an option... Pending Applied Excluded (Questions) Excluded (Expired) Exc…" at bounding box center [431, 143] width 78 height 15
click at [392, 136] on select "Choose an option... Pending Applied Excluded (Questions) Excluded (Expired) Exc…" at bounding box center [431, 143] width 78 height 15
select select ""pending""
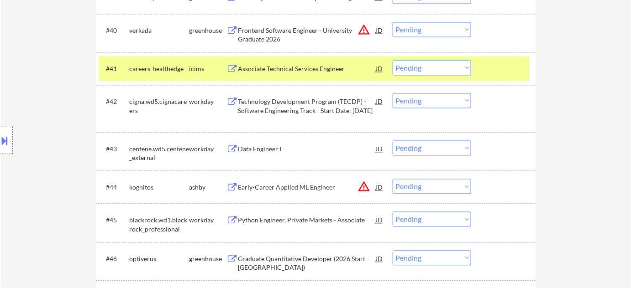
scroll to position [1746, 0]
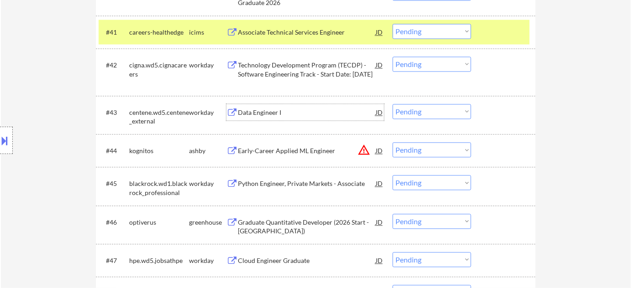
click at [271, 117] on div "Data Engineer I" at bounding box center [307, 112] width 138 height 16
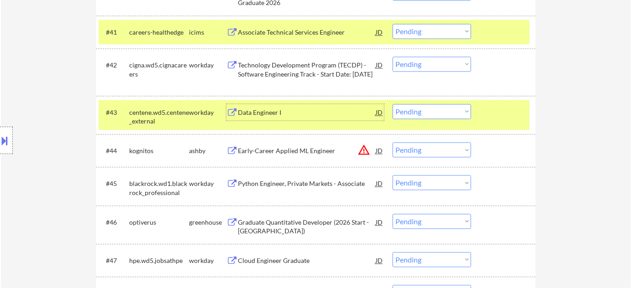
click at [433, 111] on select "Choose an option... Pending Applied Excluded (Questions) Excluded (Expired) Exc…" at bounding box center [431, 111] width 78 height 15
click at [392, 104] on select "Choose an option... Pending Applied Excluded (Questions) Excluded (Expired) Exc…" at bounding box center [431, 111] width 78 height 15
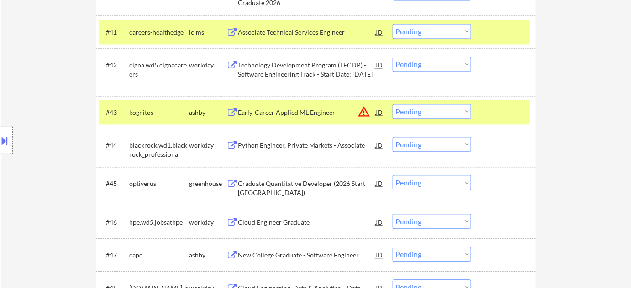
click at [303, 109] on div "Early-Career Applied ML Engineer" at bounding box center [307, 112] width 138 height 9
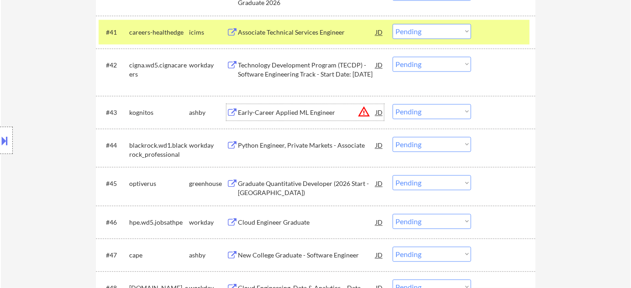
click at [296, 116] on div "Early-Career Applied ML Engineer" at bounding box center [307, 112] width 138 height 9
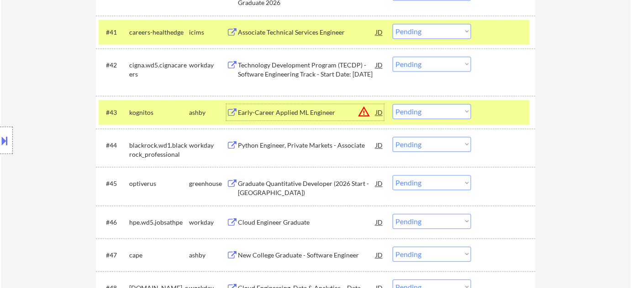
click at [417, 110] on select "Choose an option... Pending Applied Excluded (Questions) Excluded (Expired) Exc…" at bounding box center [431, 111] width 78 height 15
click at [392, 104] on select "Choose an option... Pending Applied Excluded (Questions) Excluded (Expired) Exc…" at bounding box center [431, 111] width 78 height 15
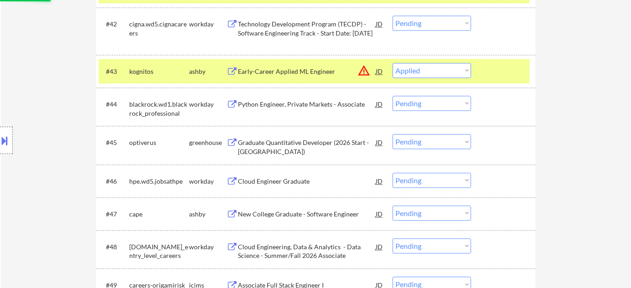
scroll to position [1911, 0]
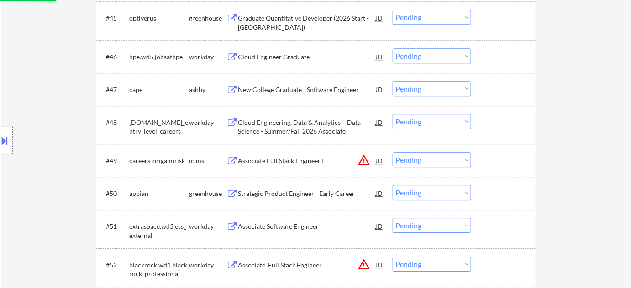
select select ""pending""
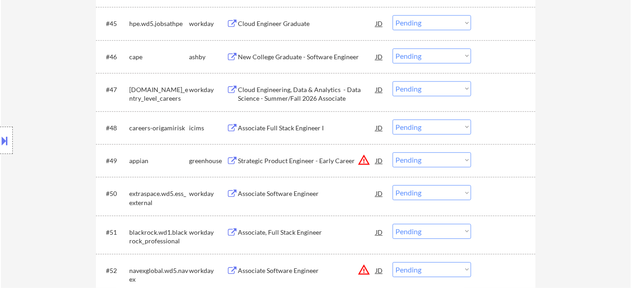
scroll to position [1953, 0]
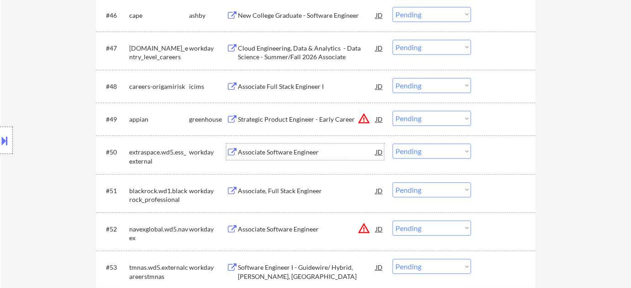
click at [289, 153] on div "Associate Software Engineer" at bounding box center [307, 152] width 138 height 9
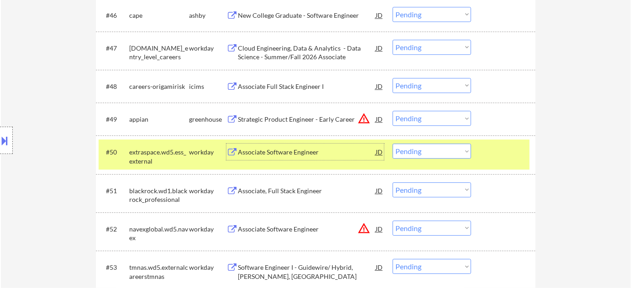
click at [414, 154] on select "Choose an option... Pending Applied Excluded (Questions) Excluded (Expired) Exc…" at bounding box center [431, 151] width 78 height 15
click at [392, 144] on select "Choose an option... Pending Applied Excluded (Questions) Excluded (Expired) Exc…" at bounding box center [431, 151] width 78 height 15
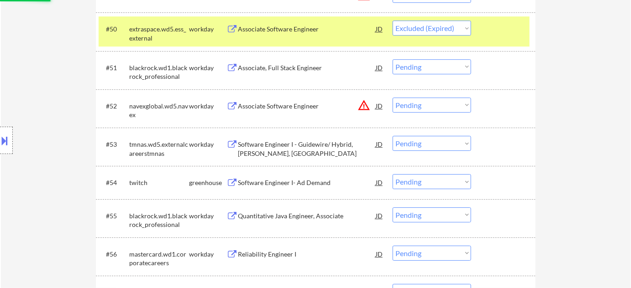
scroll to position [2077, 0]
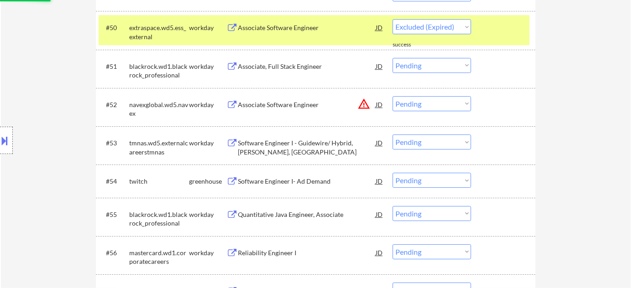
select select ""pending""
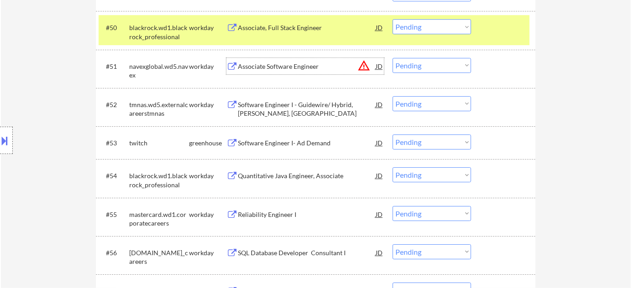
click at [282, 68] on div "Associate Software Engineer" at bounding box center [307, 66] width 138 height 9
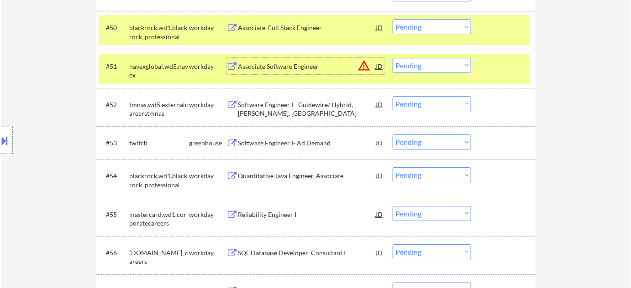
click at [426, 72] on select "Choose an option... Pending Applied Excluded (Questions) Excluded (Expired) Exc…" at bounding box center [431, 65] width 78 height 15
click at [392, 58] on select "Choose an option... Pending Applied Excluded (Questions) Excluded (Expired) Exc…" at bounding box center [431, 65] width 78 height 15
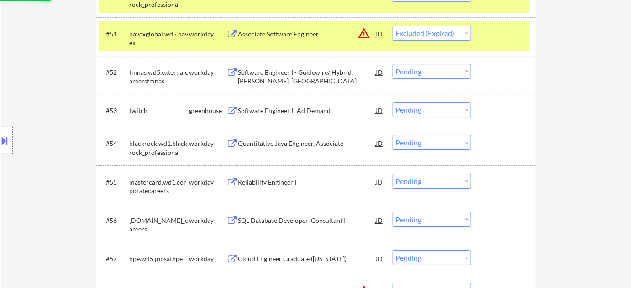
scroll to position [2119, 0]
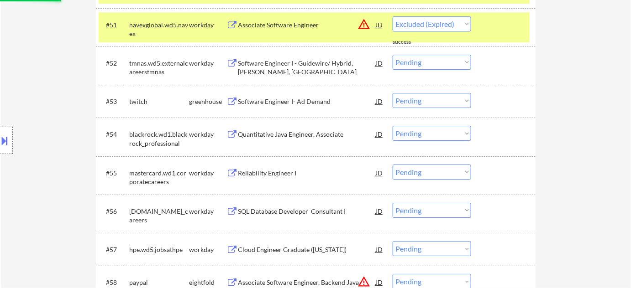
select select ""pending""
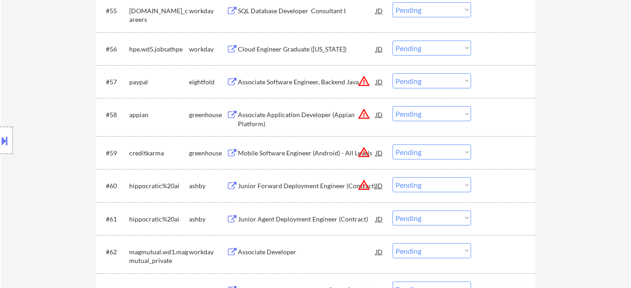
scroll to position [2285, 0]
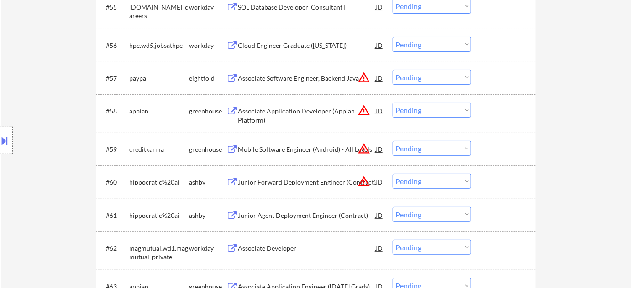
click at [315, 146] on div "Mobile Software Engineer (Android) - All Levels" at bounding box center [307, 149] width 138 height 9
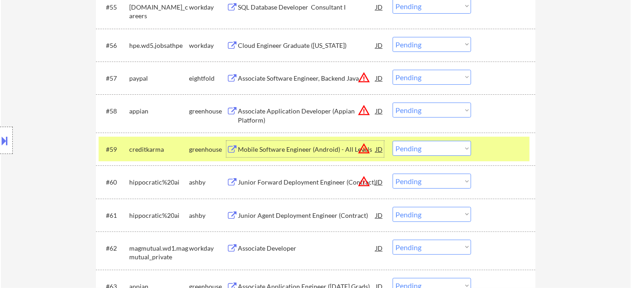
click at [414, 150] on select "Choose an option... Pending Applied Excluded (Questions) Excluded (Expired) Exc…" at bounding box center [431, 148] width 78 height 15
click at [392, 141] on select "Choose an option... Pending Applied Excluded (Questions) Excluded (Expired) Exc…" at bounding box center [431, 148] width 78 height 15
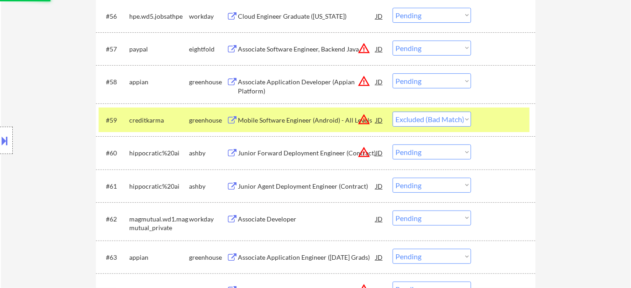
scroll to position [2326, 0]
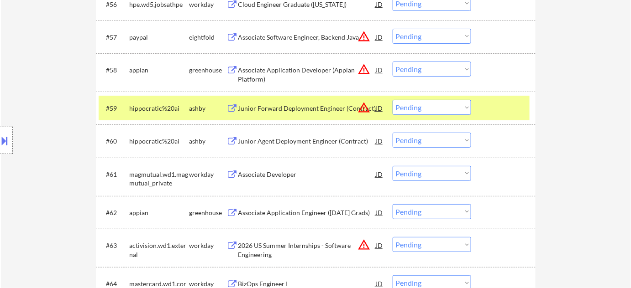
click at [315, 105] on div "Junior Forward Deployment Engineer (Contract)" at bounding box center [307, 108] width 138 height 9
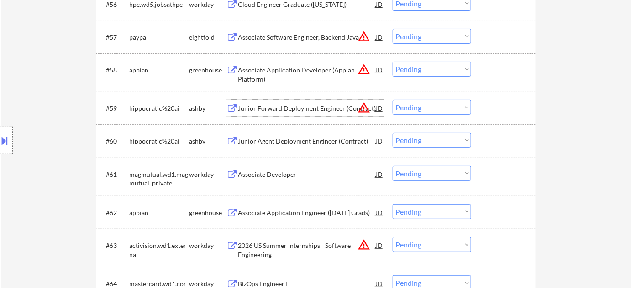
click at [435, 108] on select "Choose an option... Pending Applied Excluded (Questions) Excluded (Expired) Exc…" at bounding box center [431, 107] width 78 height 15
click at [392, 100] on select "Choose an option... Pending Applied Excluded (Questions) Excluded (Expired) Exc…" at bounding box center [431, 107] width 78 height 15
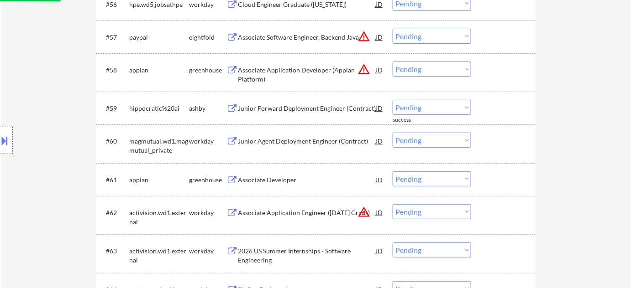
click at [438, 110] on select "Choose an option... Pending Applied Excluded (Questions) Excluded (Expired) Exc…" at bounding box center [431, 107] width 78 height 15
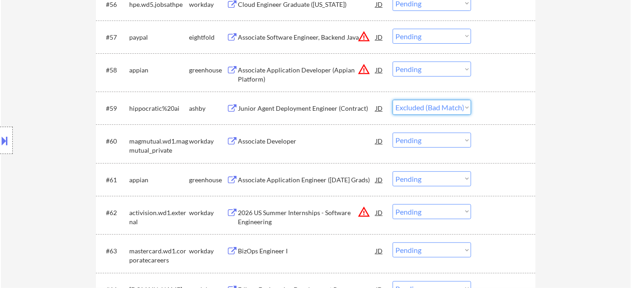
click at [392, 100] on select "Choose an option... Pending Applied Excluded (Questions) Excluded (Expired) Exc…" at bounding box center [431, 107] width 78 height 15
click at [283, 141] on div "Associate Developer" at bounding box center [307, 141] width 138 height 9
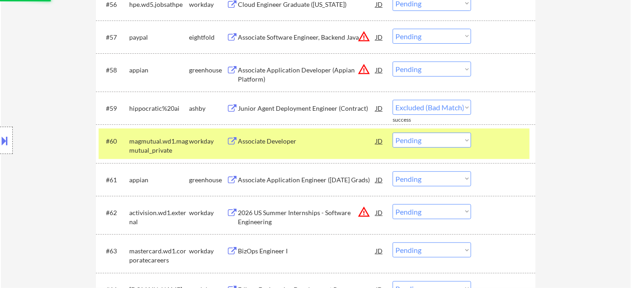
select select ""pending""
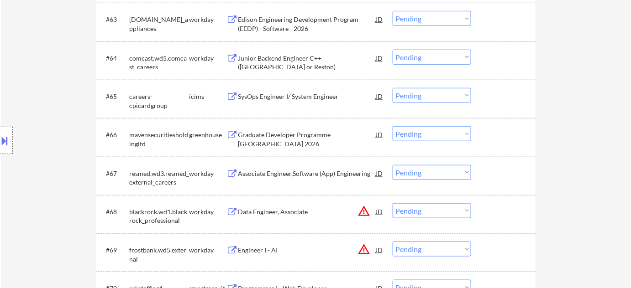
scroll to position [2575, 0]
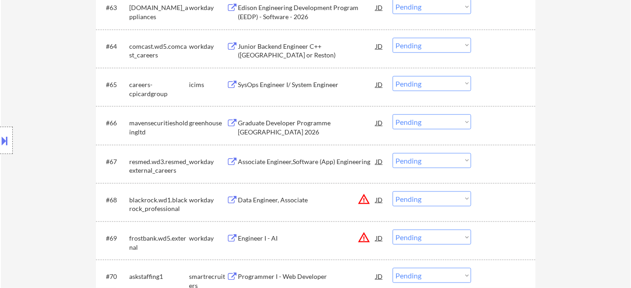
click at [288, 122] on div "Graduate Developer Programme Chicago 2026" at bounding box center [307, 128] width 138 height 18
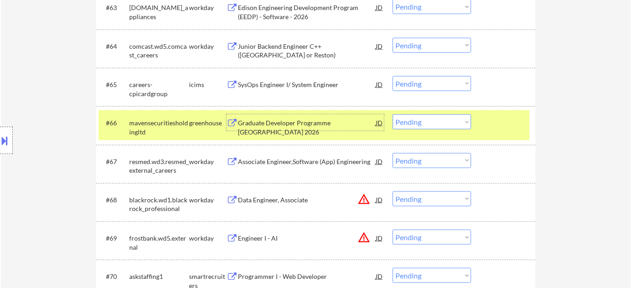
drag, startPoint x: 426, startPoint y: 124, endPoint x: 427, endPoint y: 129, distance: 4.8
click at [426, 124] on select "Choose an option... Pending Applied Excluded (Questions) Excluded (Expired) Exc…" at bounding box center [431, 122] width 78 height 15
click at [392, 115] on select "Choose an option... Pending Applied Excluded (Questions) Excluded (Expired) Exc…" at bounding box center [431, 122] width 78 height 15
select select ""pending""
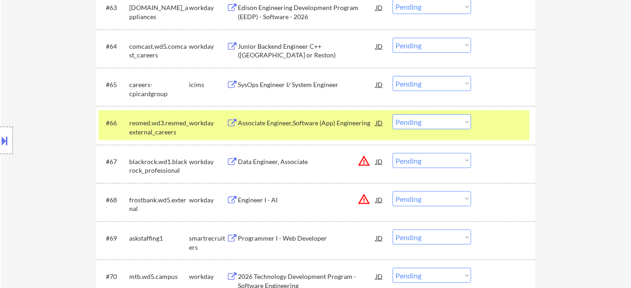
scroll to position [2658, 0]
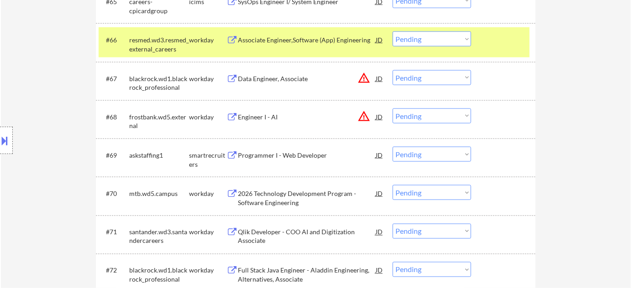
click at [279, 156] on div "Programmer I - Web Developer" at bounding box center [307, 155] width 138 height 9
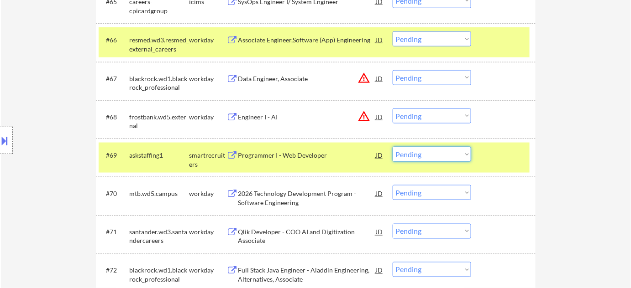
drag, startPoint x: 442, startPoint y: 151, endPoint x: 444, endPoint y: 160, distance: 8.5
click at [442, 151] on select "Choose an option... Pending Applied Excluded (Questions) Excluded (Expired) Exc…" at bounding box center [431, 154] width 78 height 15
click at [392, 147] on select "Choose an option... Pending Applied Excluded (Questions) Excluded (Expired) Exc…" at bounding box center [431, 154] width 78 height 15
select select ""pending""
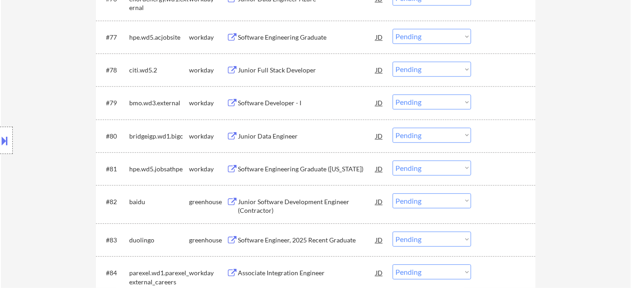
scroll to position [3115, 0]
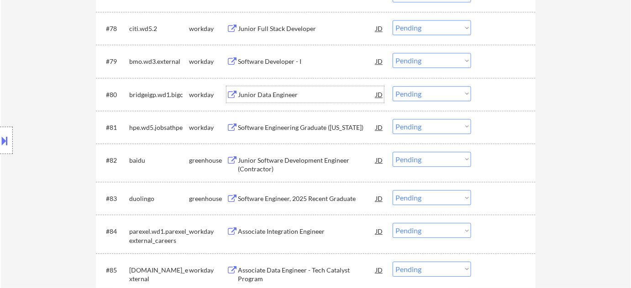
click at [277, 93] on div "Junior Data Engineer" at bounding box center [307, 94] width 138 height 9
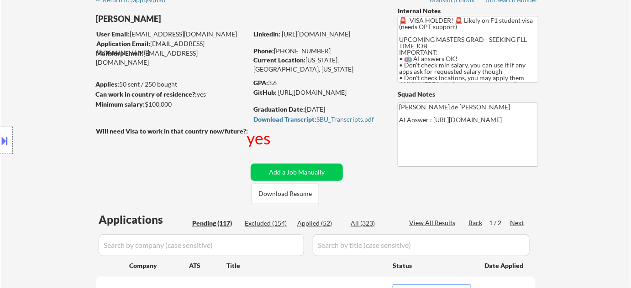
scroll to position [0, 0]
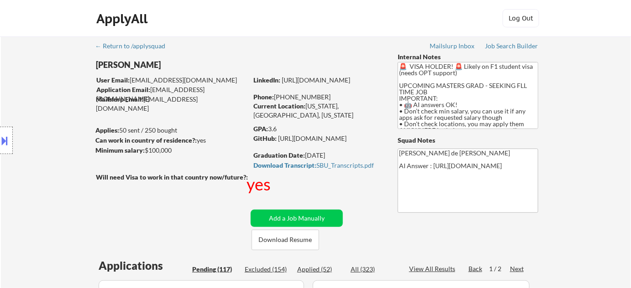
drag, startPoint x: 283, startPoint y: 95, endPoint x: 342, endPoint y: 96, distance: 58.4
click at [342, 96] on div "Phone: +1 516-434-1033" at bounding box center [317, 97] width 129 height 9
copy div "516-434-1033"
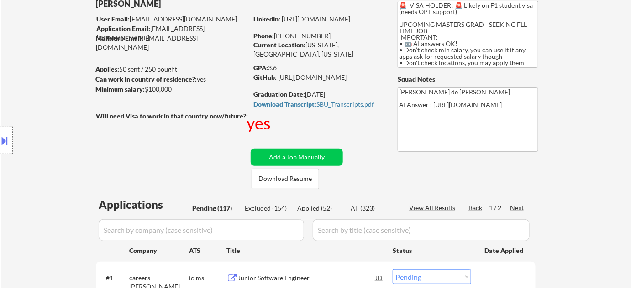
scroll to position [249, 0]
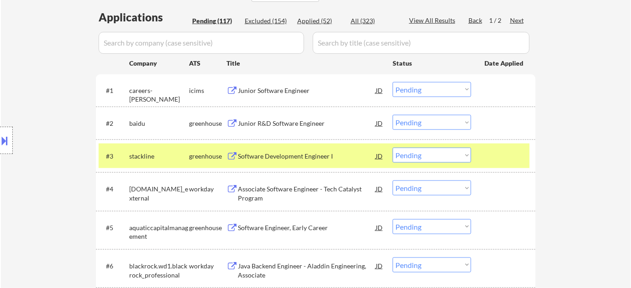
click at [292, 90] on div "Junior Software Engineer" at bounding box center [307, 90] width 138 height 9
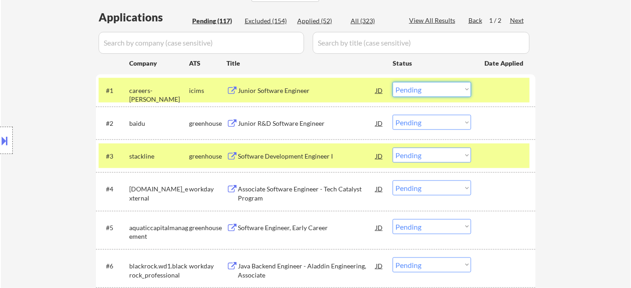
drag, startPoint x: 434, startPoint y: 89, endPoint x: 435, endPoint y: 96, distance: 6.9
click at [434, 89] on select "Choose an option... Pending Applied Excluded (Questions) Excluded (Expired) Exc…" at bounding box center [431, 89] width 78 height 15
click at [392, 82] on select "Choose an option... Pending Applied Excluded (Questions) Excluded (Expired) Exc…" at bounding box center [431, 89] width 78 height 15
select select ""pending""
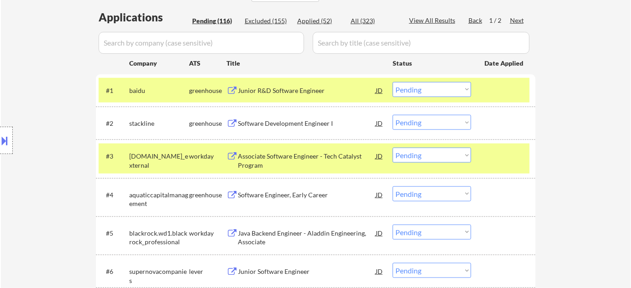
click at [261, 158] on div "Associate Software Engineer - Tech Catalyst Program" at bounding box center [307, 161] width 138 height 18
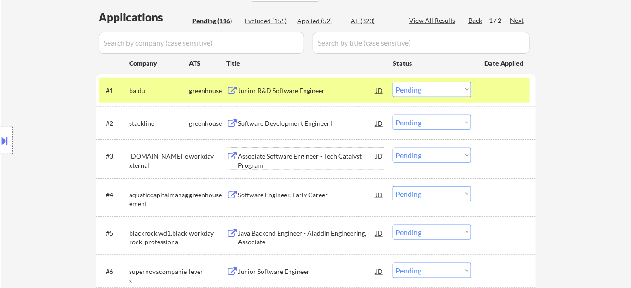
click at [416, 153] on select "Choose an option... Pending Applied Excluded (Questions) Excluded (Expired) Exc…" at bounding box center [431, 155] width 78 height 15
click at [392, 148] on select "Choose an option... Pending Applied Excluded (Questions) Excluded (Expired) Exc…" at bounding box center [431, 155] width 78 height 15
select select ""pending""
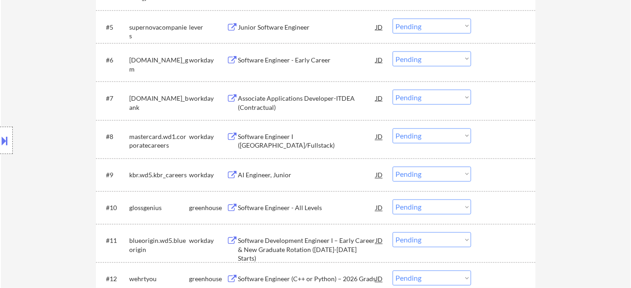
scroll to position [456, 0]
click at [287, 206] on div "Software Engineer - All Levels" at bounding box center [307, 207] width 138 height 9
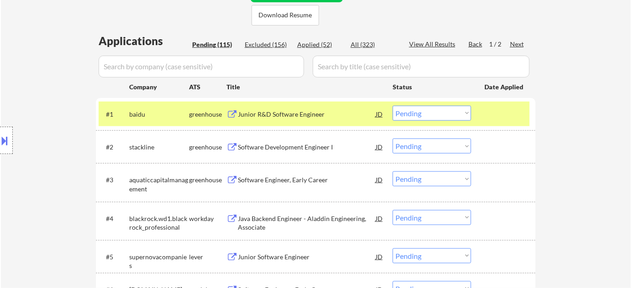
scroll to position [159, 0]
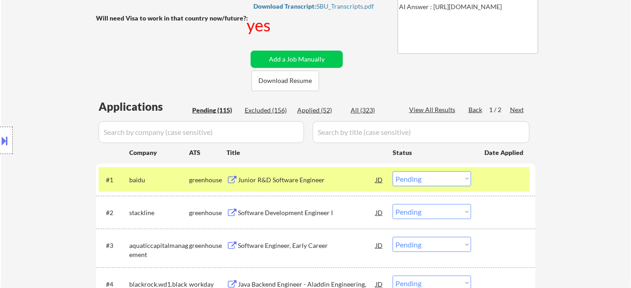
click at [521, 107] on div "Next" at bounding box center [517, 109] width 15 height 9
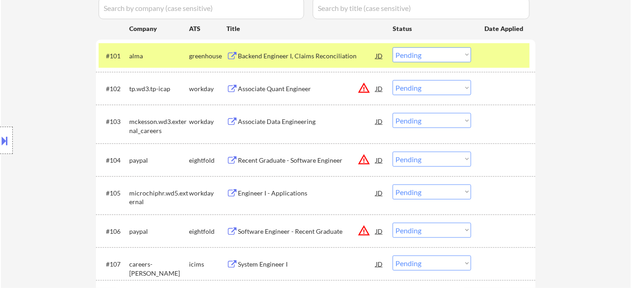
scroll to position [284, 0]
click at [287, 121] on div "Associate Data Engineering" at bounding box center [307, 121] width 138 height 9
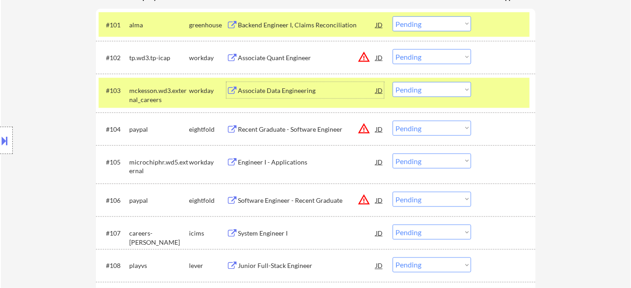
scroll to position [367, 0]
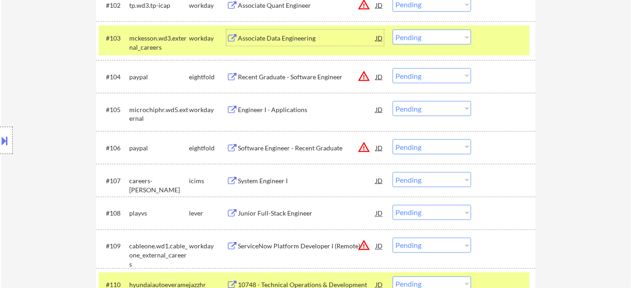
click at [256, 104] on div "Engineer I - Applications" at bounding box center [307, 109] width 138 height 16
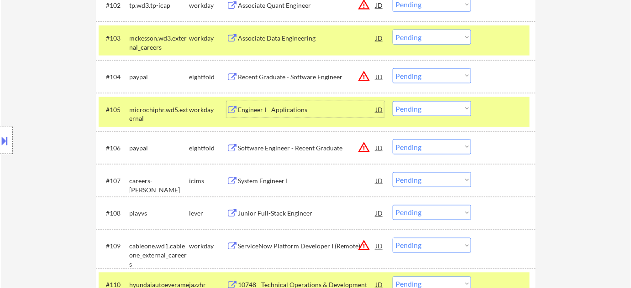
click at [293, 212] on div "Junior Full-Stack Engineer" at bounding box center [307, 213] width 138 height 9
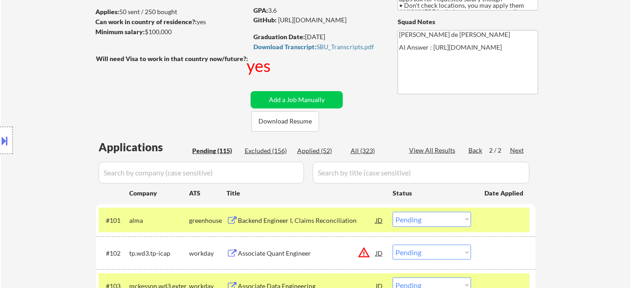
scroll to position [373, 0]
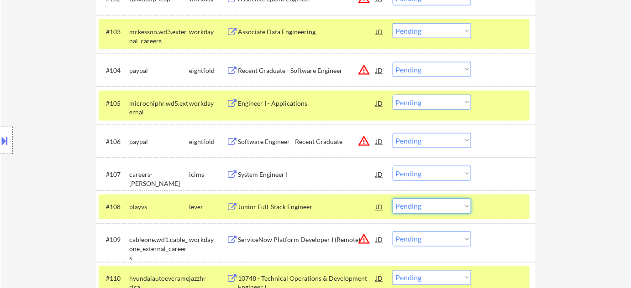
click at [416, 206] on select "Choose an option... Pending Applied Excluded (Questions) Excluded (Expired) Exc…" at bounding box center [431, 206] width 78 height 15
click at [392, 199] on select "Choose an option... Pending Applied Excluded (Questions) Excluded (Expired) Exc…" at bounding box center [431, 206] width 78 height 15
select select ""pending""
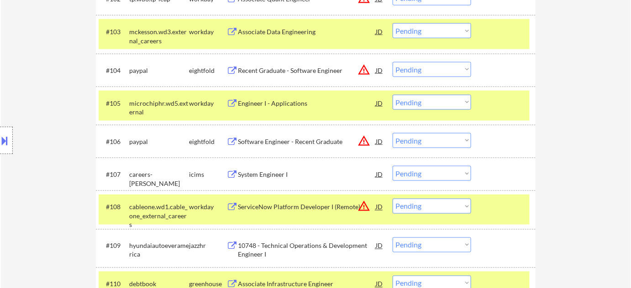
scroll to position [415, 0]
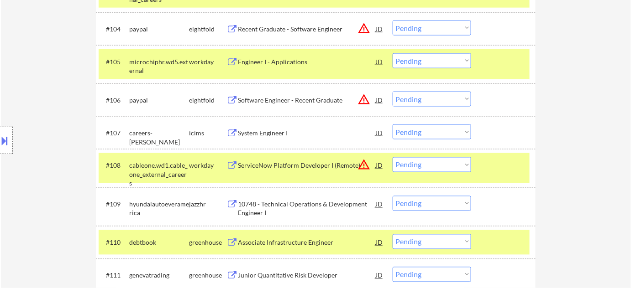
click at [315, 200] on div "10748 - Technical Operations & Development Engineer I" at bounding box center [307, 209] width 138 height 18
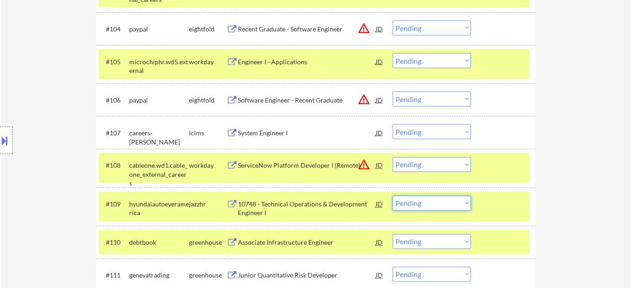
drag, startPoint x: 441, startPoint y: 202, endPoint x: 439, endPoint y: 196, distance: 5.9
click at [440, 202] on select "Choose an option... Pending Applied Excluded (Questions) Excluded (Expired) Exc…" at bounding box center [431, 203] width 78 height 15
click at [392, 196] on select "Choose an option... Pending Applied Excluded (Questions) Excluded (Expired) Exc…" at bounding box center [431, 203] width 78 height 15
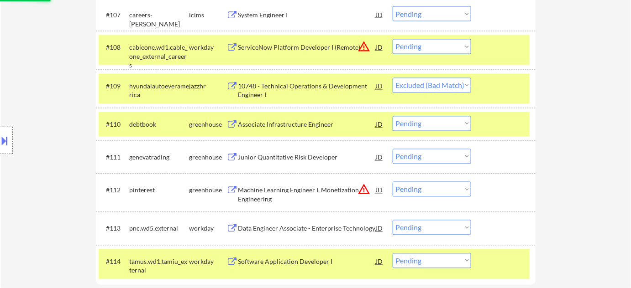
scroll to position [539, 0]
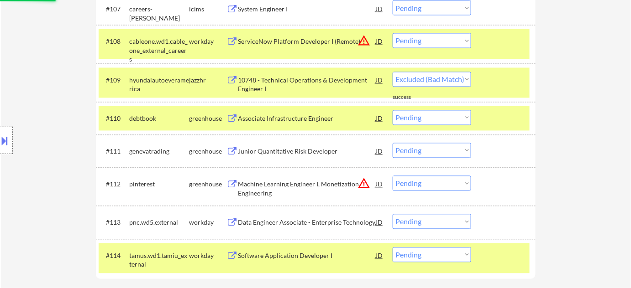
select select ""pending""
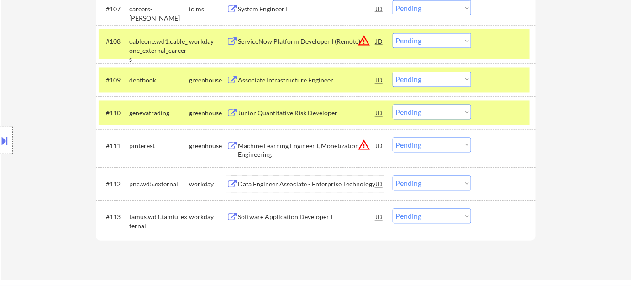
click at [319, 184] on div "Data Engineer Associate - Enterprise Technology" at bounding box center [307, 184] width 138 height 9
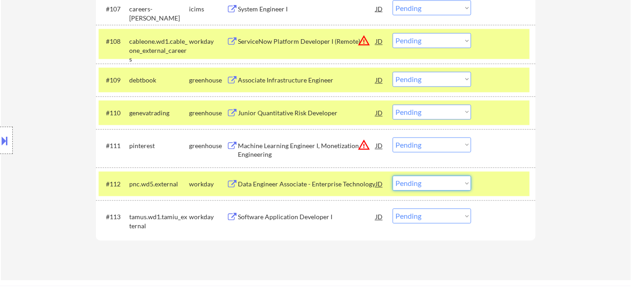
drag, startPoint x: 449, startPoint y: 190, endPoint x: 451, endPoint y: 185, distance: 5.2
click at [449, 190] on select "Choose an option... Pending Applied Excluded (Questions) Excluded (Expired) Exc…" at bounding box center [431, 183] width 78 height 15
click at [392, 176] on select "Choose an option... Pending Applied Excluded (Questions) Excluded (Expired) Exc…" at bounding box center [431, 183] width 78 height 15
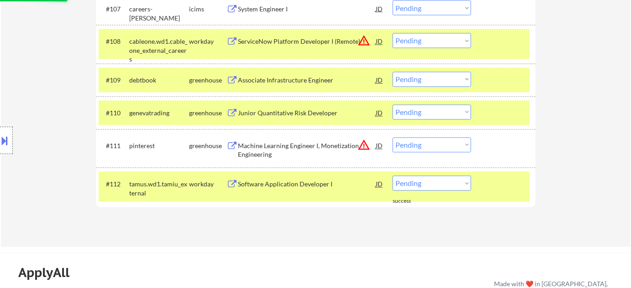
click at [307, 178] on div "Software Application Developer I" at bounding box center [307, 184] width 138 height 16
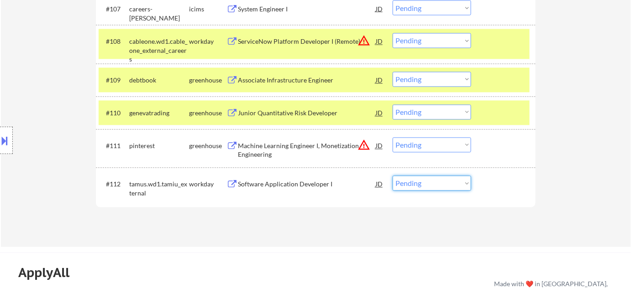
click at [413, 186] on select "Choose an option... Pending Applied Excluded (Questions) Excluded (Expired) Exc…" at bounding box center [431, 183] width 78 height 15
select select ""excluded__bad_match_""
click at [392, 176] on select "Choose an option... Pending Applied Excluded (Questions) Excluded (Expired) Exc…" at bounding box center [431, 183] width 78 height 15
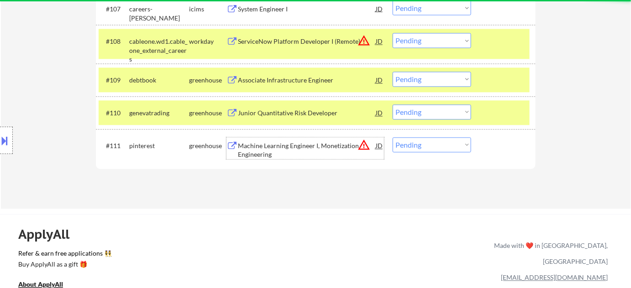
click at [298, 149] on div "Machine Learning Engineer I, Monetization Engineering" at bounding box center [307, 151] width 138 height 18
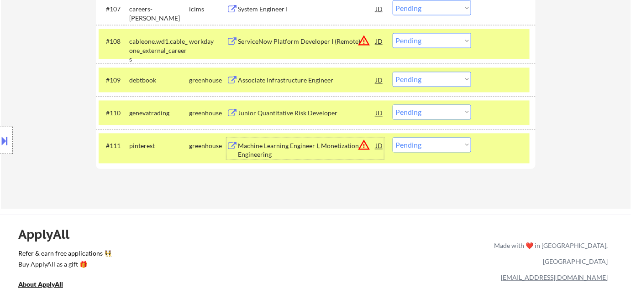
drag, startPoint x: 417, startPoint y: 146, endPoint x: 421, endPoint y: 151, distance: 5.9
click at [417, 146] on select "Choose an option... Pending Applied Excluded (Questions) Excluded (Expired) Exc…" at bounding box center [431, 145] width 78 height 15
select select ""excluded__expired_""
click at [392, 138] on select "Choose an option... Pending Applied Excluded (Questions) Excluded (Expired) Exc…" at bounding box center [431, 145] width 78 height 15
click at [294, 111] on div "Junior Quantitative Risk Developer" at bounding box center [307, 113] width 138 height 9
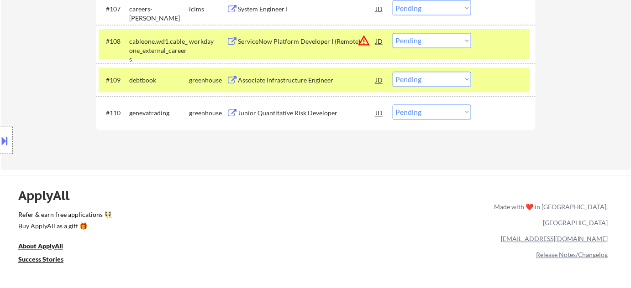
scroll to position [261, 0]
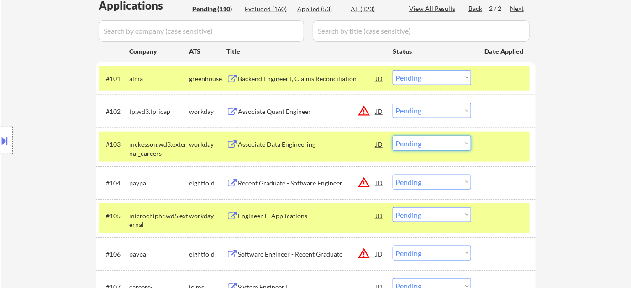
click at [432, 144] on select "Choose an option... Pending Applied Excluded (Questions) Excluded (Expired) Exc…" at bounding box center [431, 143] width 78 height 15
click at [392, 136] on select "Choose an option... Pending Applied Excluded (Questions) Excluded (Expired) Exc…" at bounding box center [431, 143] width 78 height 15
select select ""pending""
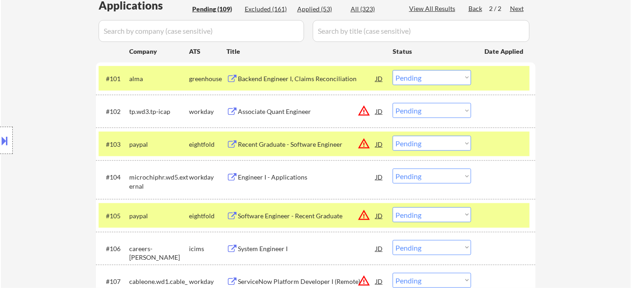
click at [424, 176] on select "Choose an option... Pending Applied Excluded (Questions) Excluded (Expired) Exc…" at bounding box center [431, 176] width 78 height 15
click at [392, 169] on select "Choose an option... Pending Applied Excluded (Questions) Excluded (Expired) Exc…" at bounding box center [431, 176] width 78 height 15
select select ""pending""
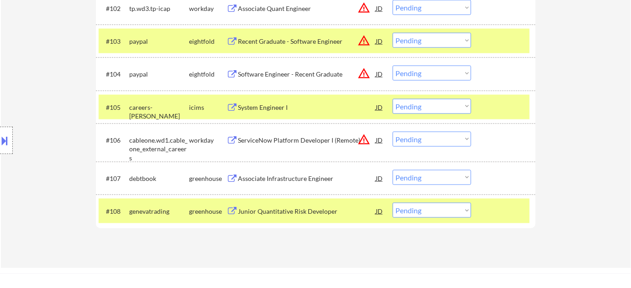
scroll to position [344, 0]
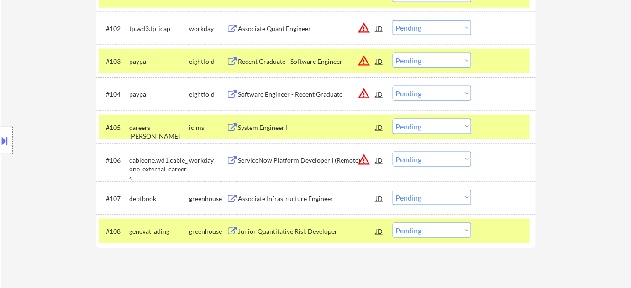
click at [291, 151] on div "#106 cableone.wd1.cable_one_external_careers workday ServiceNow Platform Develo…" at bounding box center [314, 163] width 431 height 30
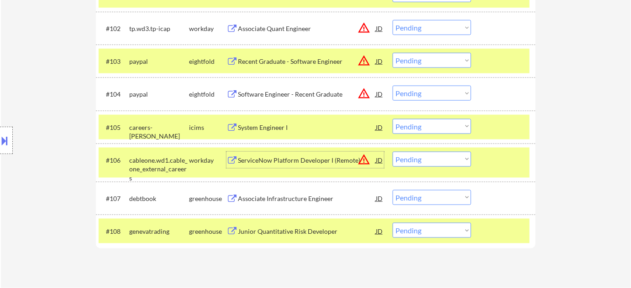
click at [288, 155] on div "ServiceNow Platform Developer I (Remote)" at bounding box center [307, 160] width 138 height 16
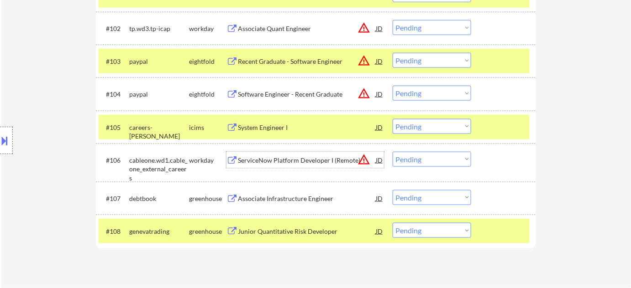
click at [271, 202] on div "Associate Infrastructure Engineer" at bounding box center [307, 198] width 138 height 9
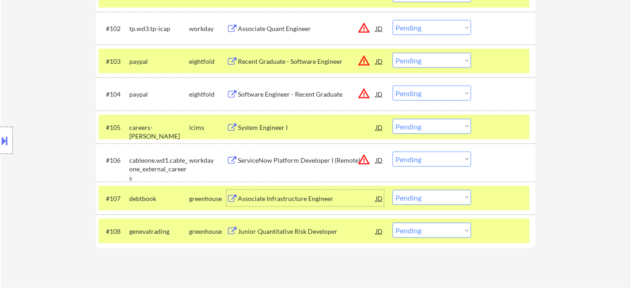
drag, startPoint x: 428, startPoint y: 200, endPoint x: 428, endPoint y: 191, distance: 9.1
click at [428, 200] on select "Choose an option... Pending Applied Excluded (Questions) Excluded (Expired) Exc…" at bounding box center [431, 197] width 78 height 15
click at [392, 190] on select "Choose an option... Pending Applied Excluded (Questions) Excluded (Expired) Exc…" at bounding box center [431, 197] width 78 height 15
select select ""pending""
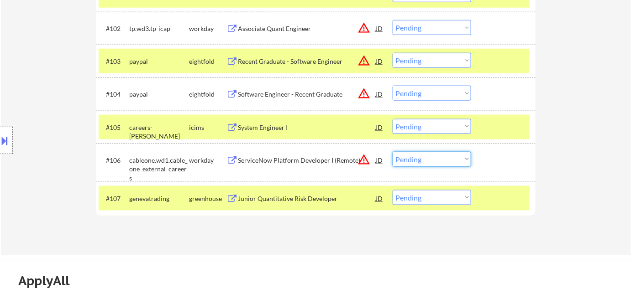
click at [426, 159] on select "Choose an option... Pending Applied Excluded (Questions) Excluded (Expired) Exc…" at bounding box center [431, 159] width 78 height 15
click at [392, 152] on select "Choose an option... Pending Applied Excluded (Questions) Excluded (Expired) Exc…" at bounding box center [431, 159] width 78 height 15
select select ""pending""
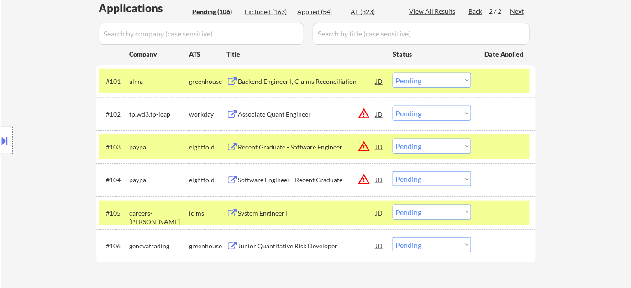
scroll to position [207, 0]
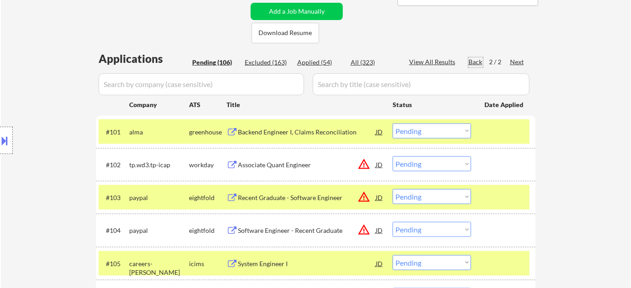
click at [471, 62] on div "Back" at bounding box center [475, 61] width 15 height 9
select select ""pending""
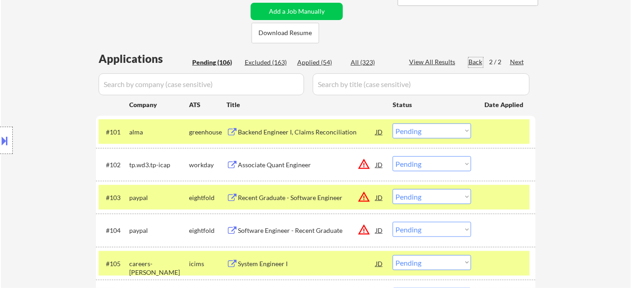
select select ""pending""
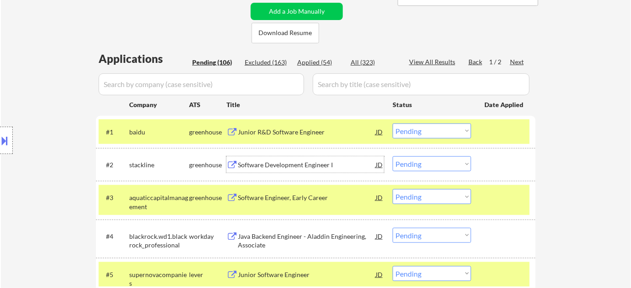
click at [314, 165] on div "Software Development Engineer I" at bounding box center [307, 165] width 138 height 9
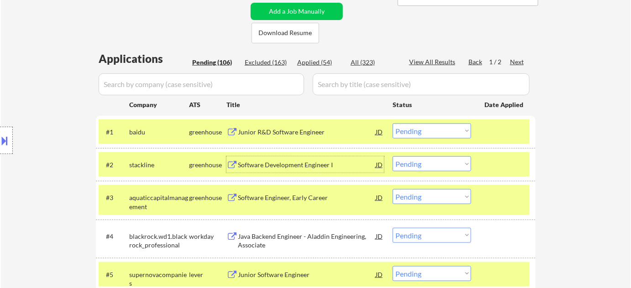
scroll to position [290, 0]
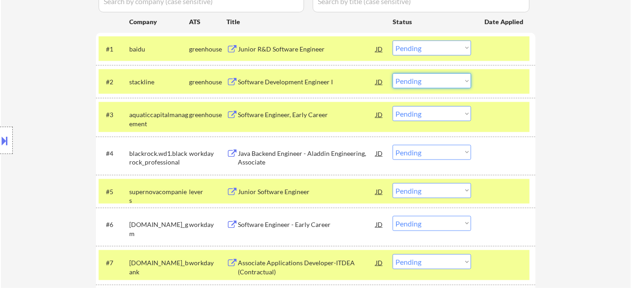
click at [432, 78] on select "Choose an option... Pending Applied Excluded (Questions) Excluded (Expired) Exc…" at bounding box center [431, 80] width 78 height 15
click at [392, 73] on select "Choose an option... Pending Applied Excluded (Questions) Excluded (Expired) Exc…" at bounding box center [431, 80] width 78 height 15
select select ""pending""
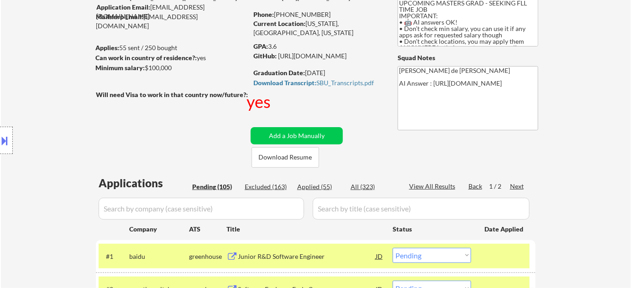
scroll to position [332, 0]
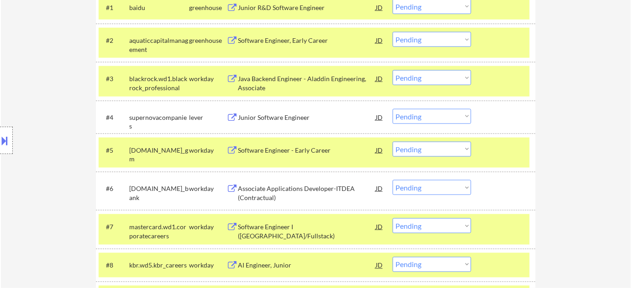
click at [271, 121] on div "Junior Software Engineer" at bounding box center [307, 117] width 138 height 9
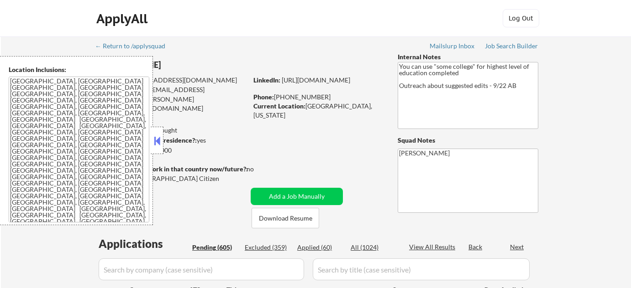
scroll to position [41, 0]
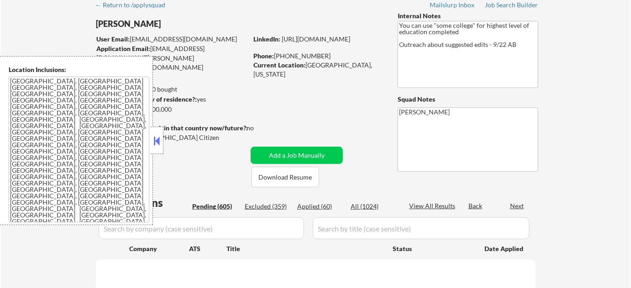
click at [325, 208] on div "Applied (60)" at bounding box center [320, 206] width 46 height 9
click at [325, 205] on div "Applied (60)" at bounding box center [320, 206] width 46 height 9
click at [326, 204] on div "Applied (60)" at bounding box center [320, 206] width 46 height 9
select select ""pending""
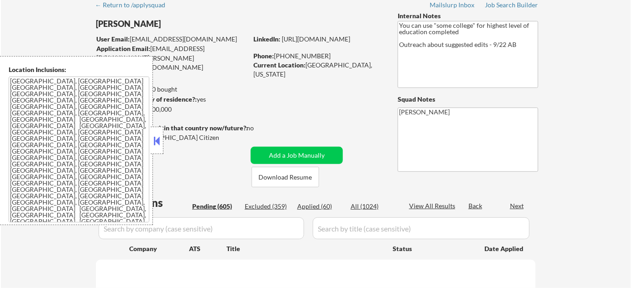
select select ""pending""
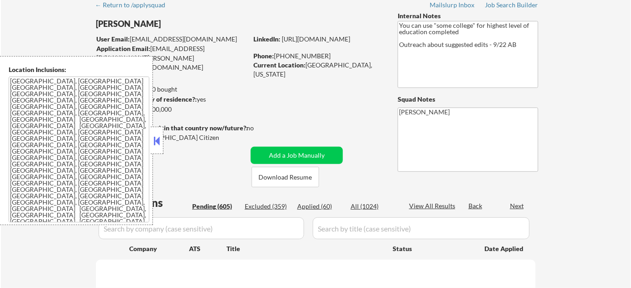
select select ""pending""
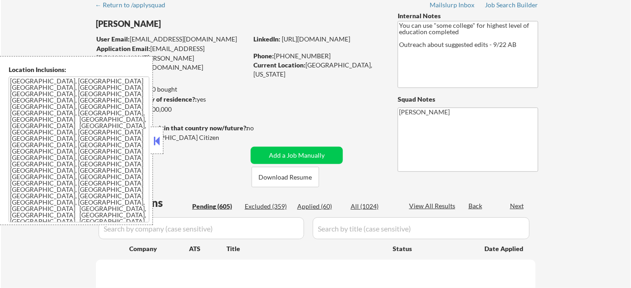
select select ""pending""
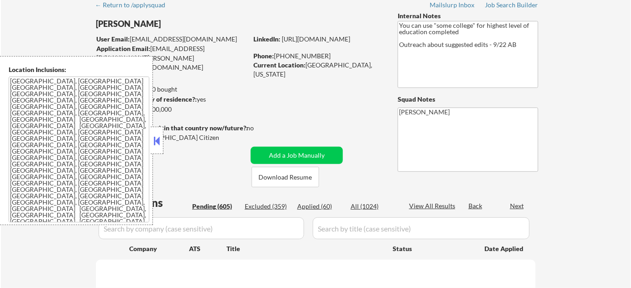
select select ""pending""
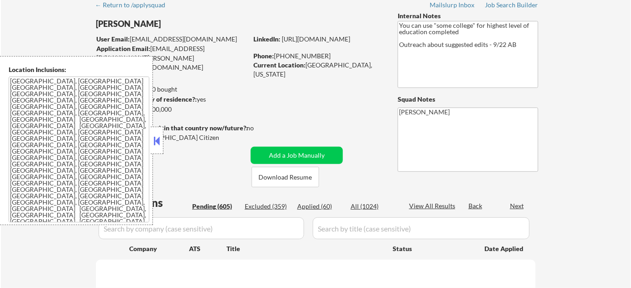
select select ""pending""
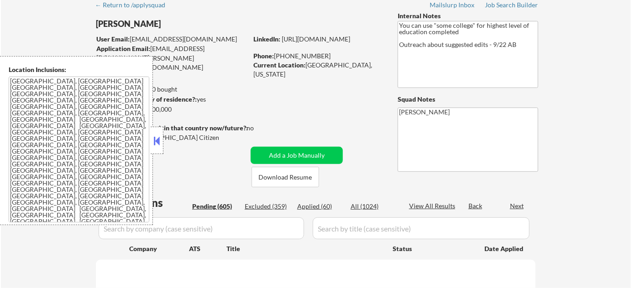
select select ""pending""
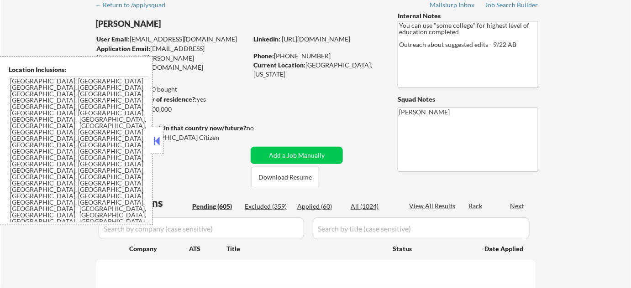
select select ""pending""
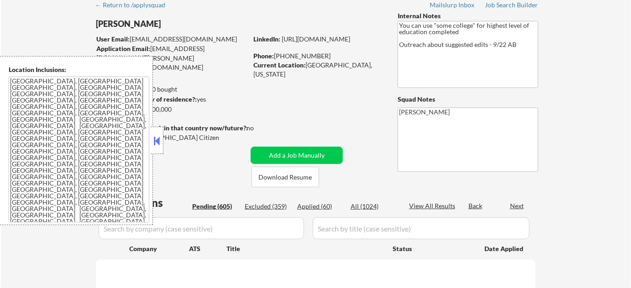
select select ""pending""
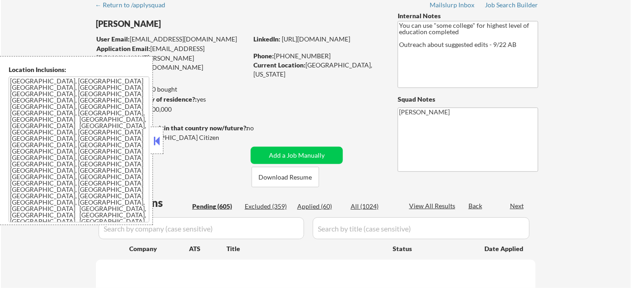
select select ""pending""
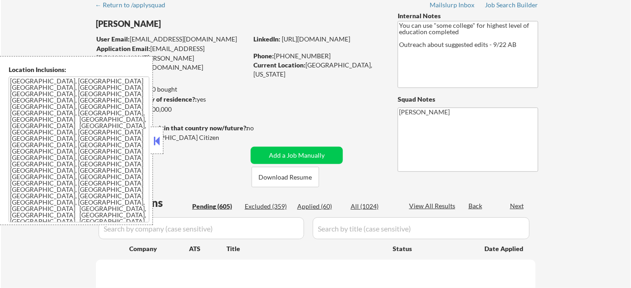
select select ""pending""
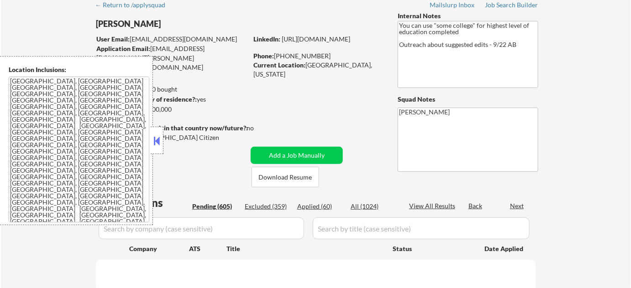
select select ""pending""
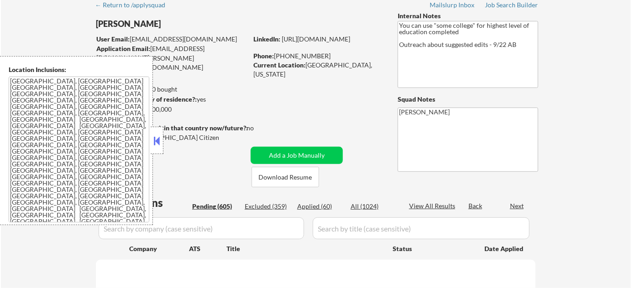
select select ""pending""
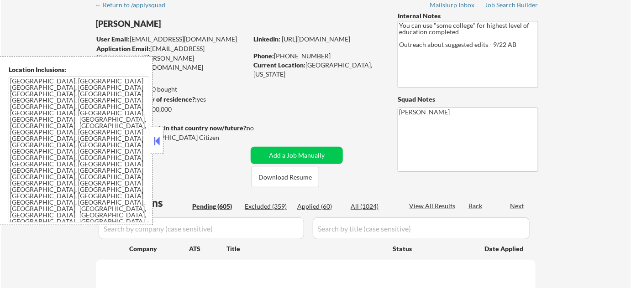
select select ""pending""
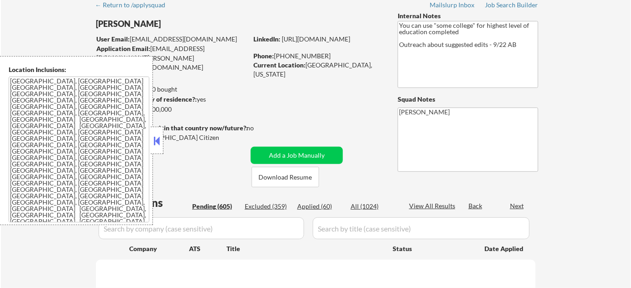
select select ""pending""
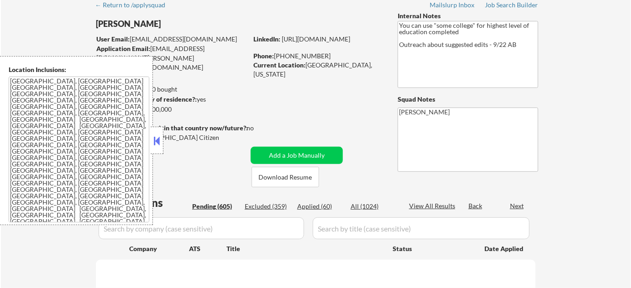
select select ""pending""
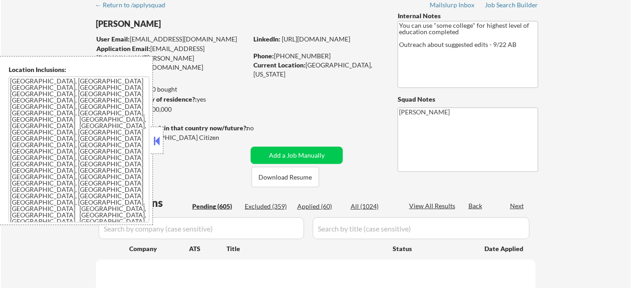
select select ""pending""
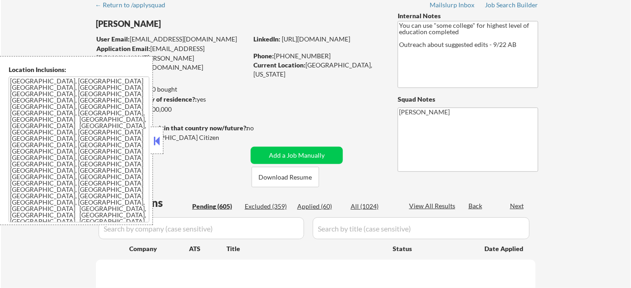
select select ""pending""
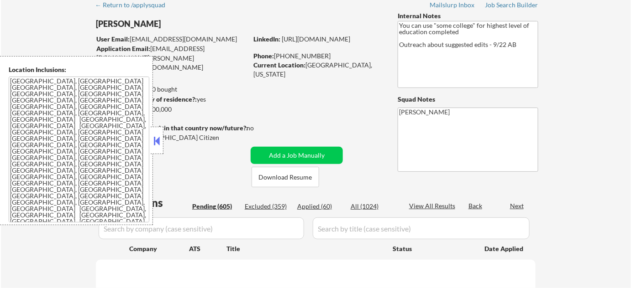
select select ""pending""
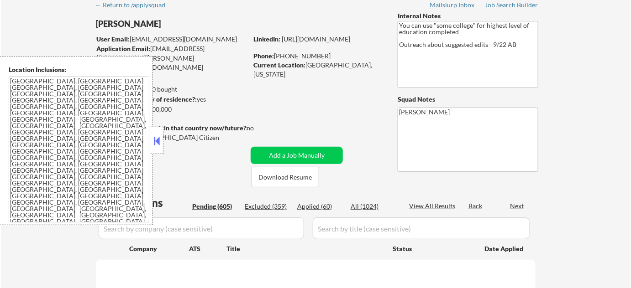
select select ""pending""
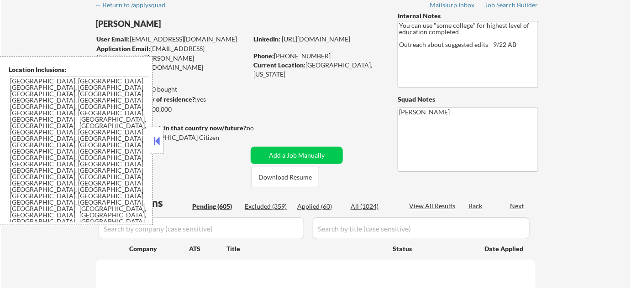
select select ""pending""
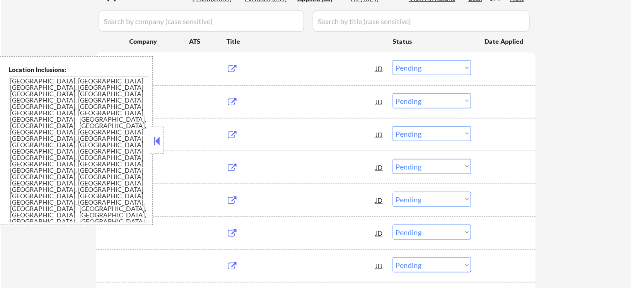
select select ""applied""
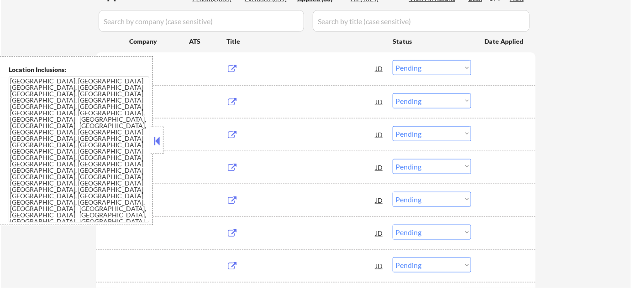
select select ""applied""
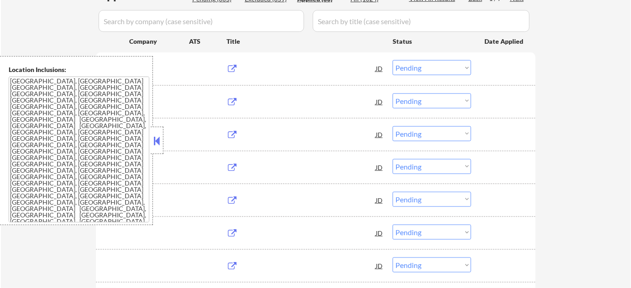
select select ""applied""
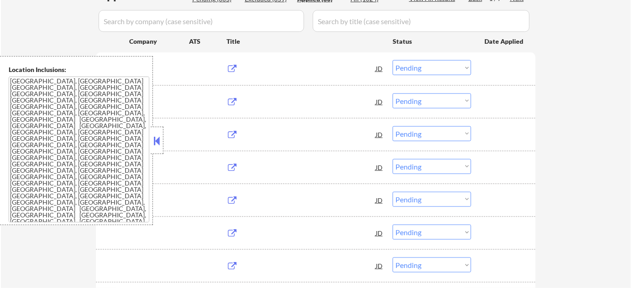
select select ""applied""
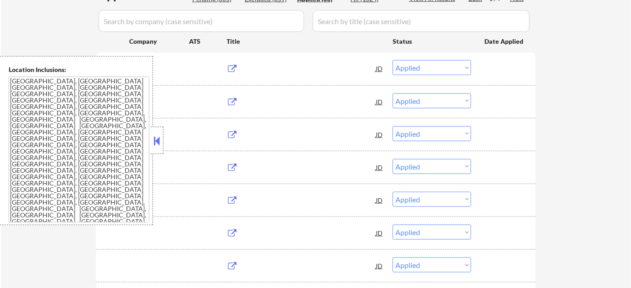
select select ""applied""
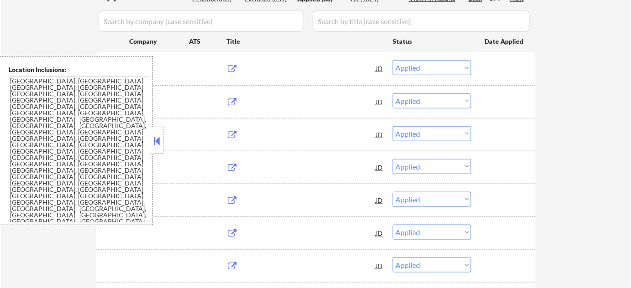
select select ""applied""
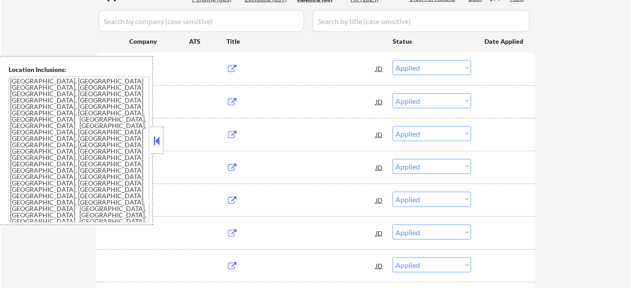
select select ""applied""
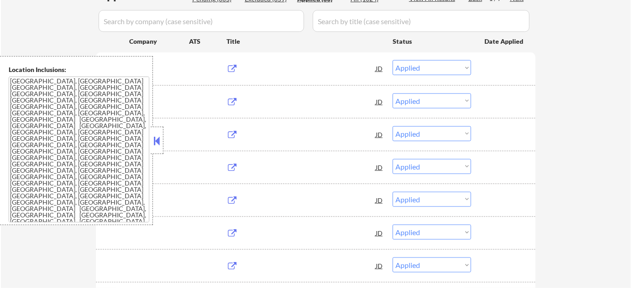
select select ""applied""
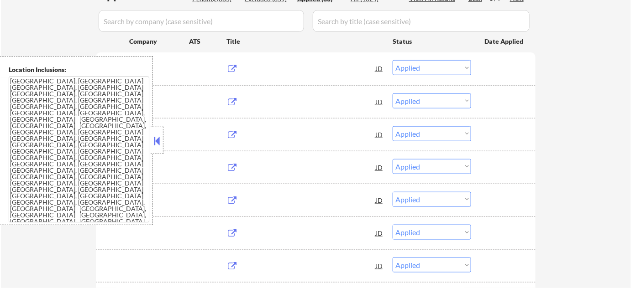
select select ""applied""
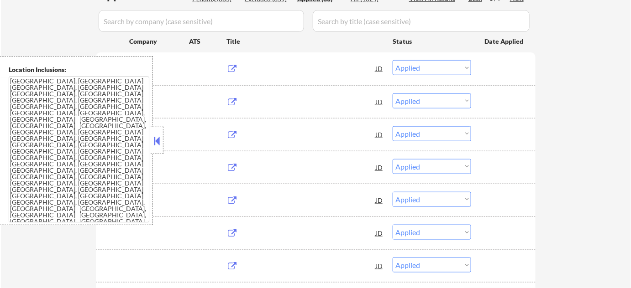
select select ""applied""
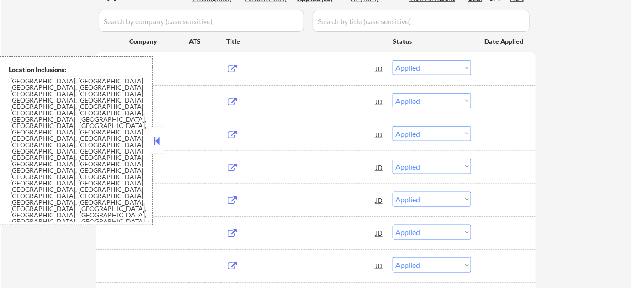
select select ""applied""
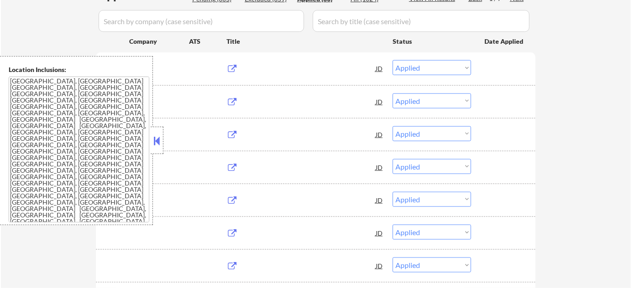
select select ""applied""
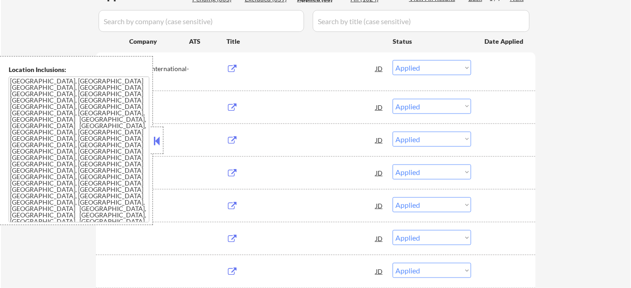
click at [157, 143] on button at bounding box center [157, 141] width 10 height 14
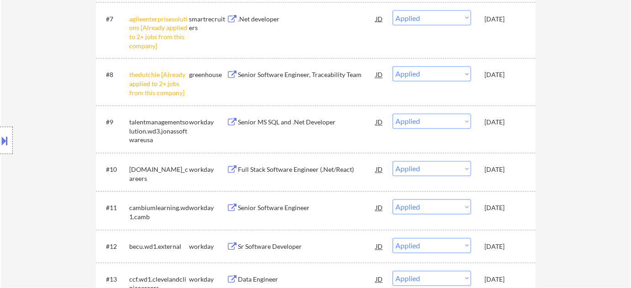
scroll to position [539, 0]
